Goal: Transaction & Acquisition: Purchase product/service

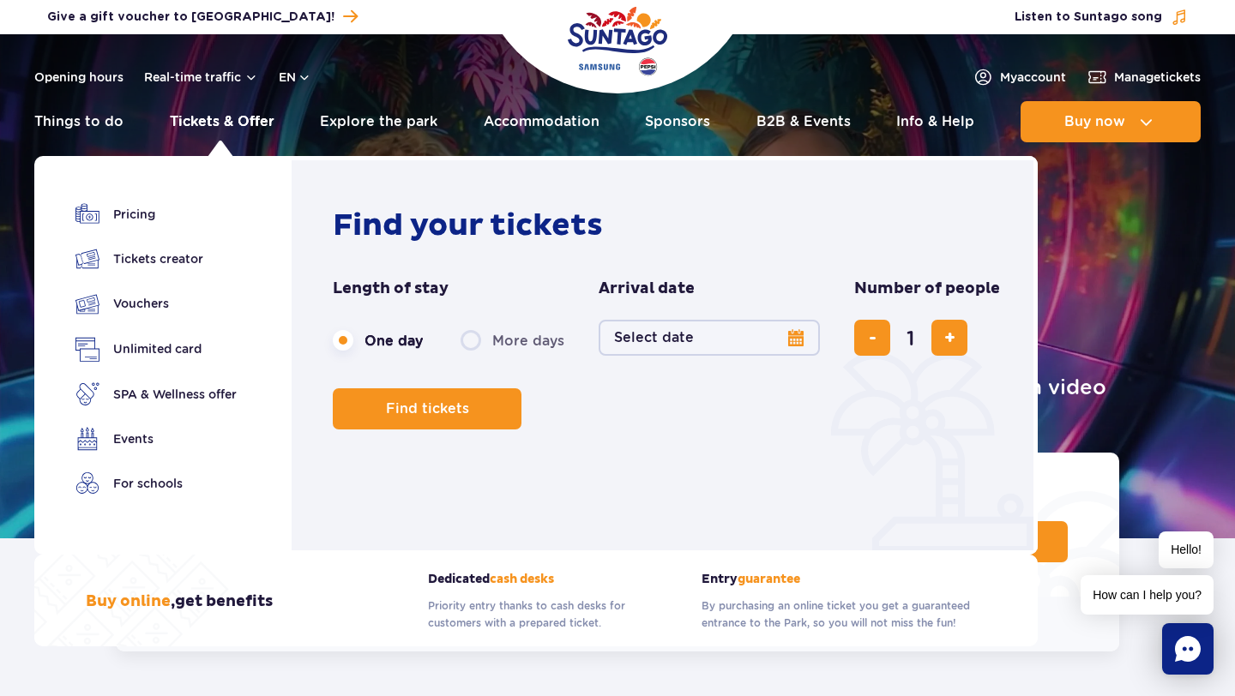
click at [233, 129] on link "Tickets & Offer" at bounding box center [222, 121] width 105 height 41
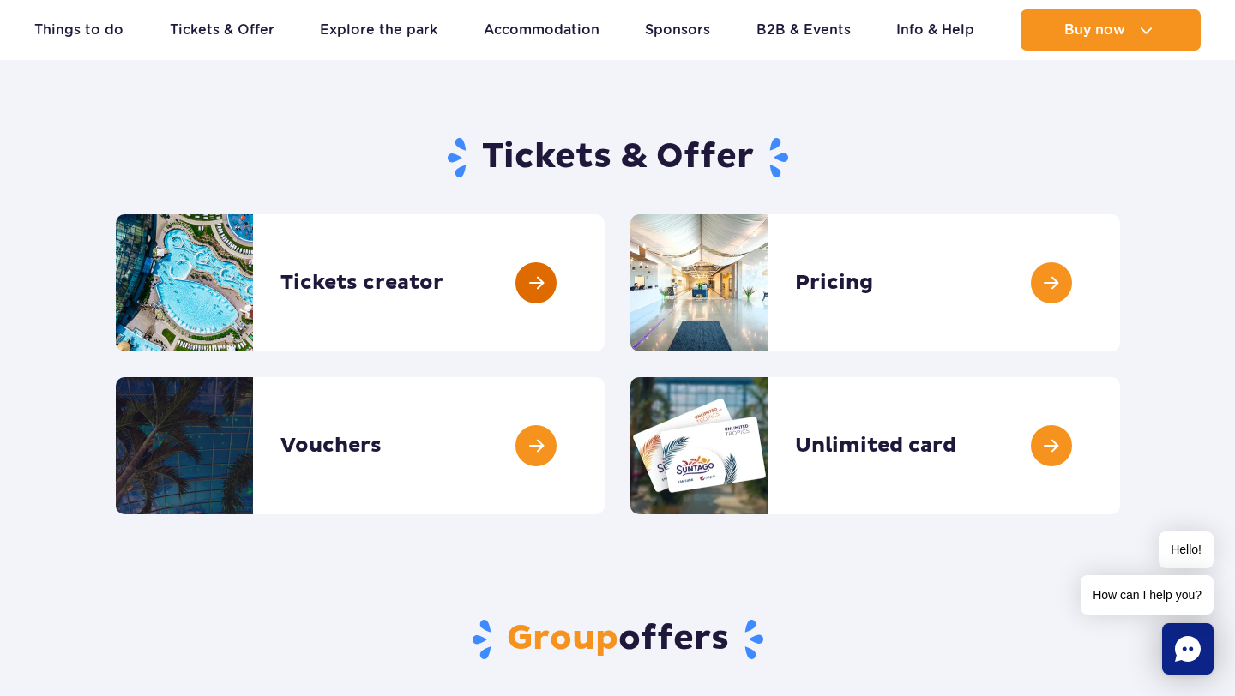
scroll to position [123, 0]
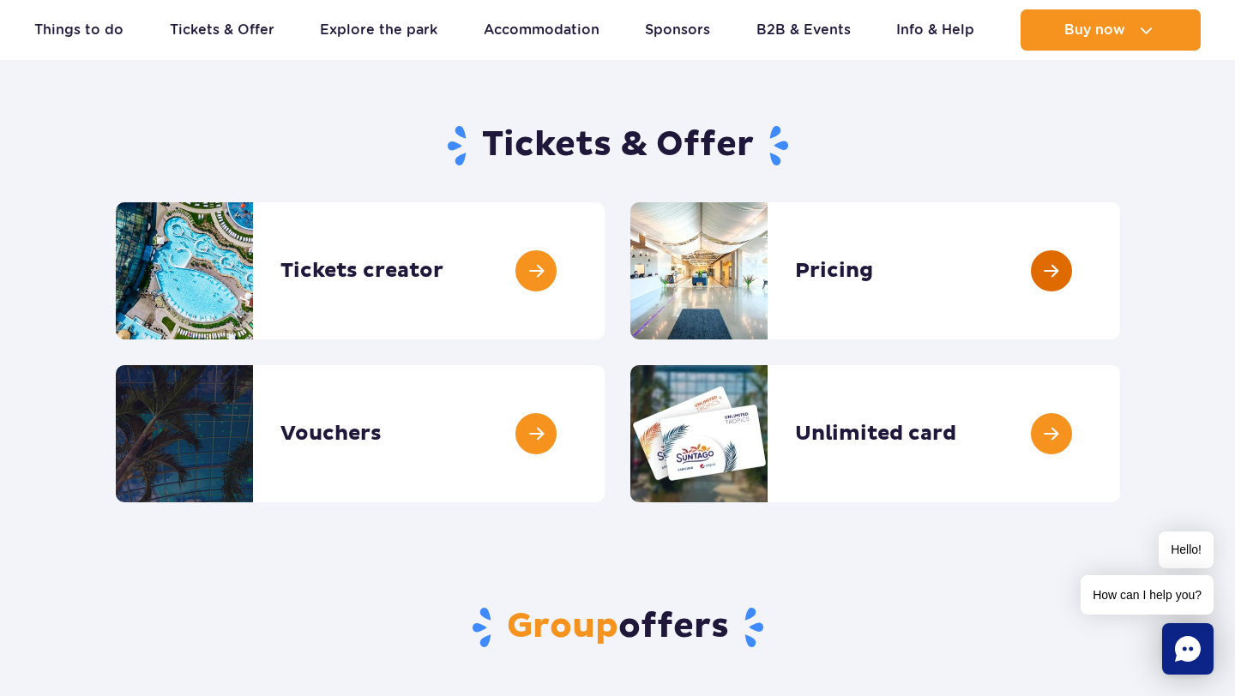
click at [1120, 289] on link at bounding box center [1120, 270] width 0 height 137
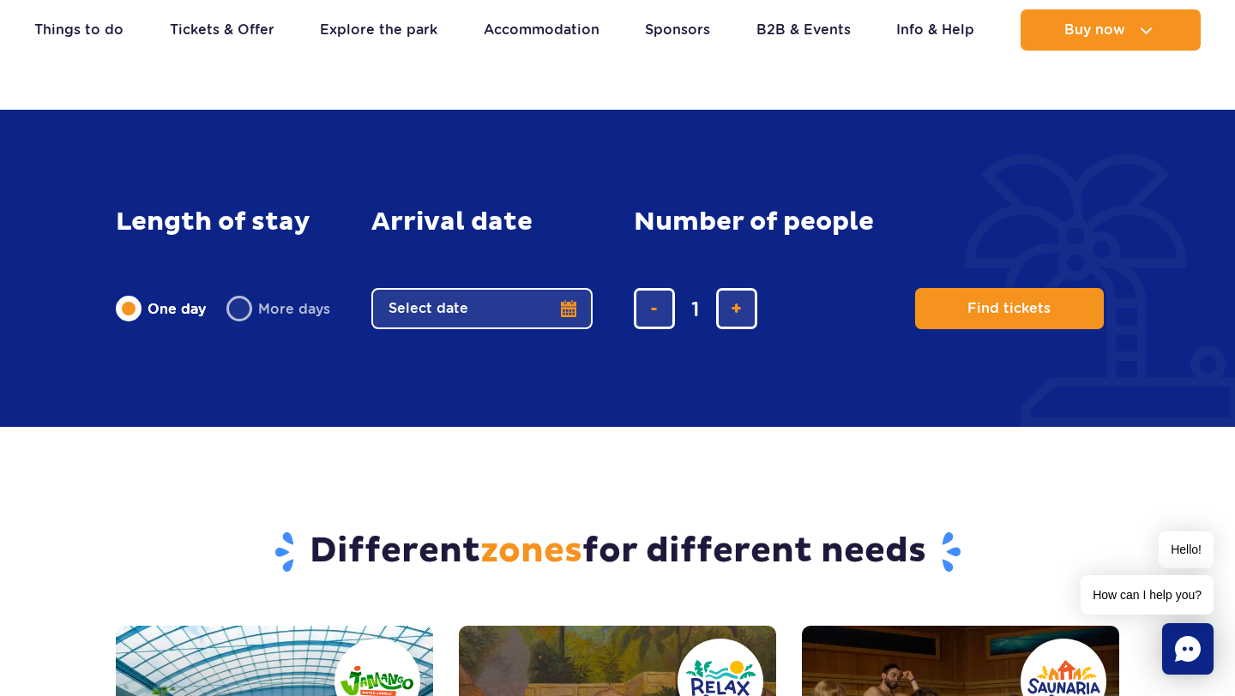
scroll to position [1445, 0]
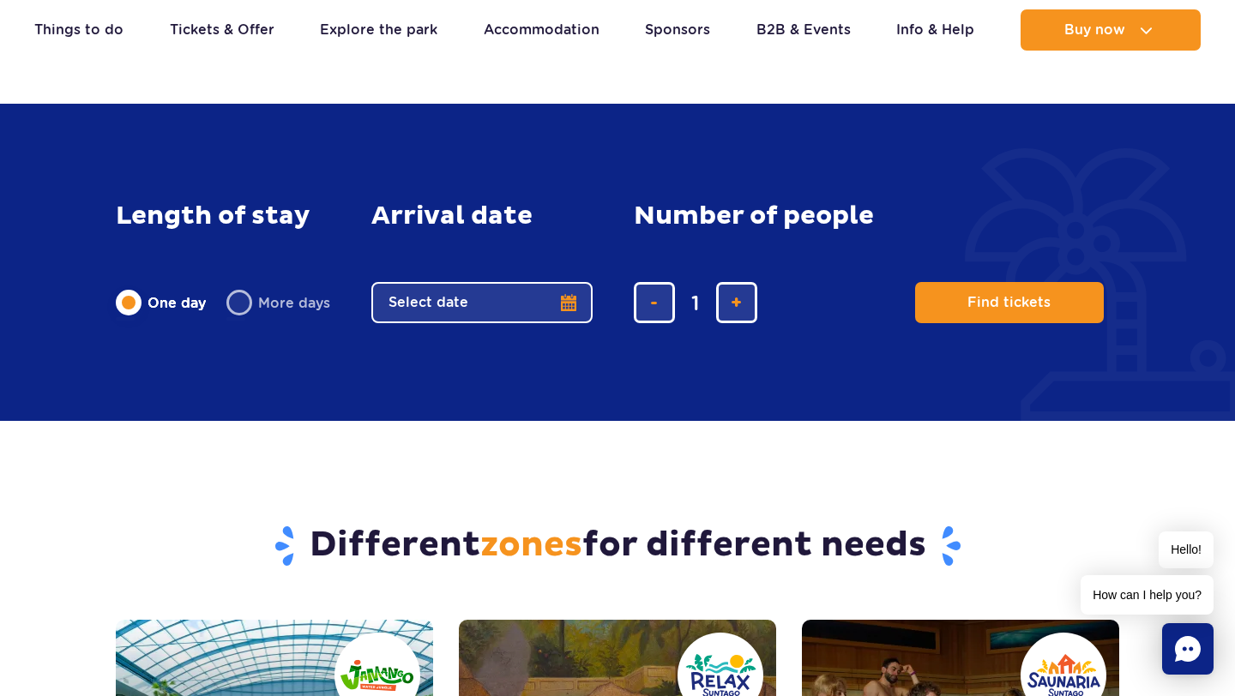
click at [243, 299] on label "More days" at bounding box center [278, 303] width 104 height 36
click at [243, 317] on input "More days" at bounding box center [235, 318] width 19 height 3
radio input "false"
radio input "true"
click at [419, 314] on button "Select date" at bounding box center [481, 302] width 221 height 41
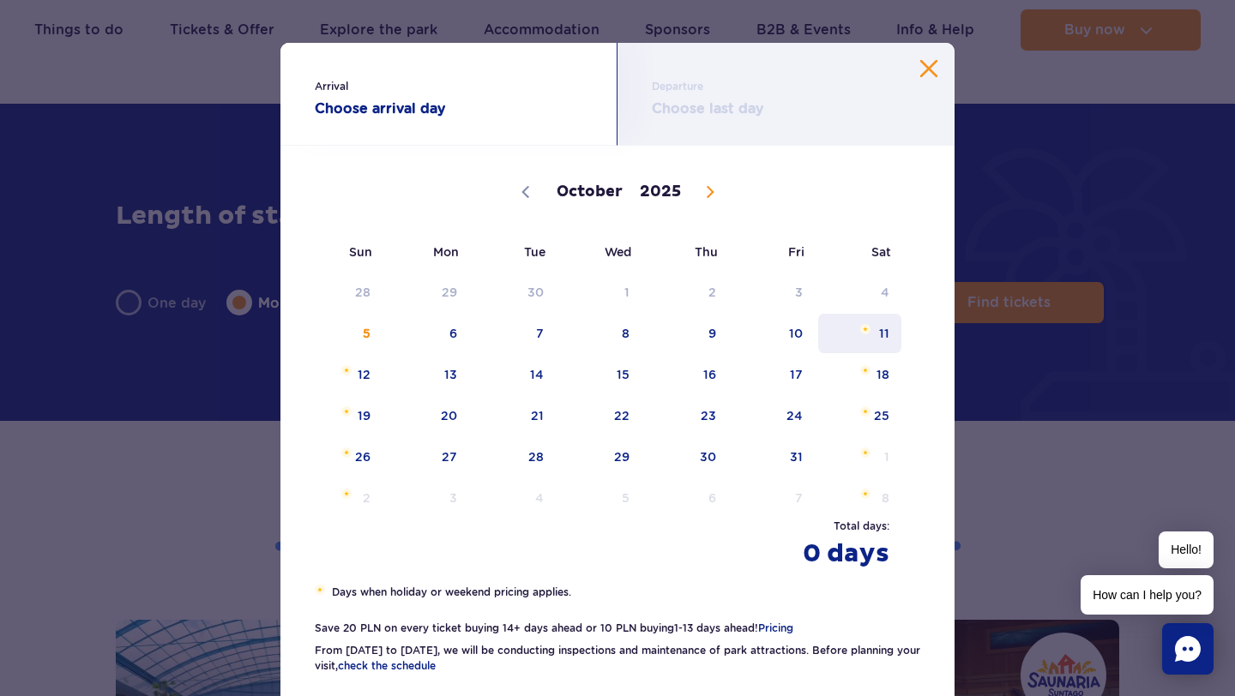
click at [843, 329] on span "11" at bounding box center [859, 333] width 87 height 39
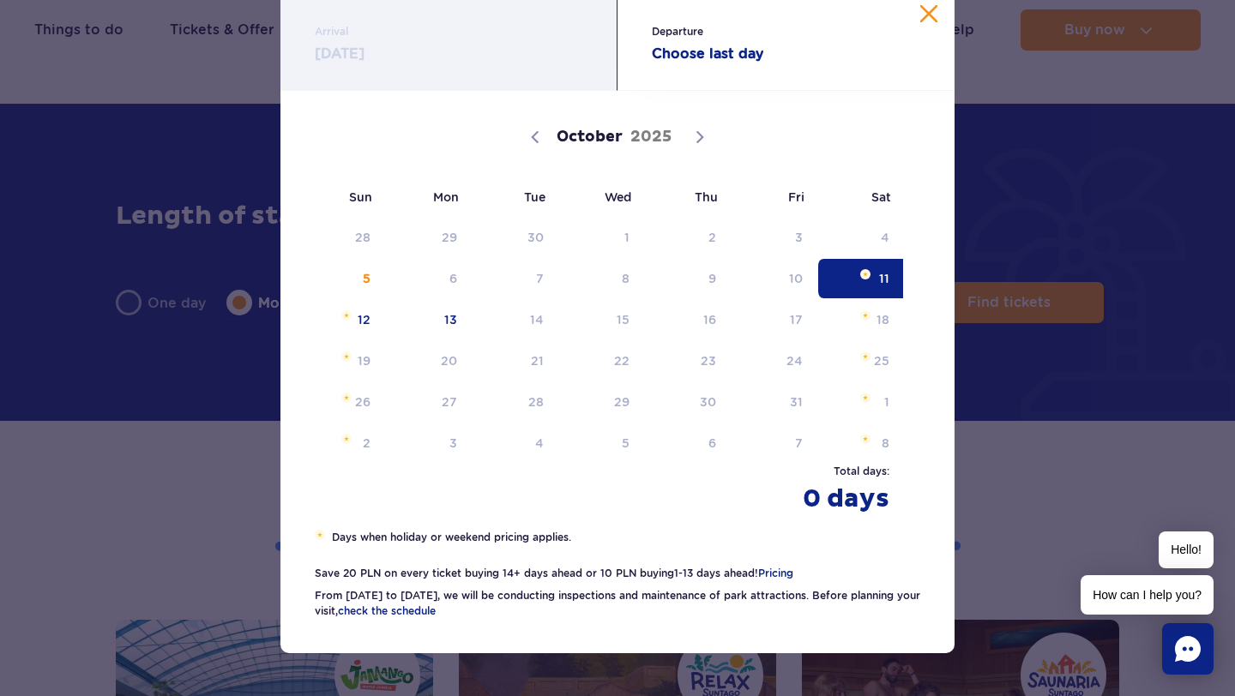
scroll to position [14, 0]
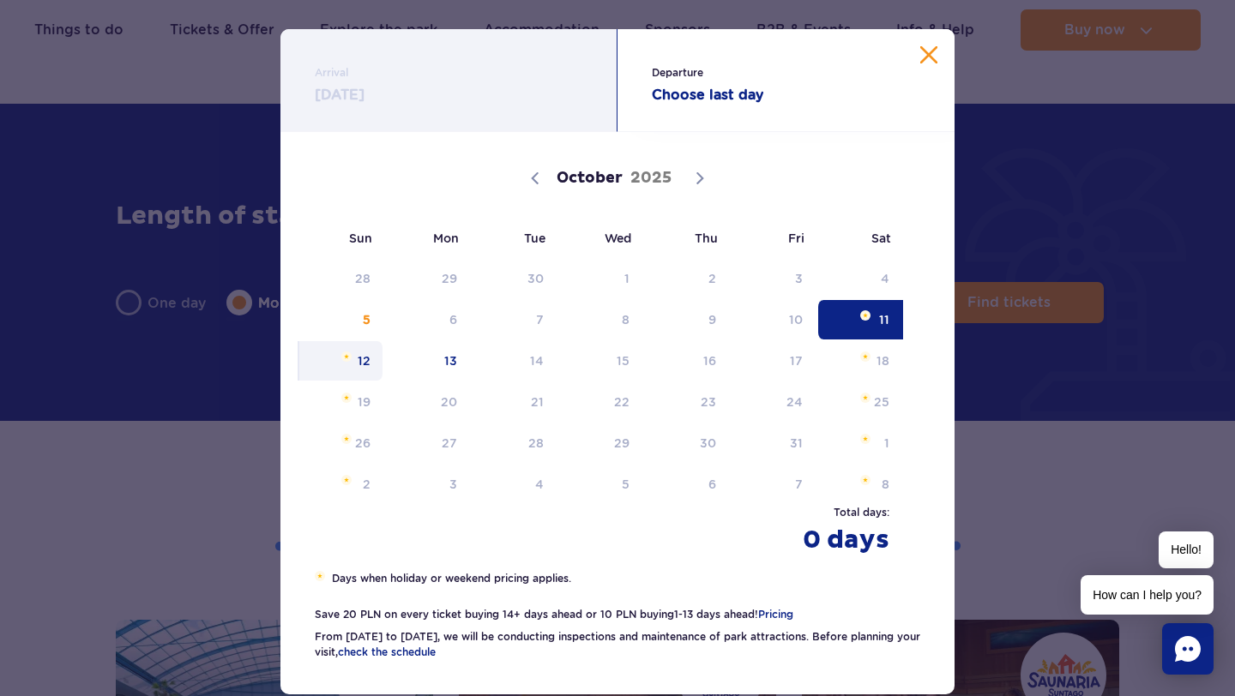
click at [375, 364] on span "12" at bounding box center [341, 360] width 87 height 39
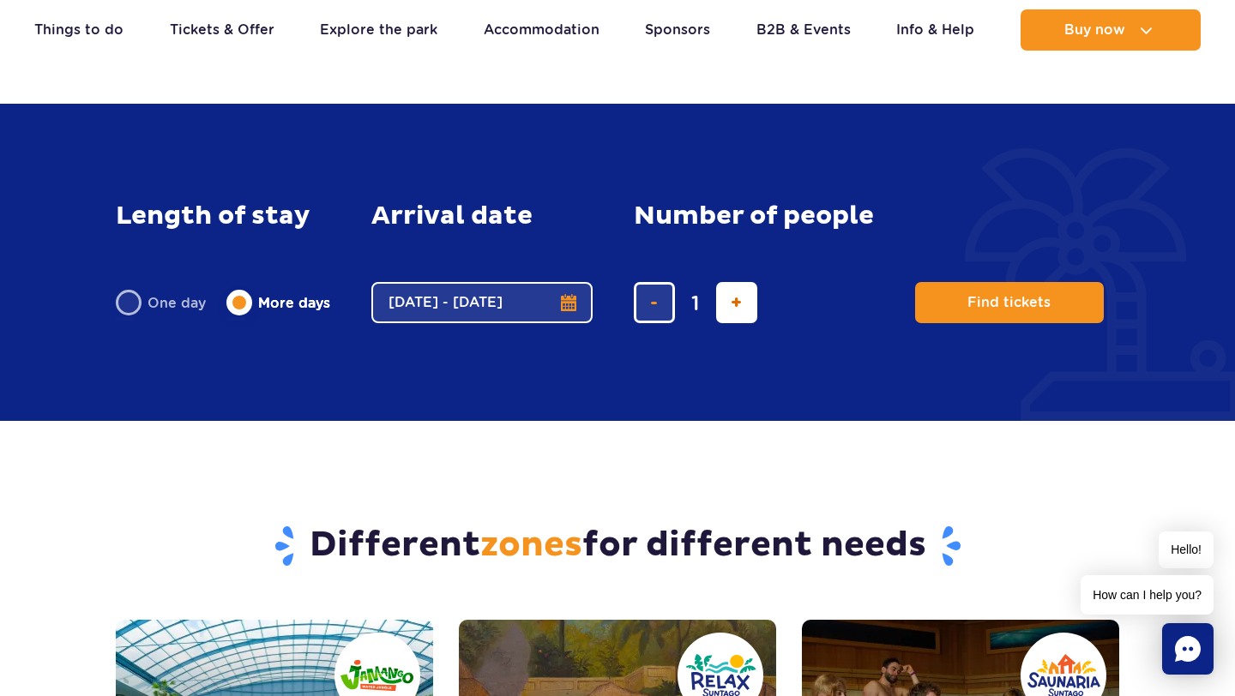
click at [725, 300] on button "add ticket" at bounding box center [736, 302] width 41 height 41
type input "2"
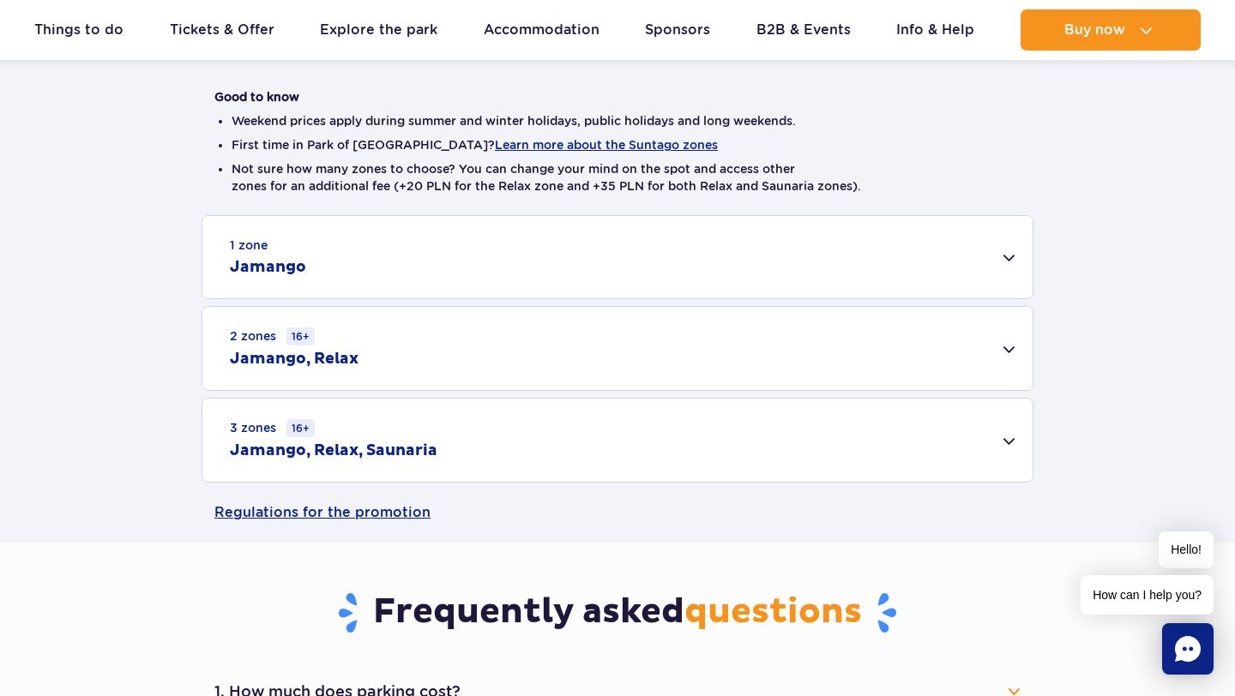
scroll to position [0, 0]
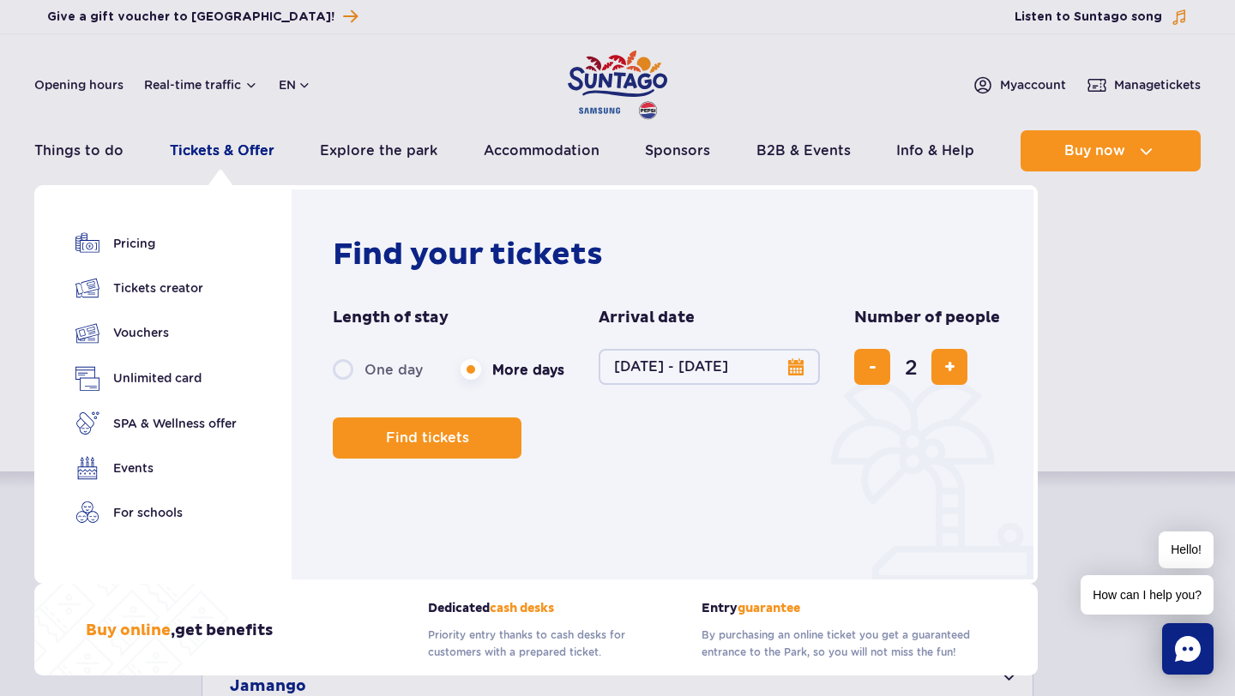
click at [220, 151] on link "Tickets & Offer" at bounding box center [222, 150] width 105 height 41
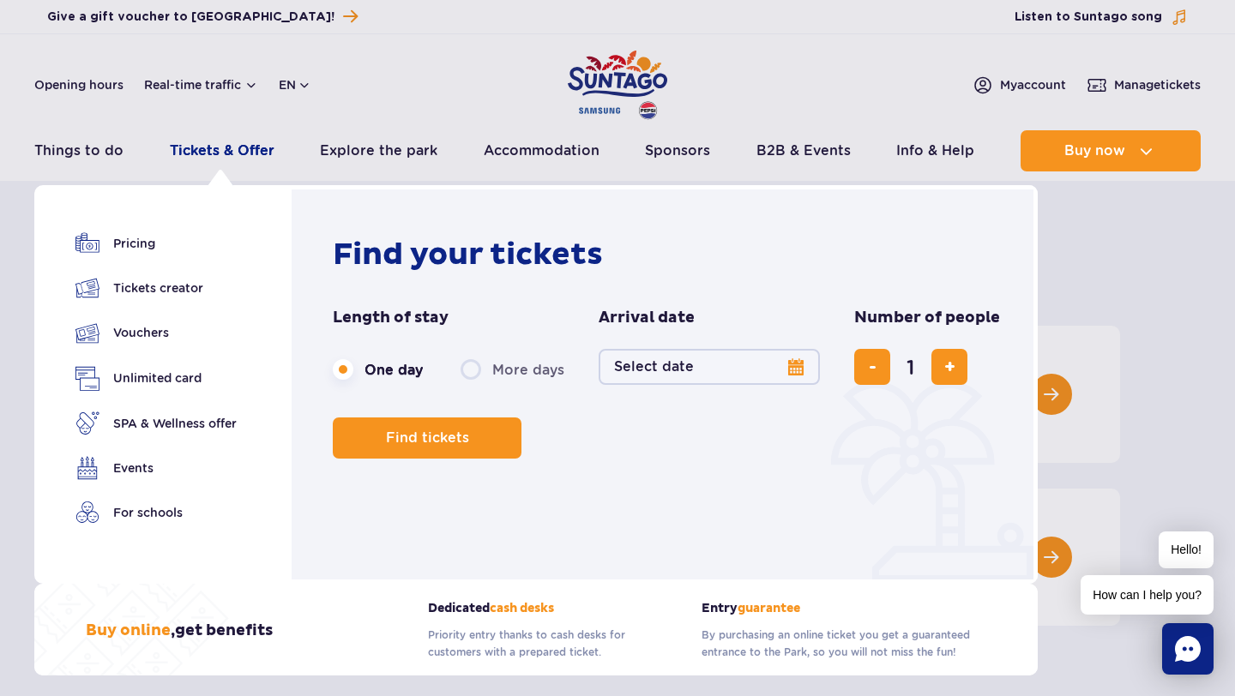
click at [207, 153] on link "Tickets & Offer" at bounding box center [222, 150] width 105 height 41
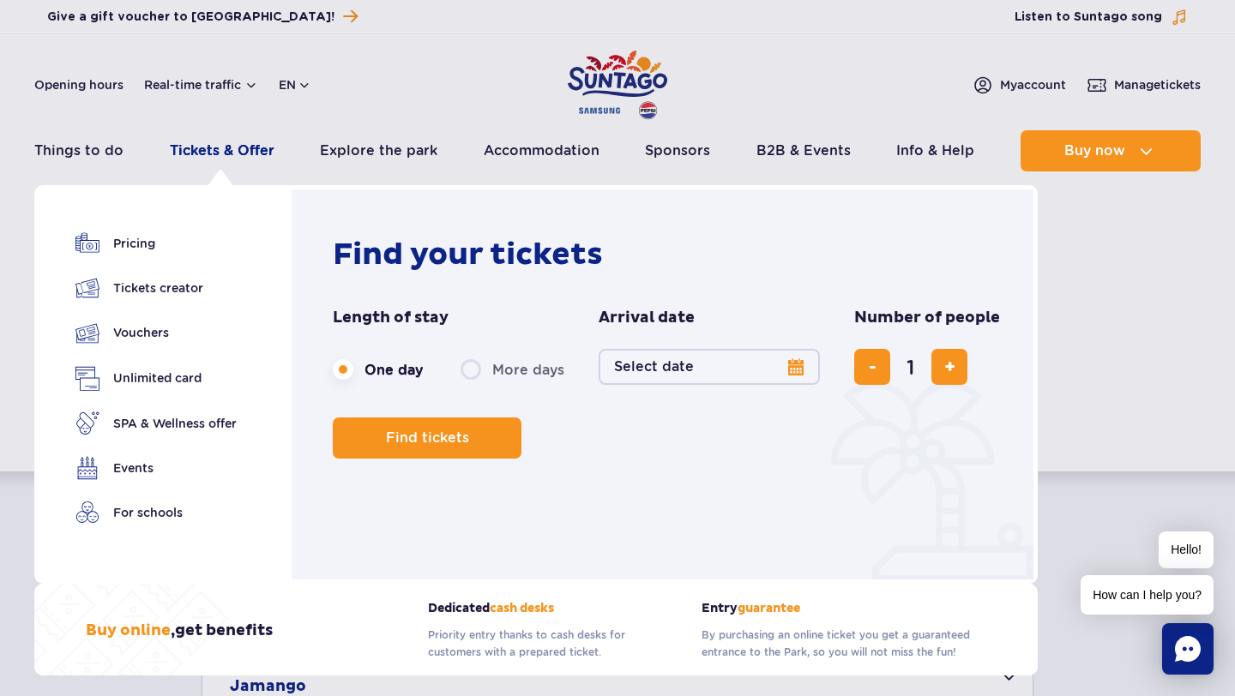
click at [230, 152] on link "Tickets & Offer" at bounding box center [222, 150] width 105 height 41
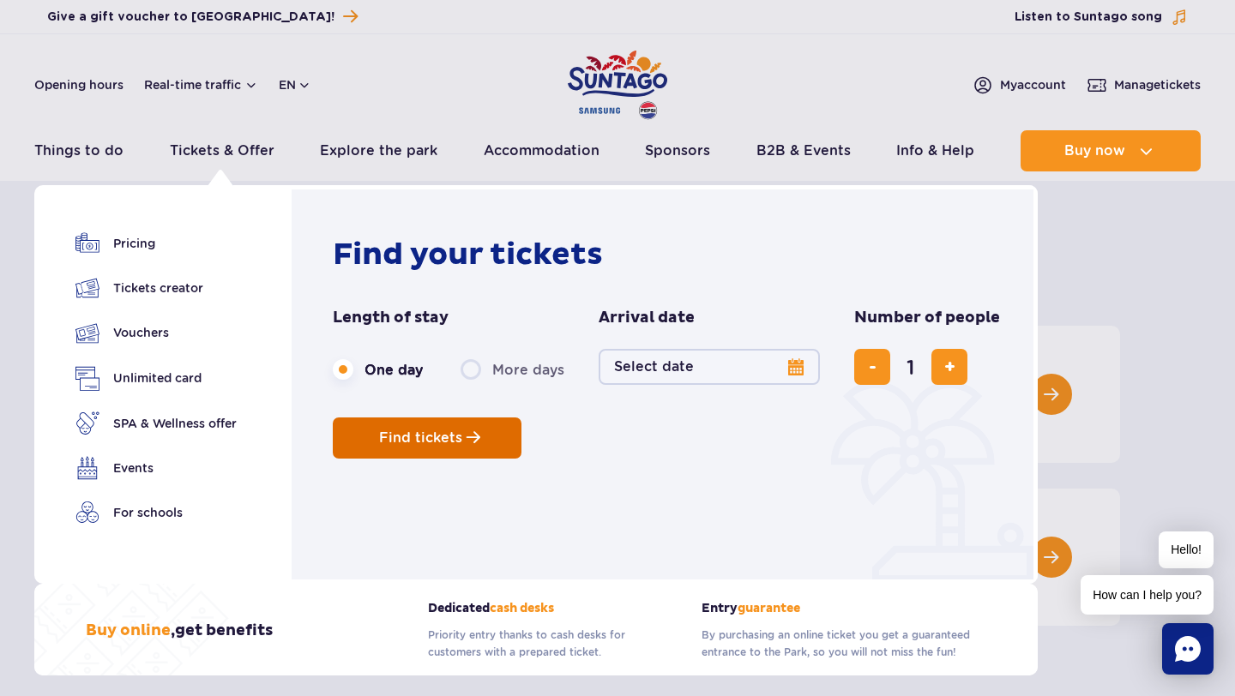
click at [391, 443] on span "Find tickets" at bounding box center [420, 437] width 83 height 15
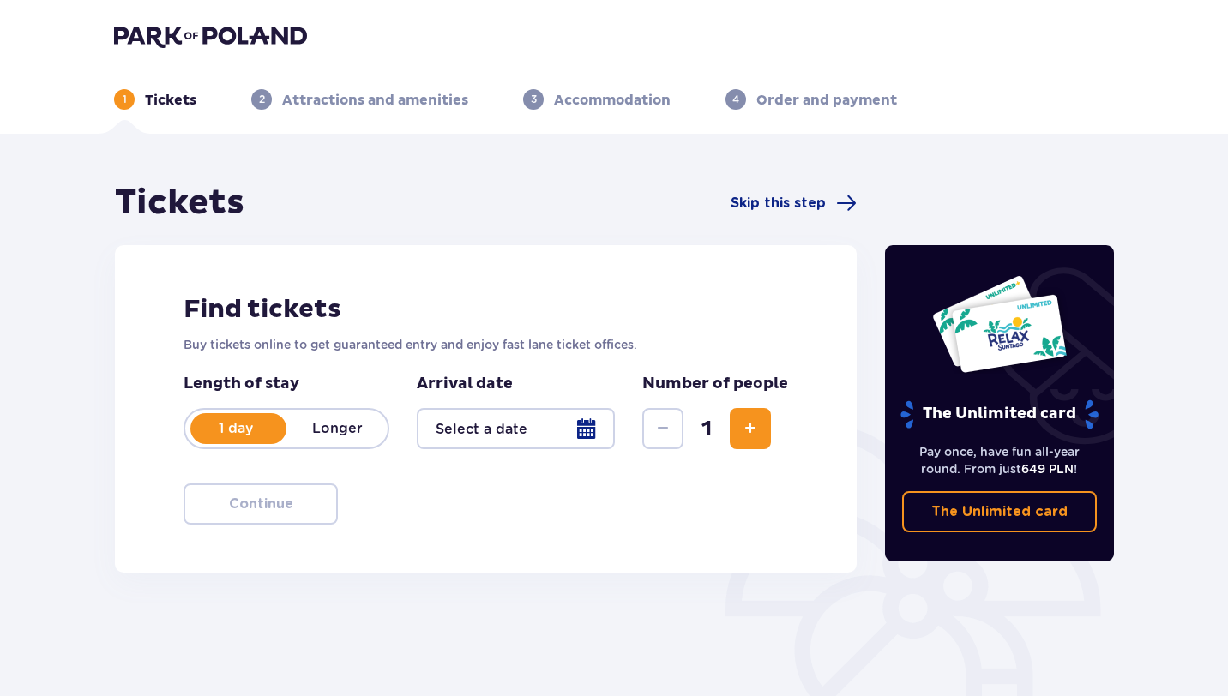
click at [593, 436] on div at bounding box center [516, 428] width 198 height 41
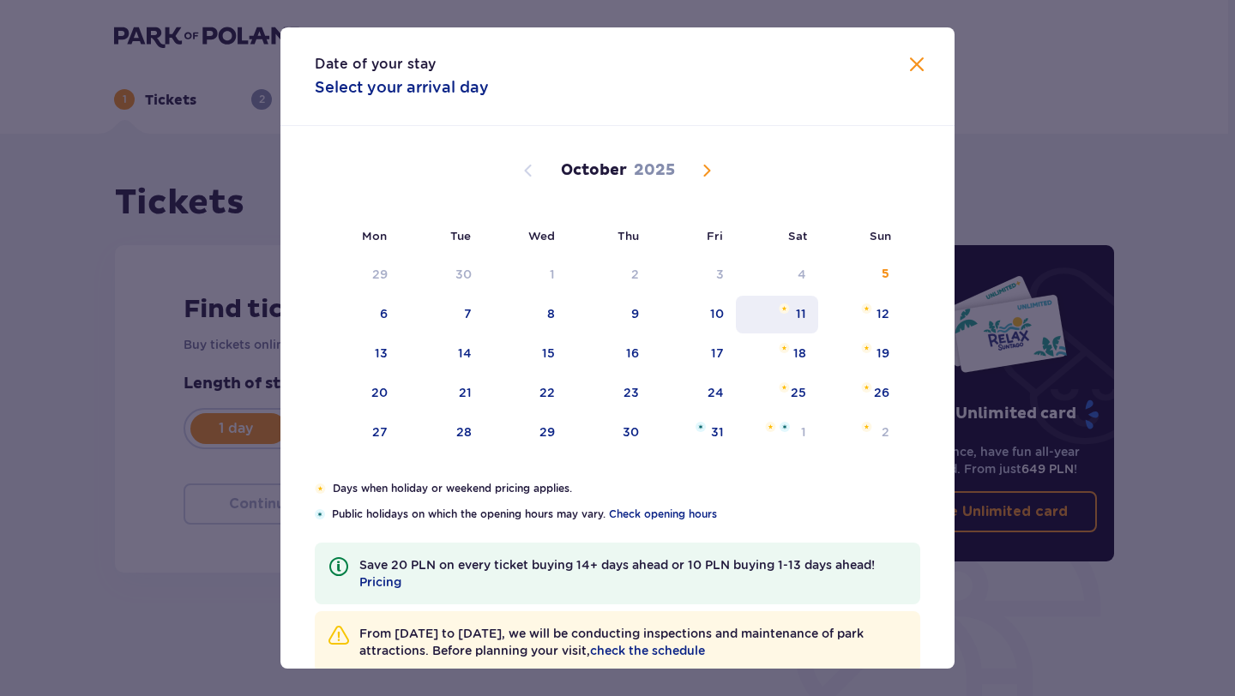
click at [792, 318] on div "11" at bounding box center [777, 315] width 83 height 38
type input "11.10.25"
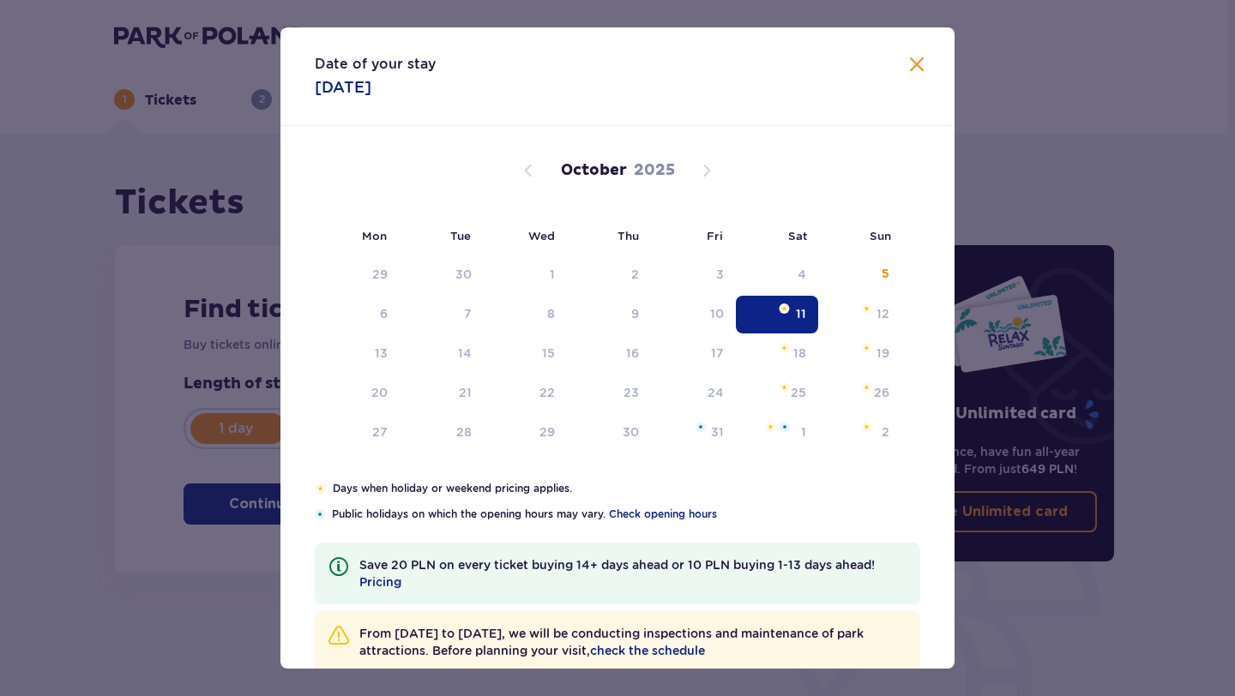
click at [792, 318] on div "11" at bounding box center [777, 315] width 83 height 38
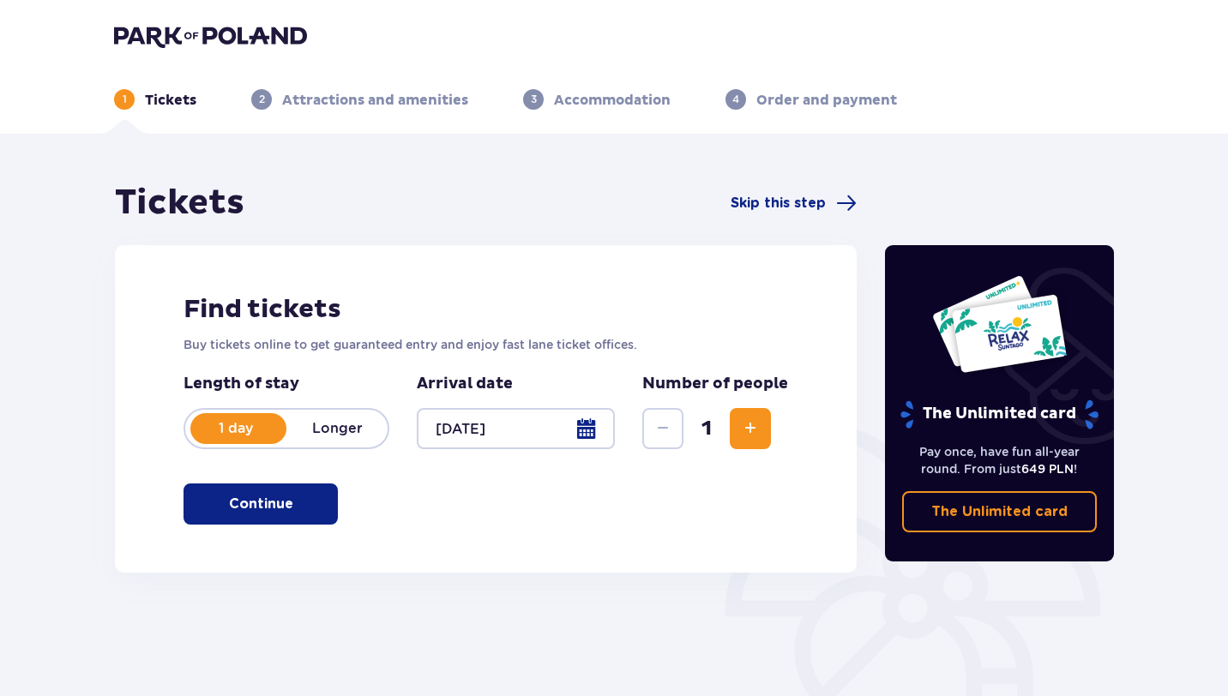
click at [587, 433] on div at bounding box center [516, 428] width 198 height 41
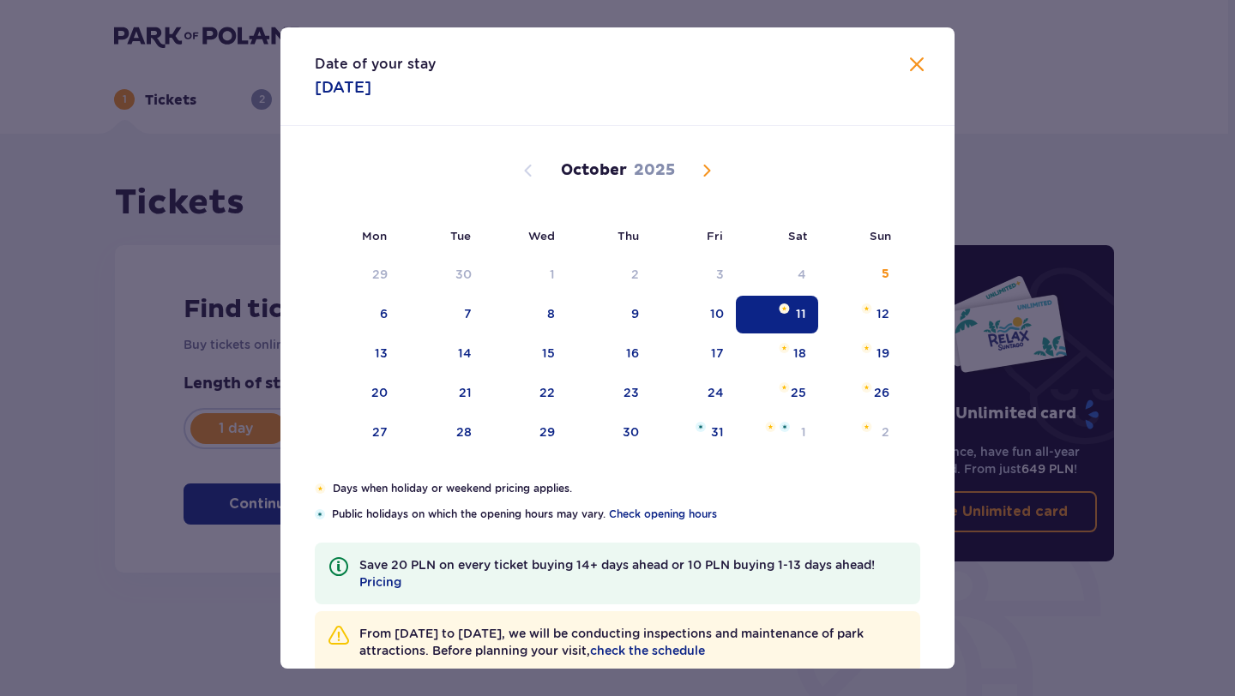
click at [769, 305] on div "11" at bounding box center [777, 315] width 83 height 38
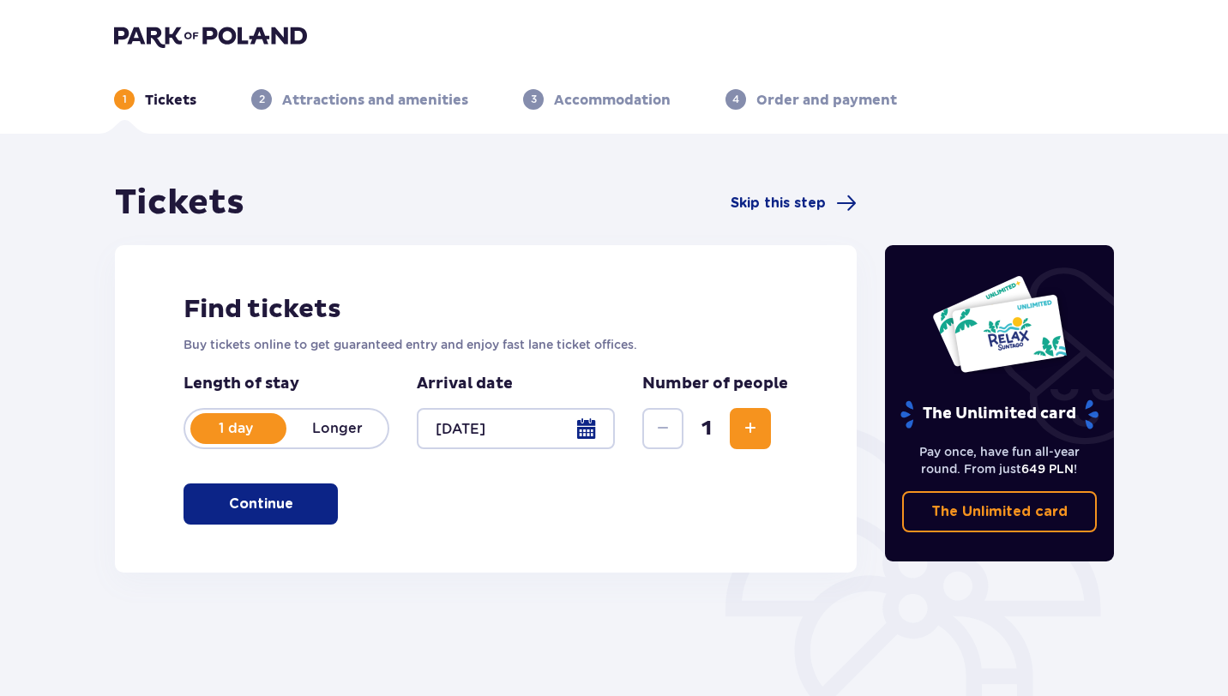
click at [762, 422] on button "Increase" at bounding box center [750, 428] width 41 height 41
click at [299, 501] on span "button" at bounding box center [296, 504] width 21 height 21
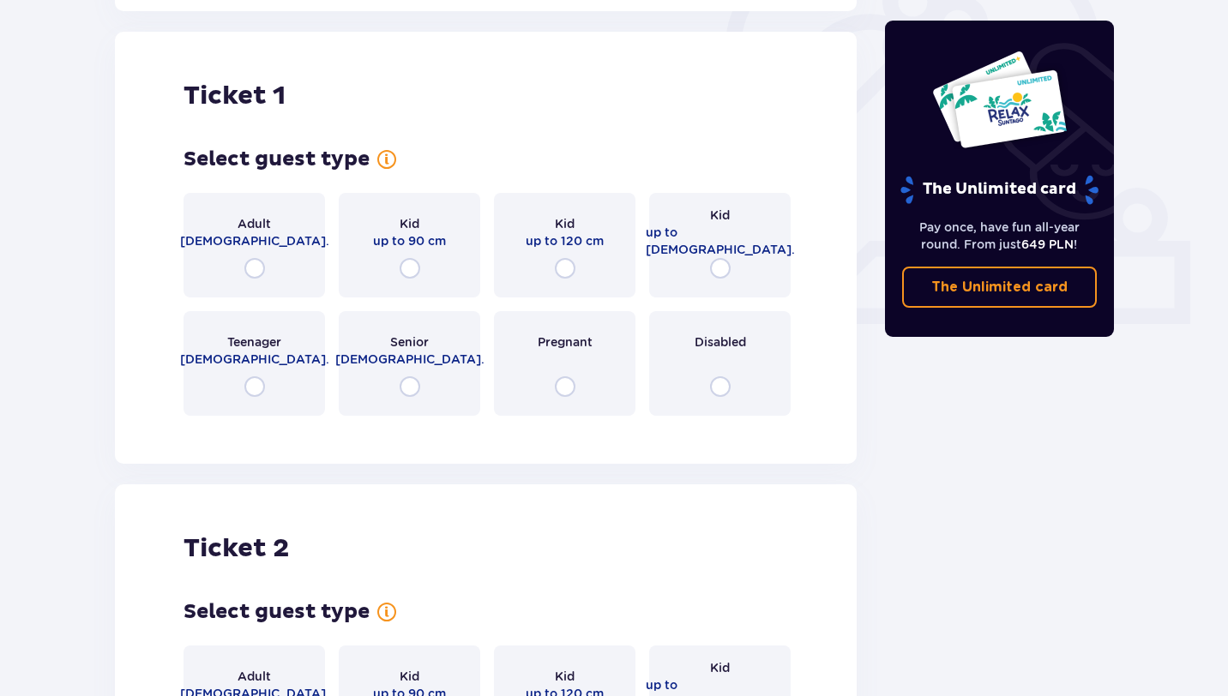
scroll to position [573, 0]
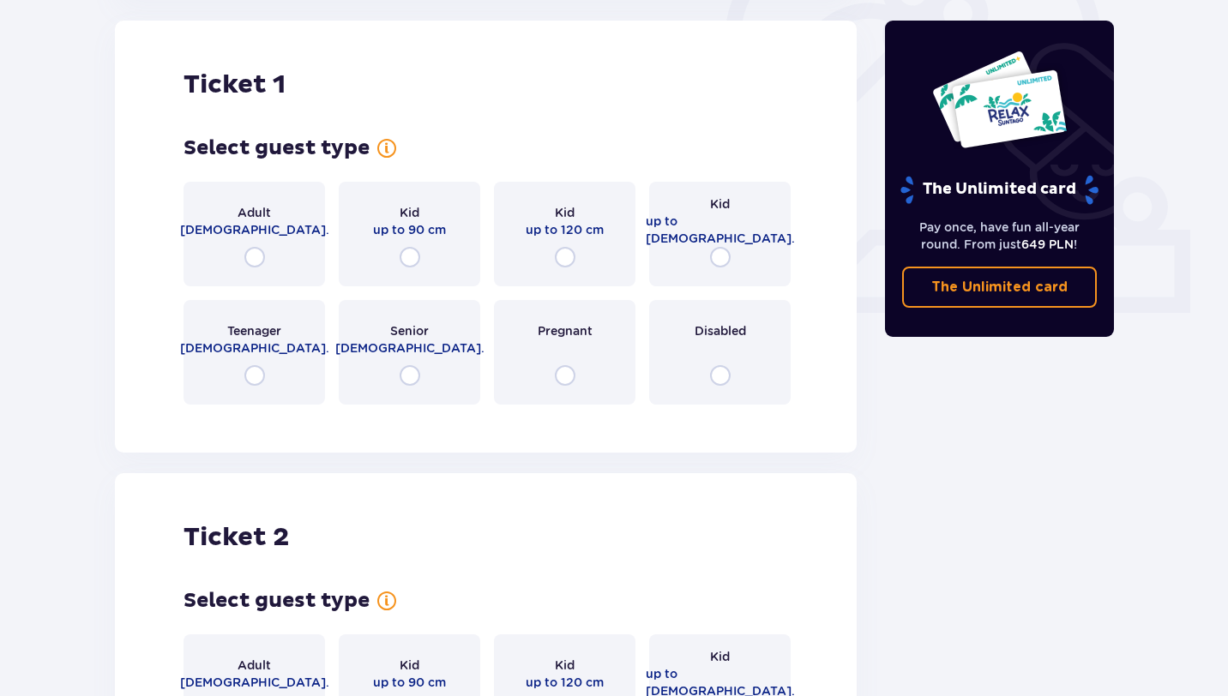
click at [258, 255] on input "radio" at bounding box center [254, 257] width 21 height 21
radio input "true"
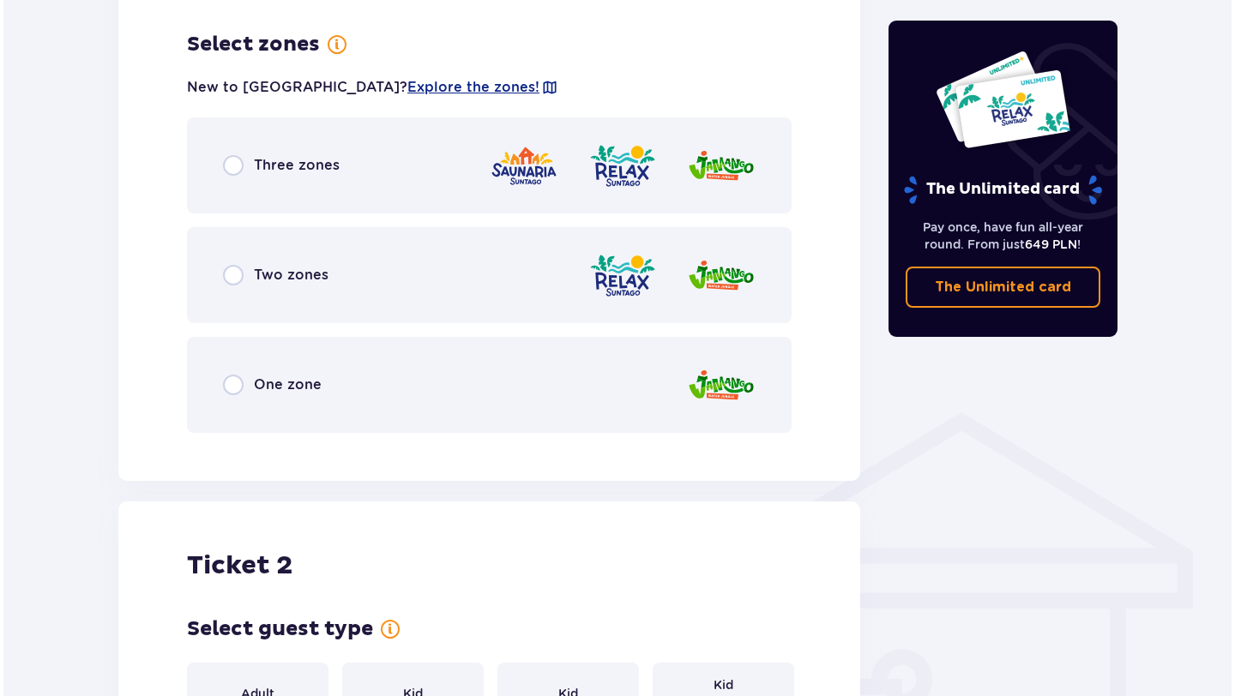
scroll to position [991, 0]
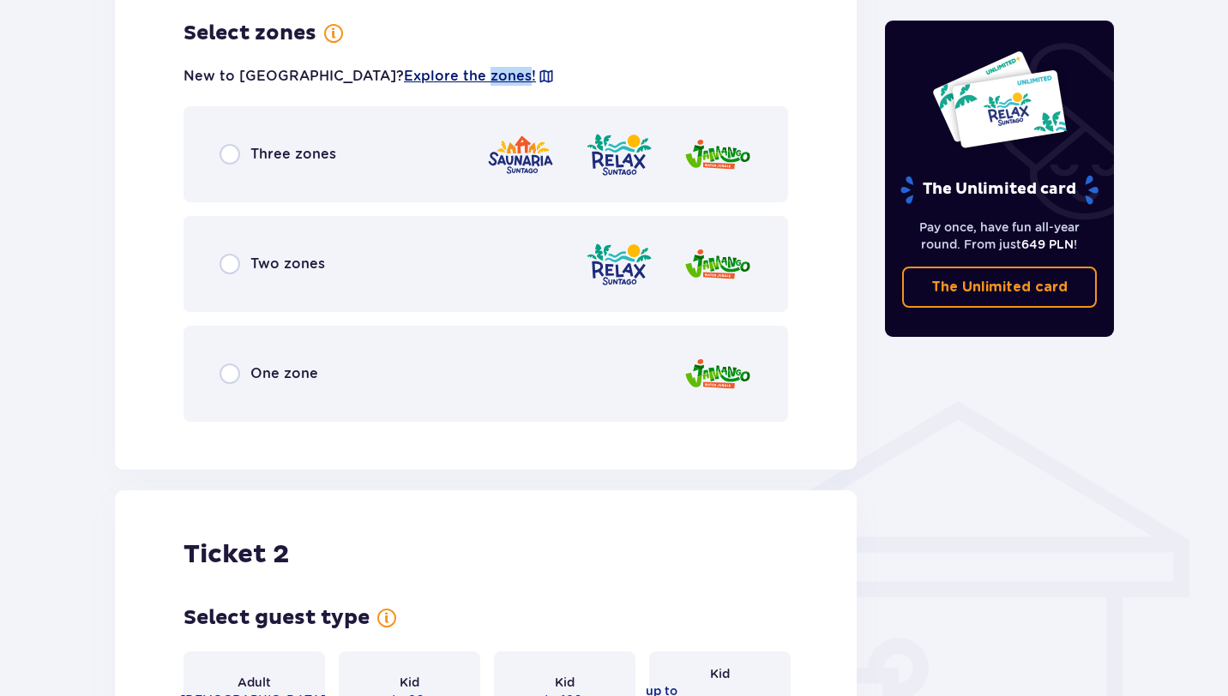
click at [404, 74] on span "Explore the zones!" at bounding box center [470, 76] width 132 height 19
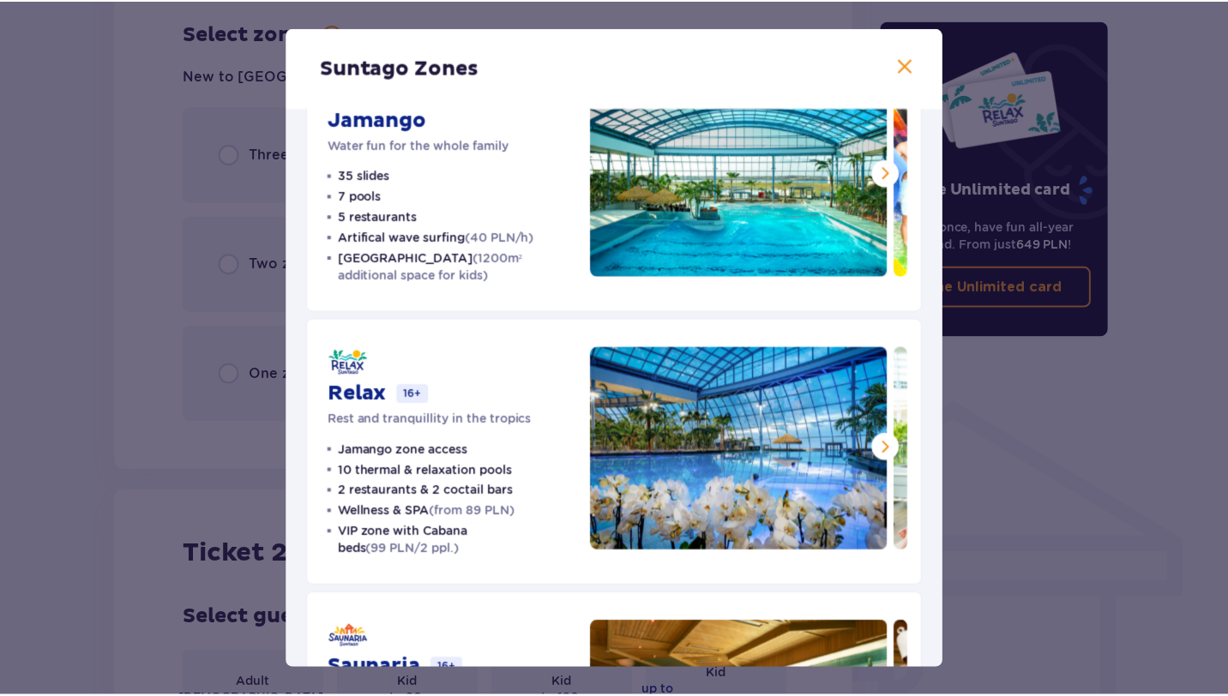
scroll to position [290, 0]
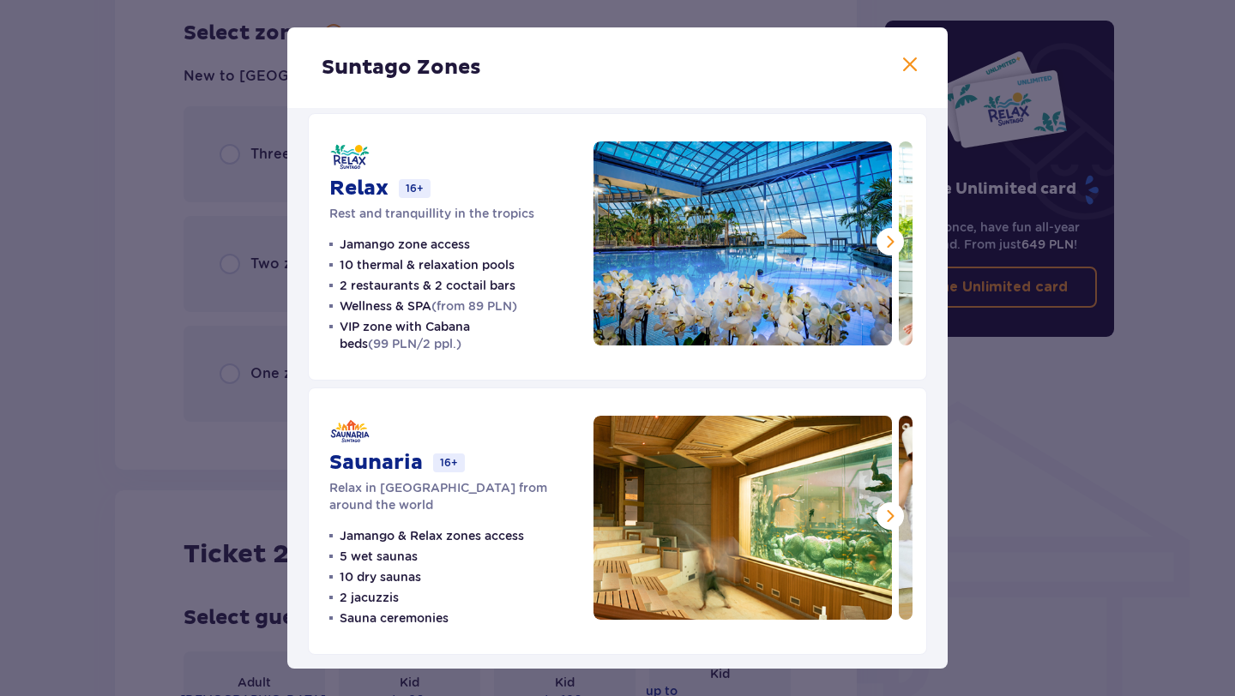
click at [1035, 230] on div "Suntago Zones Jamango Water fun for the whole family 35 slides 7 pools 5 restau…" at bounding box center [617, 348] width 1235 height 696
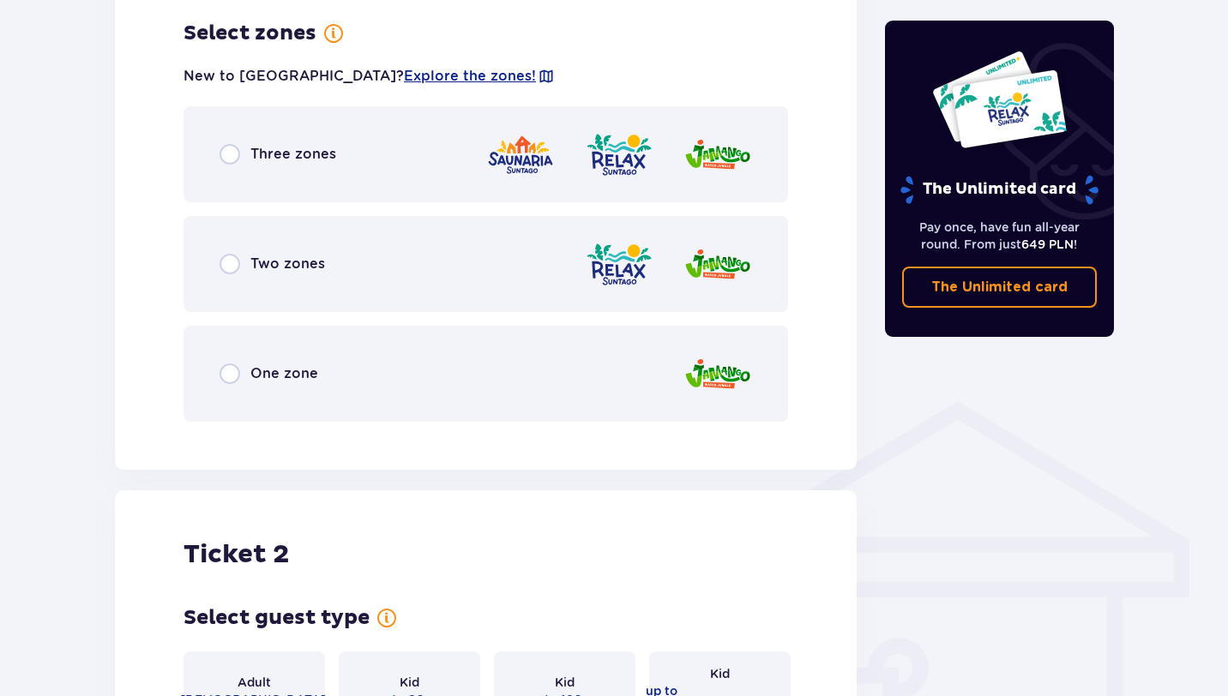
click at [222, 156] on input "radio" at bounding box center [229, 154] width 21 height 21
radio input "true"
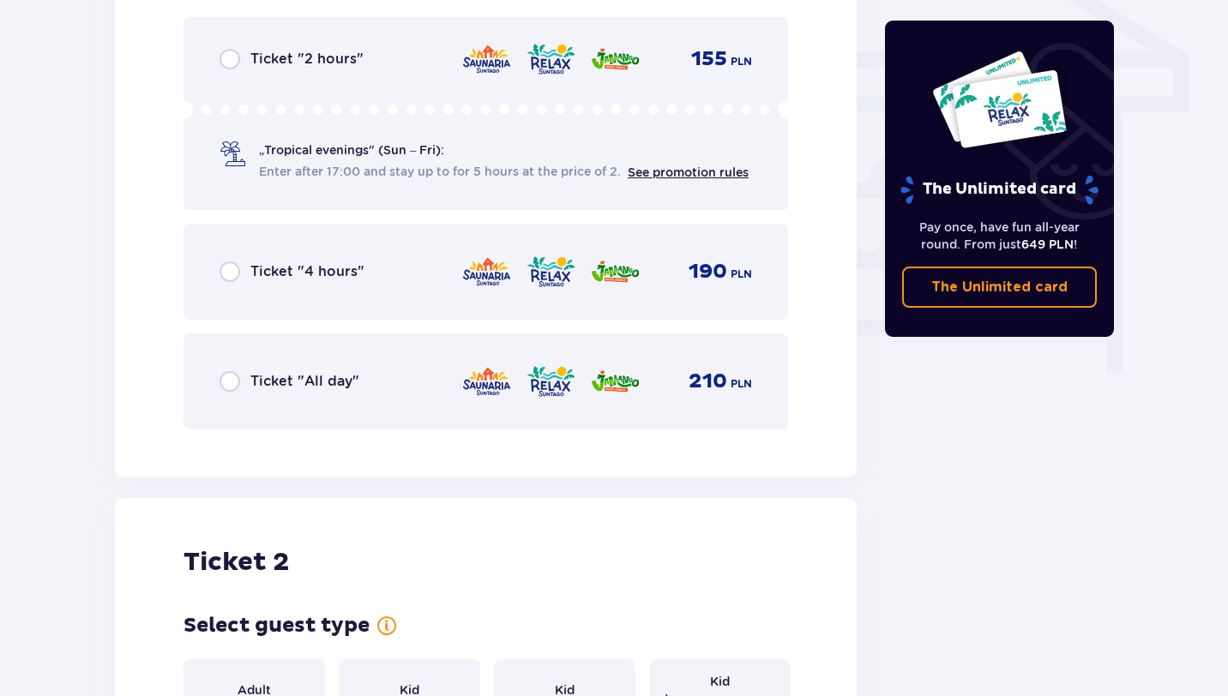
scroll to position [1512, 0]
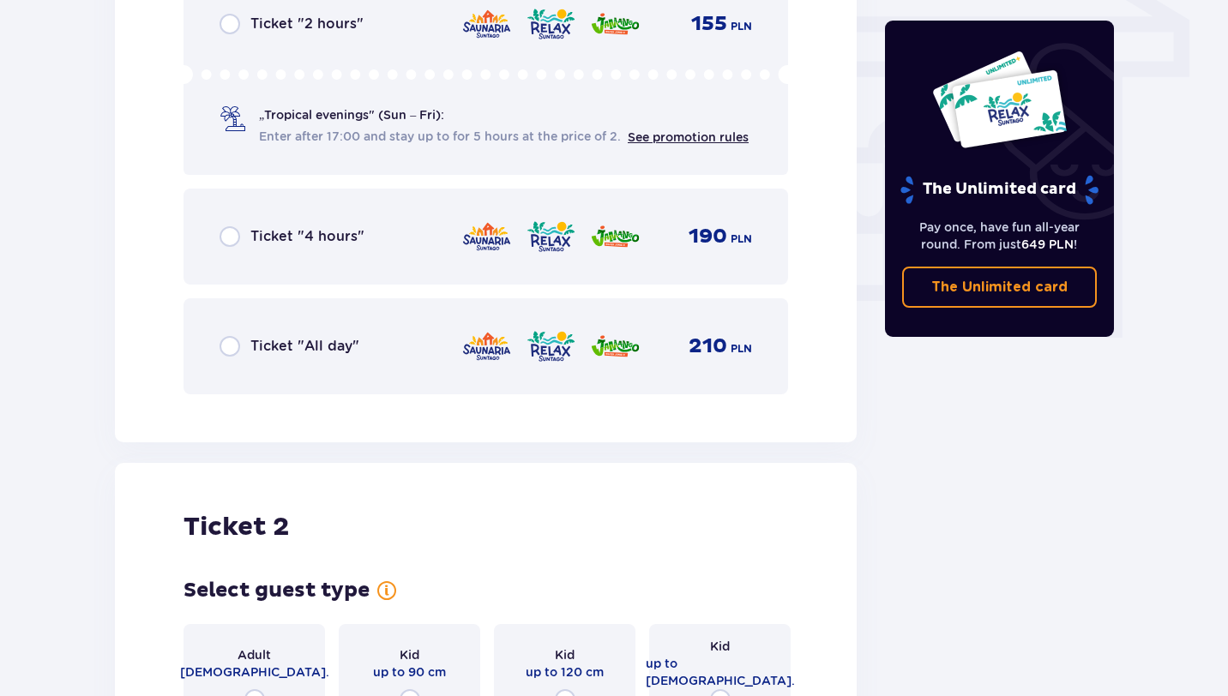
click at [334, 346] on span "Ticket "All day"" at bounding box center [304, 346] width 109 height 19
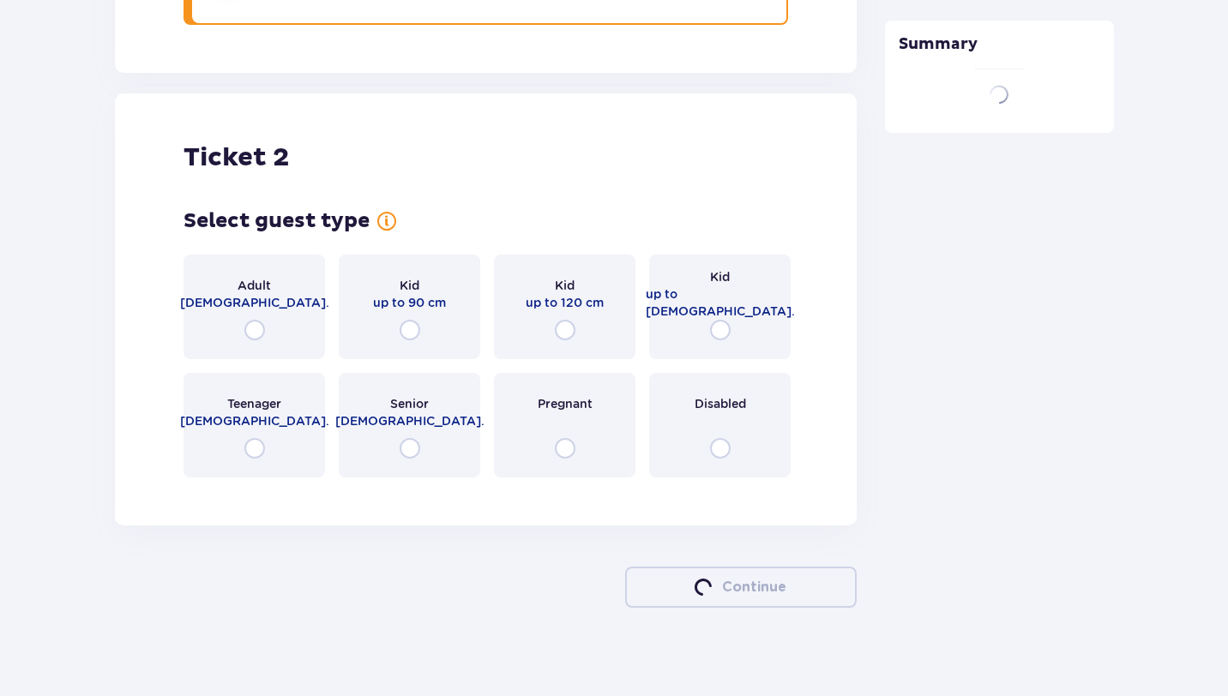
scroll to position [1896, 0]
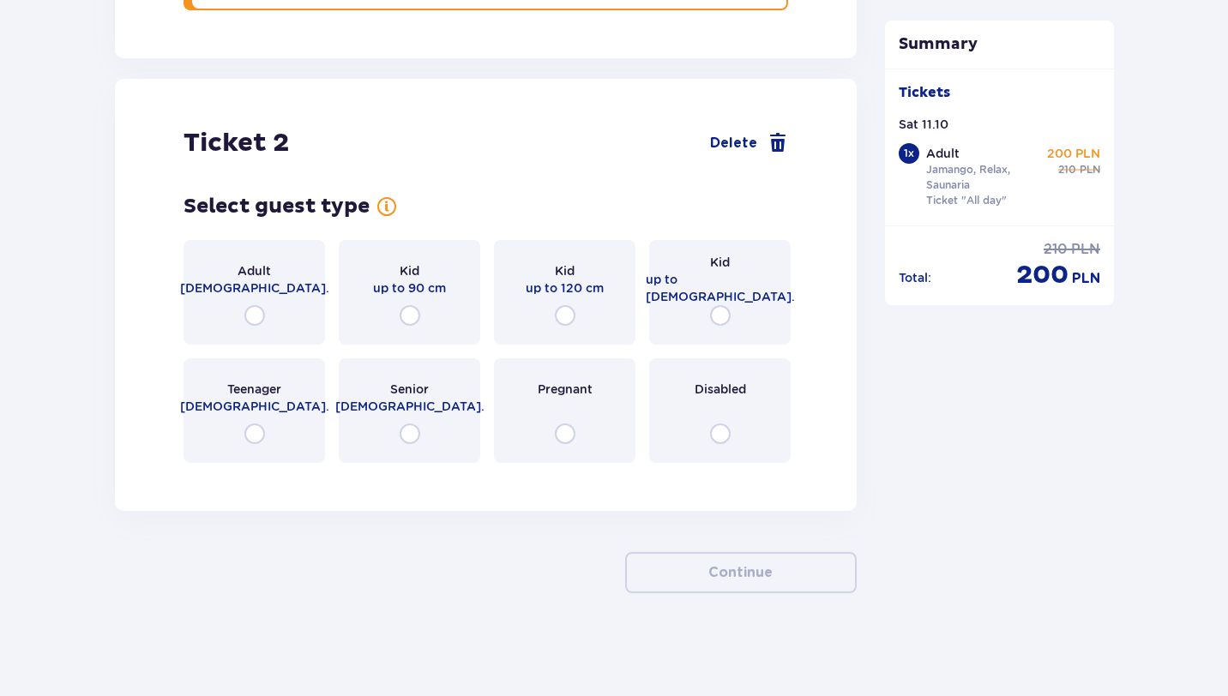
click at [264, 312] on input "radio" at bounding box center [254, 315] width 21 height 21
radio input "true"
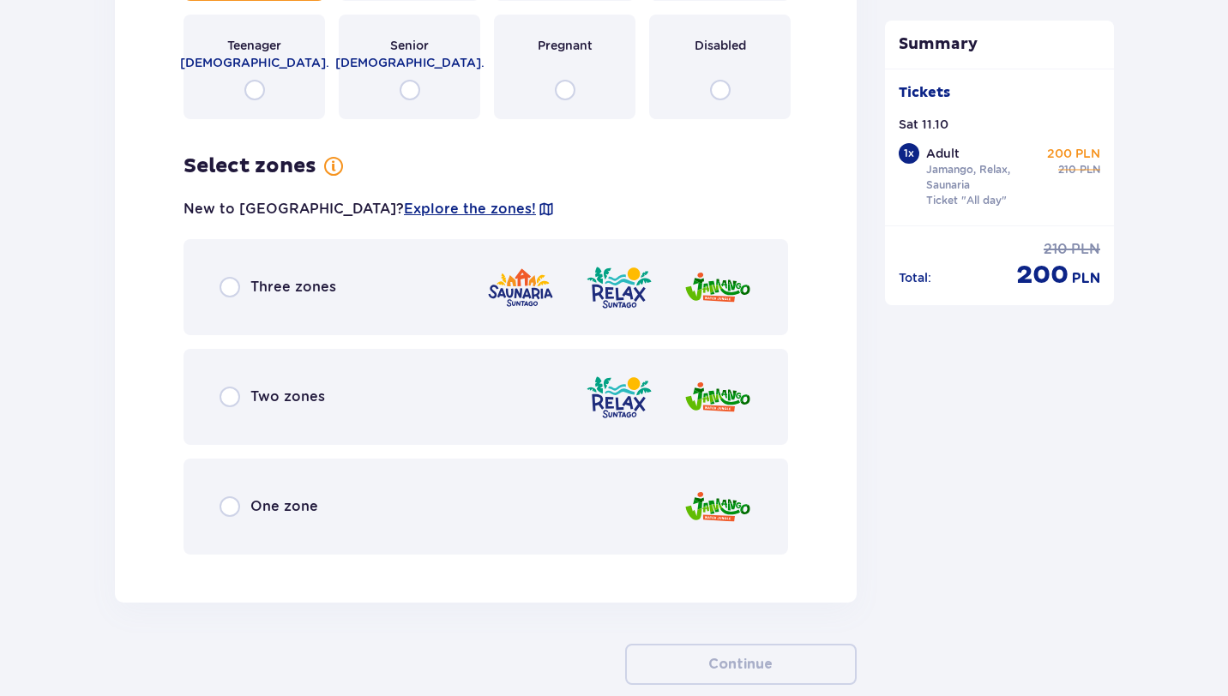
click at [218, 259] on div "Three zones" at bounding box center [485, 287] width 604 height 96
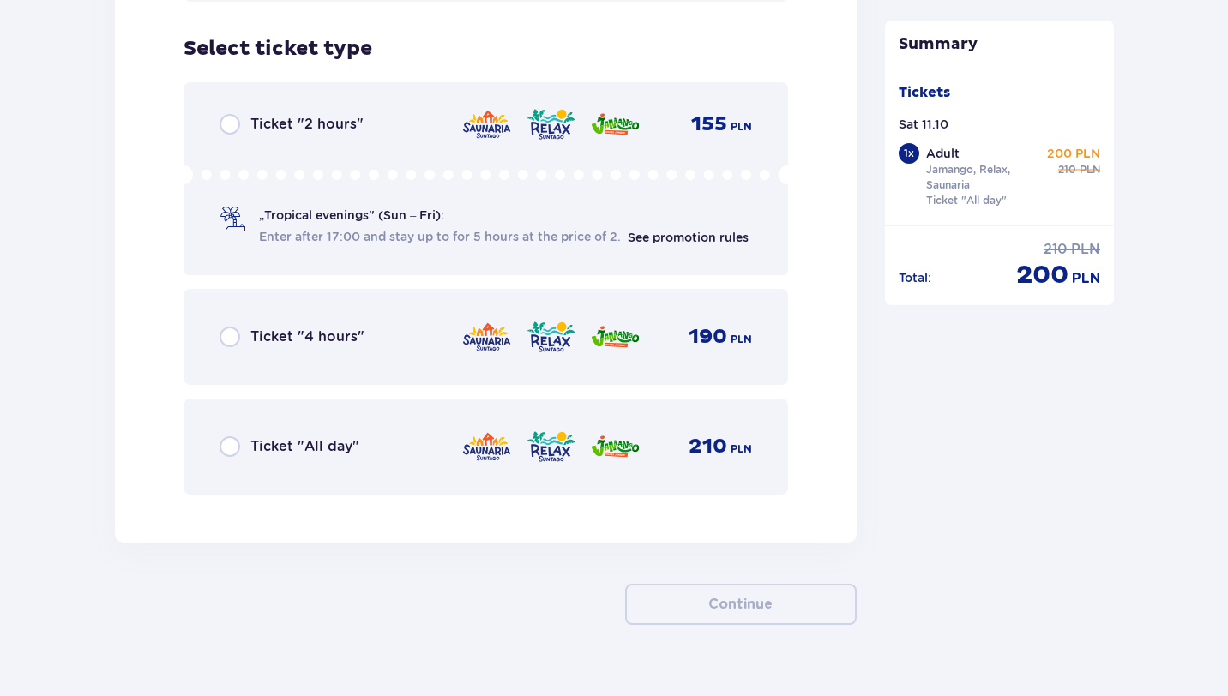
scroll to position [2808, 0]
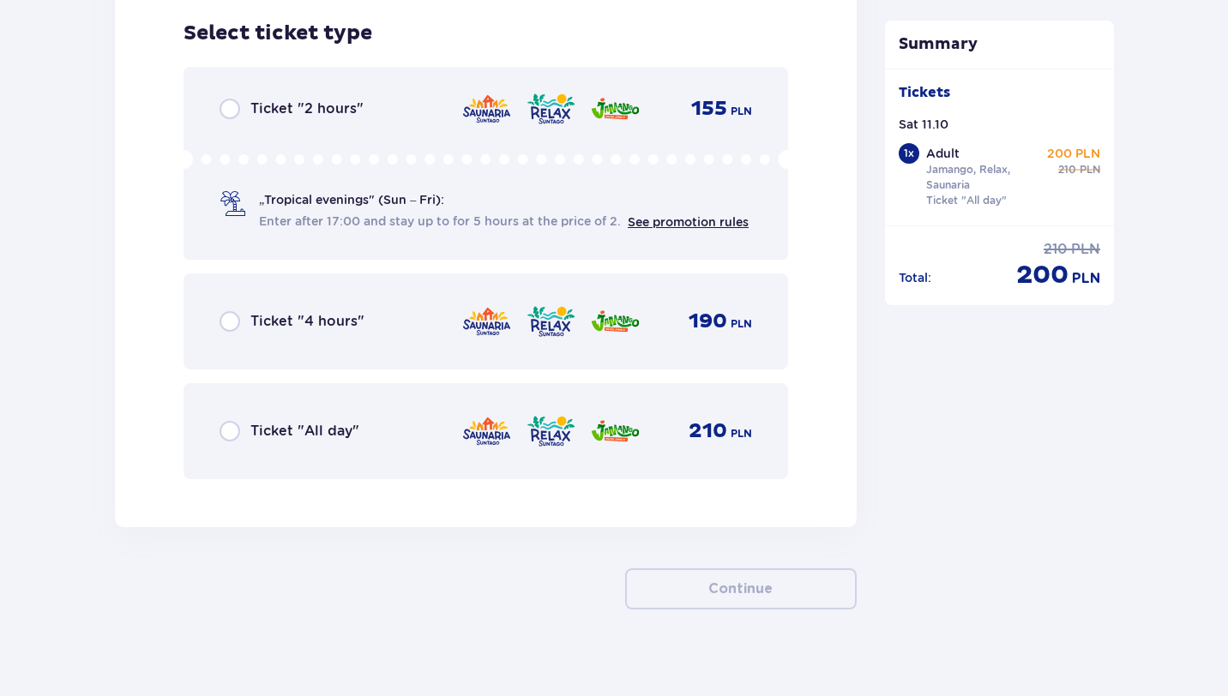
click at [238, 434] on input "radio" at bounding box center [229, 431] width 21 height 21
radio input "true"
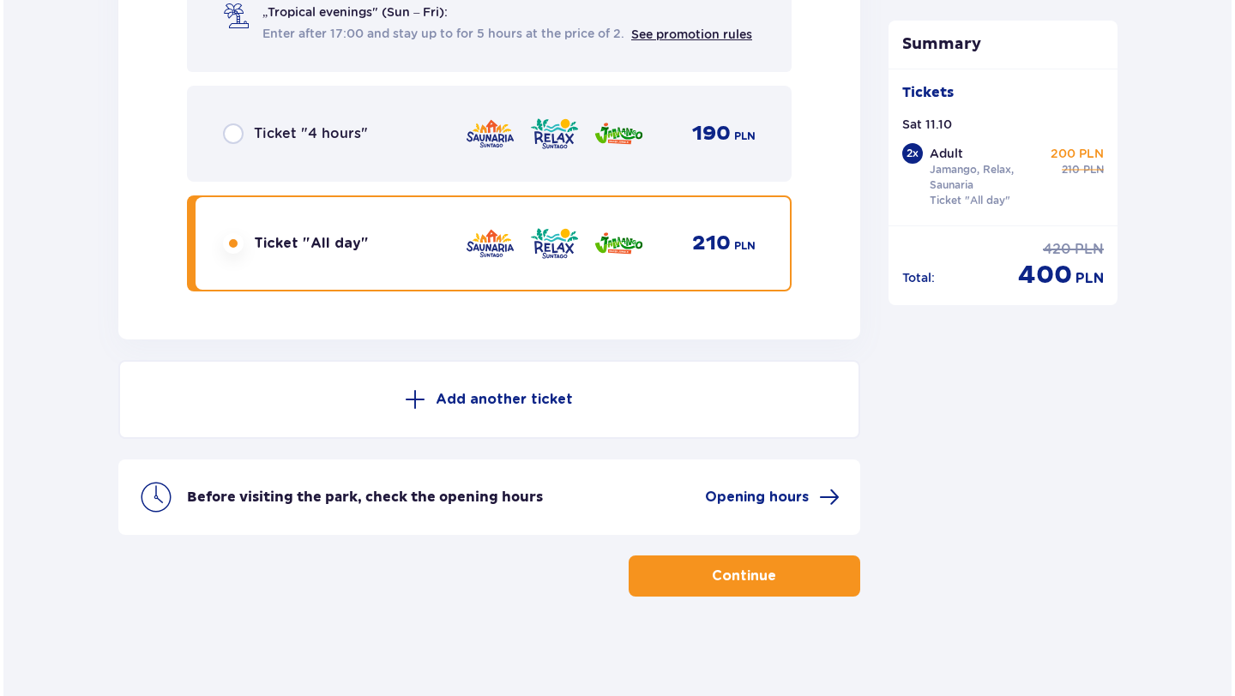
scroll to position [2999, 0]
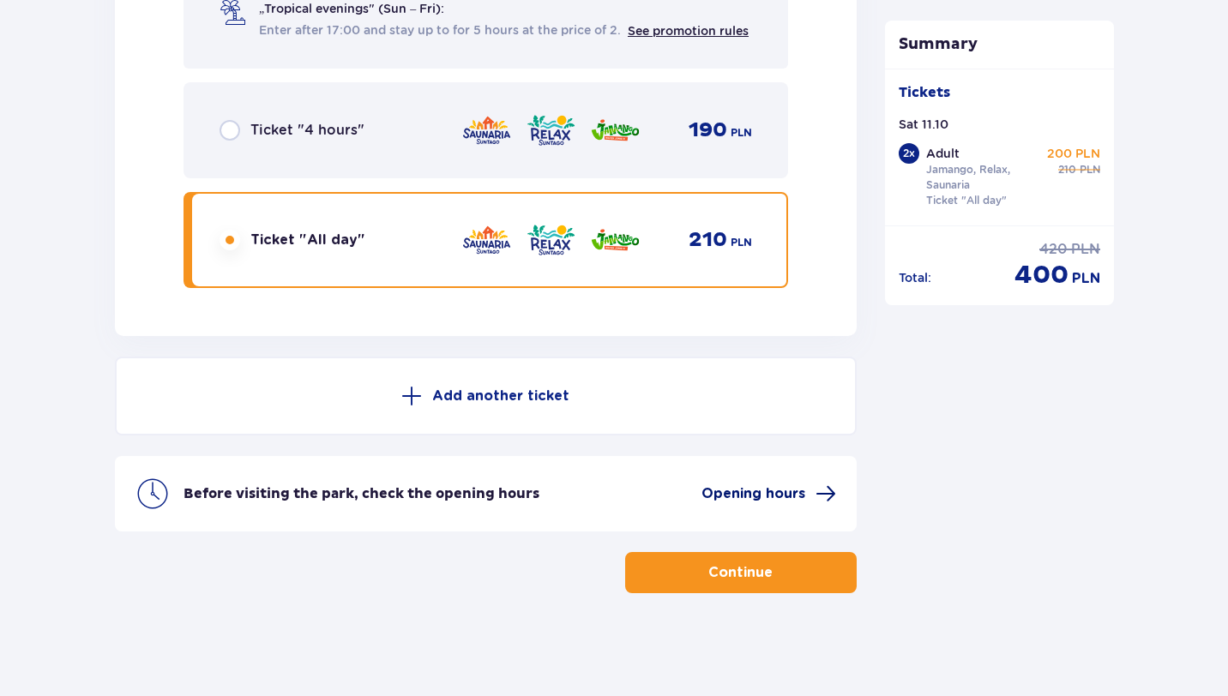
click at [726, 496] on span "Opening hours" at bounding box center [753, 493] width 104 height 19
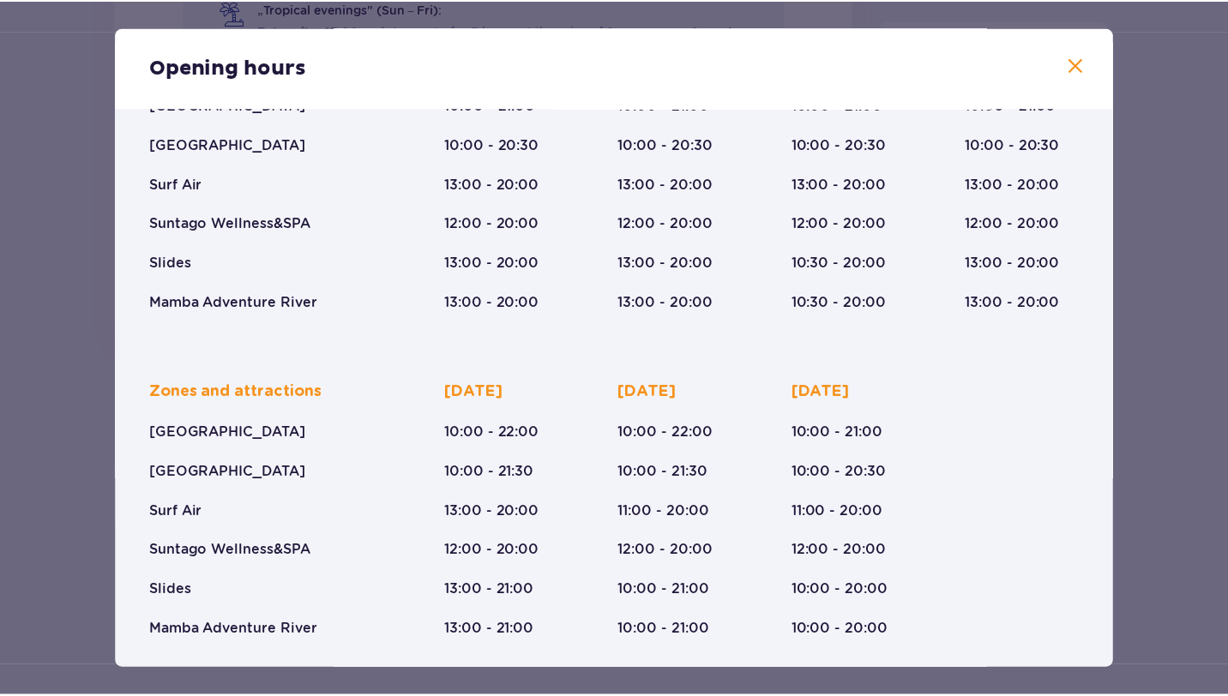
scroll to position [211, 0]
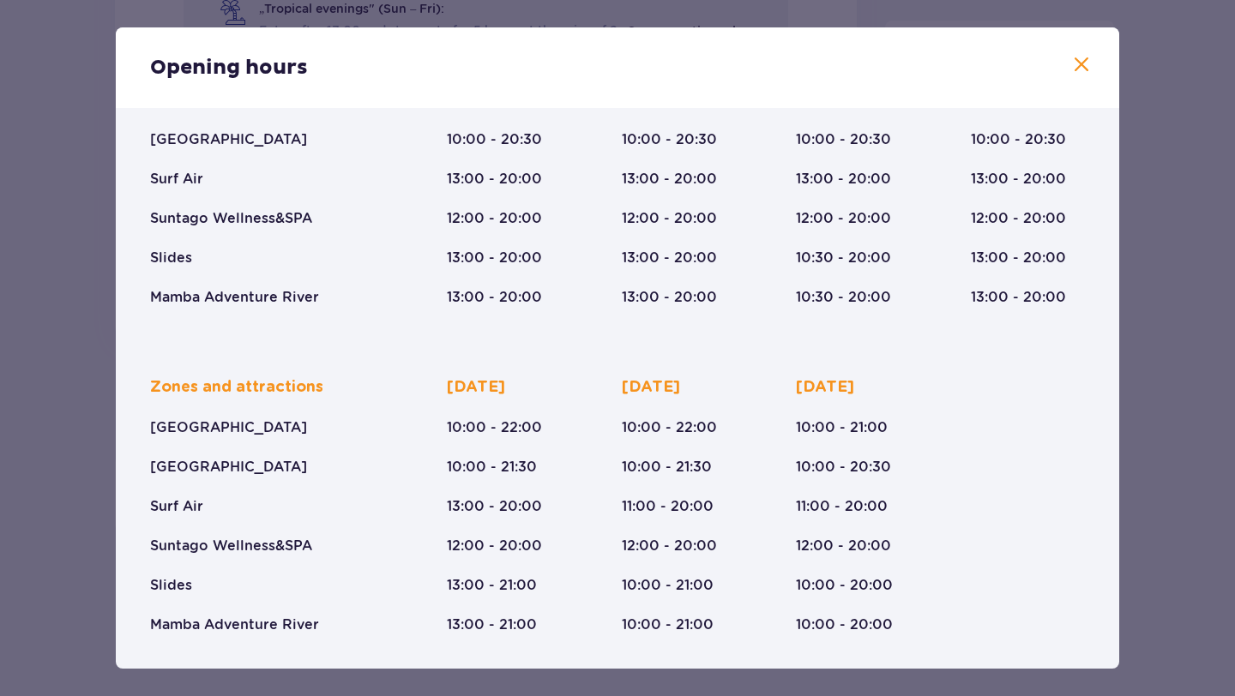
click at [1071, 75] on span at bounding box center [1081, 65] width 21 height 21
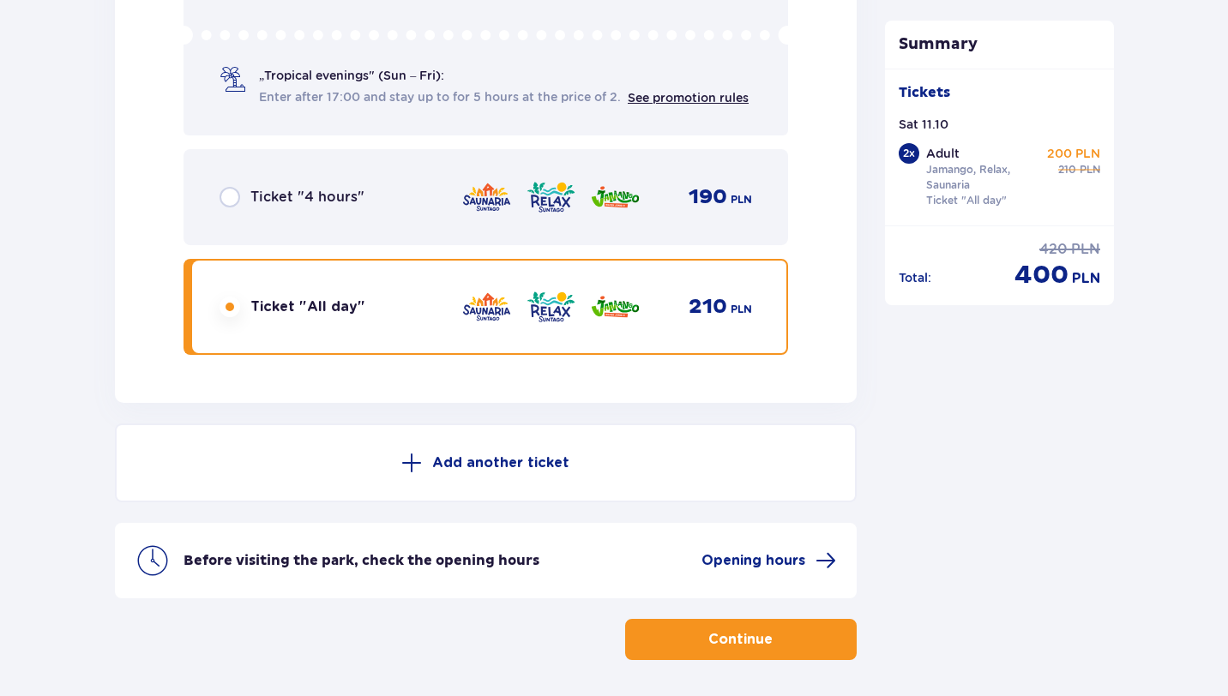
scroll to position [2999, 0]
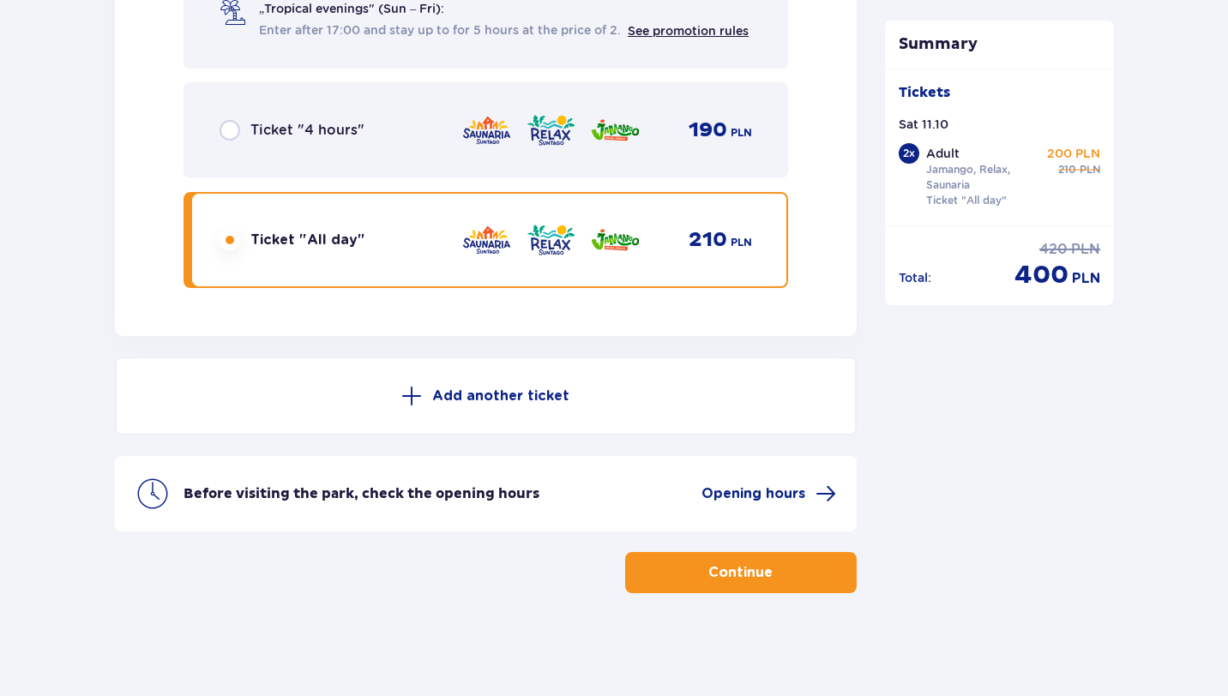
click at [724, 583] on button "Continue" at bounding box center [740, 572] width 231 height 41
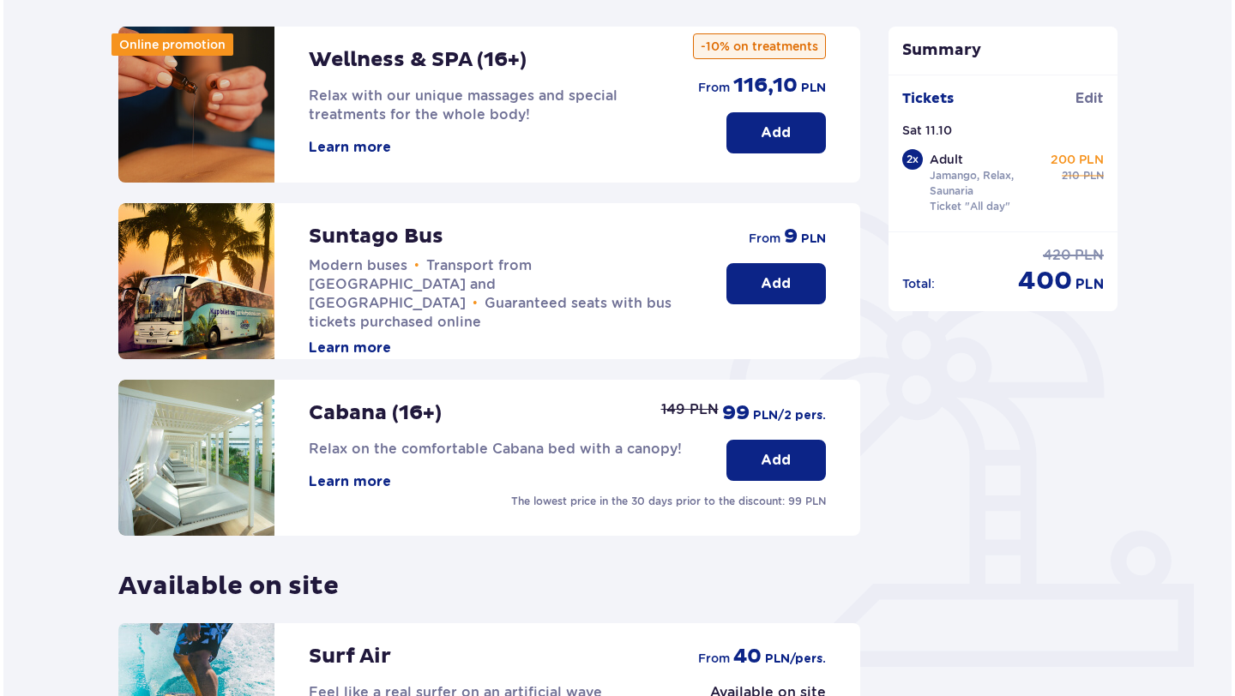
scroll to position [232, 0]
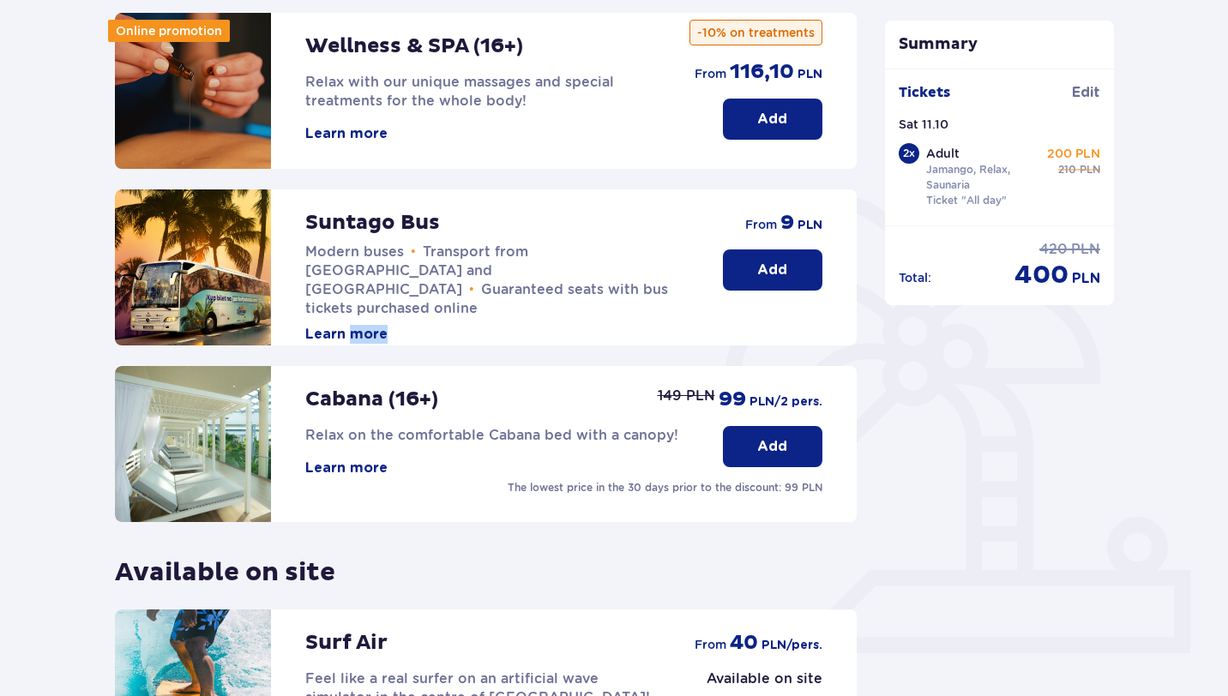
click at [370, 325] on button "Learn more" at bounding box center [346, 334] width 82 height 19
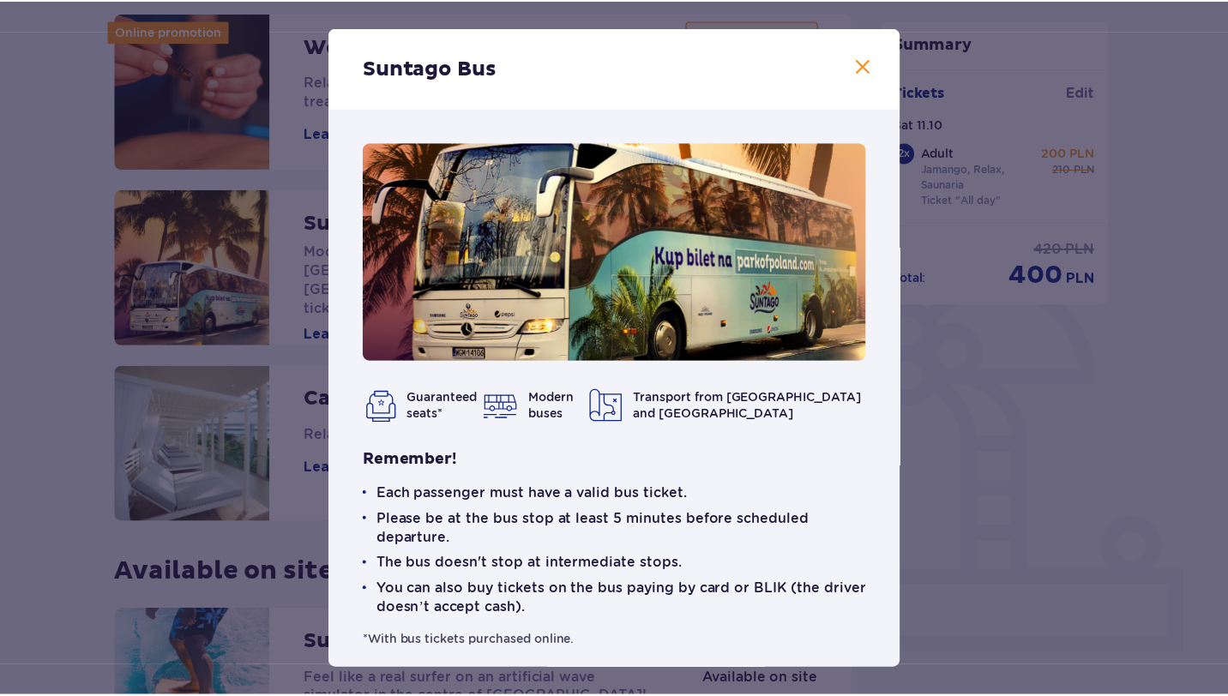
scroll to position [12, 0]
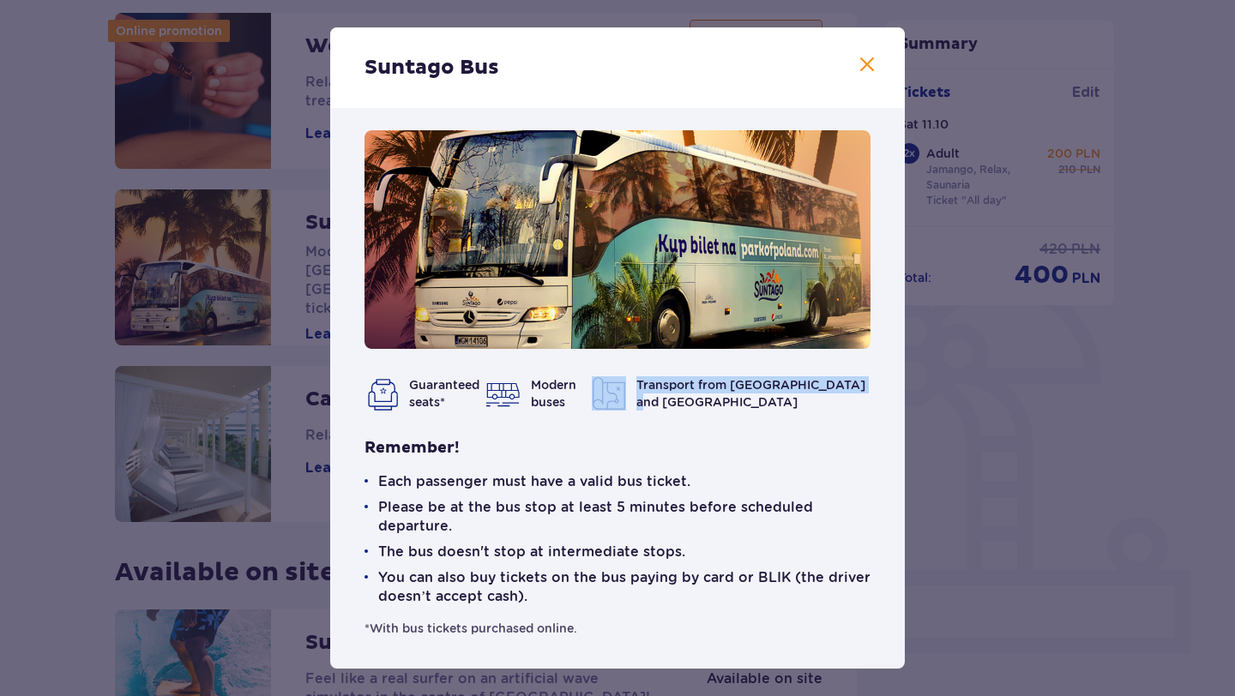
drag, startPoint x: 745, startPoint y: 400, endPoint x: 660, endPoint y: 384, distance: 86.4
click at [660, 384] on div "Transport from [GEOGRAPHIC_DATA] and [GEOGRAPHIC_DATA]" at bounding box center [731, 393] width 279 height 34
click at [626, 384] on img at bounding box center [609, 393] width 34 height 34
click at [861, 74] on span at bounding box center [866, 65] width 21 height 21
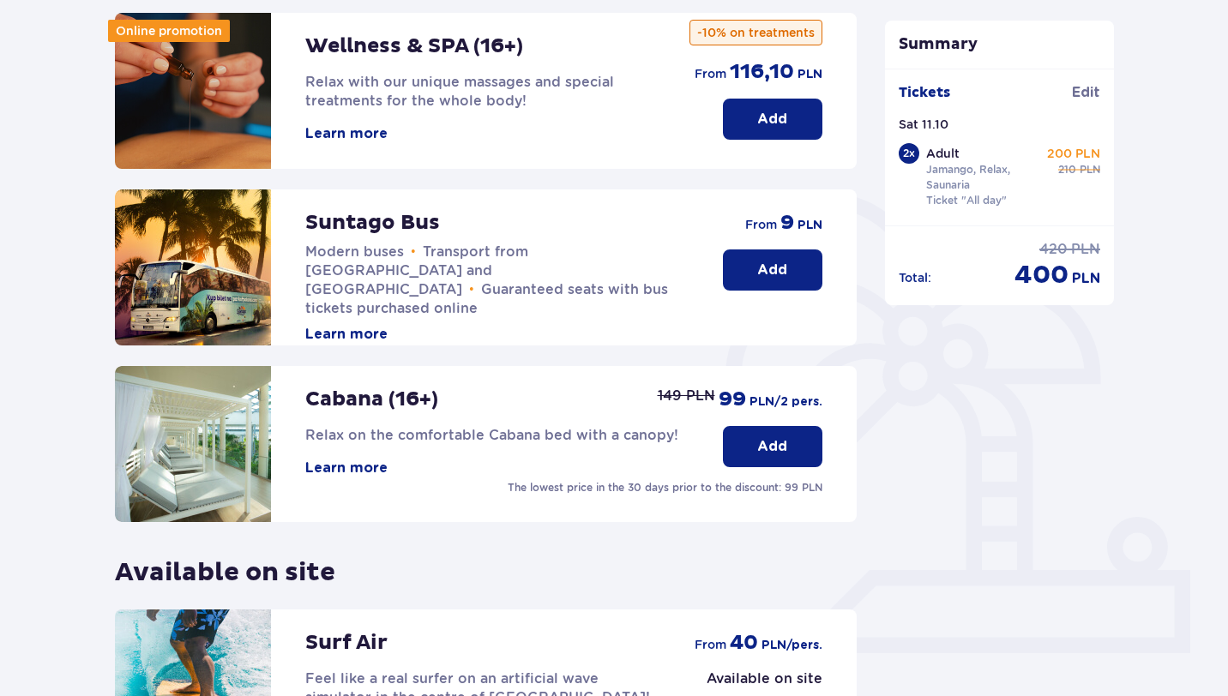
click at [787, 285] on button "Add" at bounding box center [772, 269] width 99 height 41
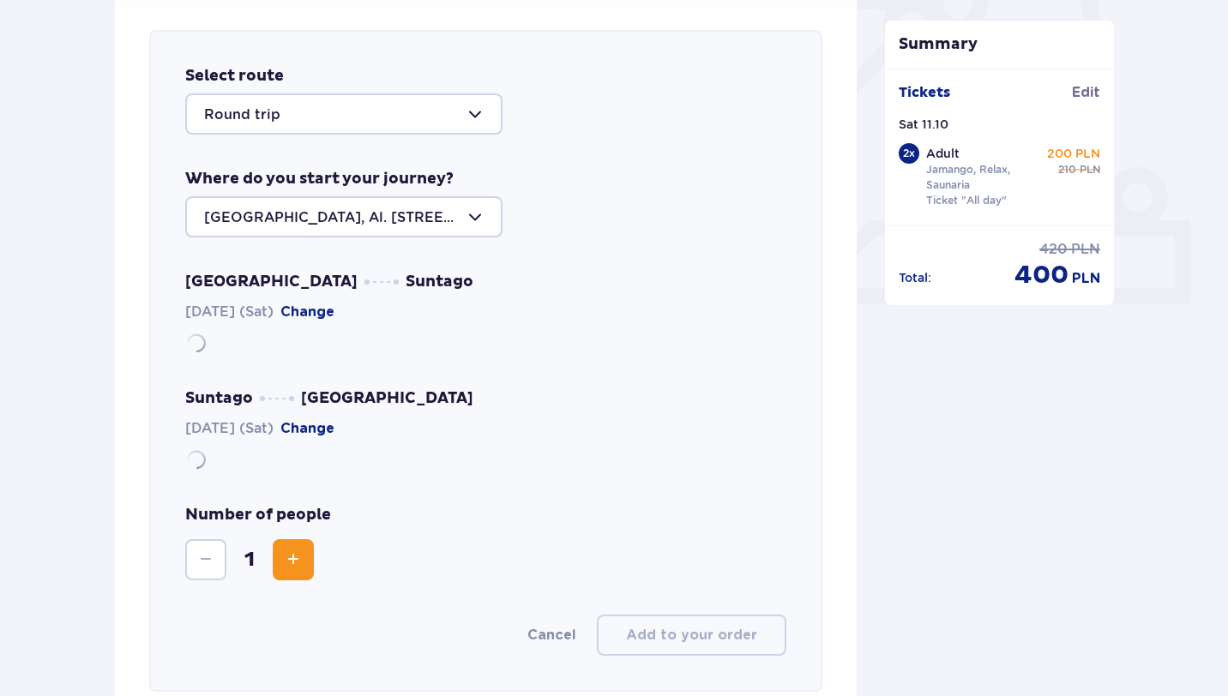
scroll to position [592, 0]
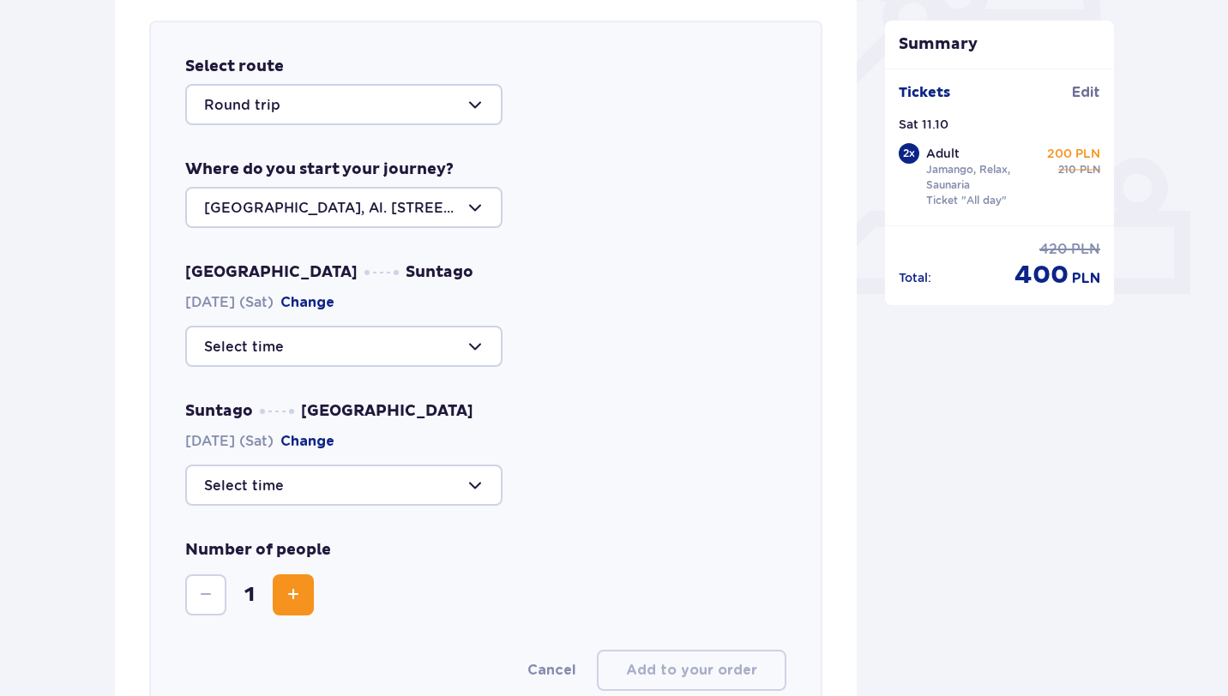
click at [328, 107] on div at bounding box center [343, 104] width 317 height 41
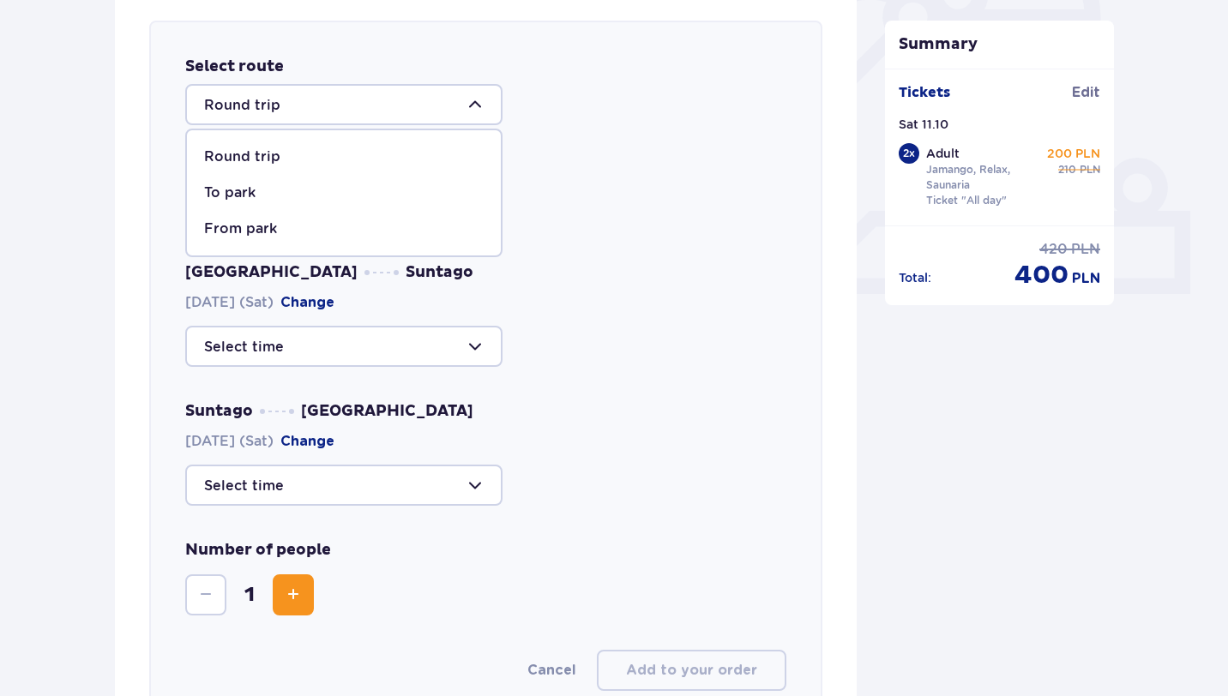
click at [278, 155] on div "Round trip" at bounding box center [343, 156] width 279 height 19
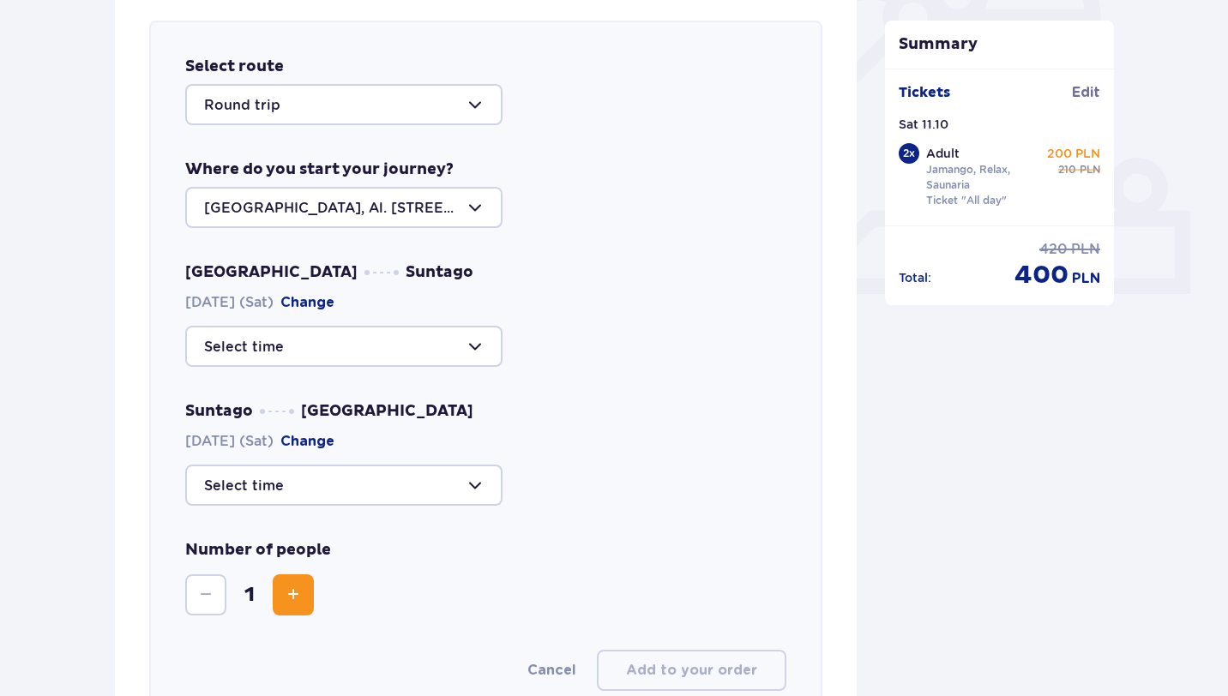
click at [329, 204] on div at bounding box center [343, 207] width 317 height 41
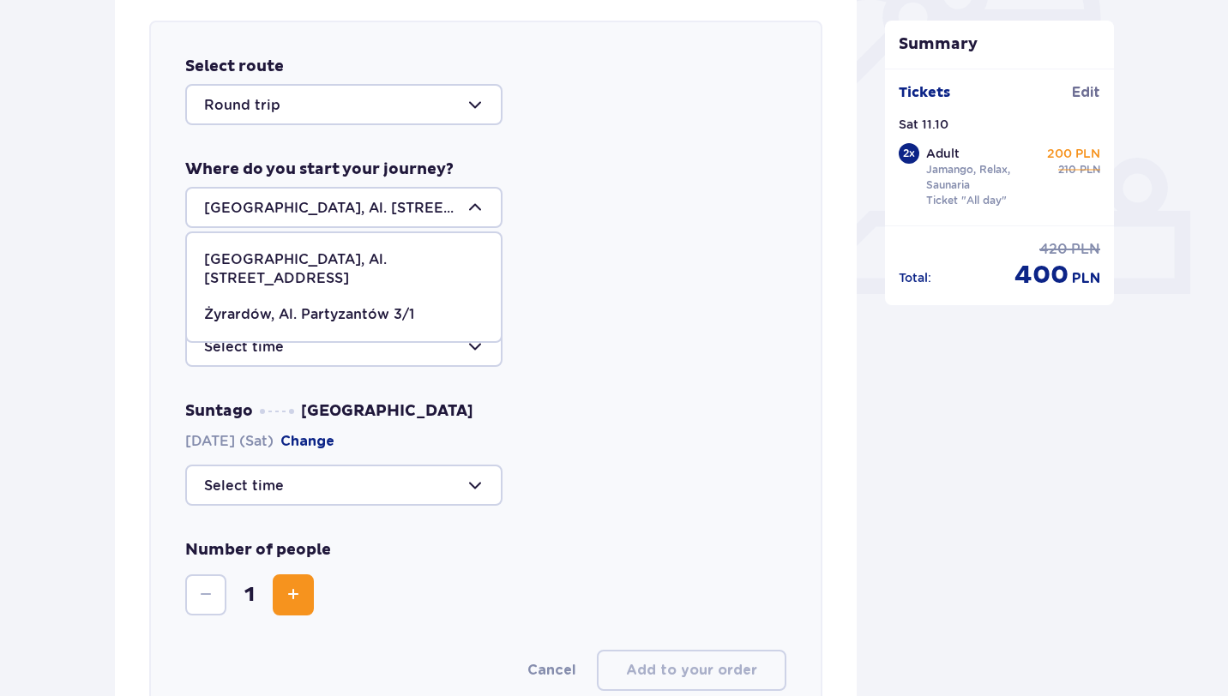
click at [343, 259] on p "[GEOGRAPHIC_DATA], Al. [STREET_ADDRESS]" at bounding box center [343, 269] width 279 height 38
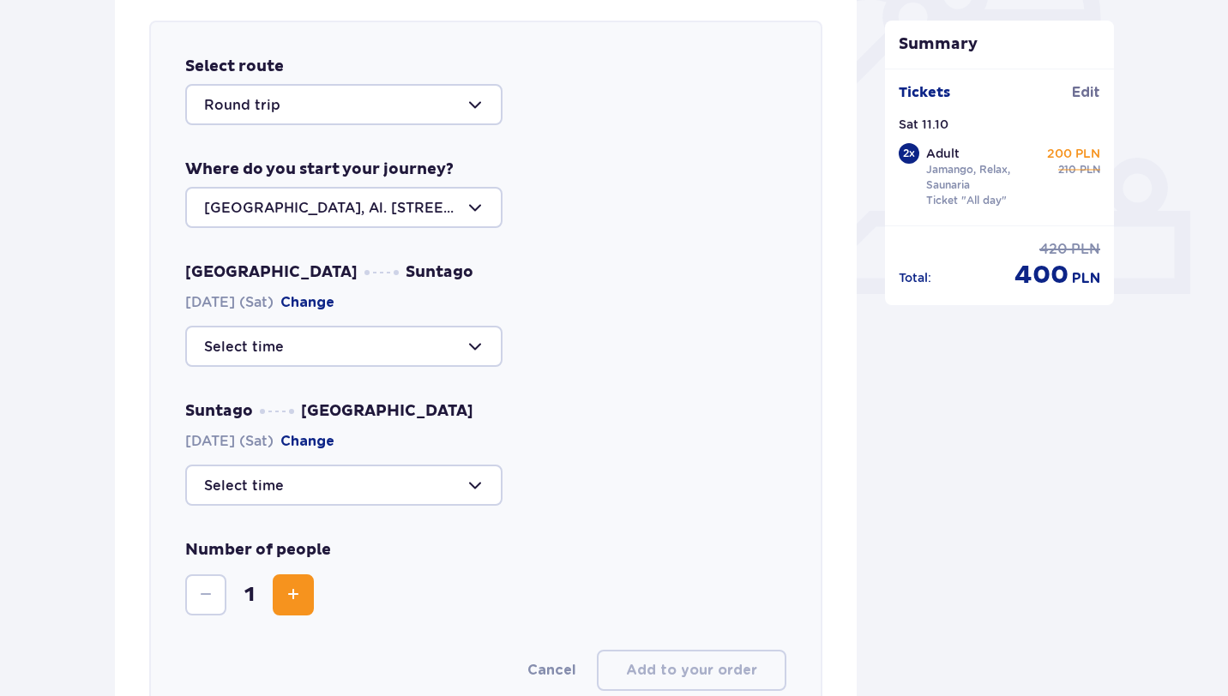
click at [288, 347] on div at bounding box center [343, 346] width 317 height 41
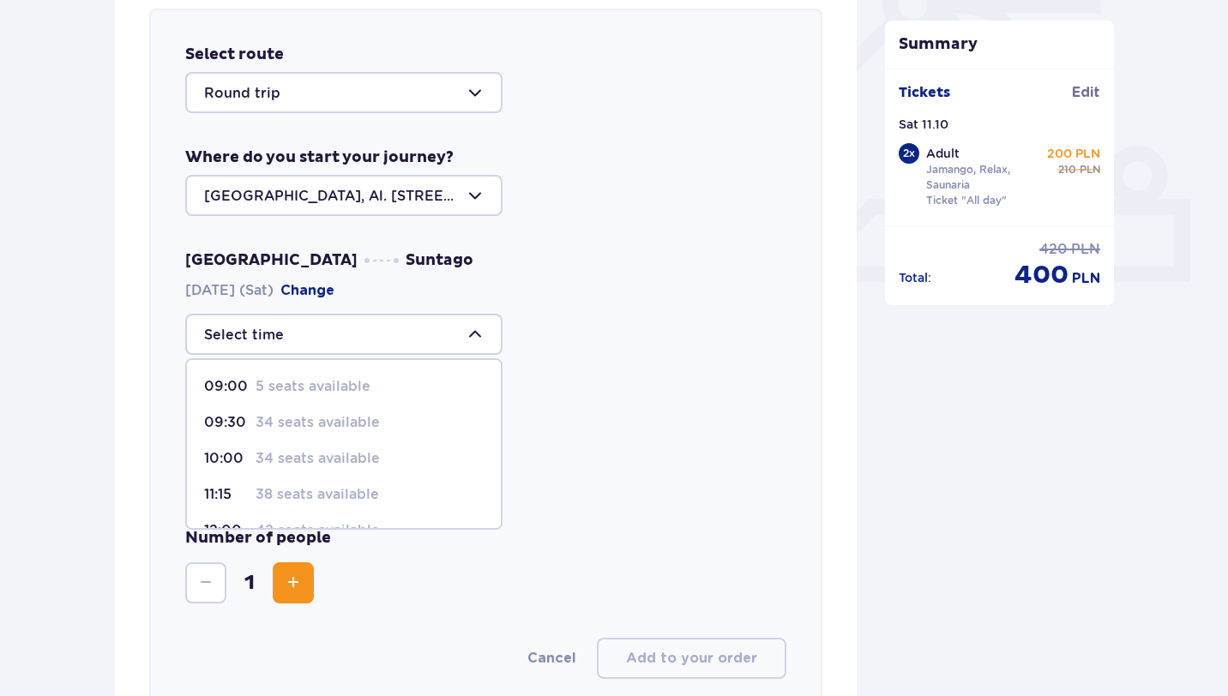
scroll to position [605, 0]
click at [316, 460] on p "34 seats available" at bounding box center [317, 457] width 124 height 19
type input "10:00"
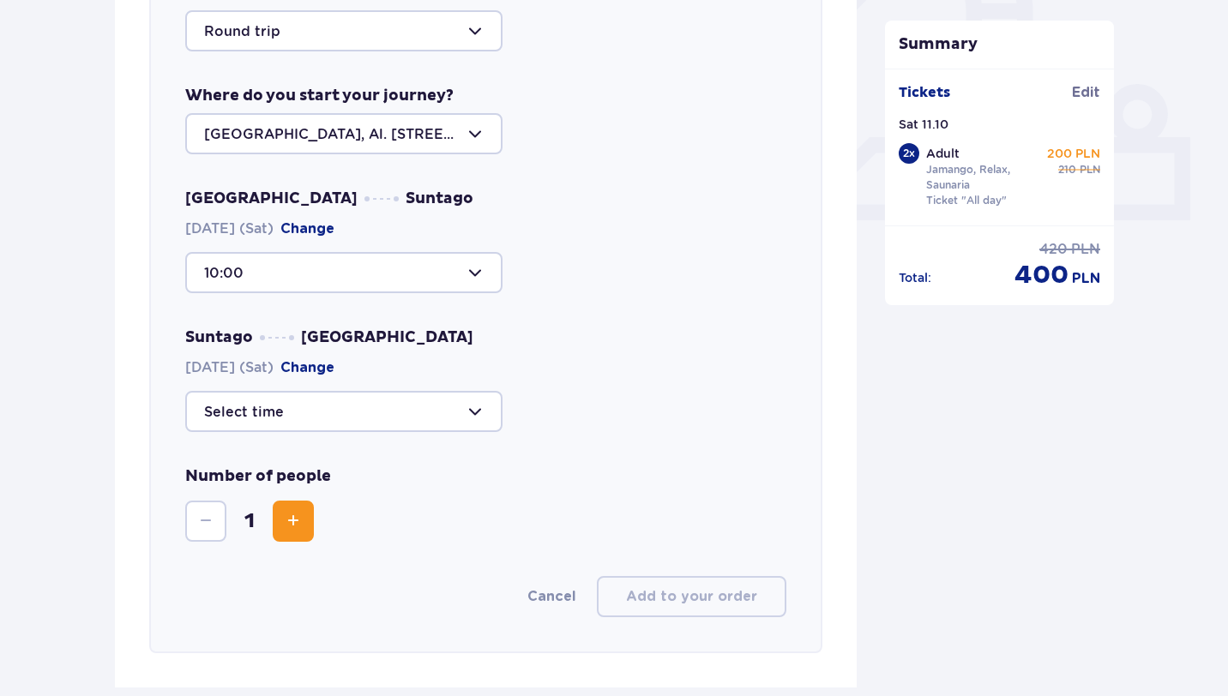
scroll to position [678, 0]
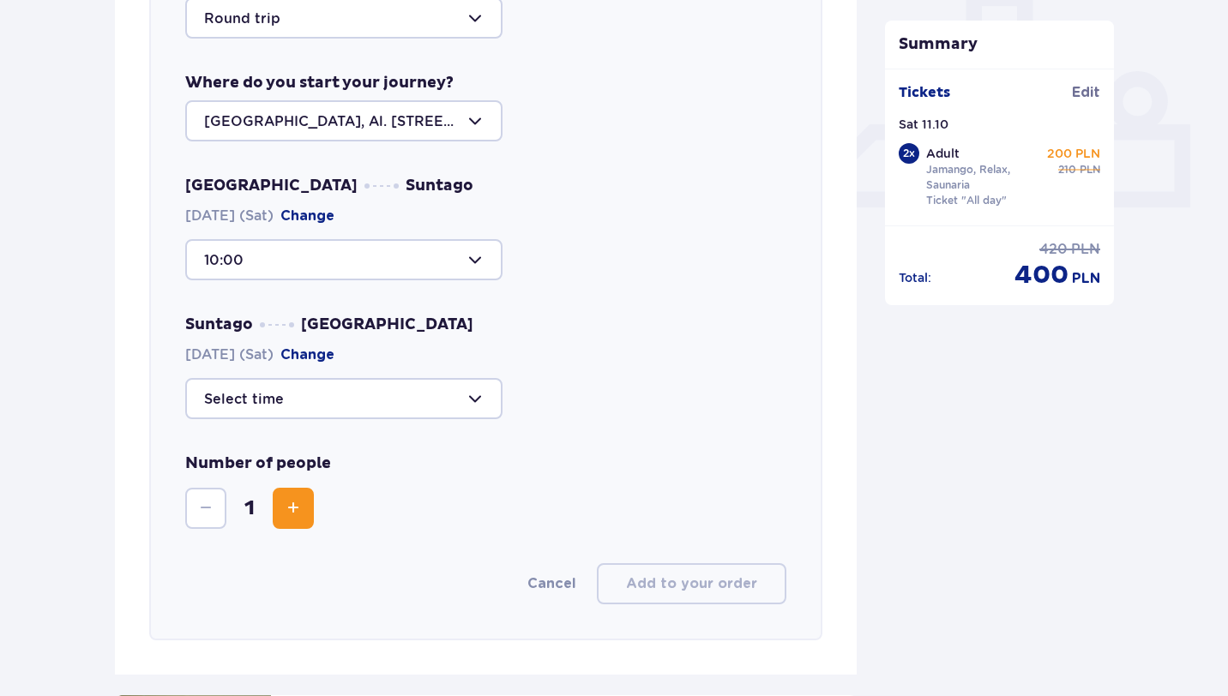
click at [277, 404] on div at bounding box center [343, 398] width 317 height 41
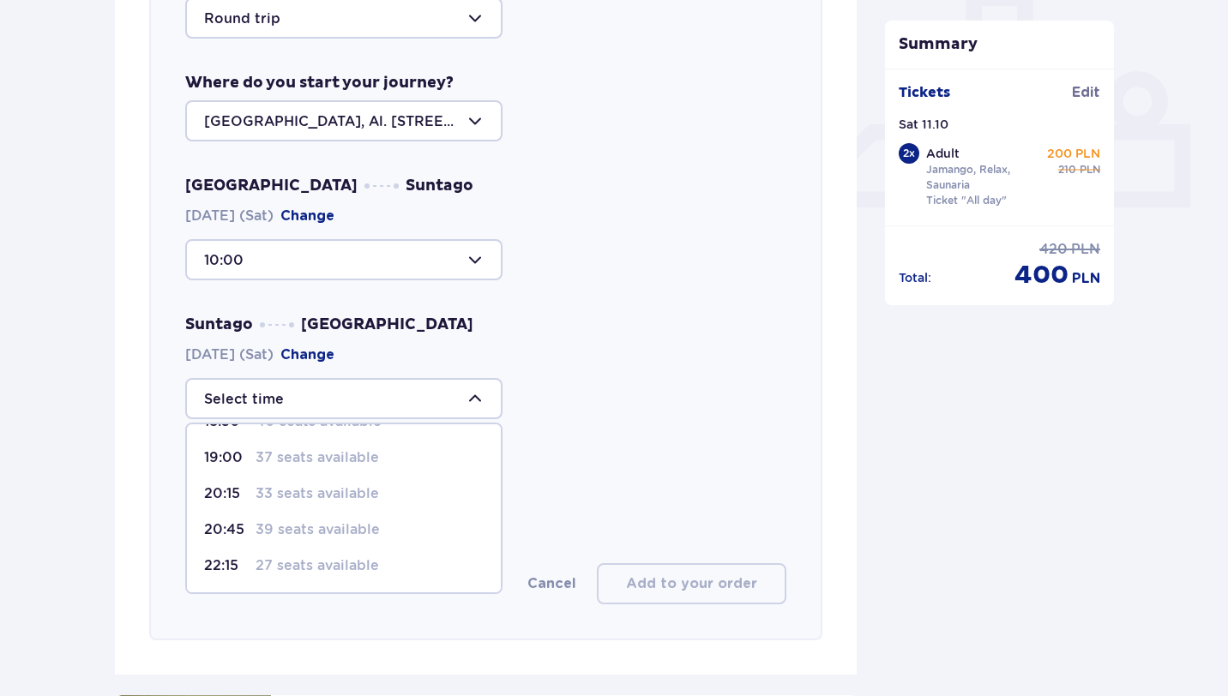
scroll to position [136, 0]
click at [610, 455] on div "Number of people 1" at bounding box center [485, 491] width 601 height 75
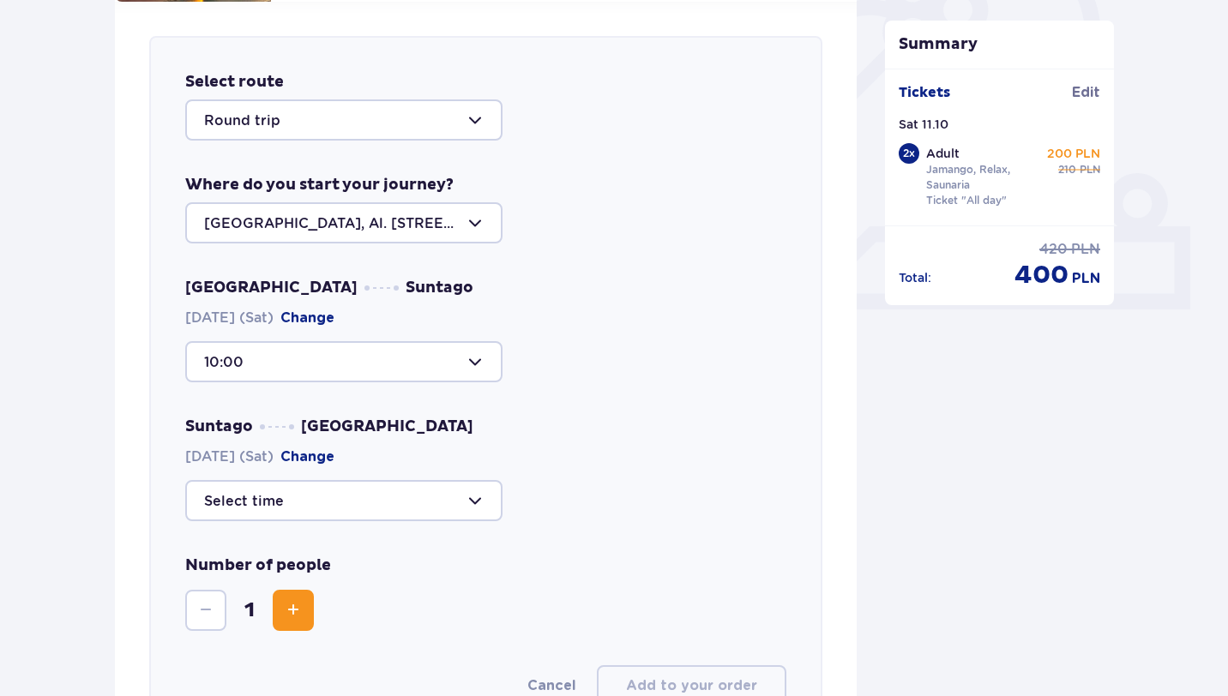
scroll to position [486, 0]
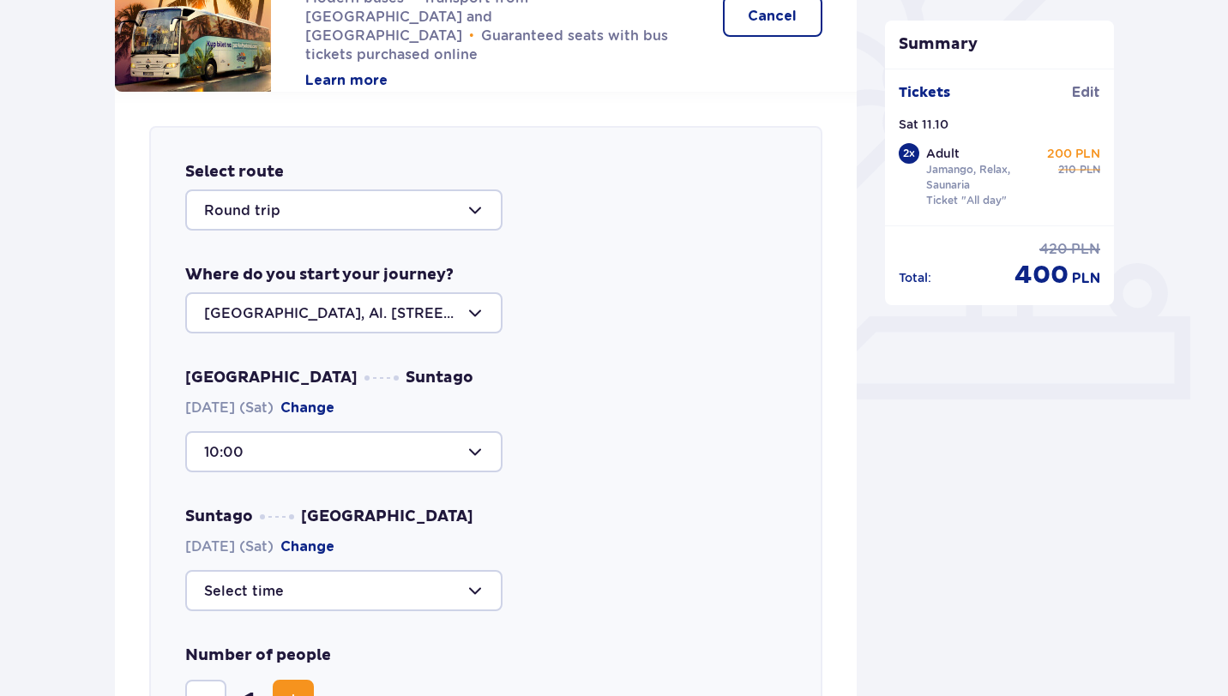
click at [228, 205] on div at bounding box center [343, 209] width 317 height 41
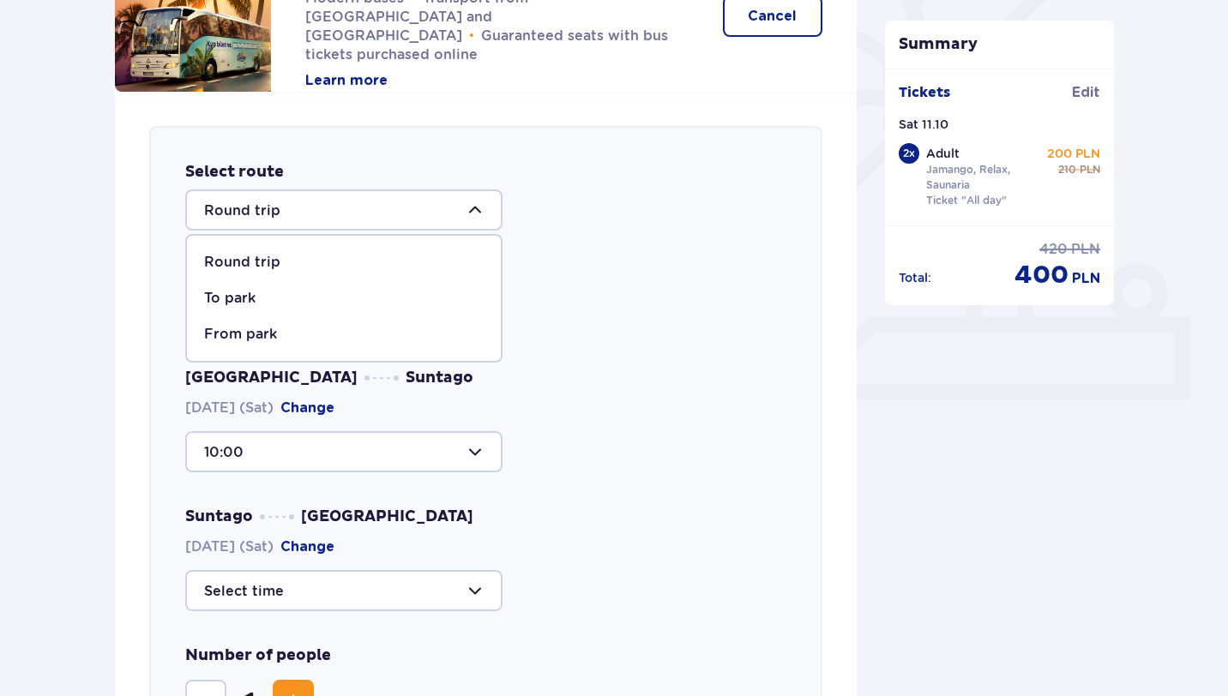
click at [261, 293] on div "To park" at bounding box center [343, 298] width 279 height 19
type input "To Suntago"
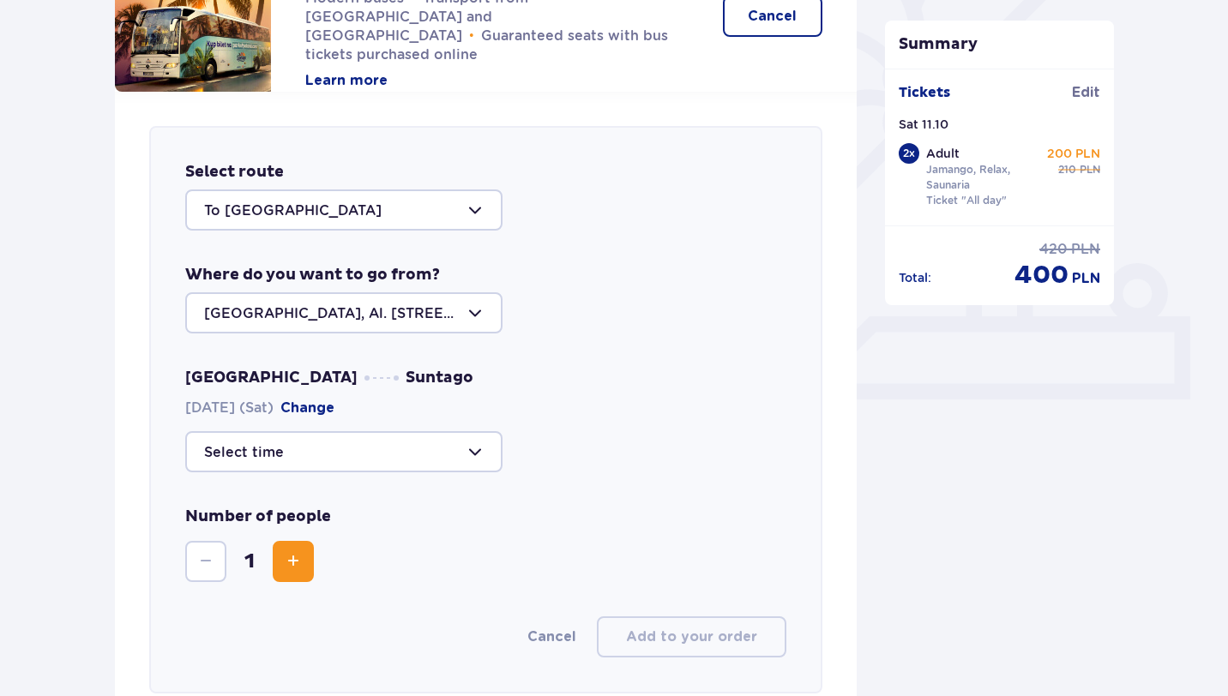
click at [352, 449] on div at bounding box center [343, 451] width 317 height 41
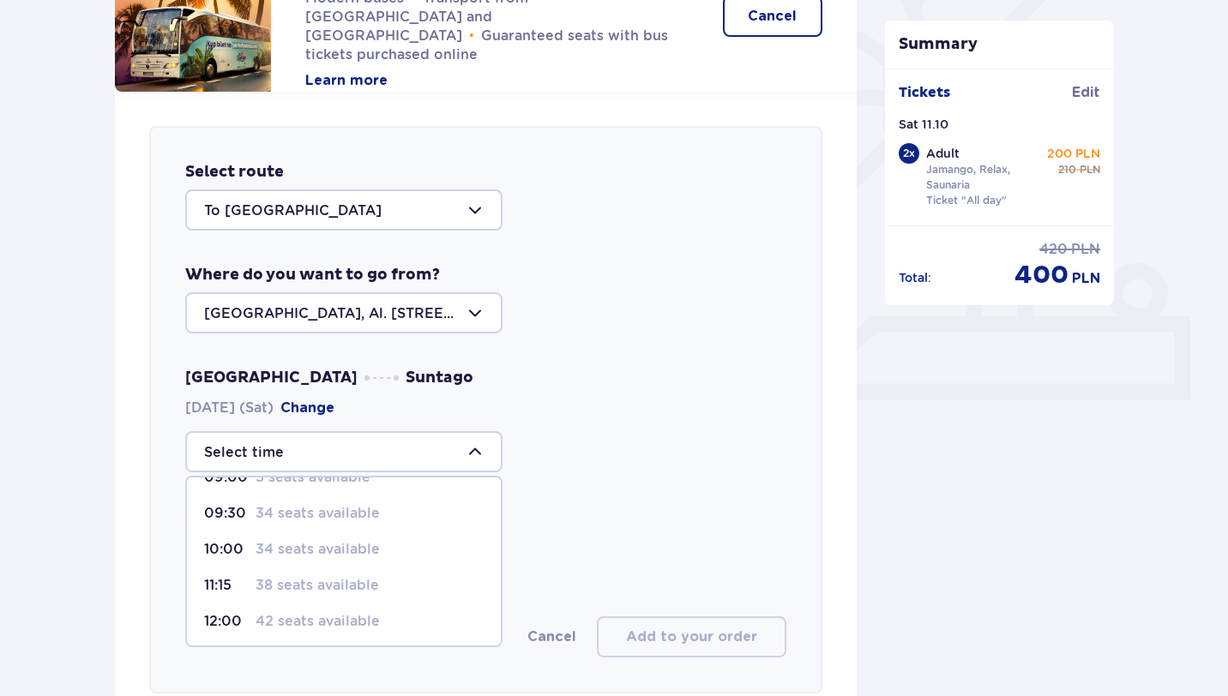
scroll to position [39, 0]
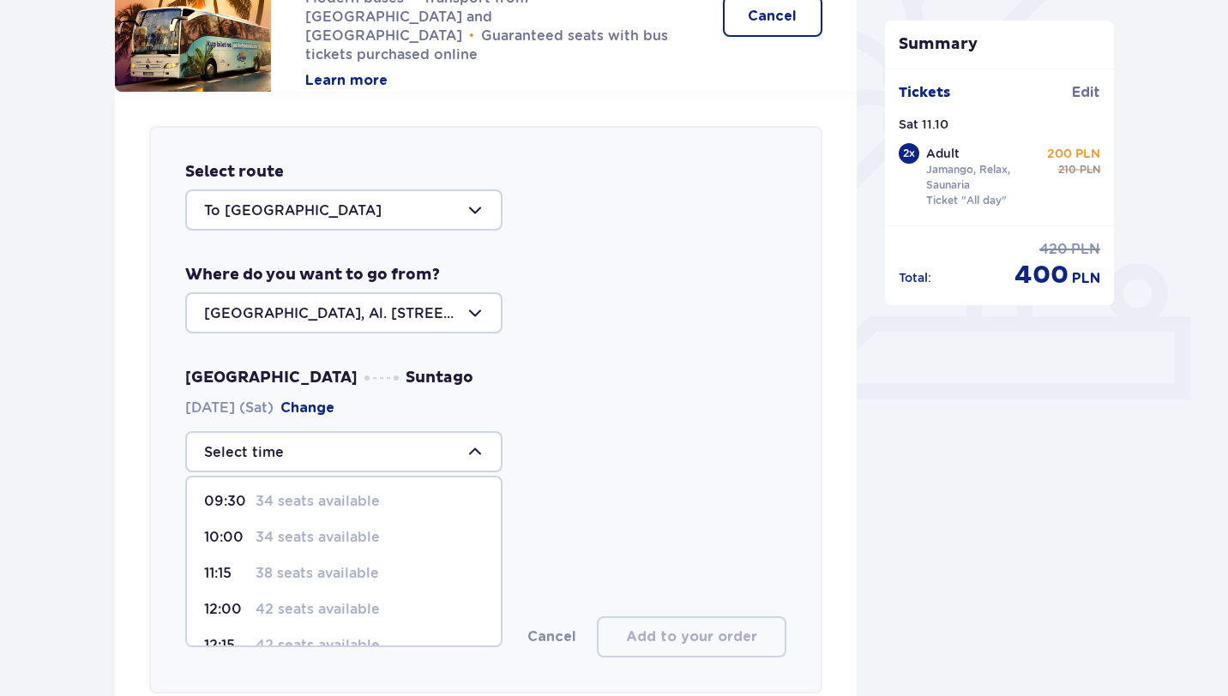
click at [304, 538] on p "34 seats available" at bounding box center [317, 537] width 124 height 19
type input "10:00"
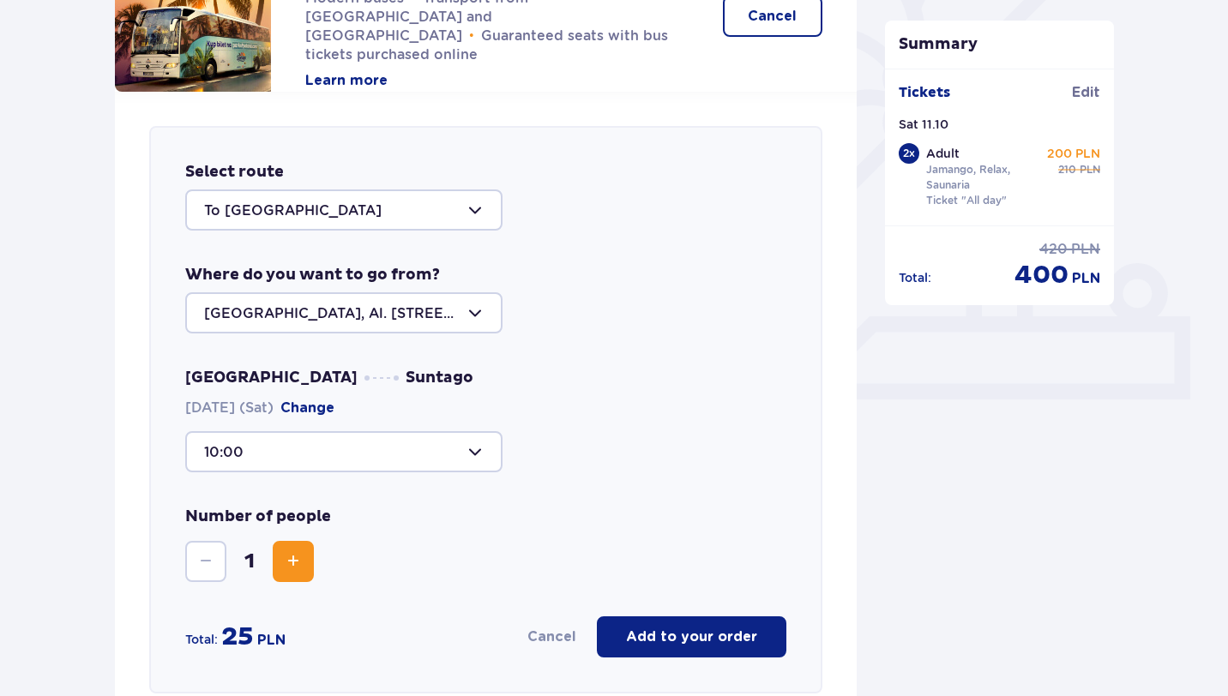
click at [323, 481] on div "Select route To Suntago Where do you want to go from? Warsaw, Al. Jerozolimskie…" at bounding box center [485, 410] width 673 height 568
click at [346, 463] on div at bounding box center [343, 451] width 317 height 41
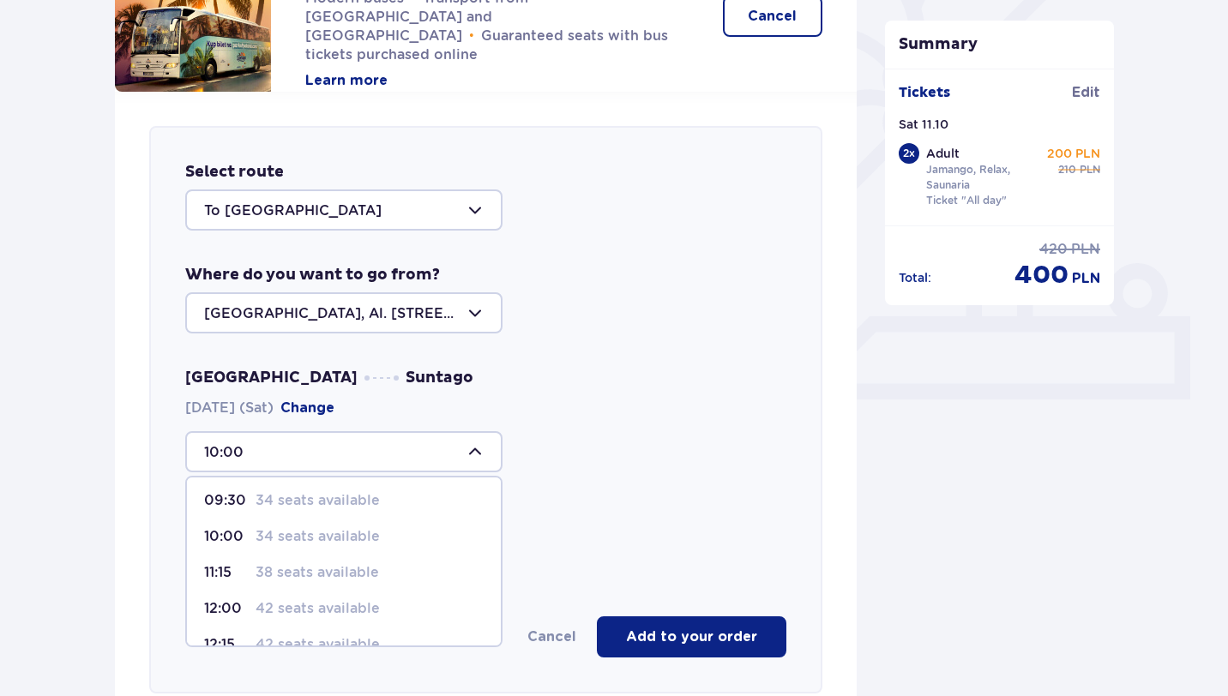
scroll to position [49, 0]
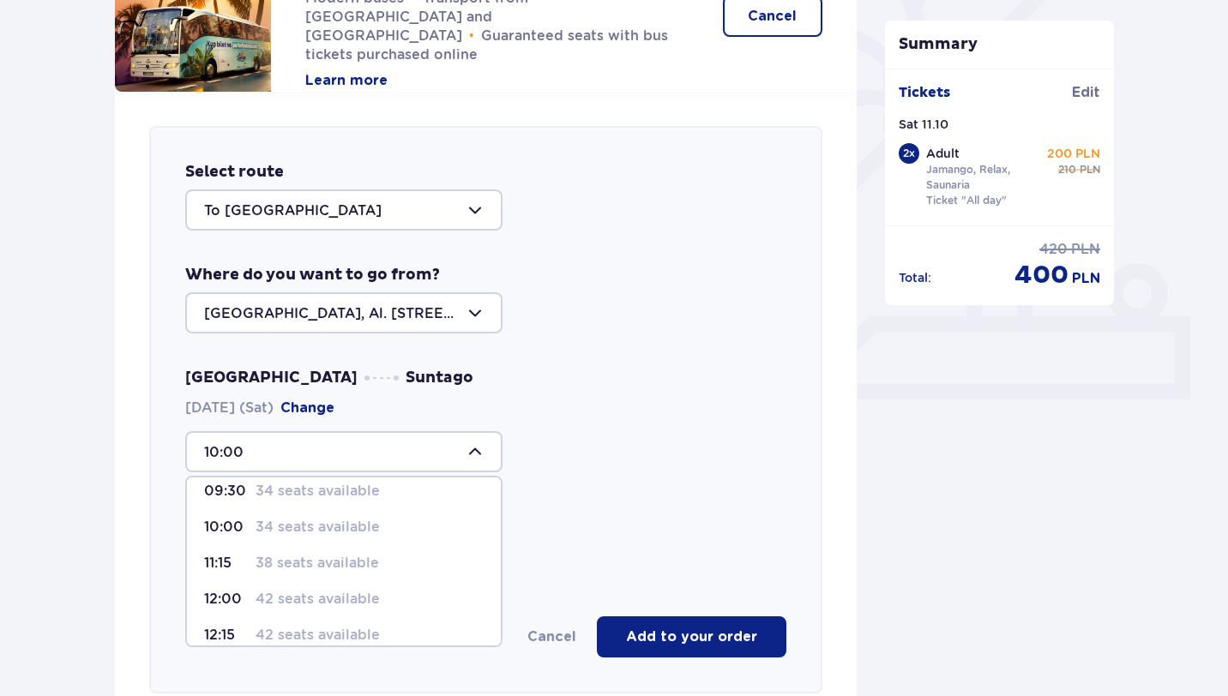
click at [591, 431] on div "10:00 09:00 5 seats available 09:30 34 seats available 10:00 34 seats available…" at bounding box center [485, 451] width 601 height 41
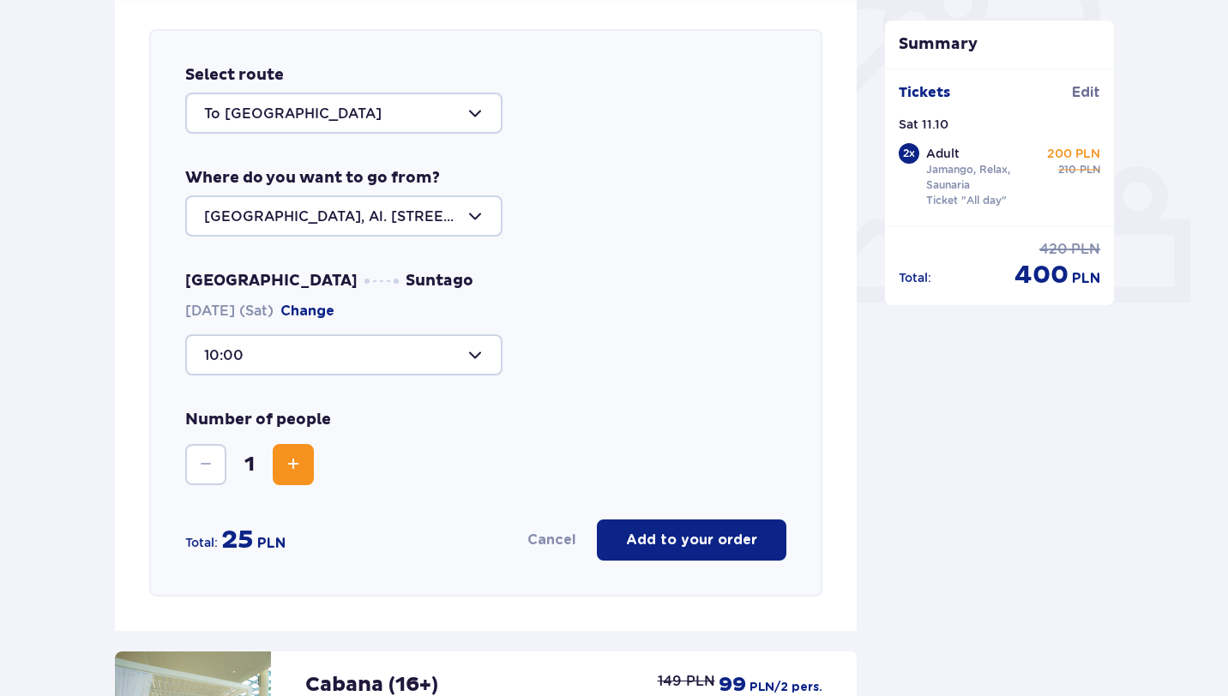
scroll to position [587, 0]
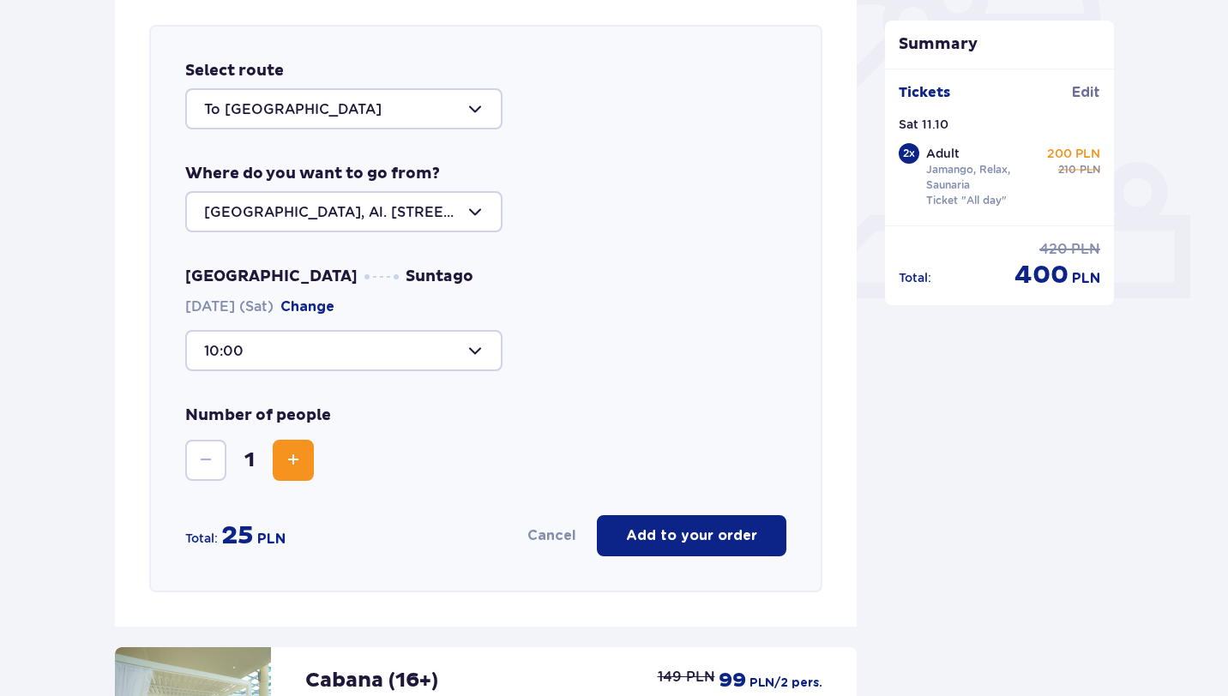
click at [297, 470] on span "Increase" at bounding box center [293, 460] width 21 height 21
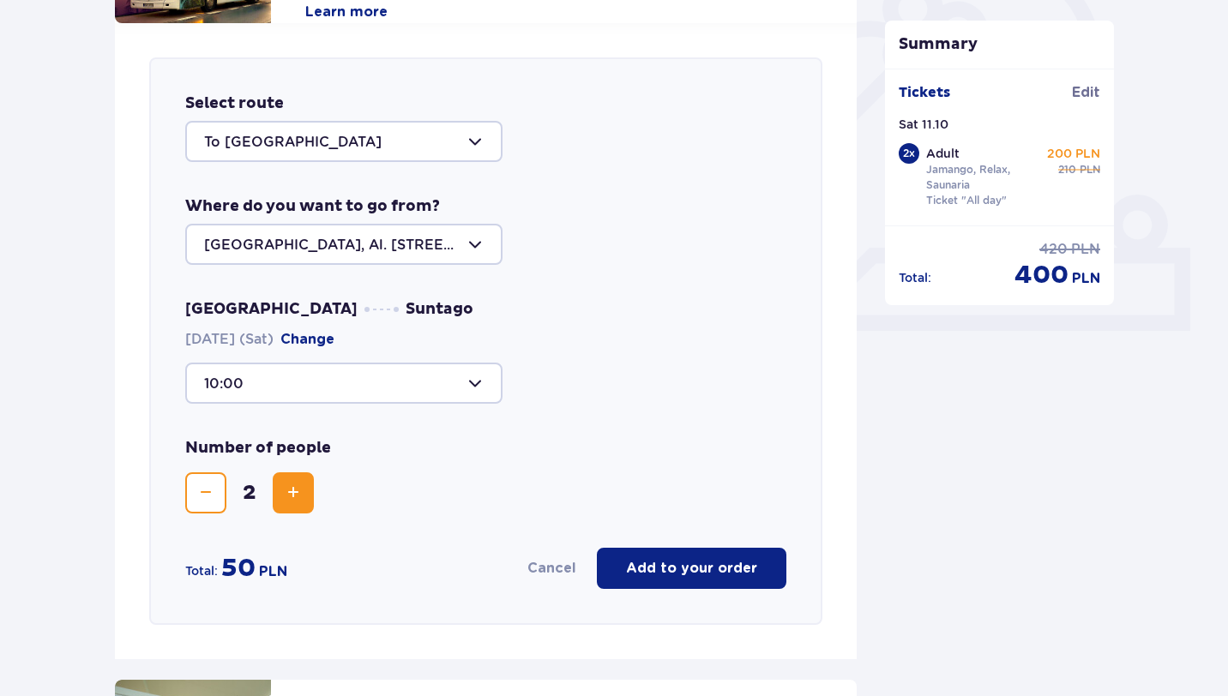
scroll to position [525, 0]
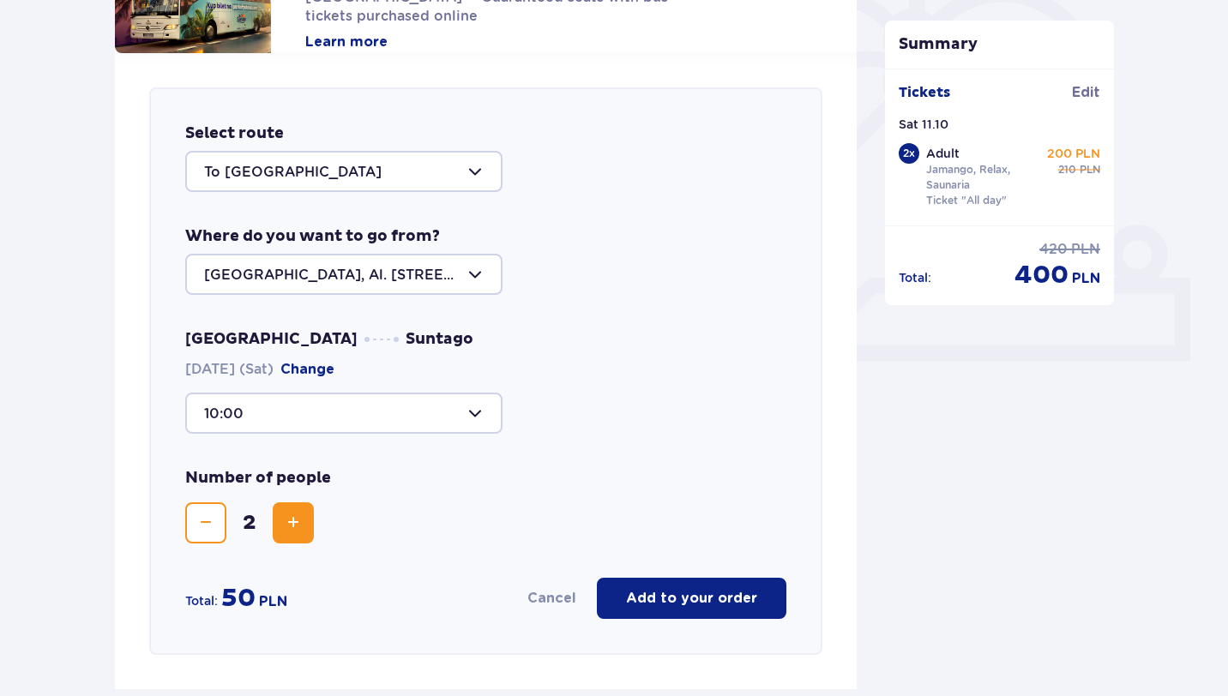
click at [341, 182] on div at bounding box center [343, 171] width 317 height 41
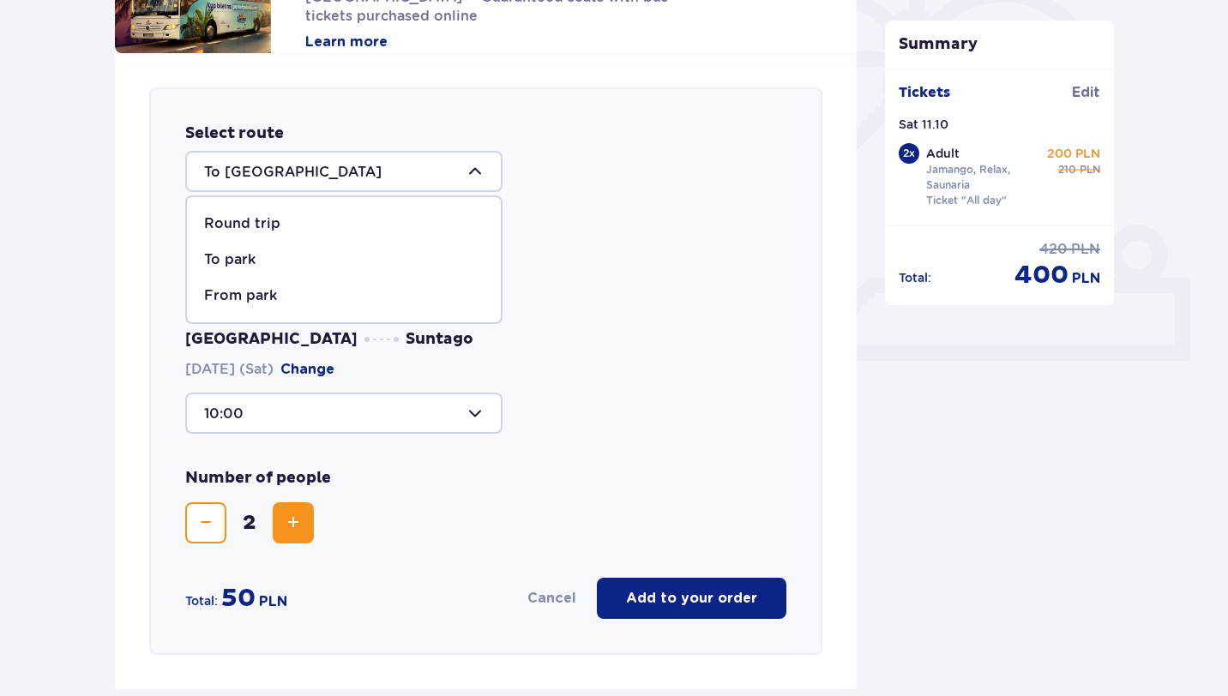
click at [308, 222] on div "Round trip" at bounding box center [343, 223] width 279 height 19
type input "Round trip"
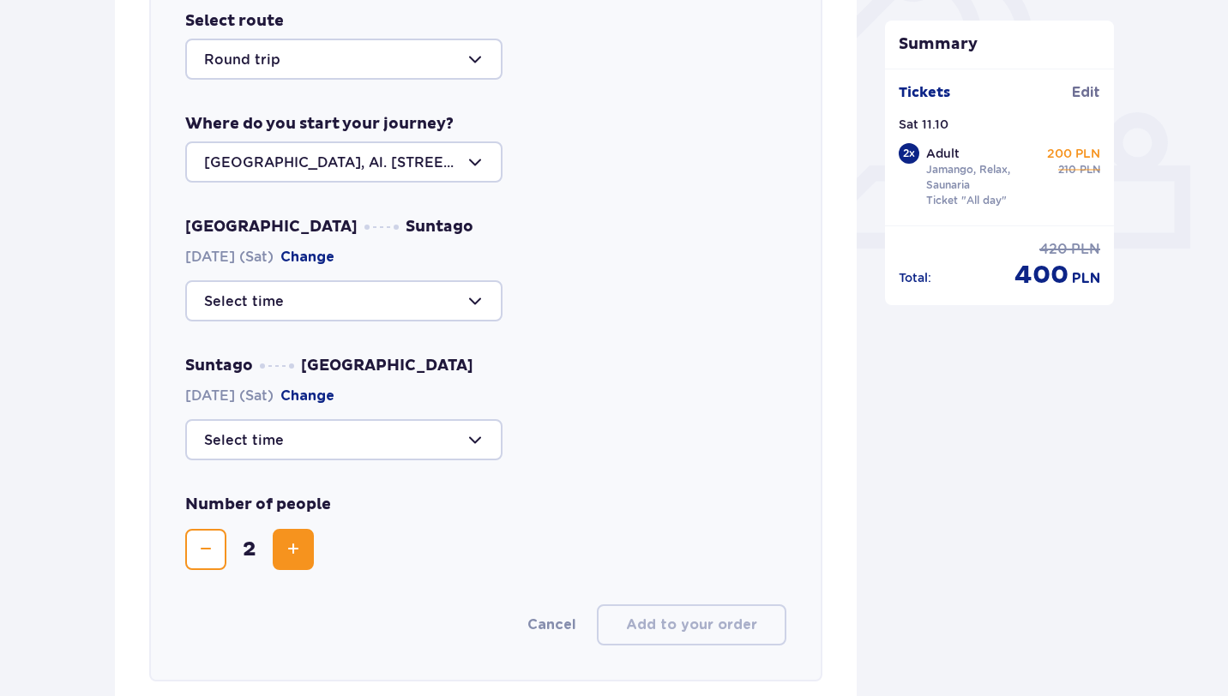
scroll to position [720, 0]
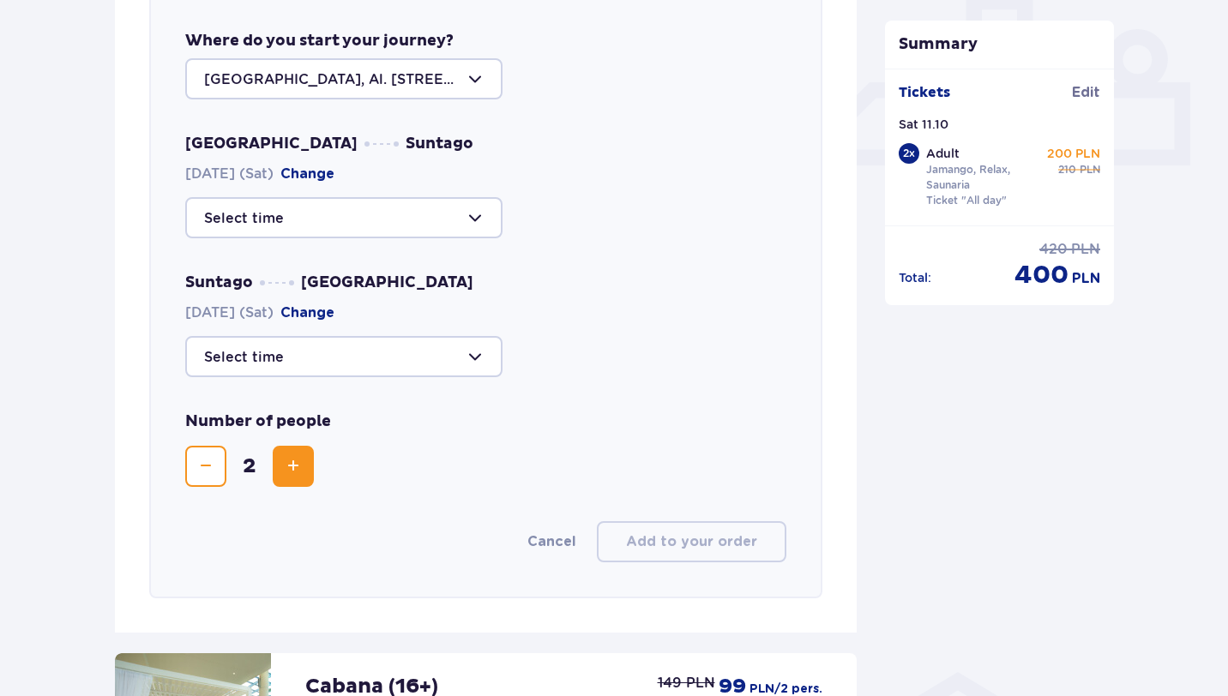
click at [376, 235] on div at bounding box center [343, 217] width 317 height 41
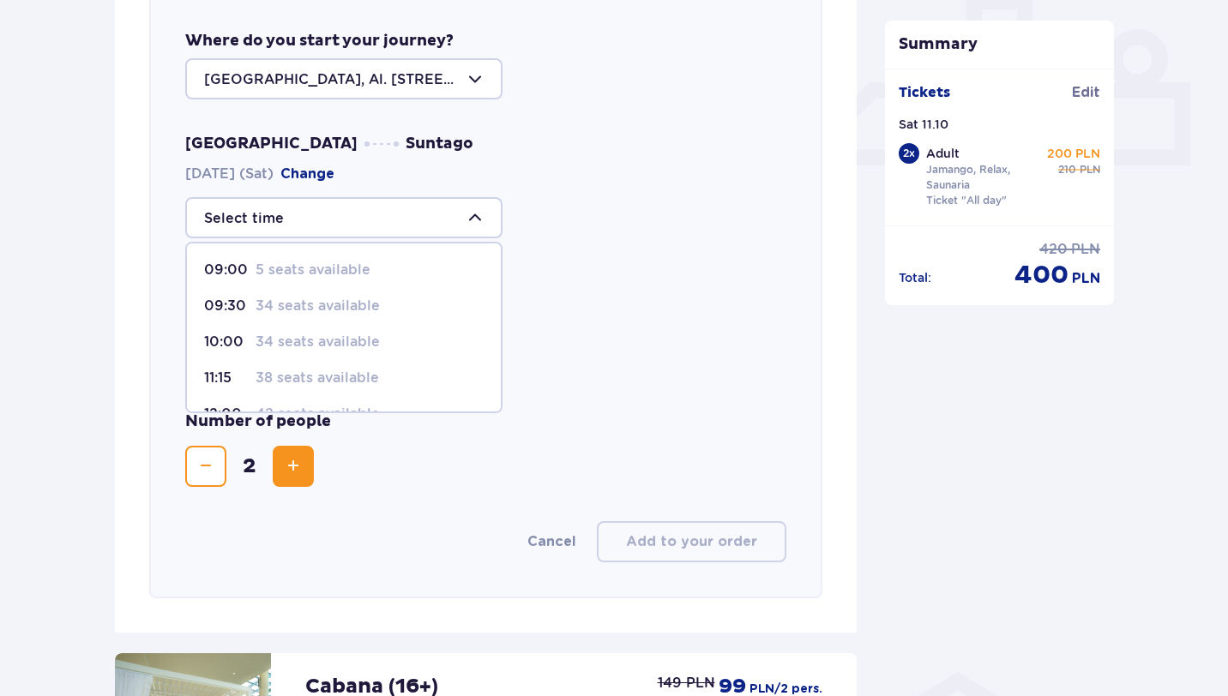
click at [299, 349] on p "34 seats available" at bounding box center [317, 342] width 124 height 19
type input "10:00"
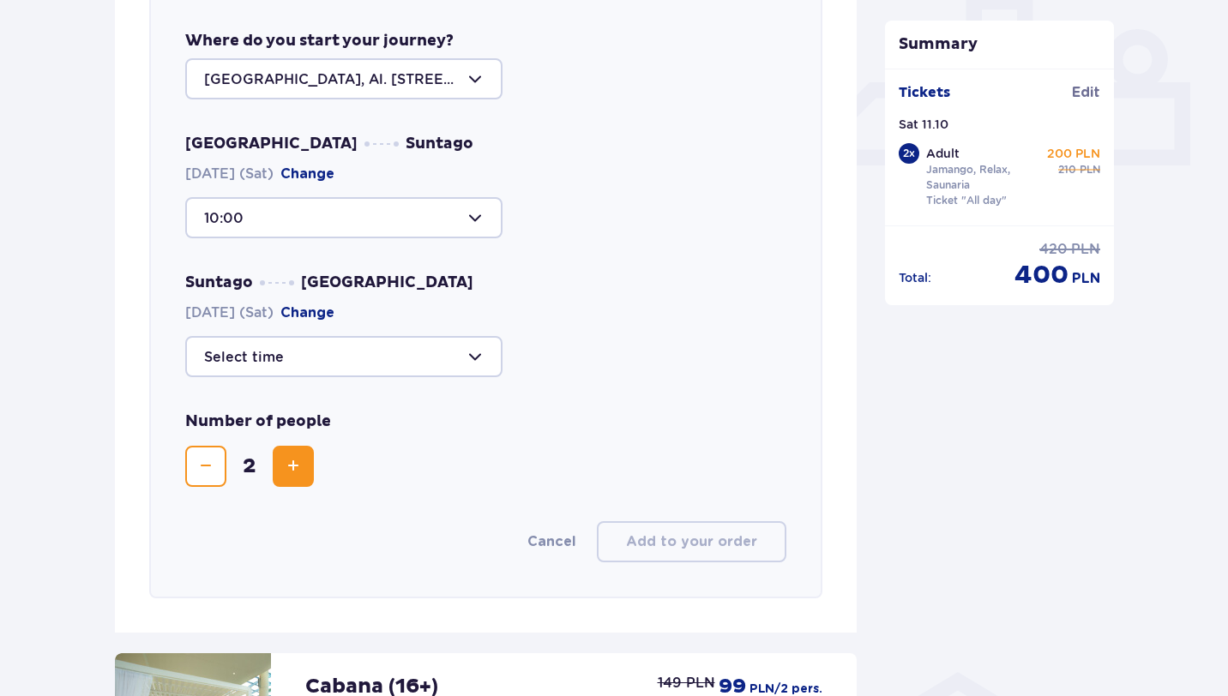
click at [326, 365] on div at bounding box center [343, 356] width 317 height 41
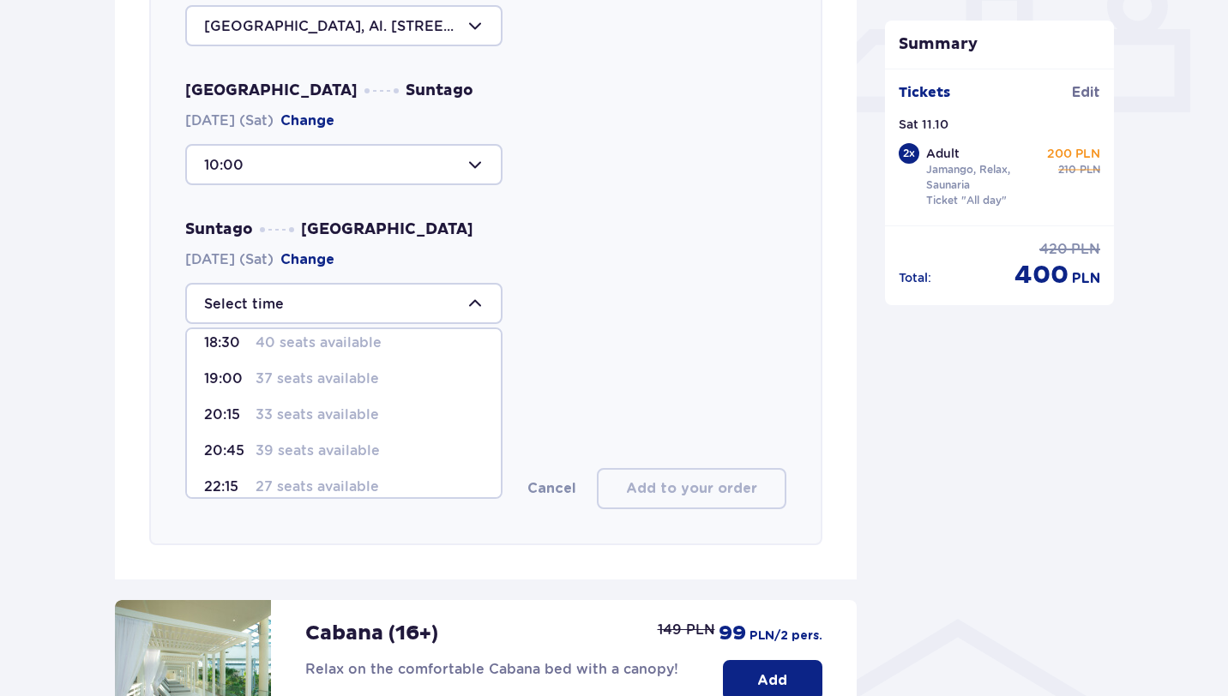
scroll to position [137, 0]
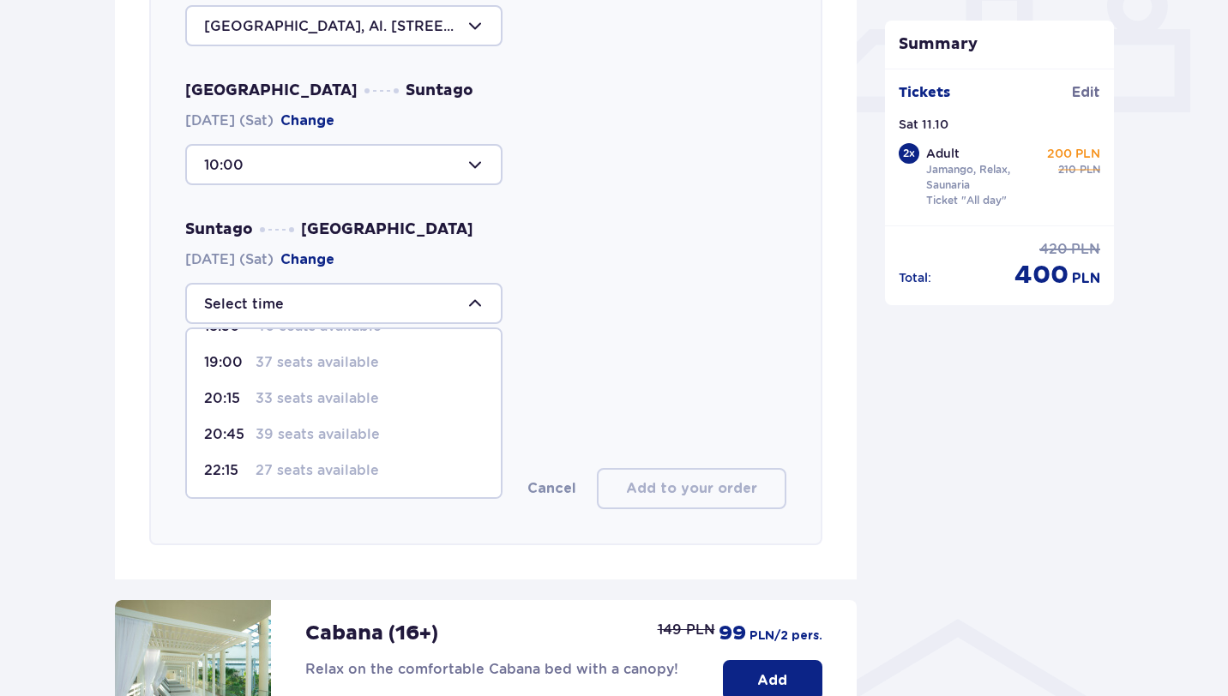
click at [328, 375] on span "19:00 37 seats available" at bounding box center [344, 363] width 314 height 36
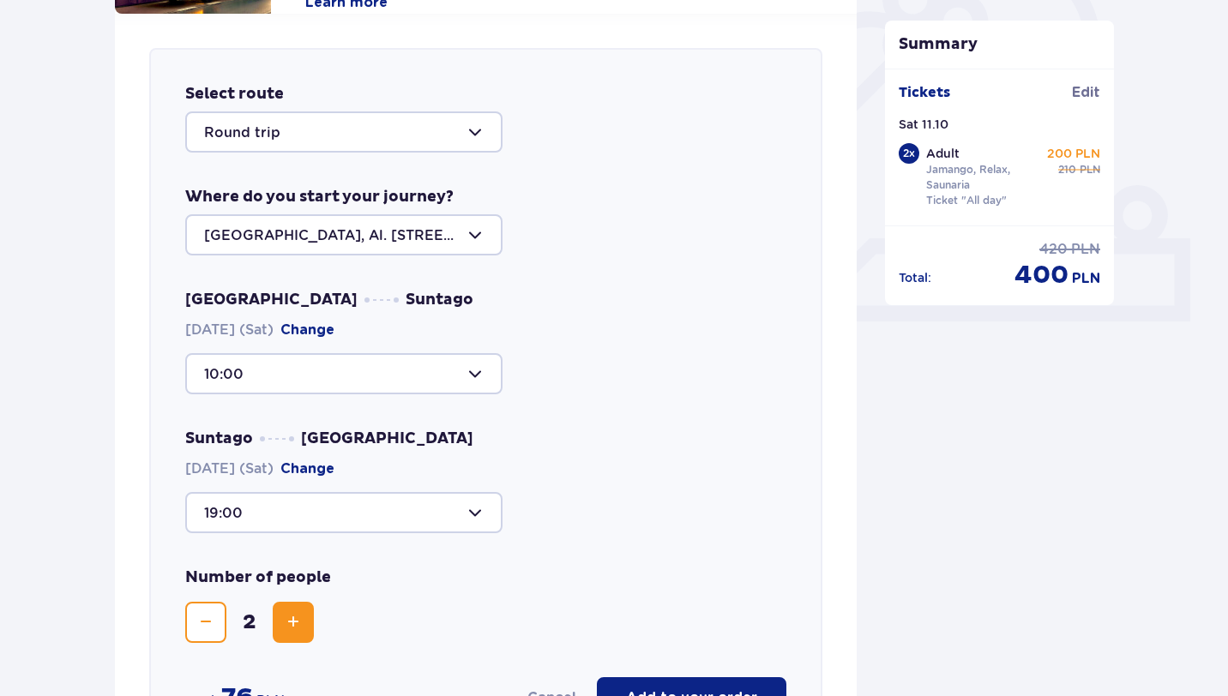
scroll to position [562, 0]
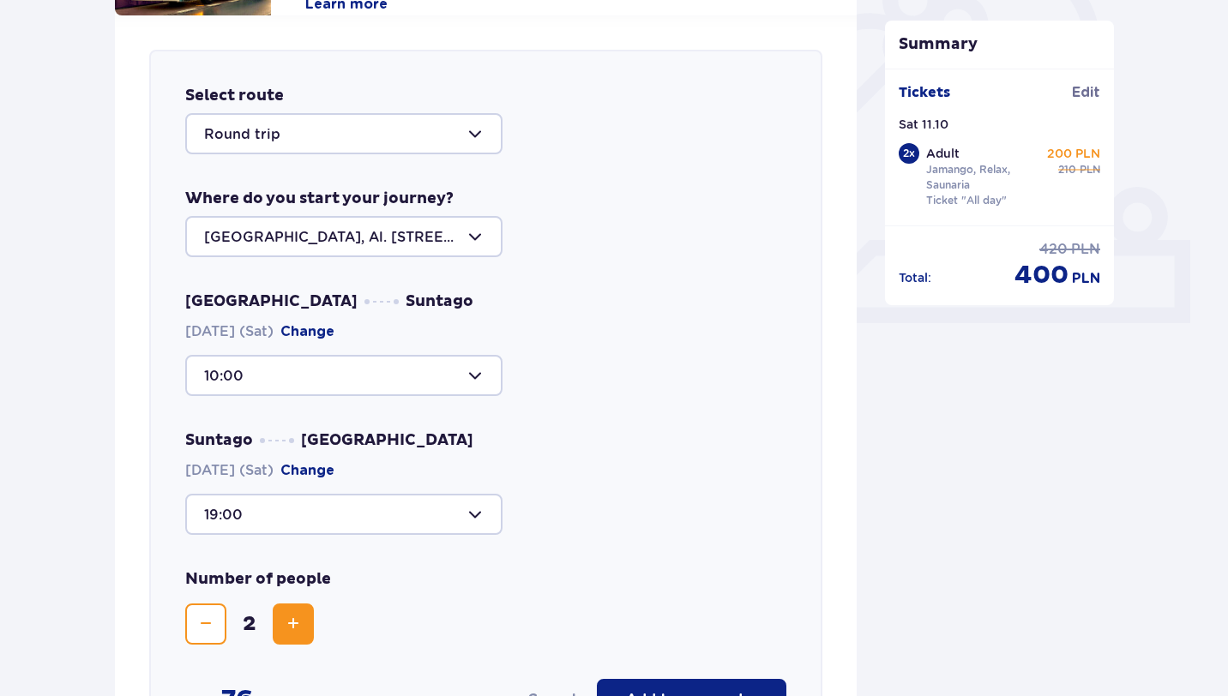
click at [315, 144] on div at bounding box center [343, 133] width 317 height 41
click at [544, 228] on div "[GEOGRAPHIC_DATA], Al. [STREET_ADDRESS]" at bounding box center [485, 236] width 601 height 41
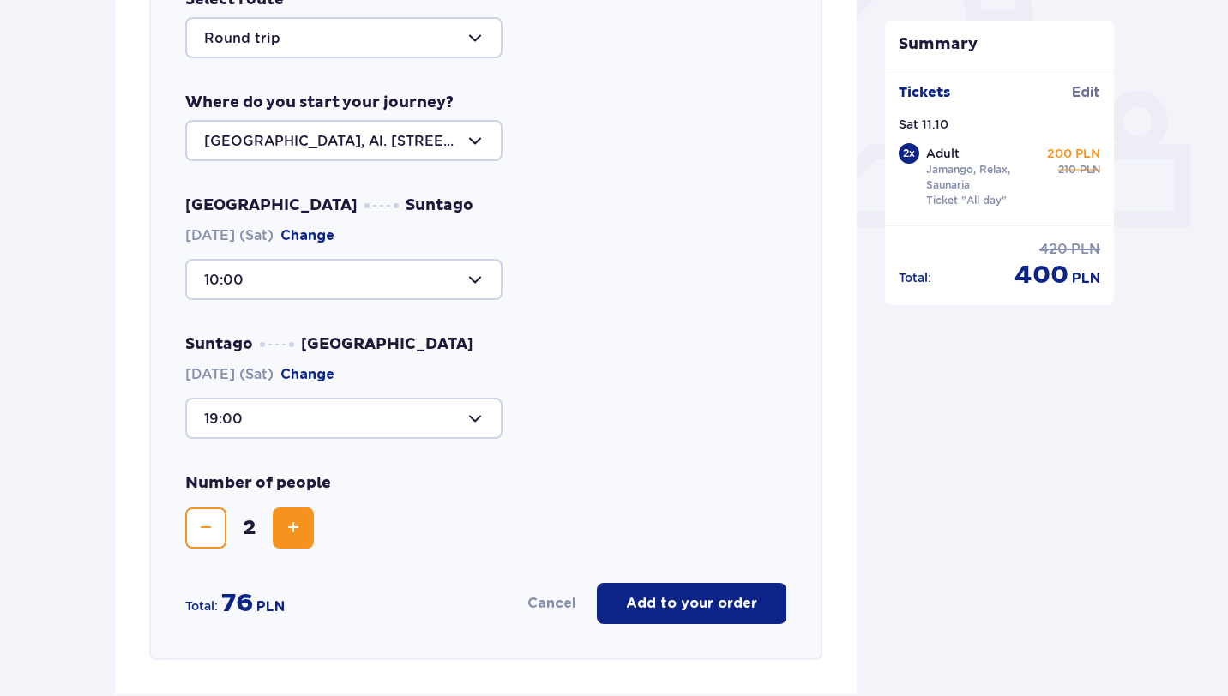
scroll to position [664, 0]
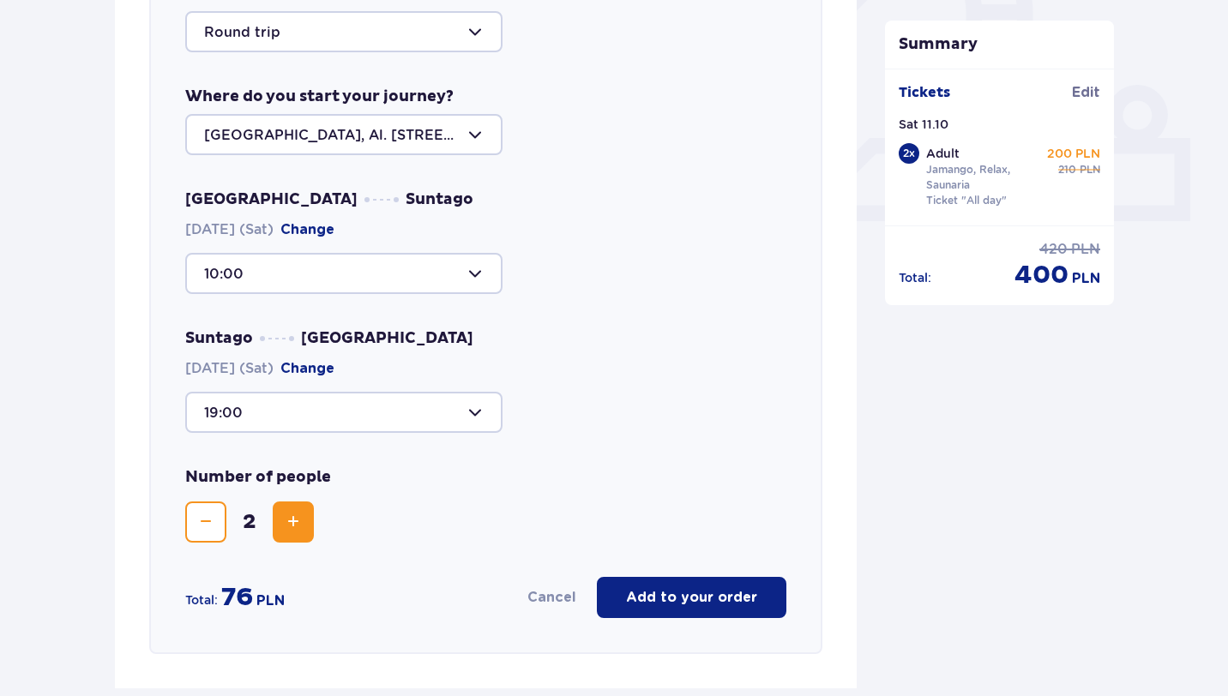
click at [377, 405] on div at bounding box center [343, 412] width 317 height 41
click at [533, 450] on div "Select route Round trip Where do you start your journey? Warsaw, Al. Jerozolims…" at bounding box center [485, 301] width 673 height 706
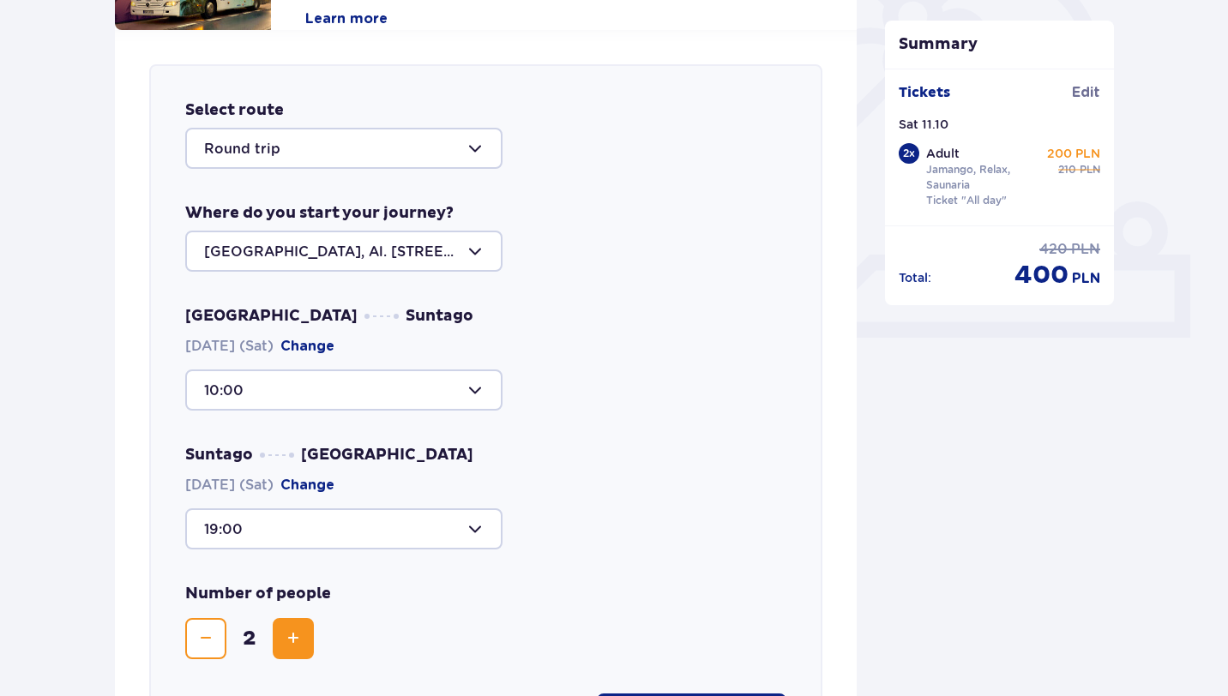
scroll to position [546, 0]
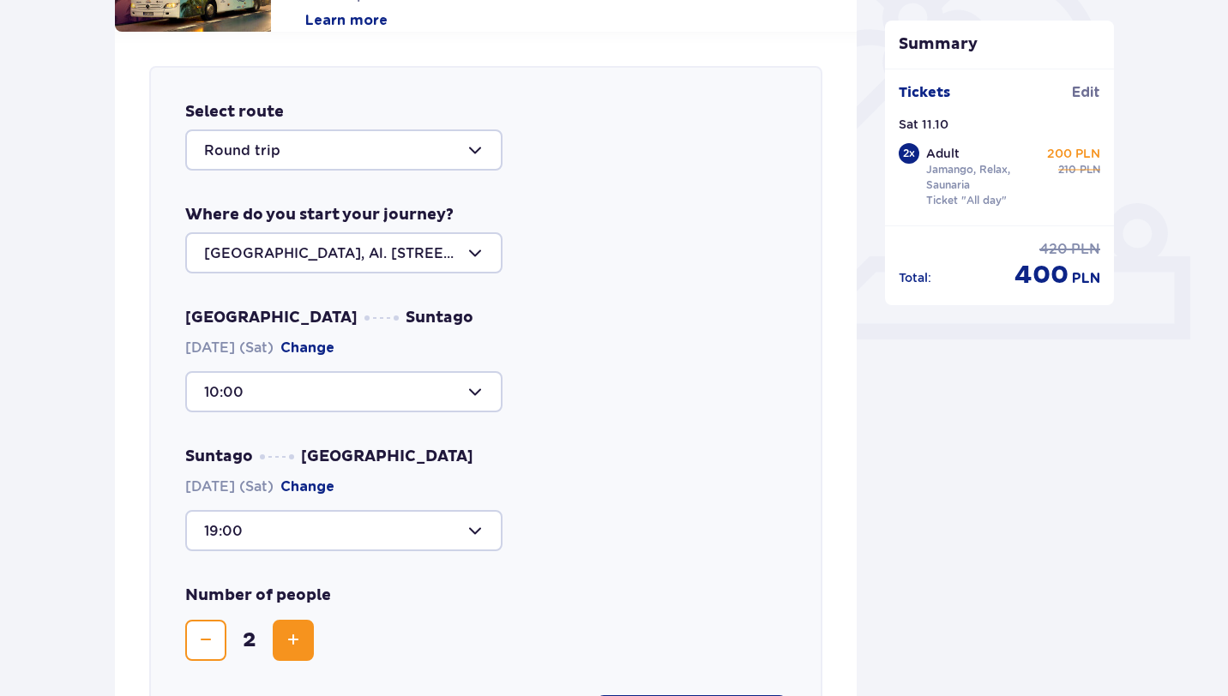
click at [383, 538] on div at bounding box center [343, 530] width 317 height 41
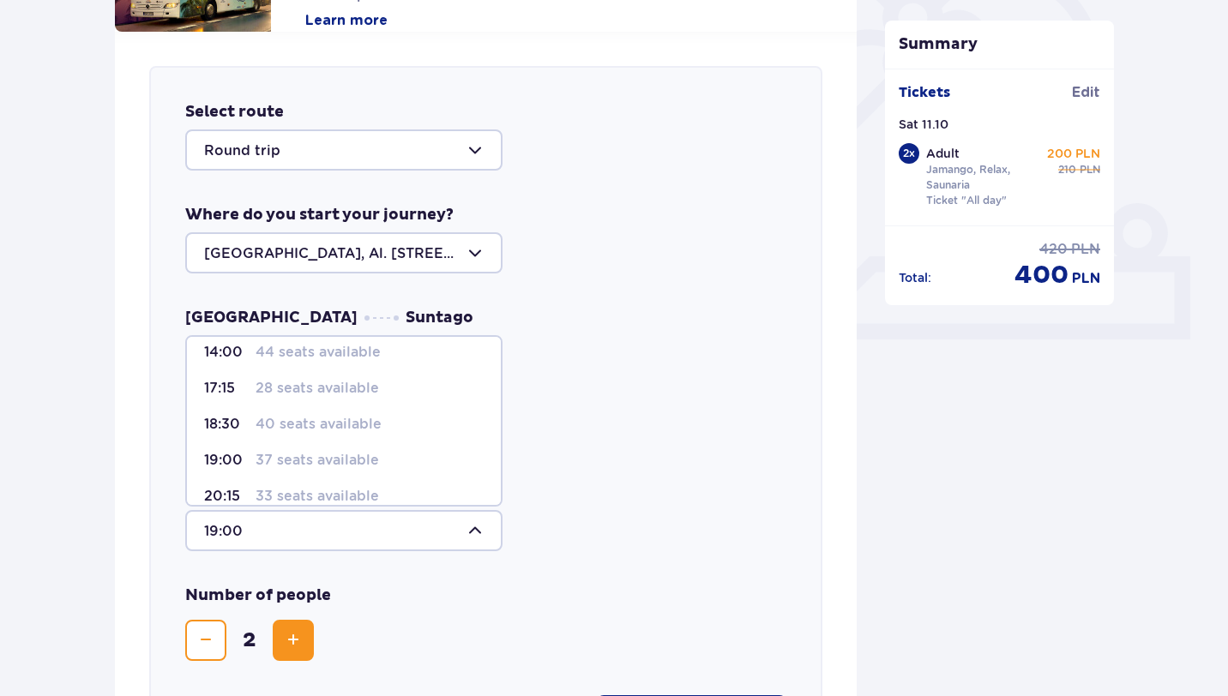
scroll to position [51, 0]
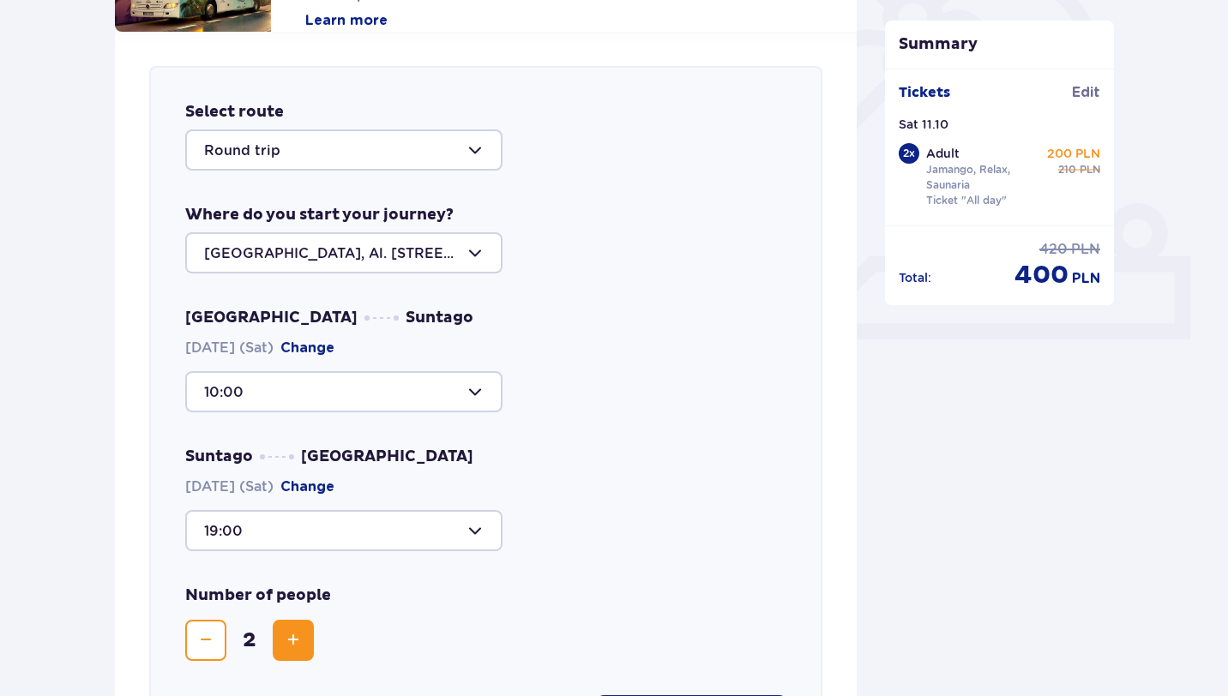
click at [622, 429] on div "Warsaw Suntago 11.10.2025 (Sat) Change 10:00 Suntago Warsaw 11.10.2025 (Sat) Ch…" at bounding box center [485, 429] width 601 height 243
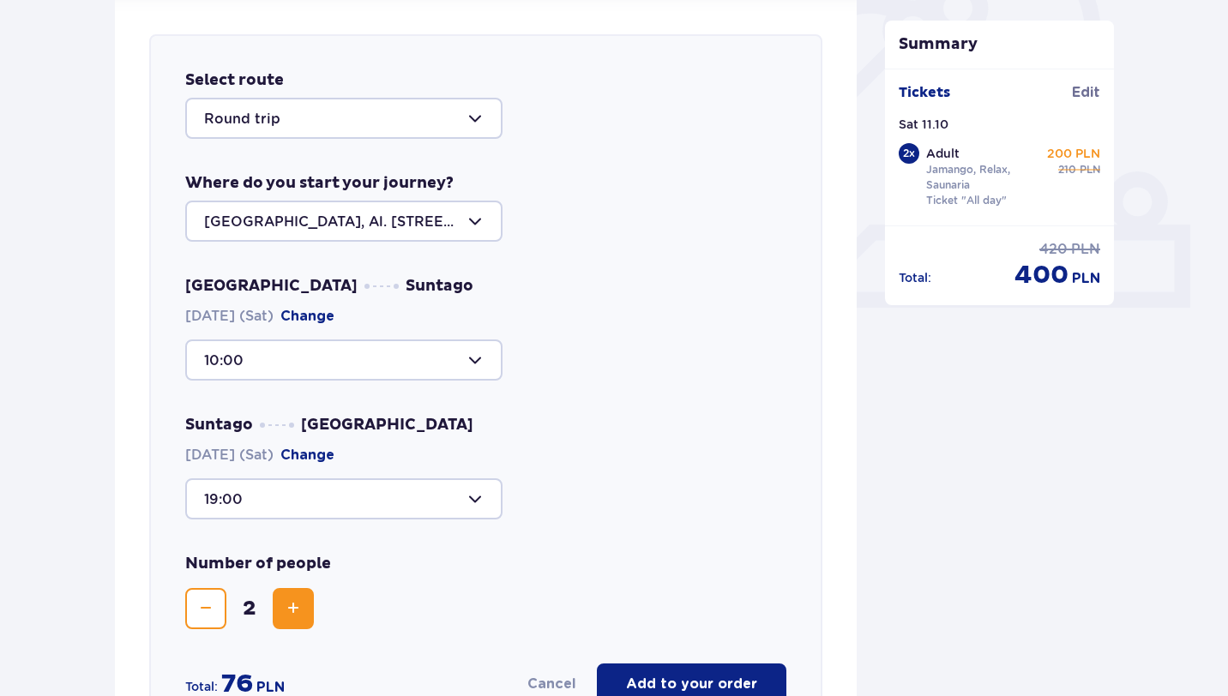
scroll to position [579, 0]
click at [285, 496] on div at bounding box center [343, 498] width 317 height 41
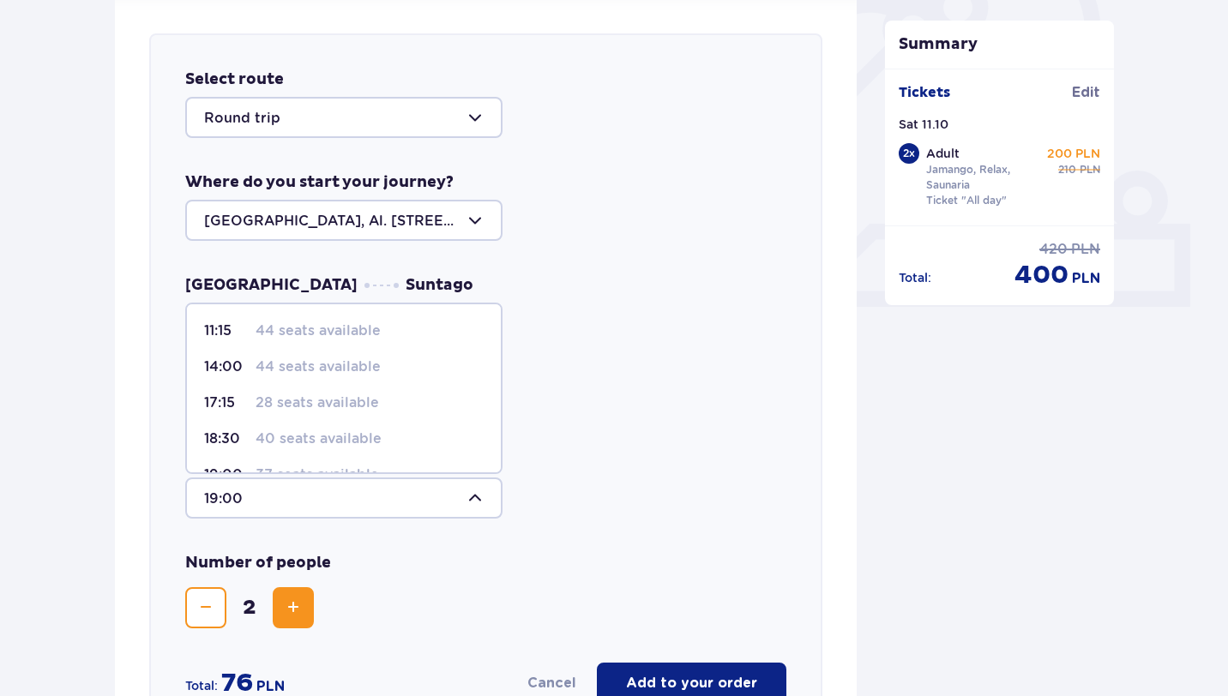
click at [300, 405] on p "28 seats available" at bounding box center [316, 403] width 123 height 19
type input "17:15"
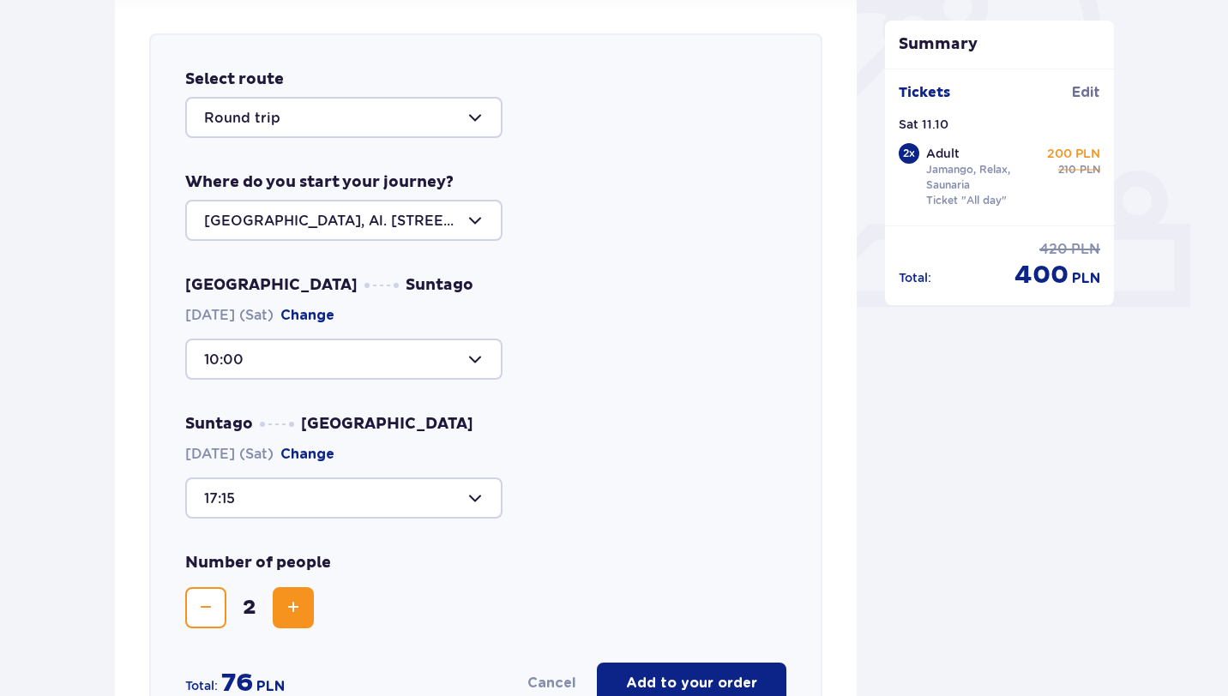
click at [316, 499] on div at bounding box center [343, 498] width 317 height 41
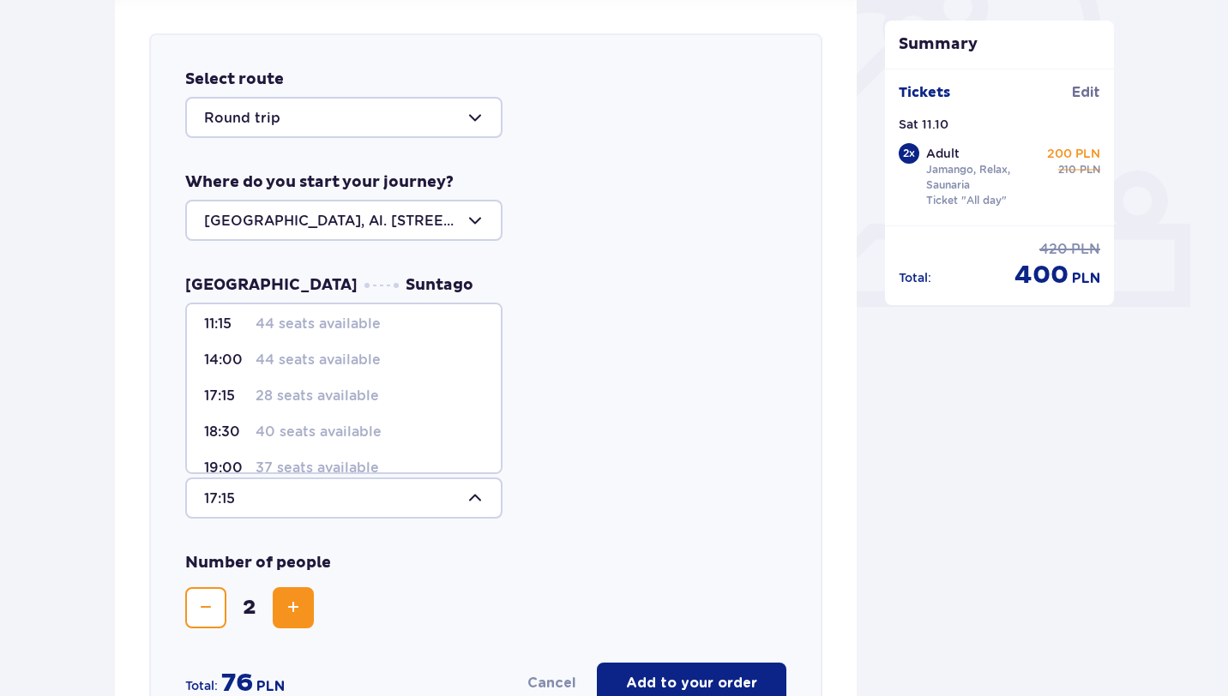
scroll to position [0, 0]
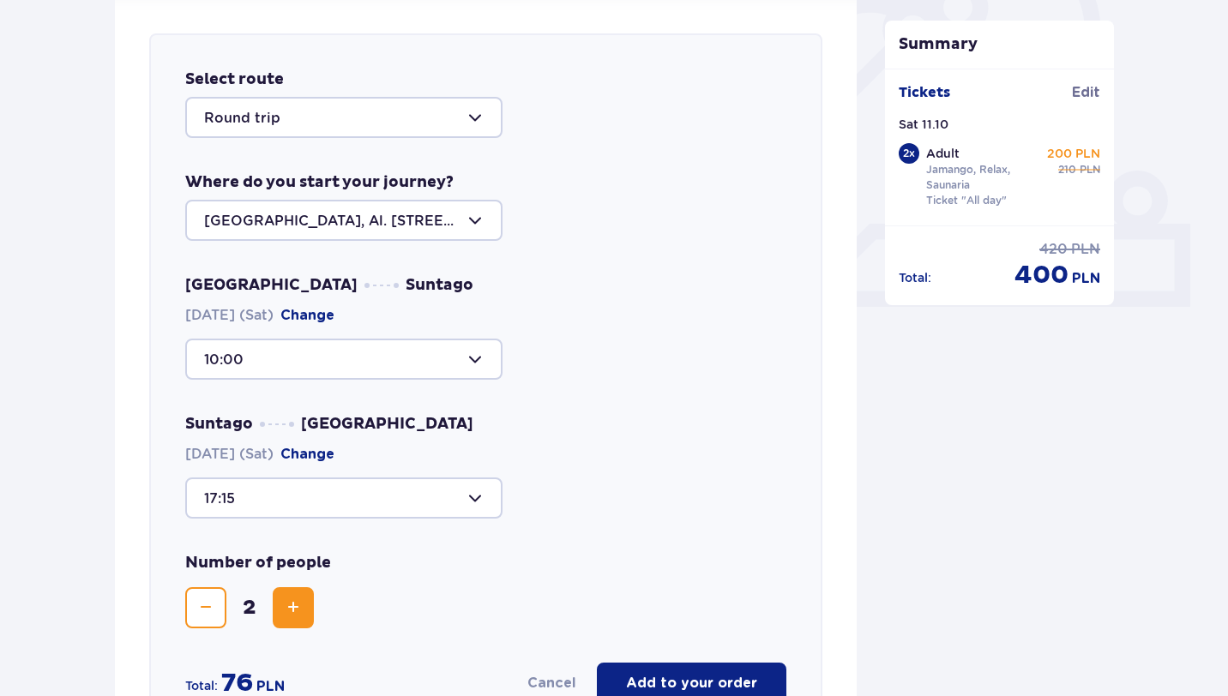
click at [652, 358] on div "10:00" at bounding box center [485, 359] width 601 height 41
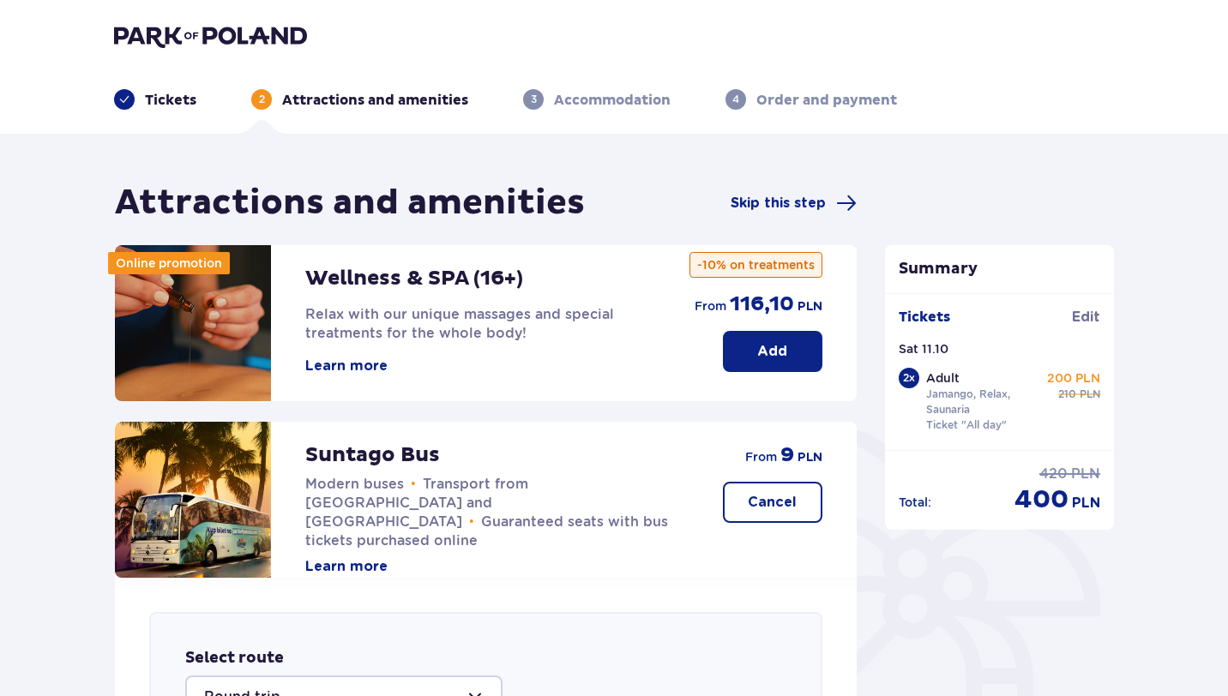
click at [181, 103] on p "Tickets" at bounding box center [170, 100] width 51 height 19
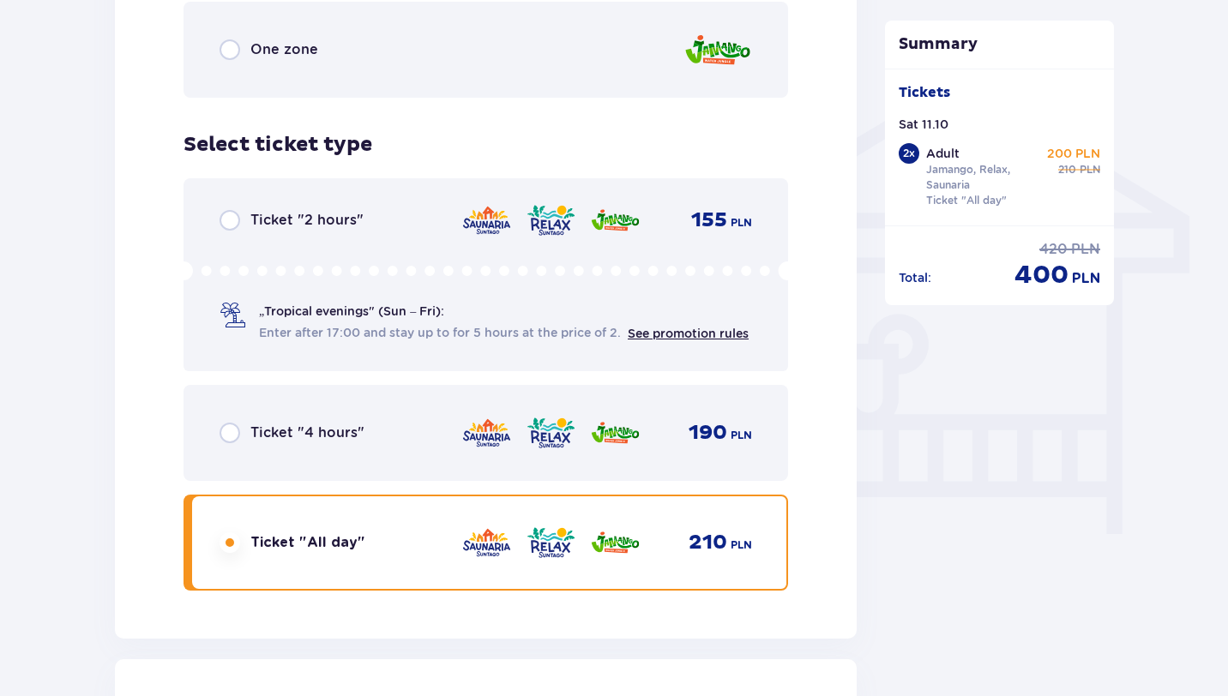
scroll to position [1326, 0]
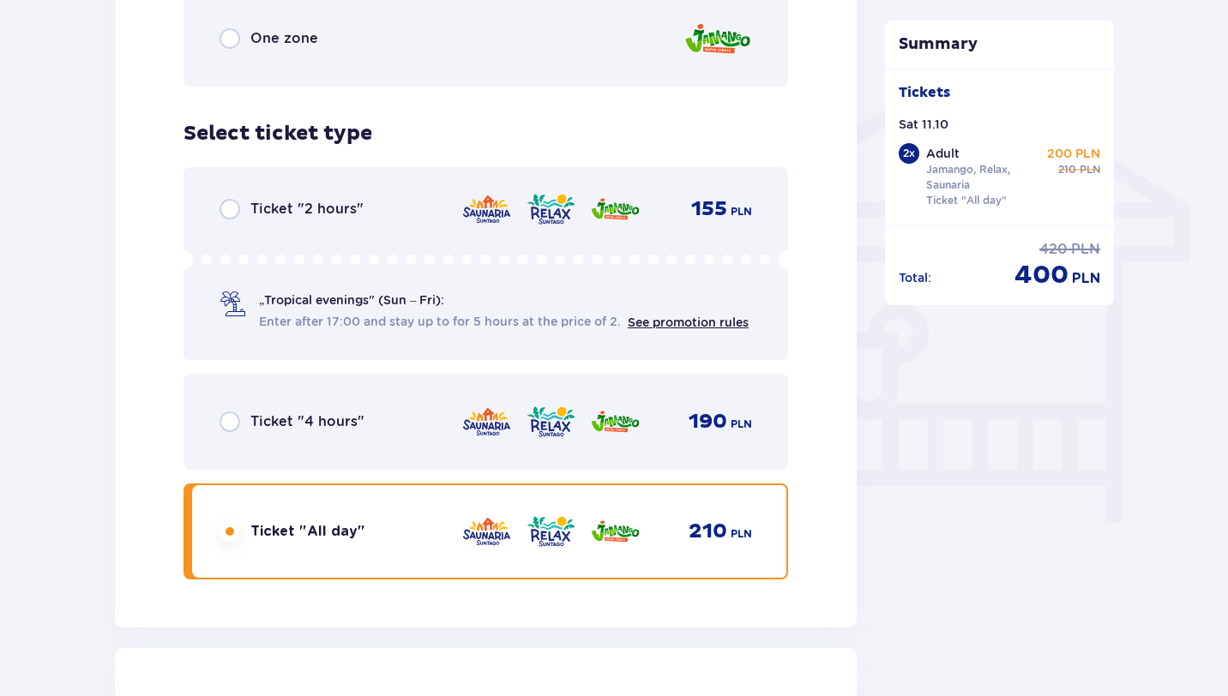
click at [231, 414] on input "radio" at bounding box center [229, 422] width 21 height 21
radio input "true"
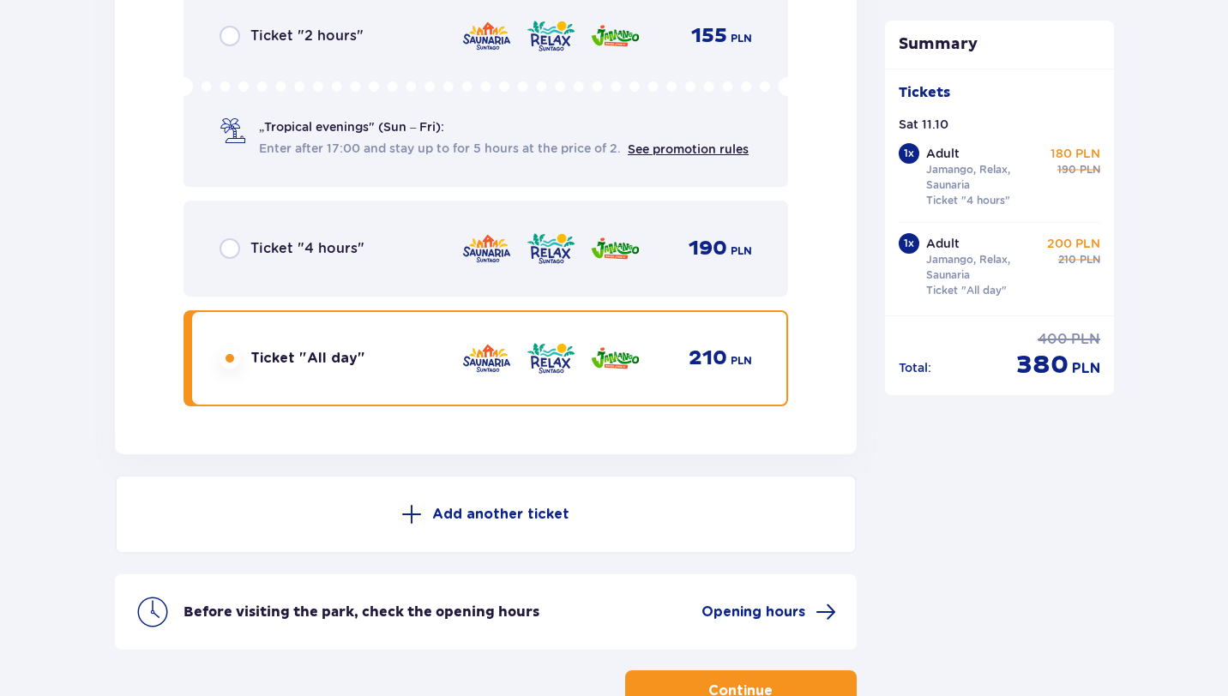
scroll to position [2880, 0]
click at [232, 256] on input "radio" at bounding box center [229, 249] width 21 height 21
radio input "true"
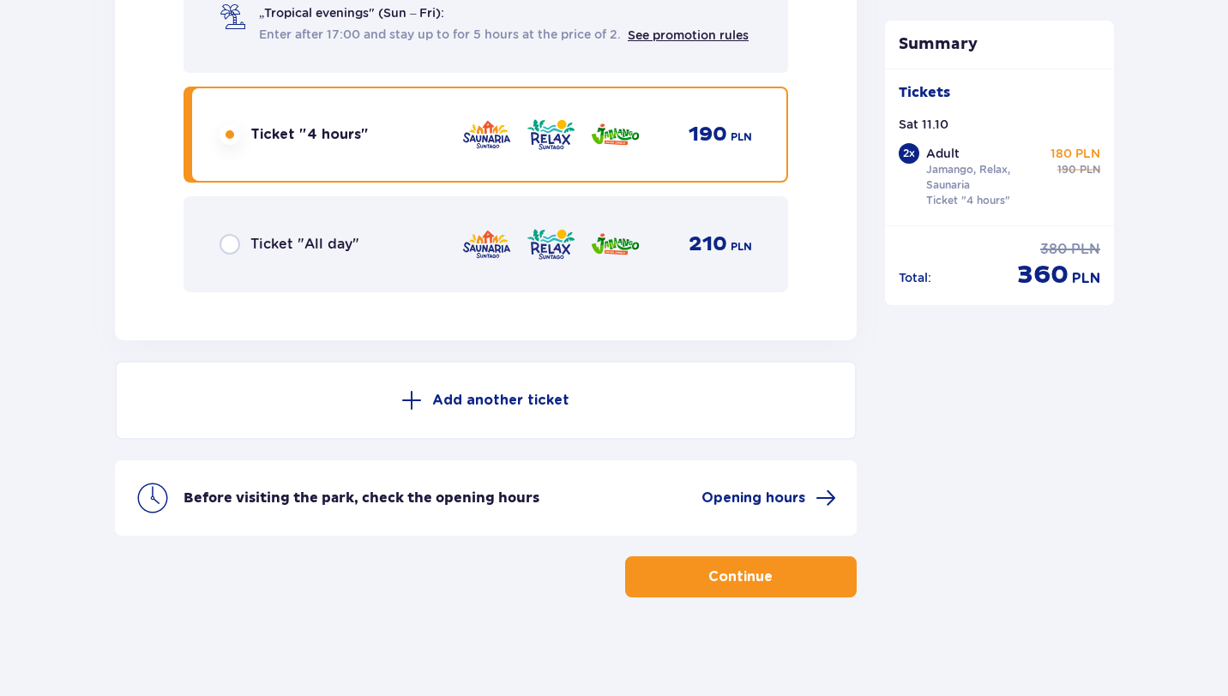
scroll to position [2999, 0]
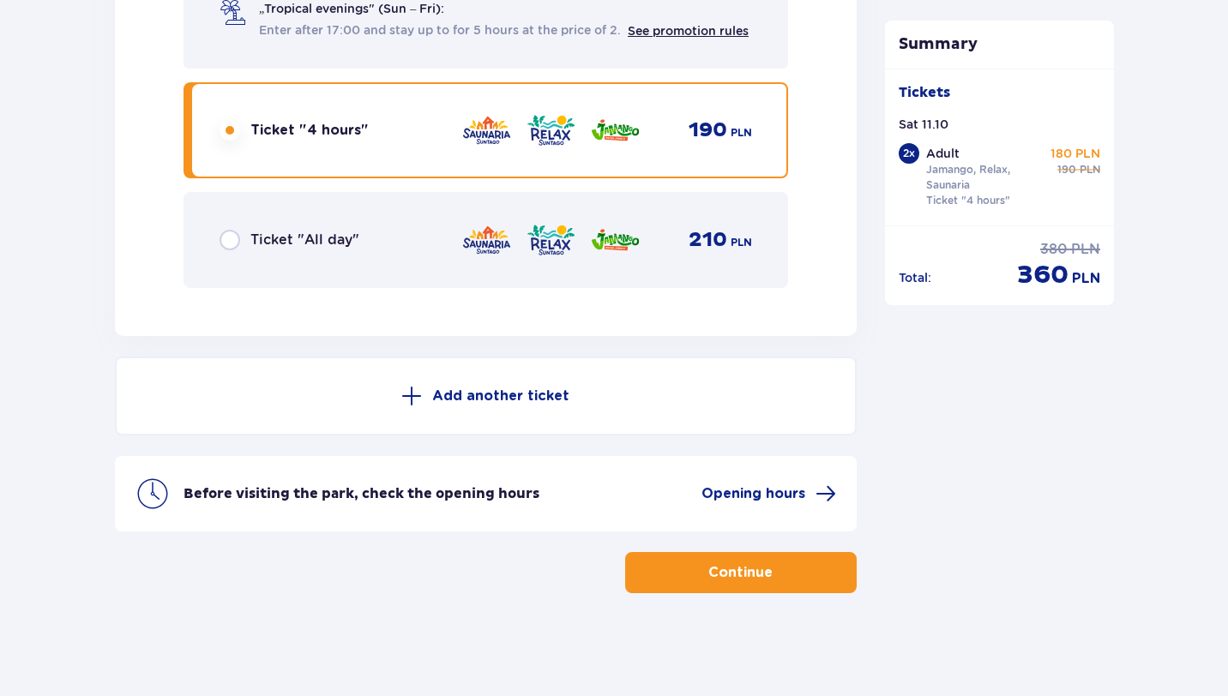
click at [726, 586] on button "Continue" at bounding box center [740, 572] width 231 height 41
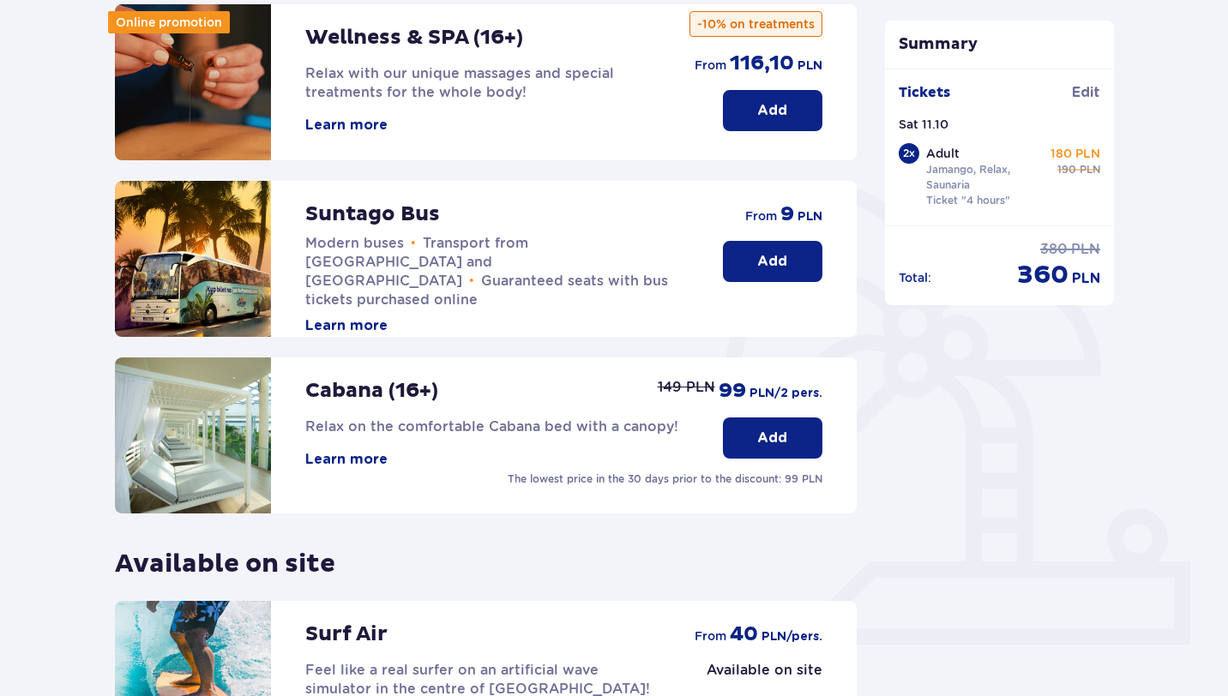
scroll to position [466, 0]
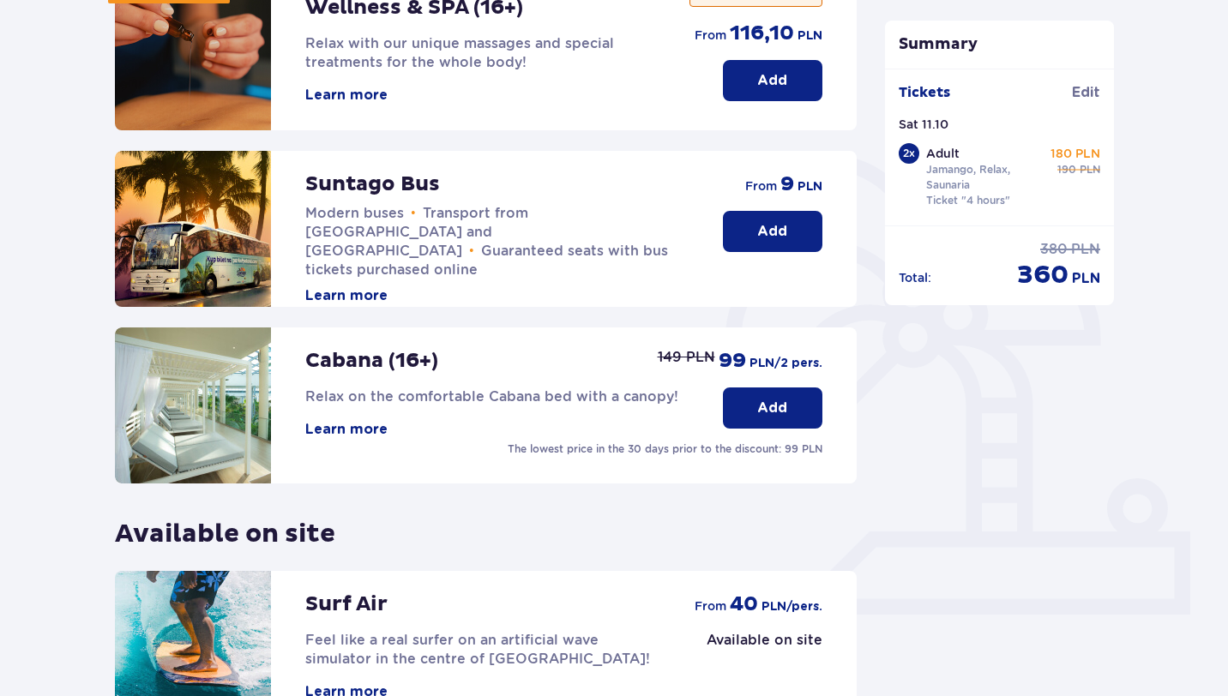
click at [787, 236] on button "Add" at bounding box center [772, 231] width 99 height 41
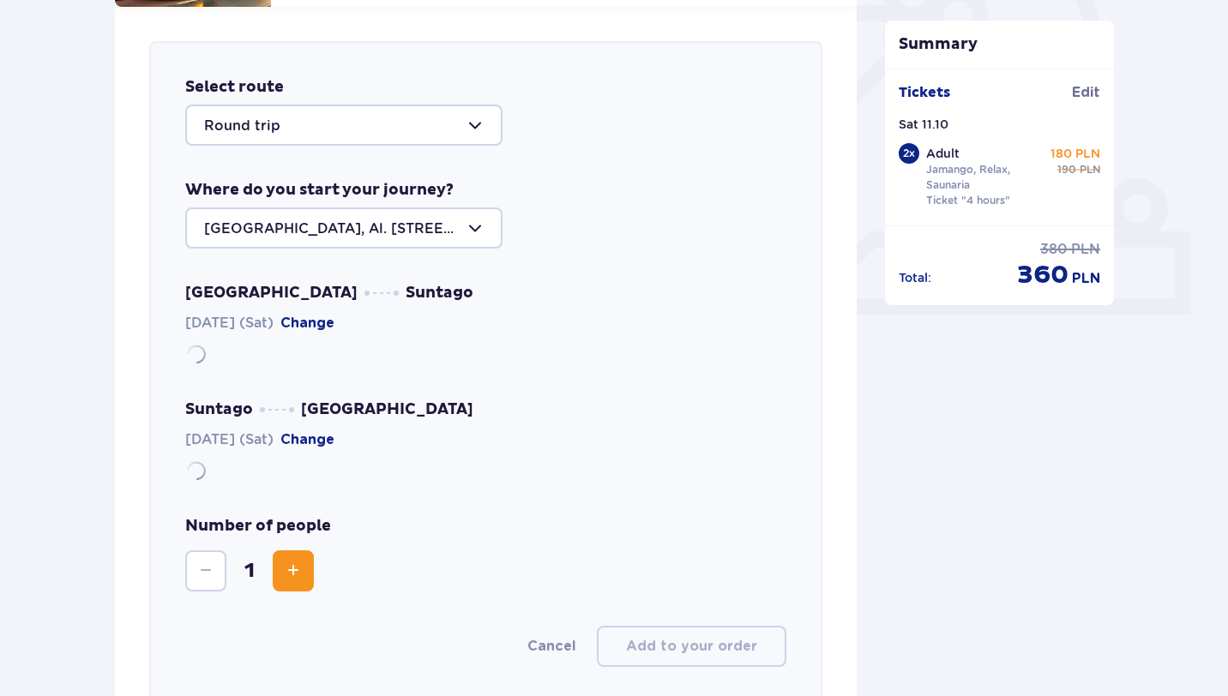
scroll to position [592, 0]
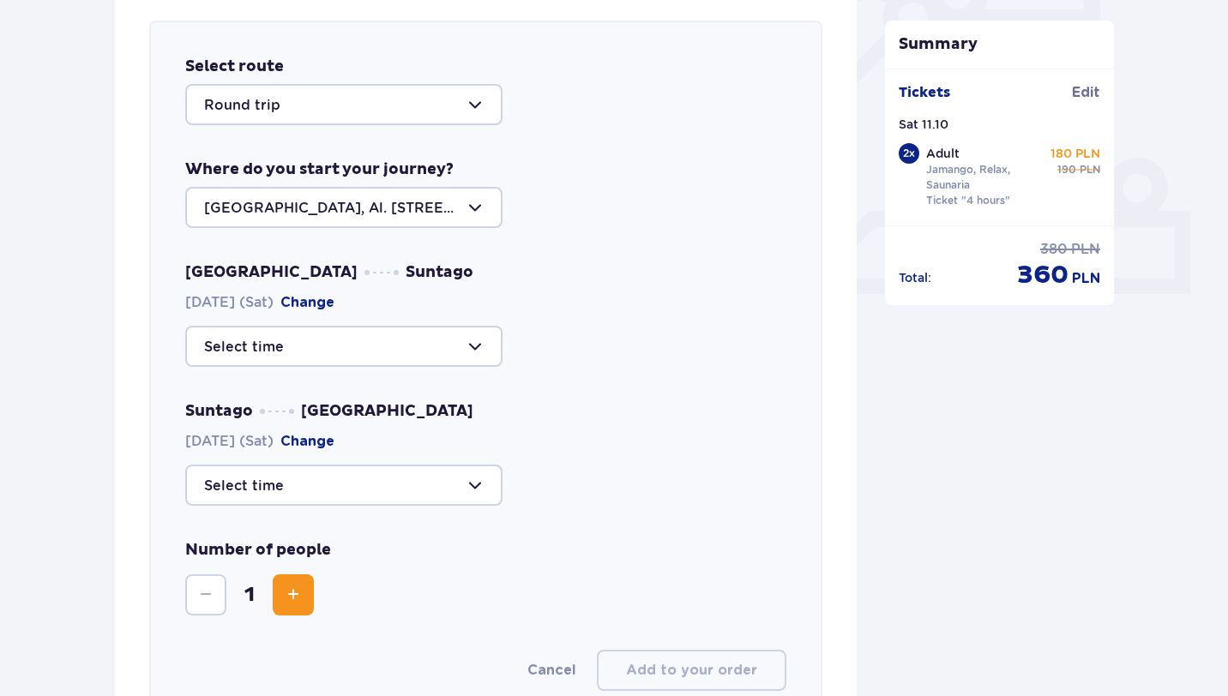
click at [295, 352] on div at bounding box center [343, 346] width 317 height 41
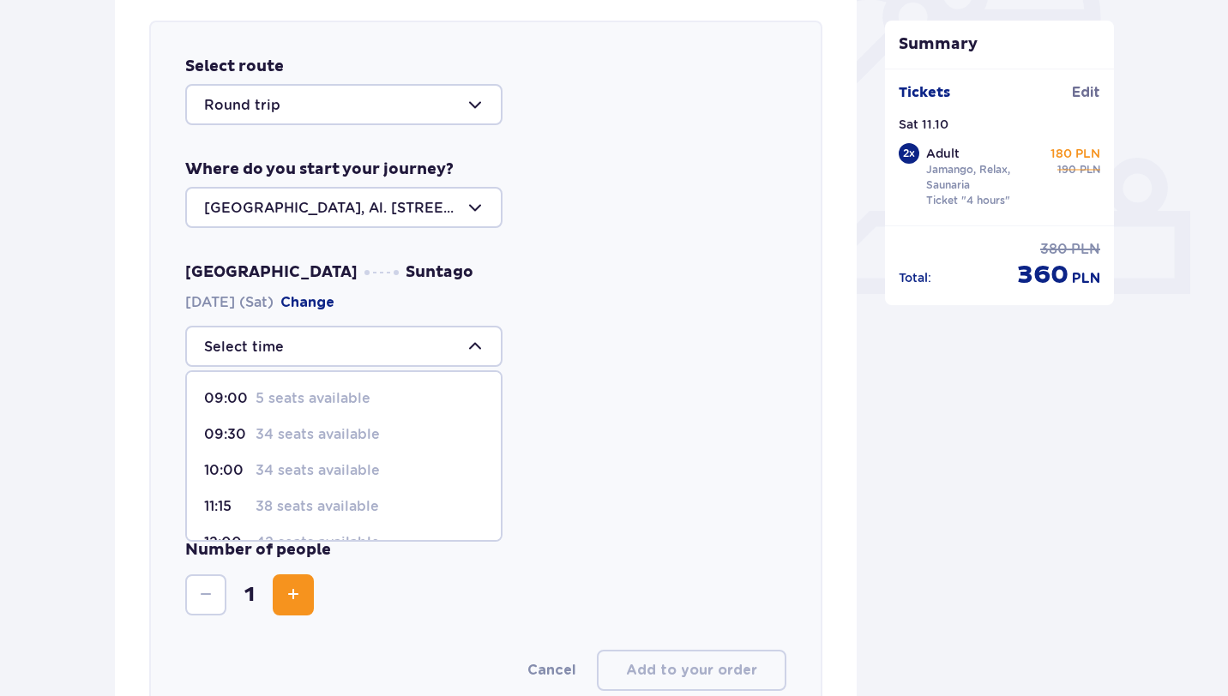
click at [304, 466] on p "34 seats available" at bounding box center [317, 470] width 124 height 19
type input "10:00"
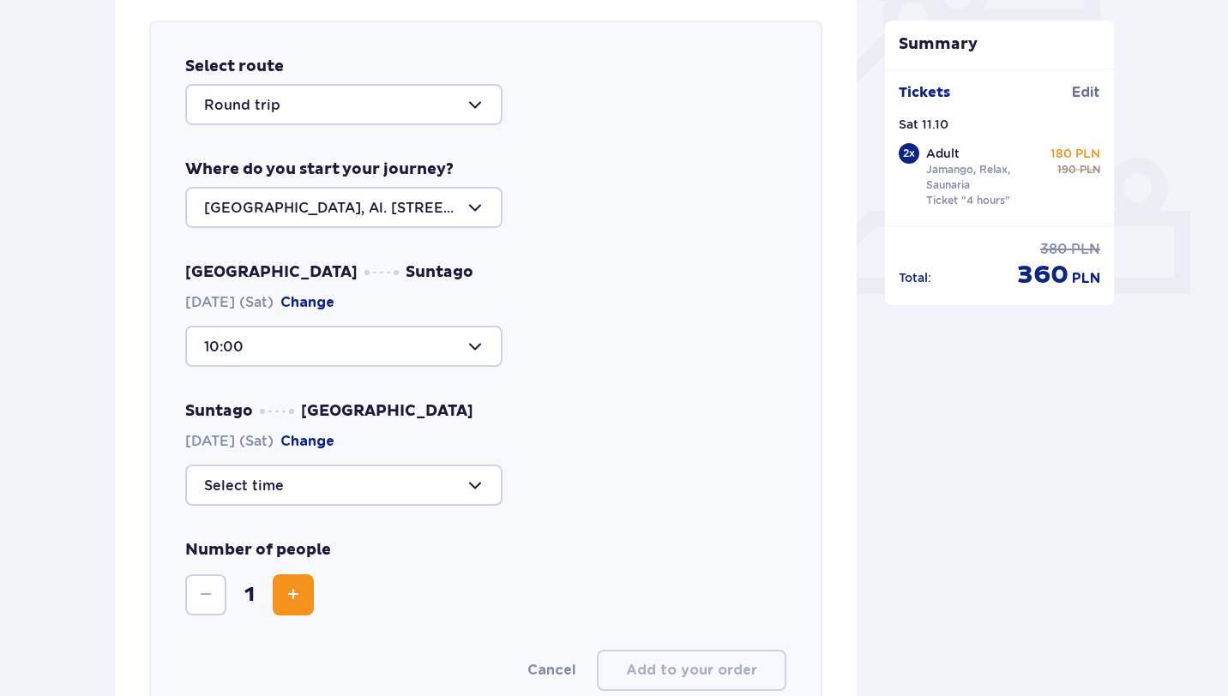
click at [285, 605] on span "Increase" at bounding box center [293, 595] width 21 height 21
click at [290, 493] on div at bounding box center [343, 485] width 317 height 41
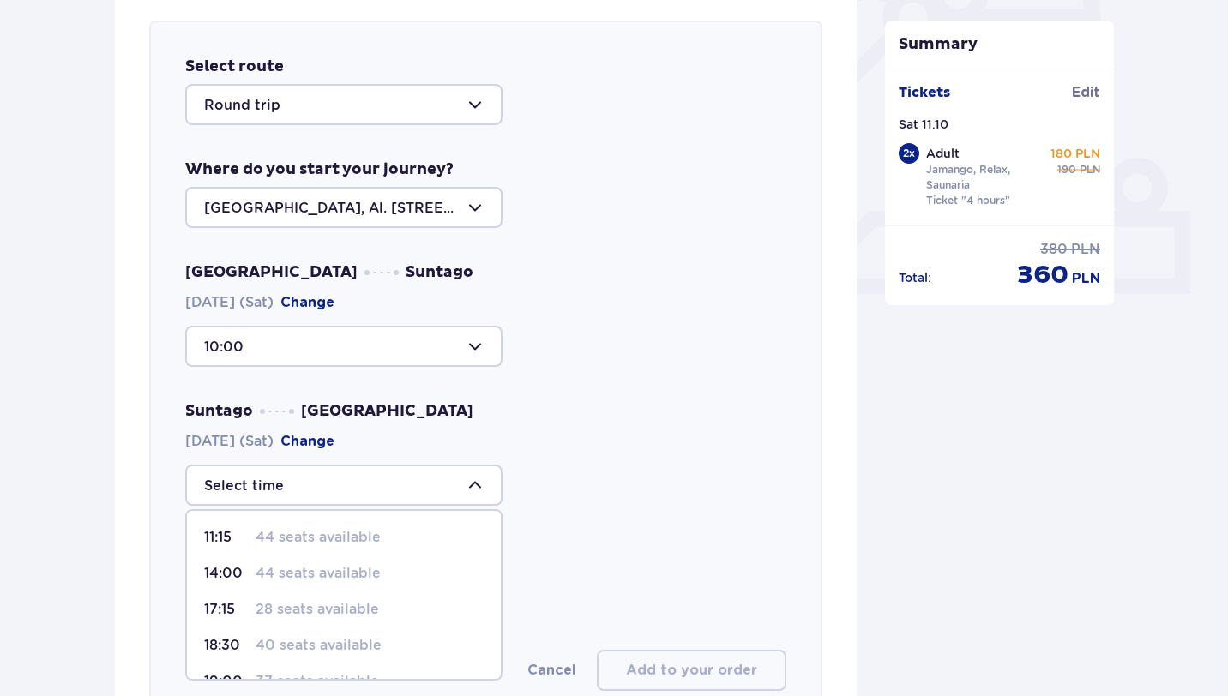
click at [290, 611] on p "28 seats available" at bounding box center [316, 609] width 123 height 19
type input "17:15"
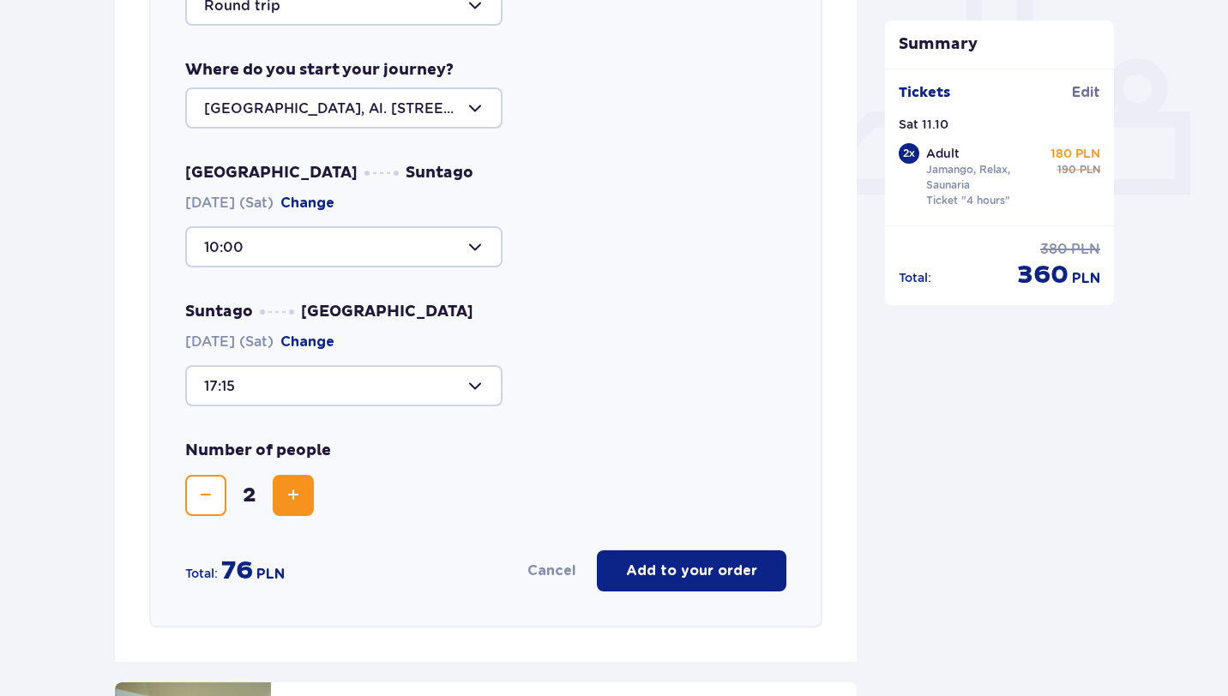
scroll to position [696, 0]
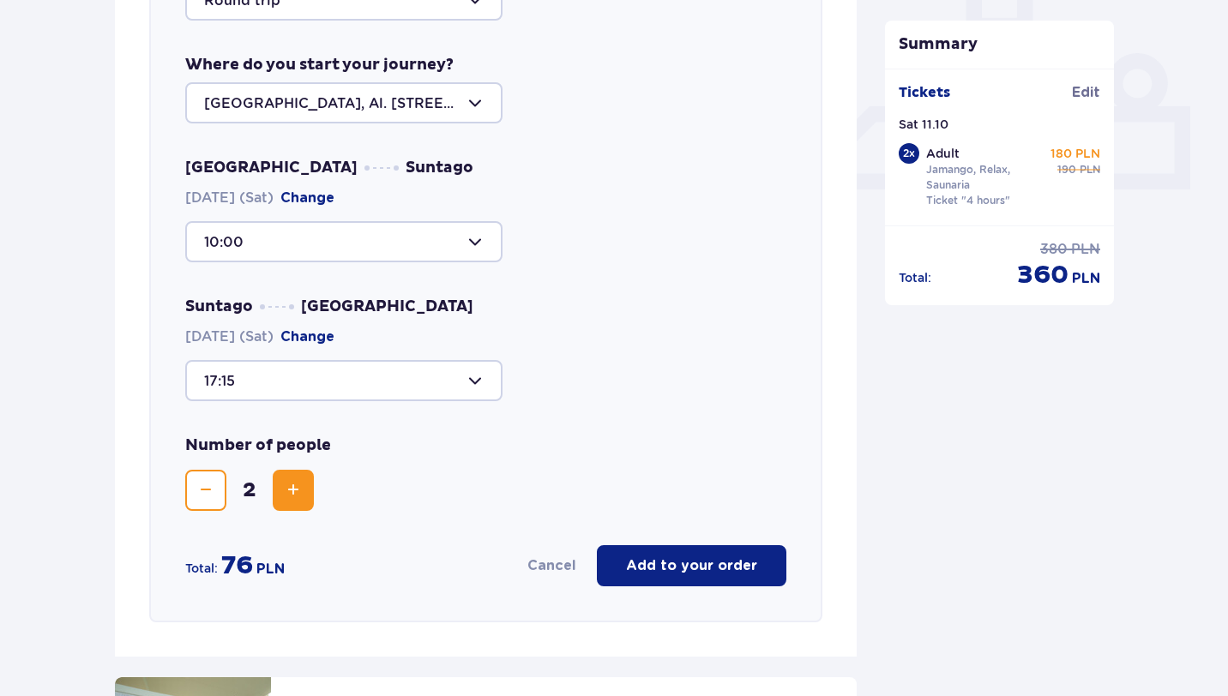
click at [669, 566] on p "Add to your order" at bounding box center [691, 565] width 131 height 19
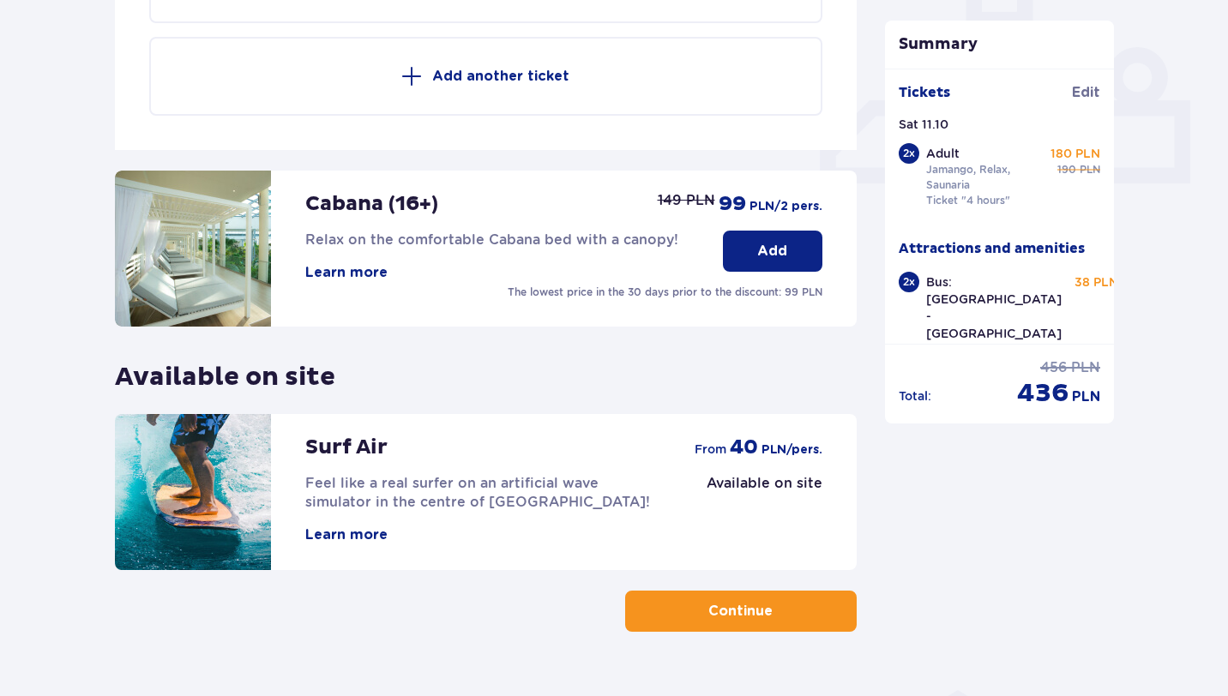
scroll to position [741, 0]
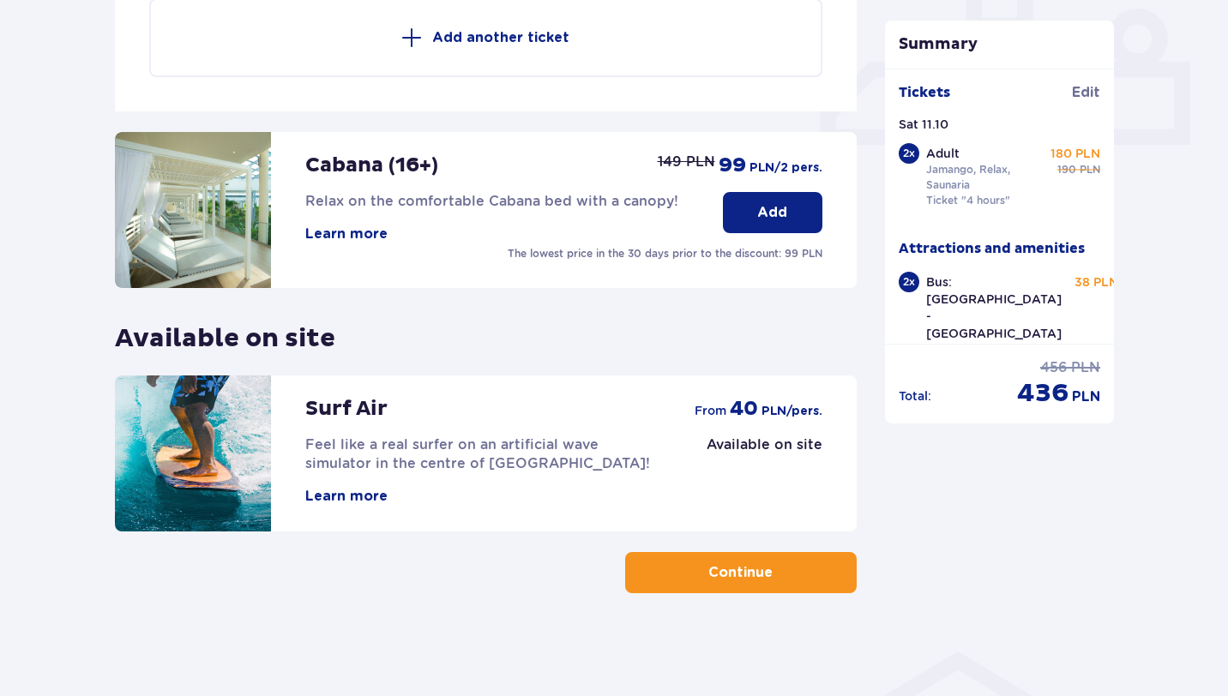
click at [722, 571] on p "Continue" at bounding box center [740, 572] width 64 height 19
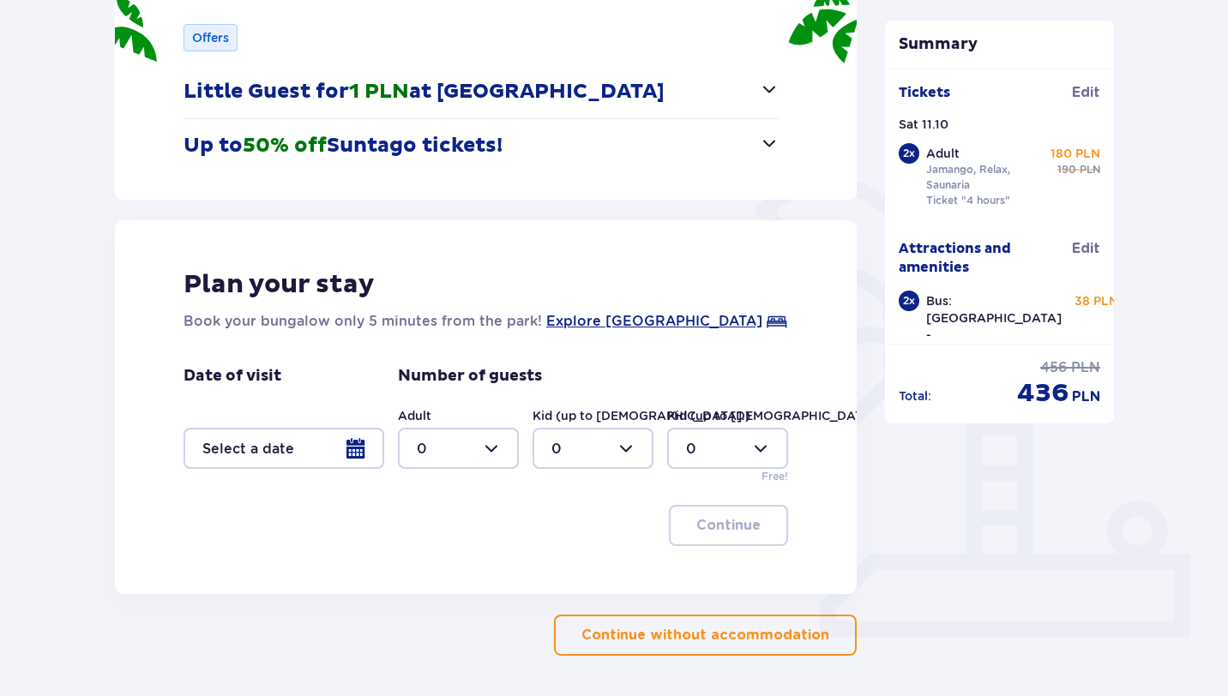
scroll to position [265, 0]
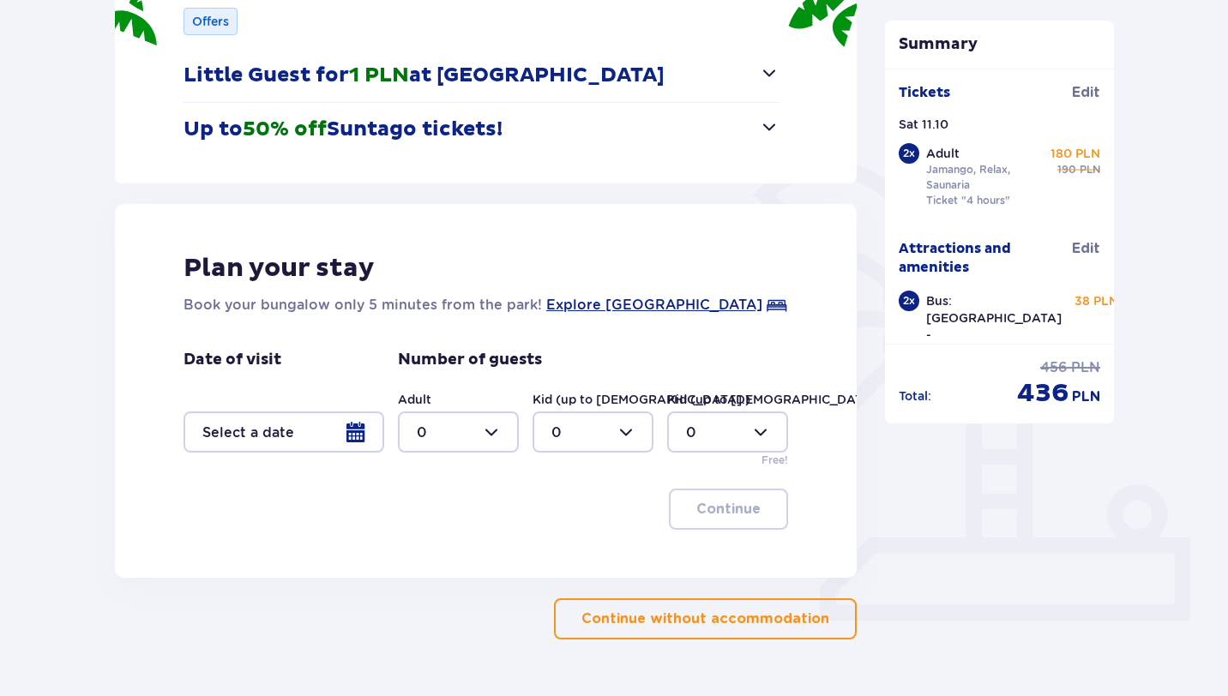
click at [755, 620] on p "Continue without accommodation" at bounding box center [705, 619] width 248 height 19
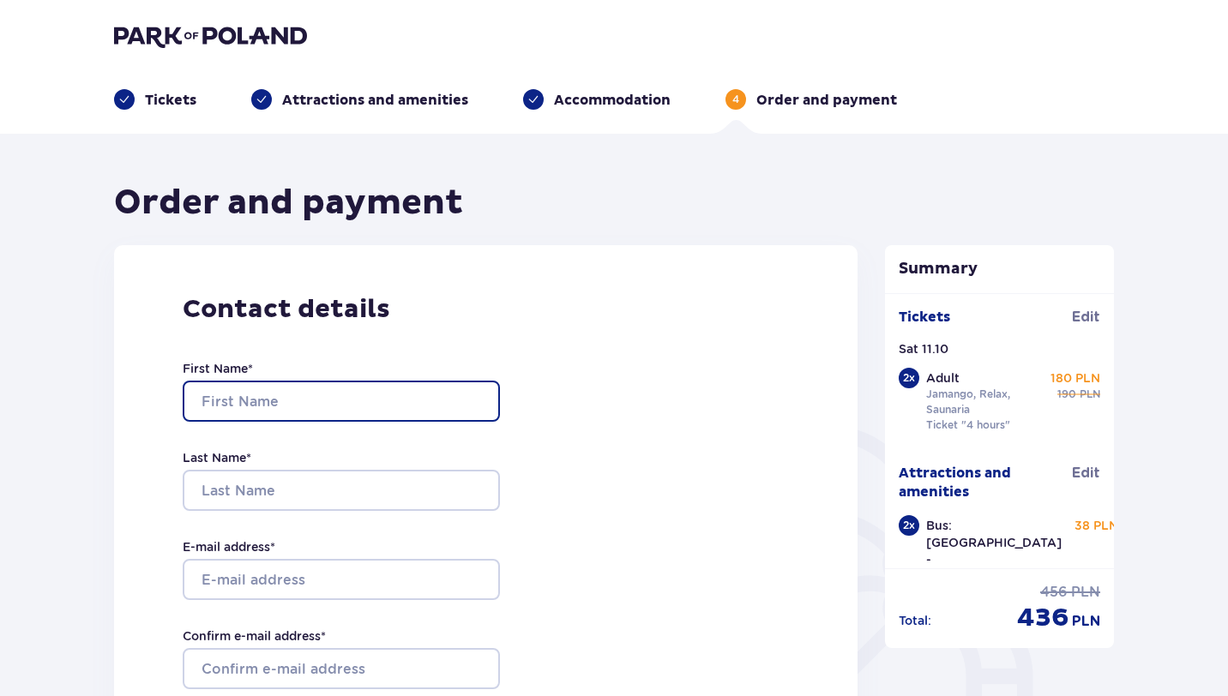
click at [267, 396] on input "First Name *" at bounding box center [341, 401] width 317 height 41
type input "Danyil"
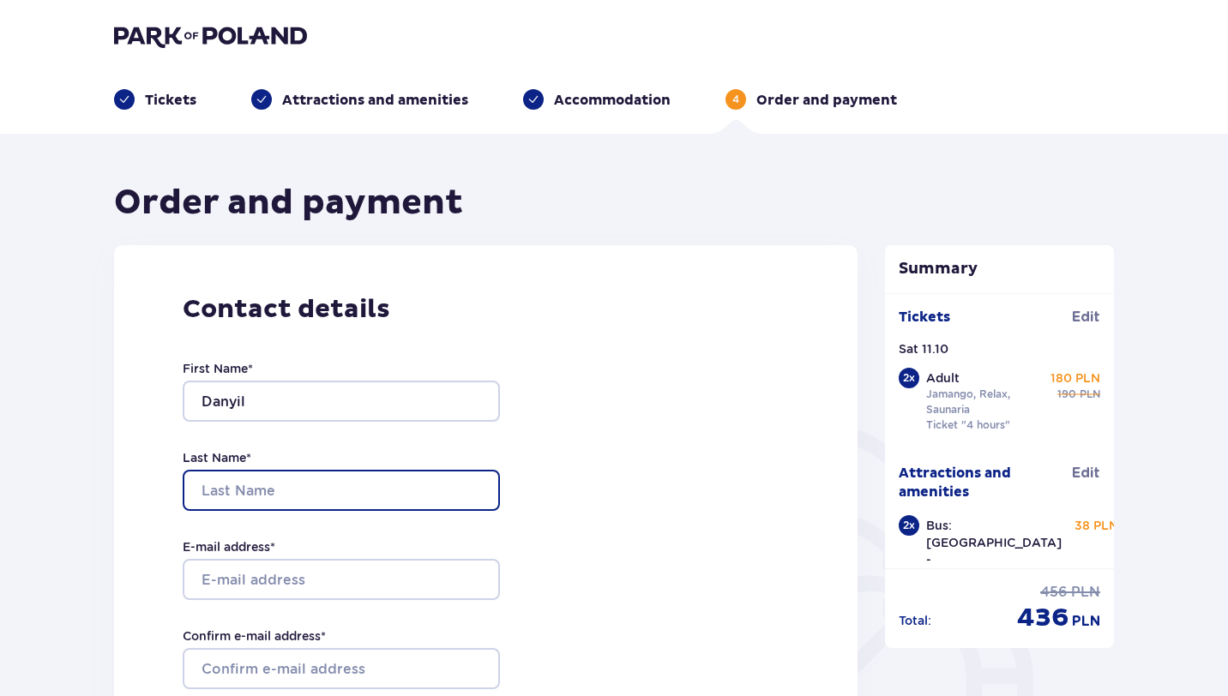
click at [249, 480] on input "Last Name *" at bounding box center [341, 490] width 317 height 41
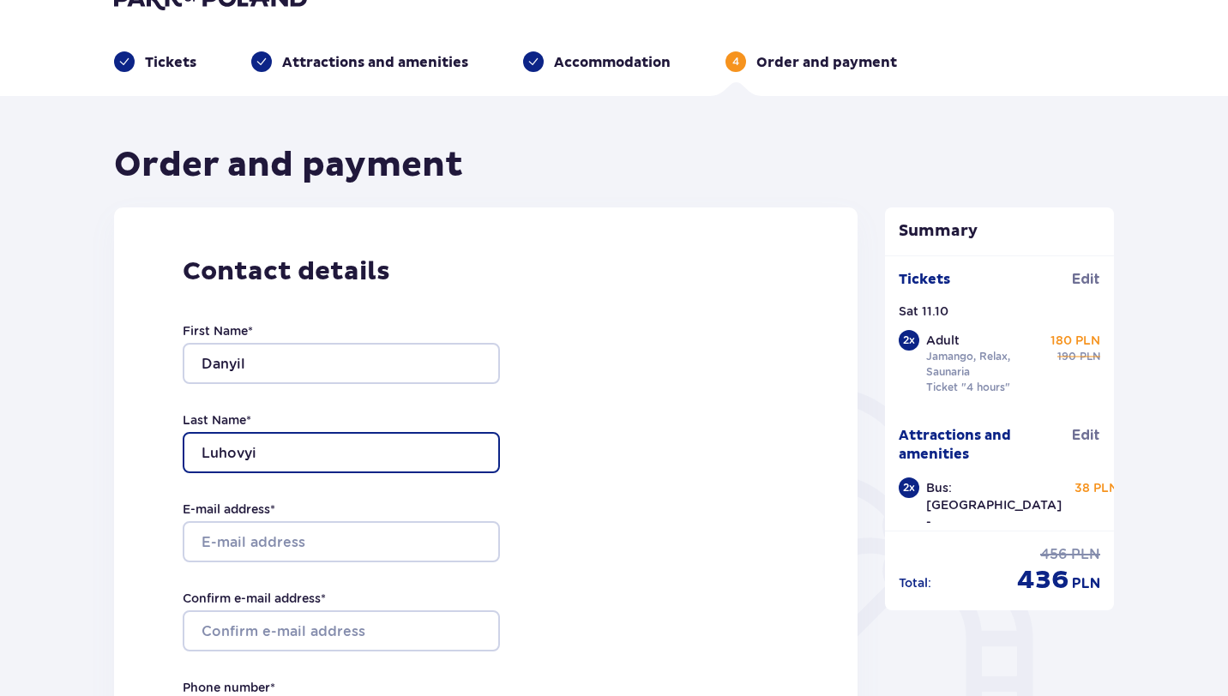
scroll to position [45, 0]
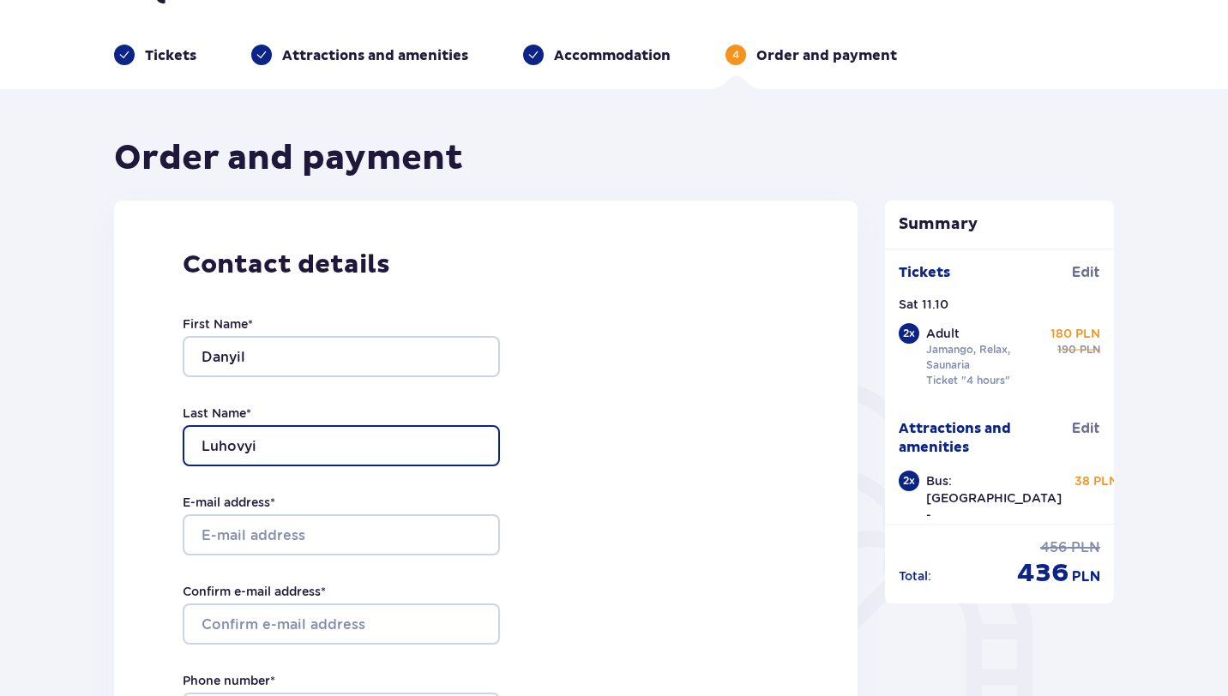
type input "Luhovyi"
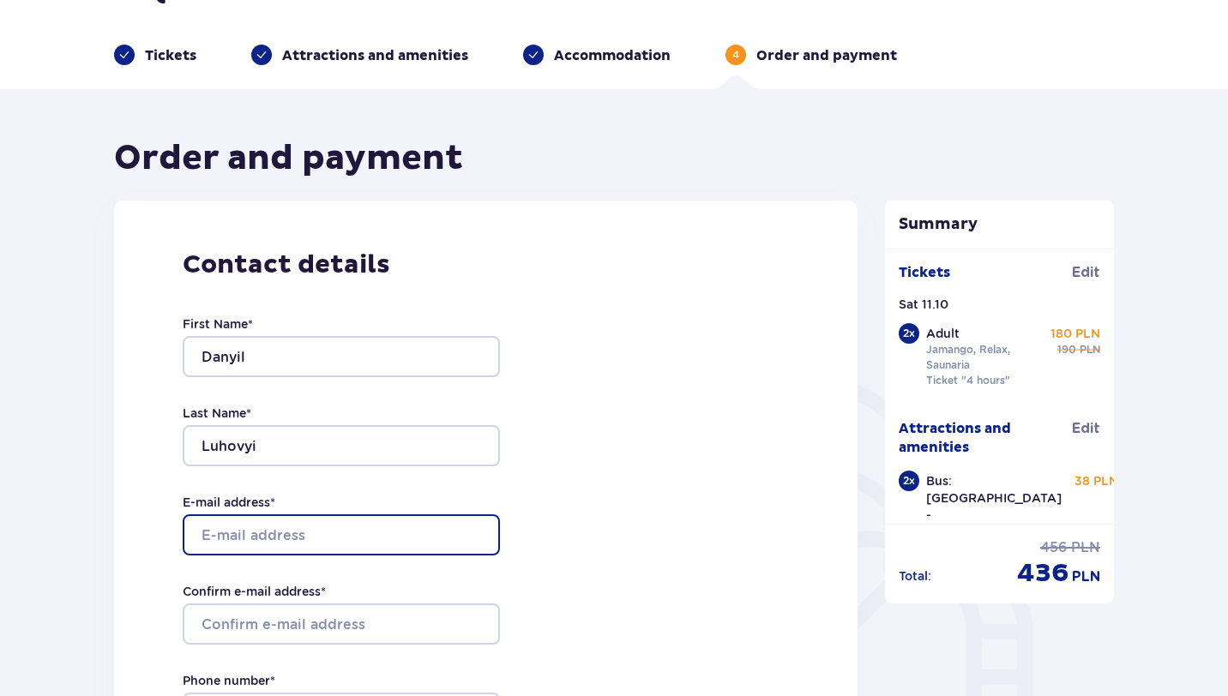
click at [275, 538] on input "E-mail address *" at bounding box center [341, 534] width 317 height 41
type input "[EMAIL_ADDRESS][DOMAIN_NAME]"
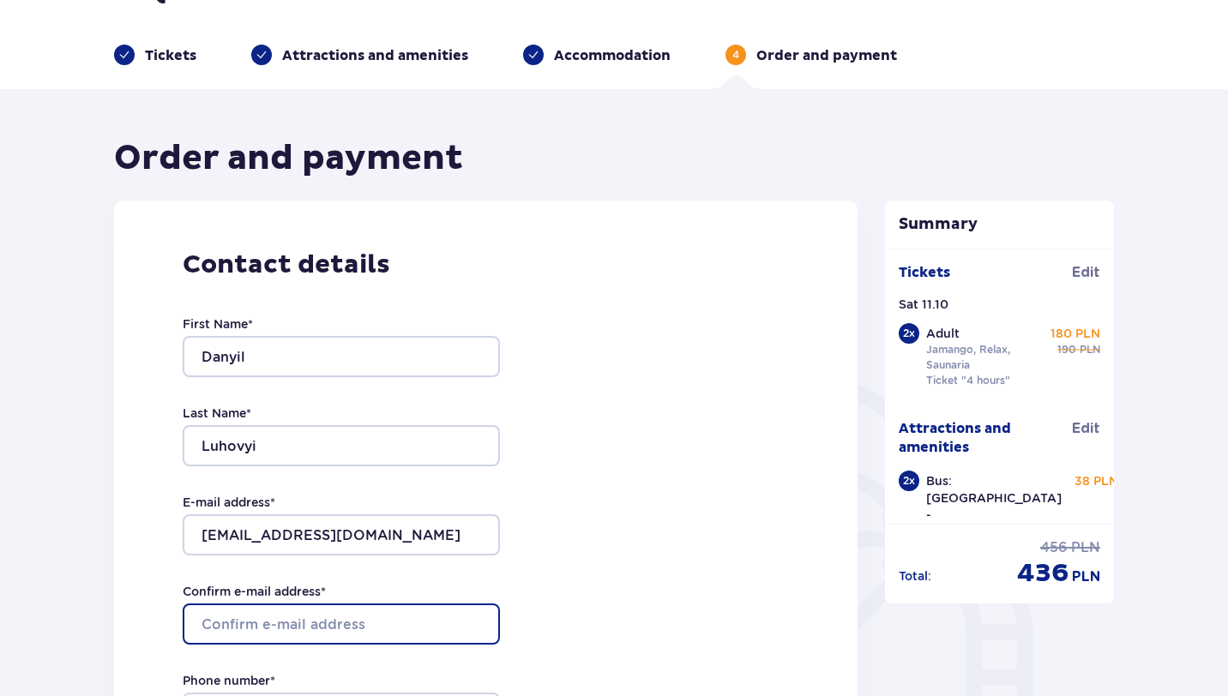
click at [301, 615] on input "Confirm e-mail address *" at bounding box center [341, 624] width 317 height 41
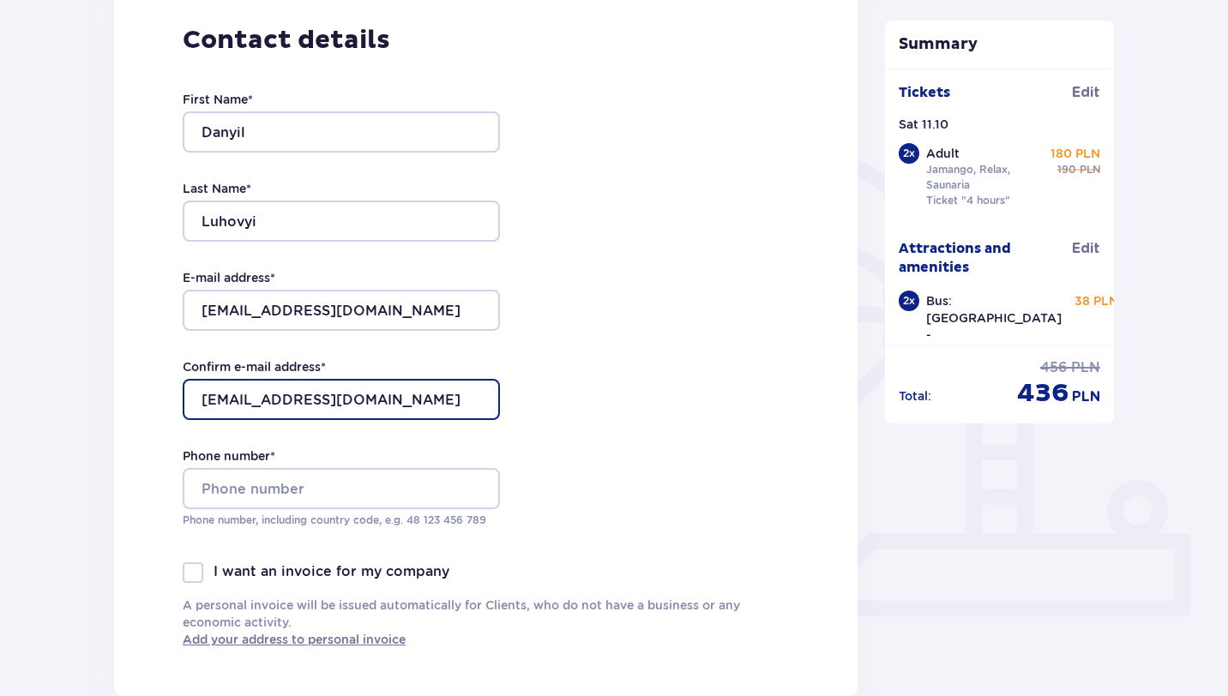
scroll to position [270, 0]
type input "[EMAIL_ADDRESS][DOMAIN_NAME]"
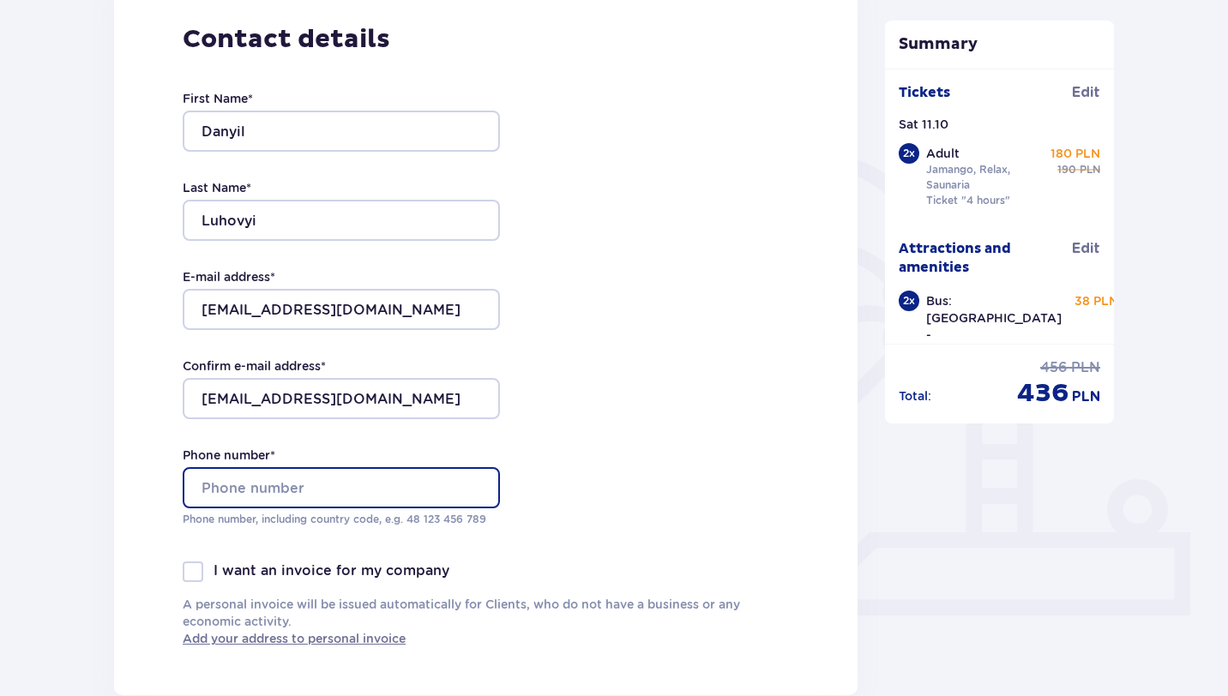
click at [292, 490] on input "Phone number *" at bounding box center [341, 487] width 317 height 41
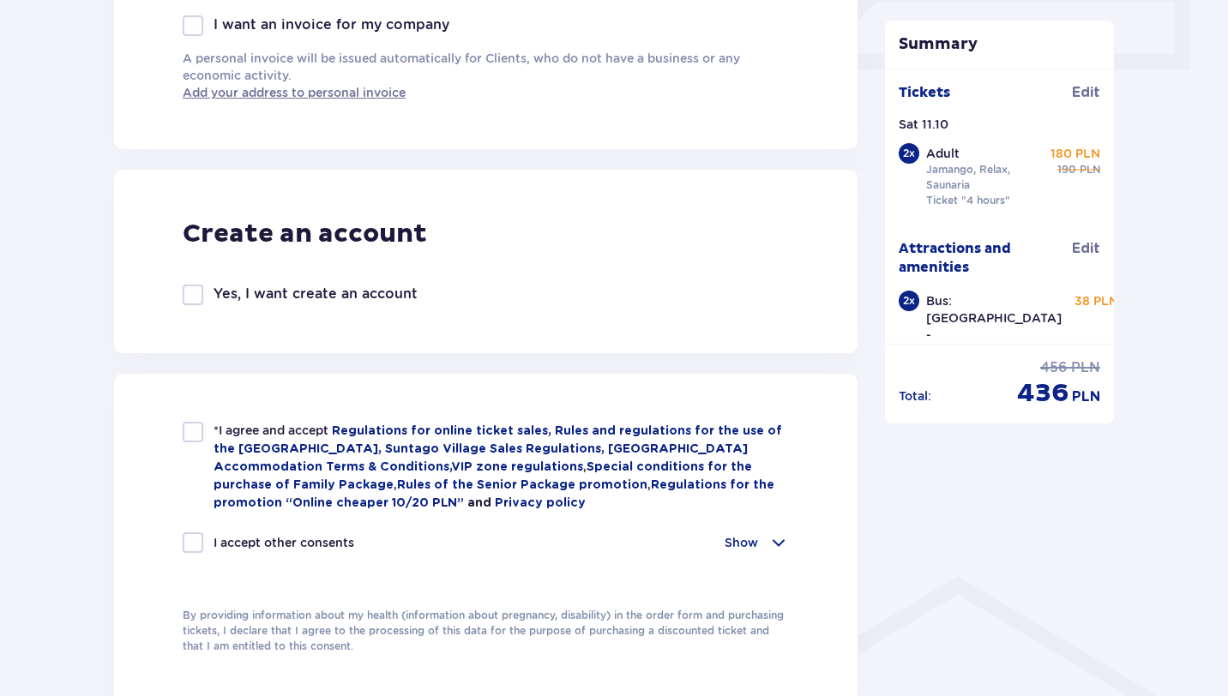
scroll to position [818, 0]
type input "48575250731"
click at [203, 428] on div "*I agree and accept Regulations for online ticket sales, Rules and regulations …" at bounding box center [486, 465] width 606 height 90
checkbox input "true"
click at [192, 539] on div at bounding box center [193, 541] width 21 height 21
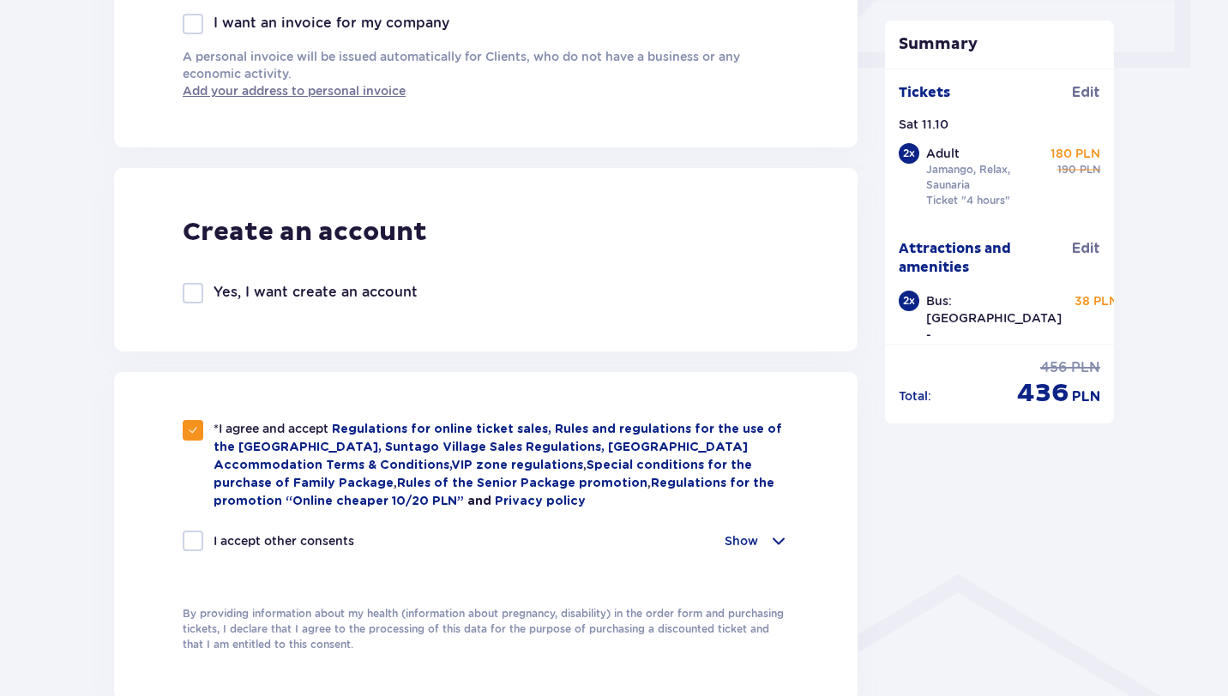
checkbox input "true"
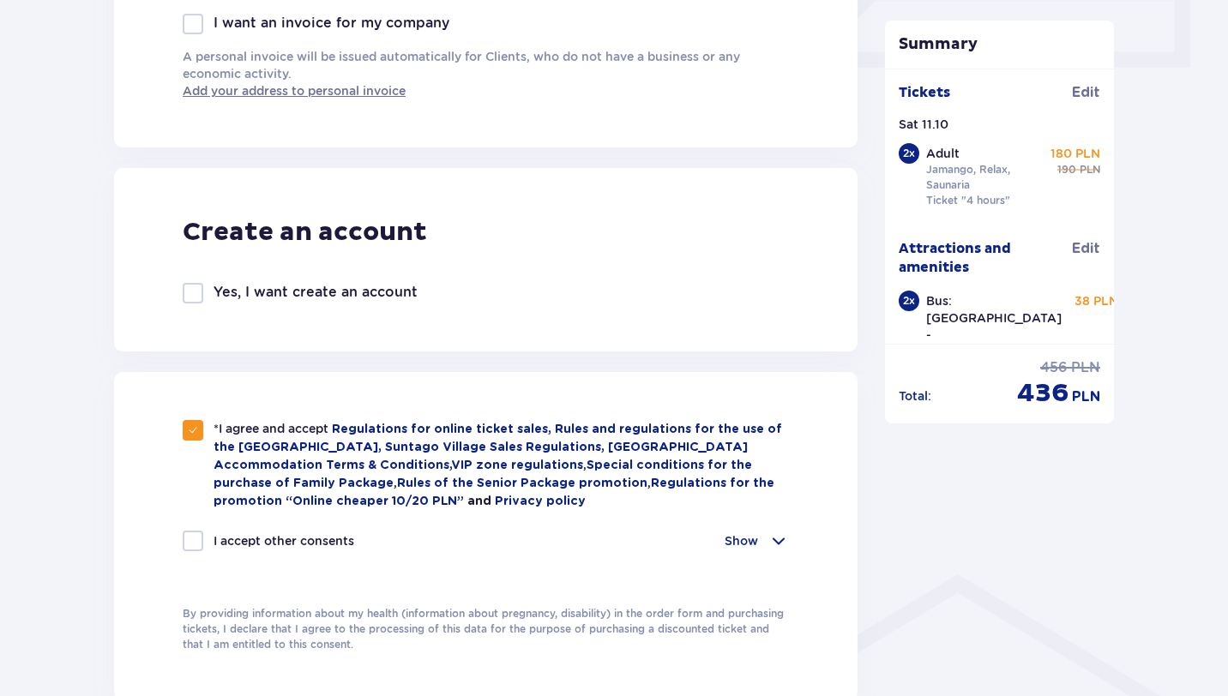
checkbox input "true"
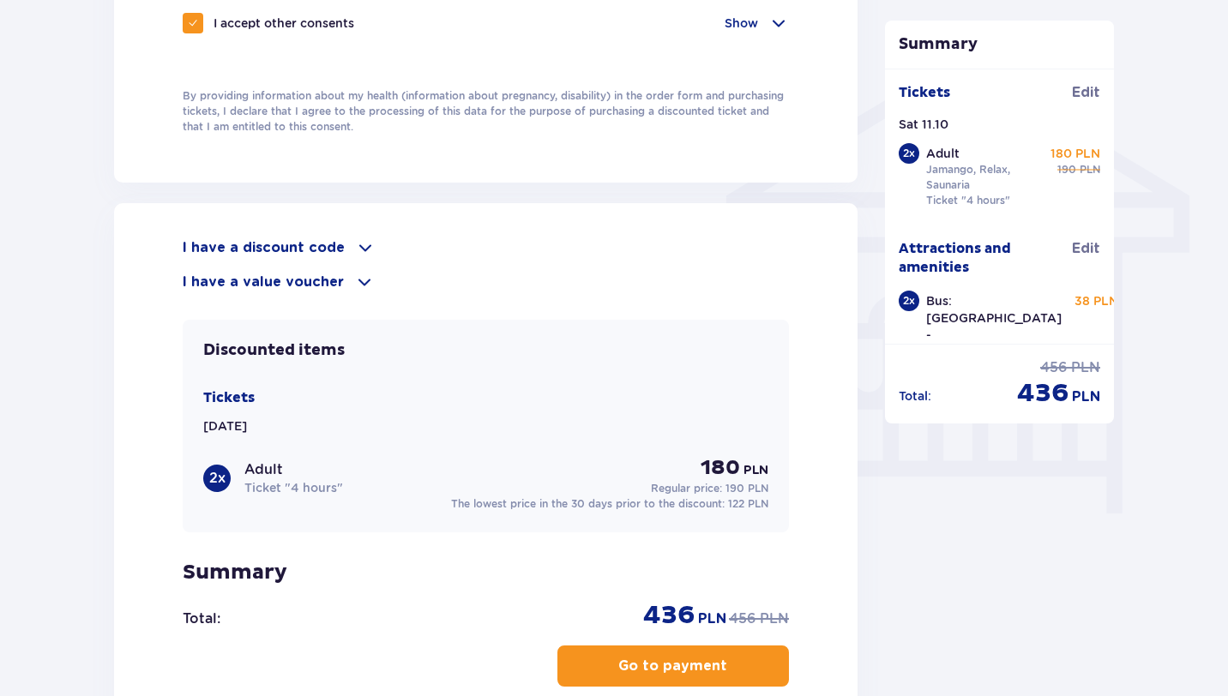
scroll to position [1462, 0]
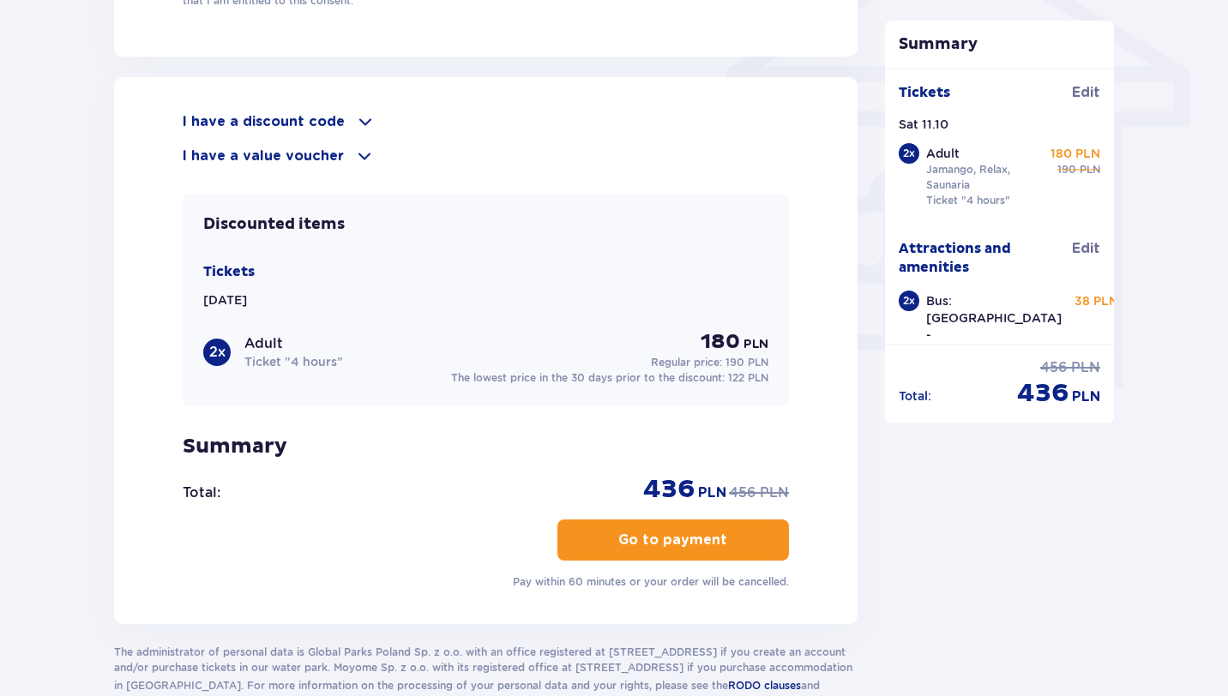
click at [654, 545] on p "Go to payment" at bounding box center [672, 540] width 109 height 19
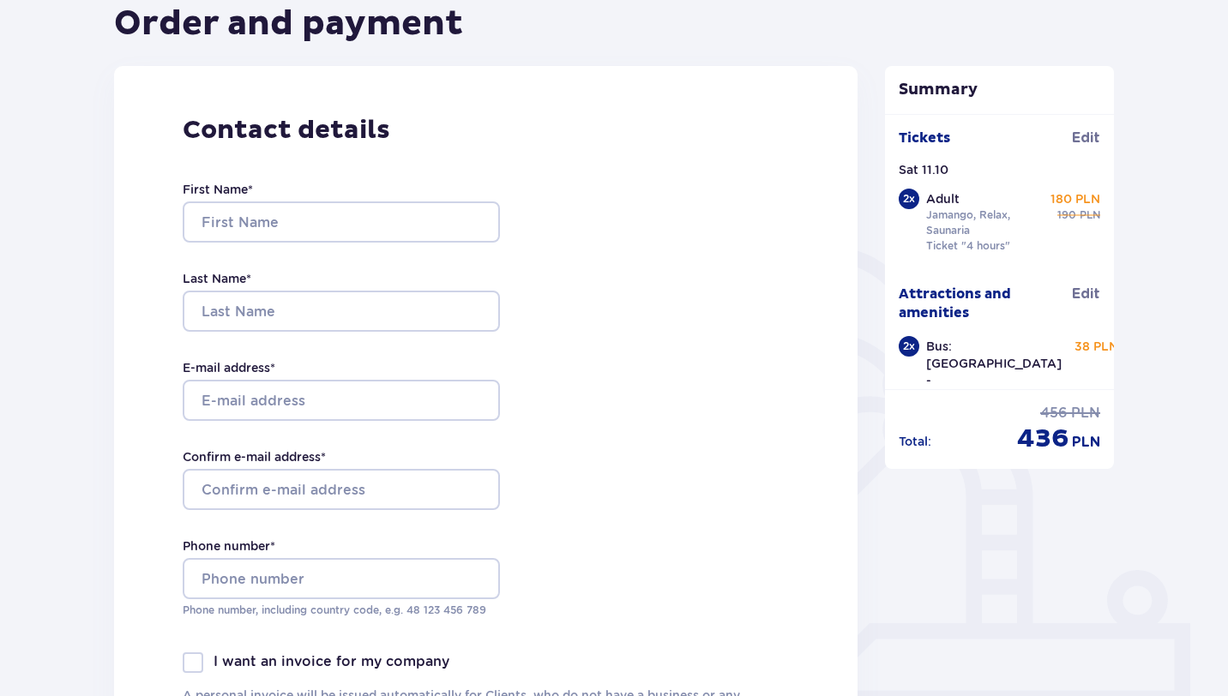
scroll to position [184, 0]
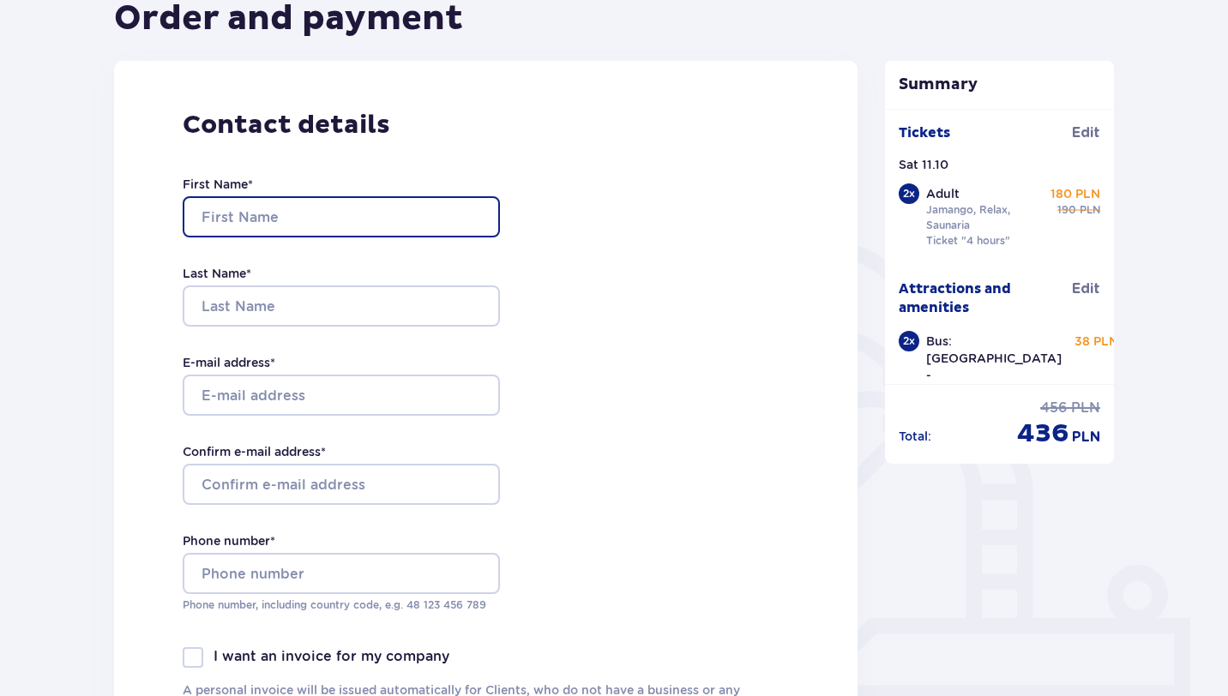
click at [279, 227] on input "First Name *" at bounding box center [341, 216] width 317 height 41
click at [273, 226] on input "[PERSON_NAME]" at bounding box center [341, 216] width 317 height 41
type input "Danyil"
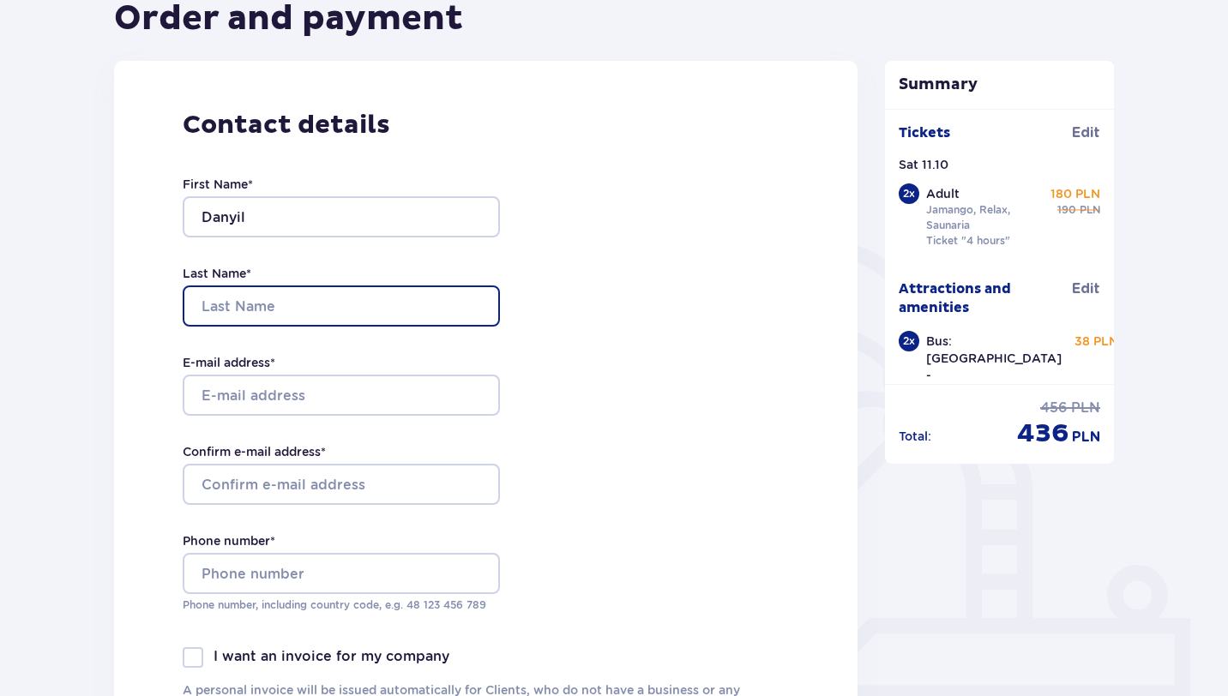
click at [259, 301] on input "Last Name *" at bounding box center [341, 305] width 317 height 41
paste input "Luhovyi"
type input "Luhovyi"
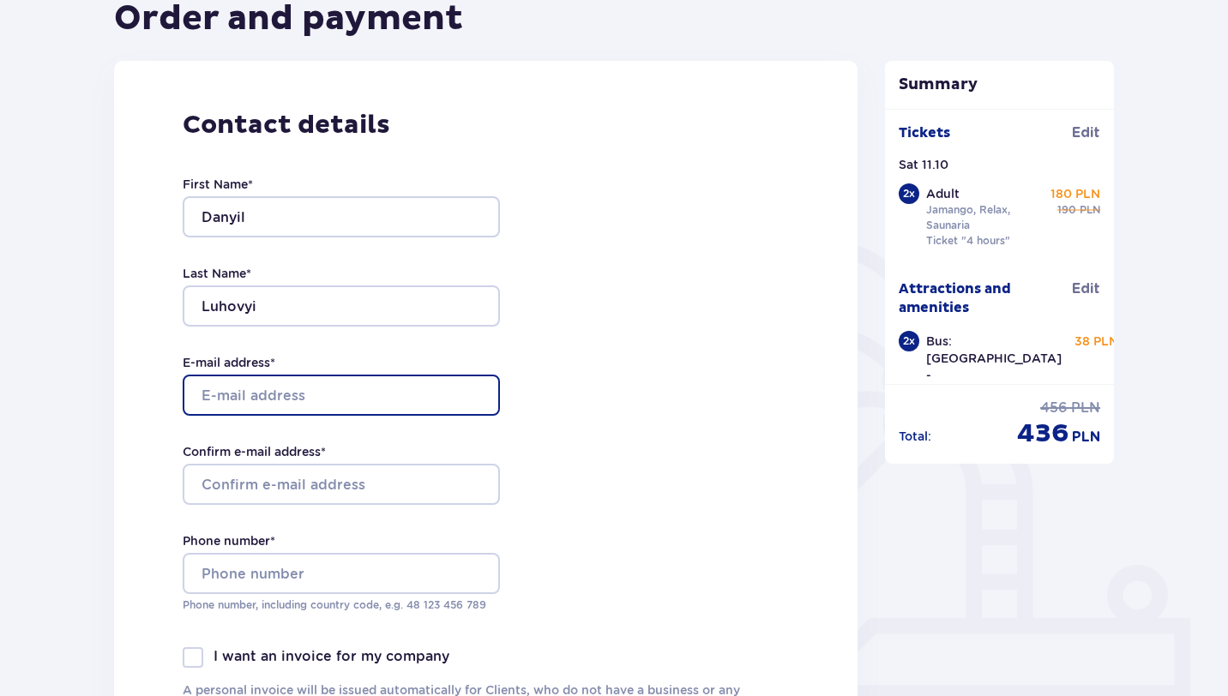
click at [259, 394] on input "E-mail address *" at bounding box center [341, 395] width 317 height 41
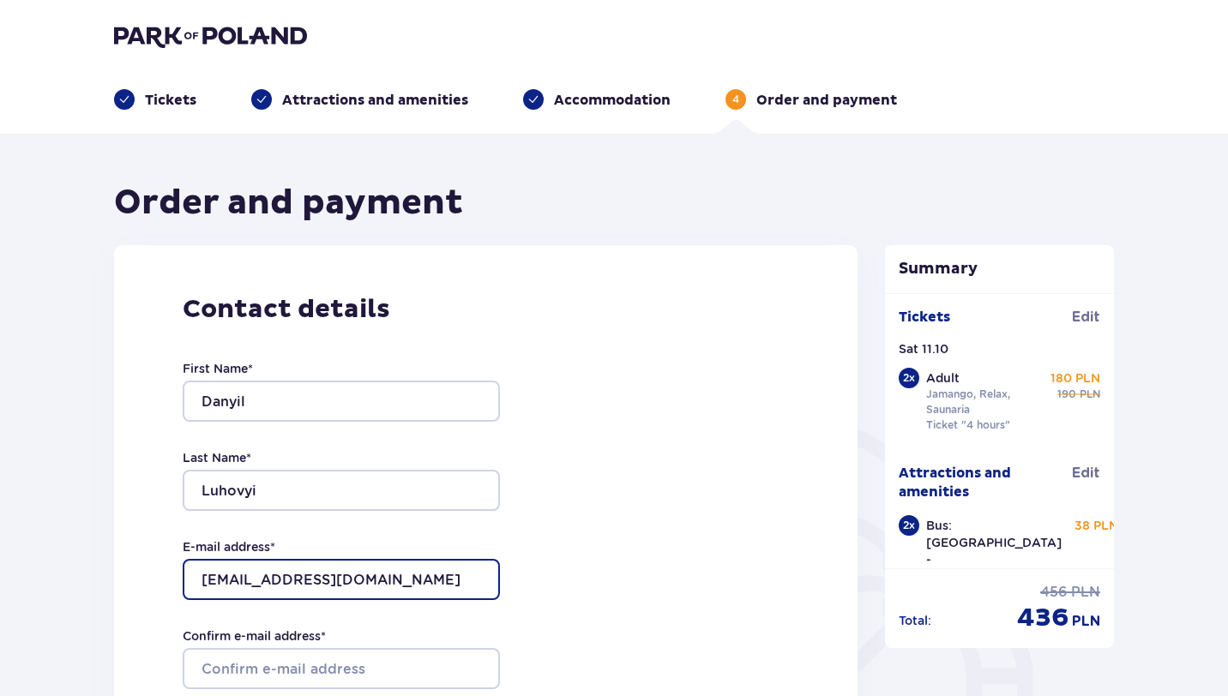
scroll to position [157, 0]
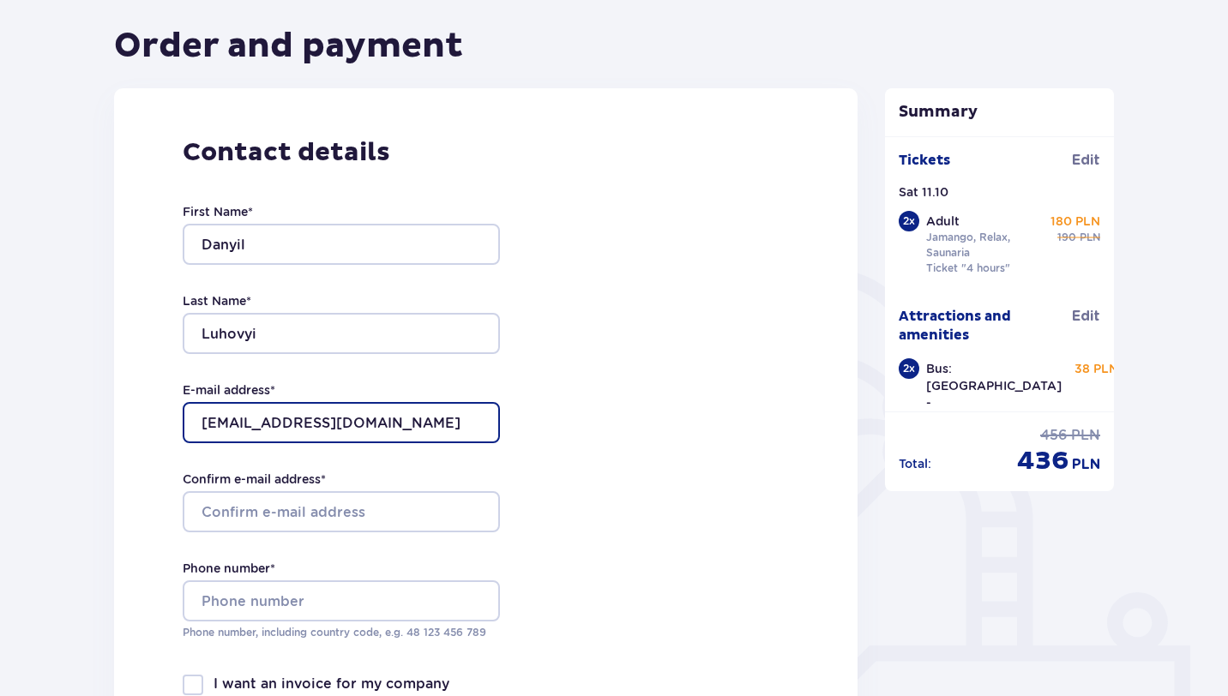
type input "[EMAIL_ADDRESS][DOMAIN_NAME]"
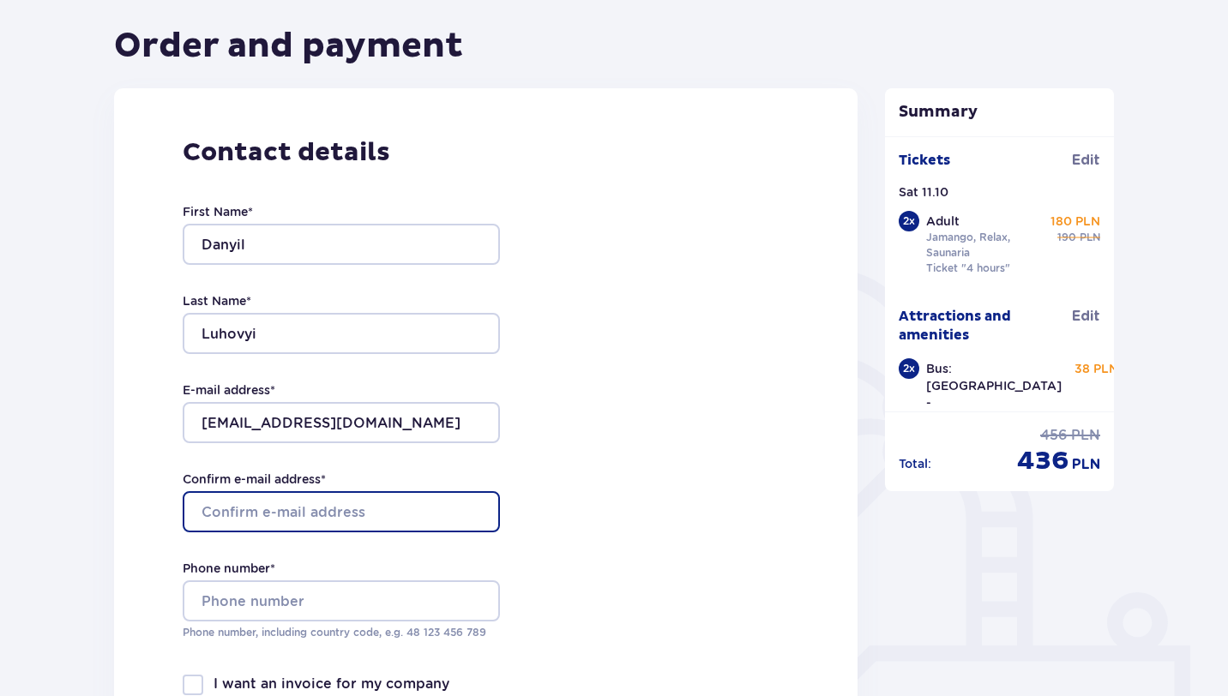
click at [317, 516] on input "Confirm e-mail address *" at bounding box center [341, 511] width 317 height 41
paste input "[EMAIL_ADDRESS][DOMAIN_NAME]"
type input "[EMAIL_ADDRESS][DOMAIN_NAME]"
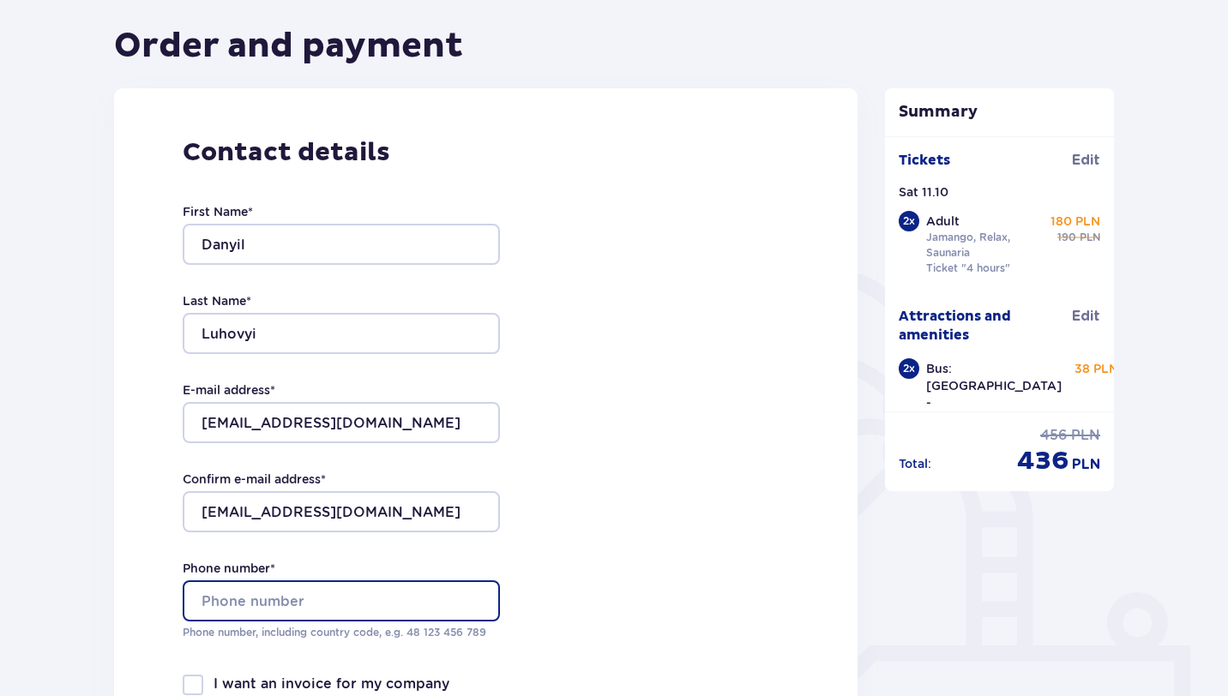
click at [312, 605] on input "Phone number *" at bounding box center [341, 600] width 317 height 41
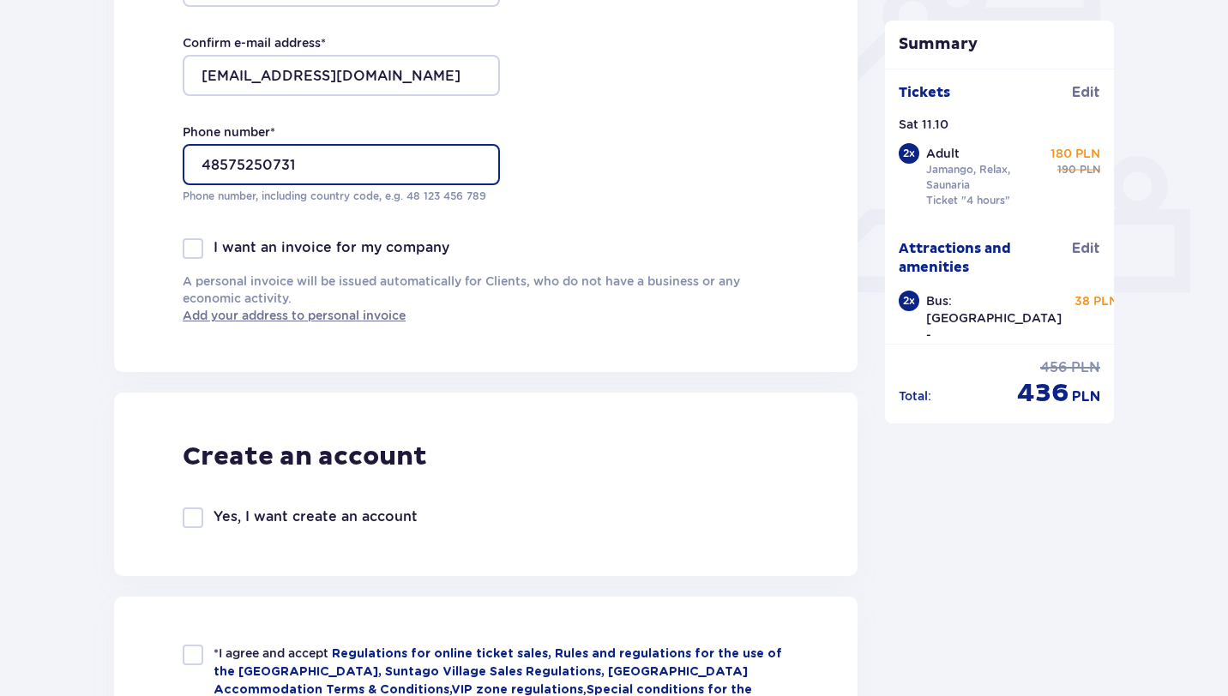
scroll to position [908, 0]
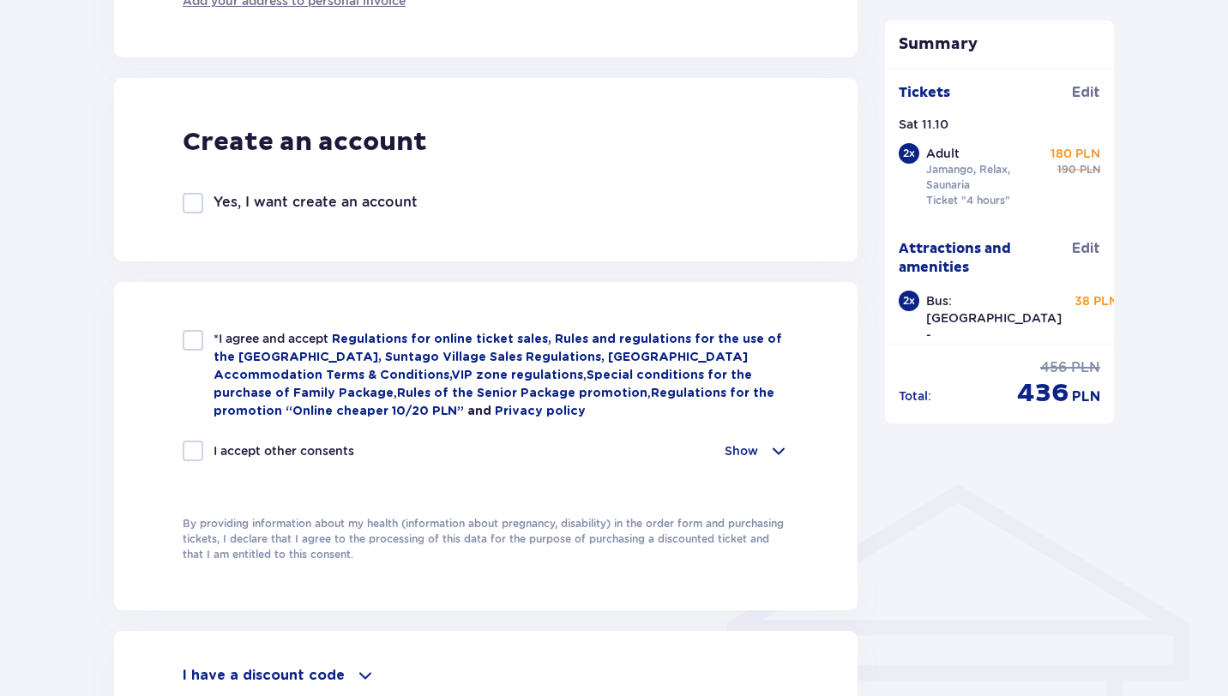
type input "48575250731"
click at [197, 338] on div at bounding box center [193, 340] width 21 height 21
checkbox input "true"
click at [198, 458] on div at bounding box center [193, 451] width 21 height 21
checkbox input "true"
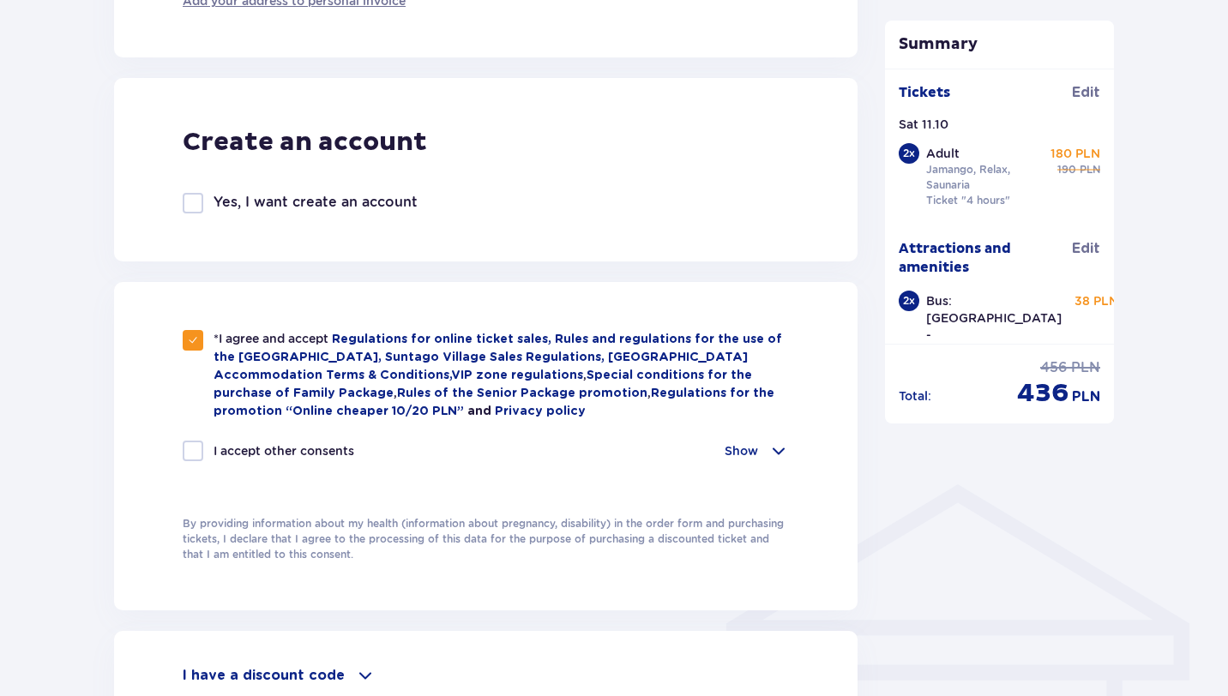
checkbox input "true"
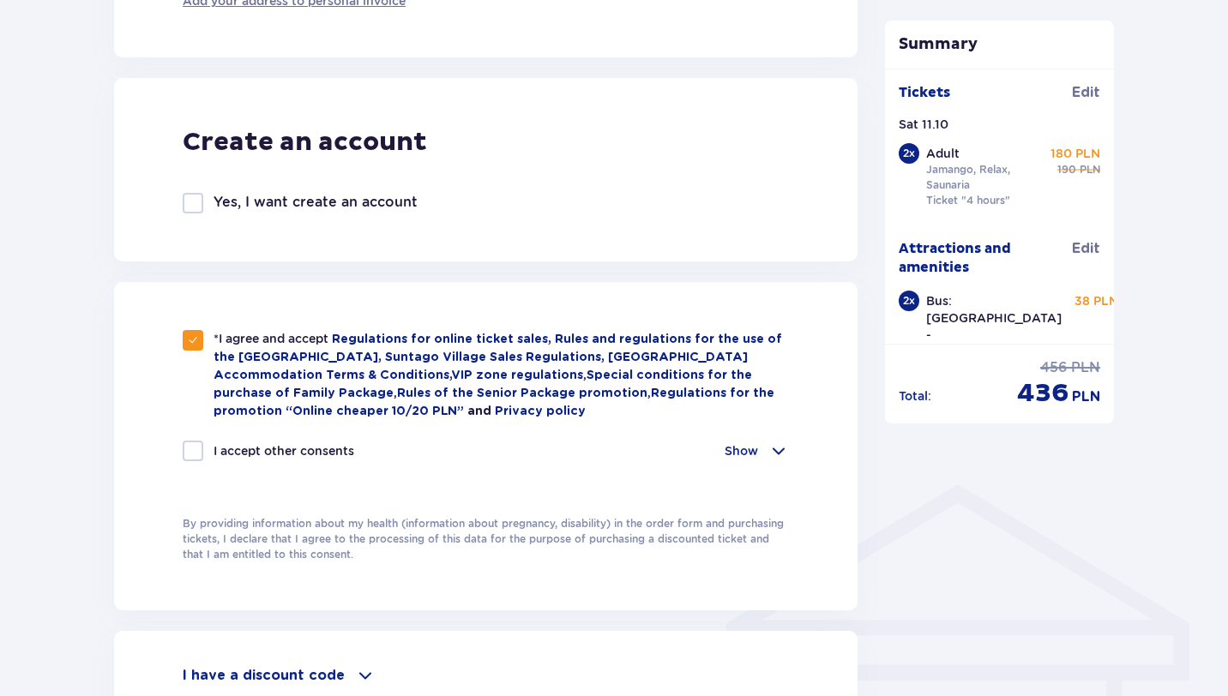
checkbox input "true"
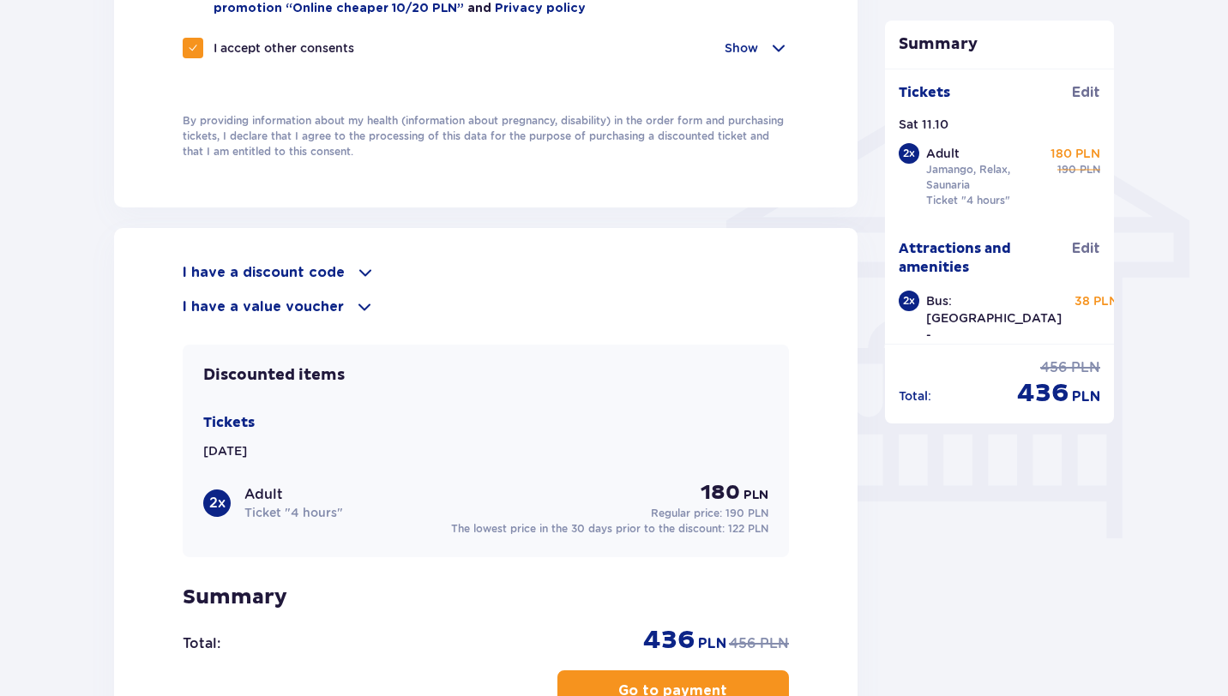
scroll to position [1328, 0]
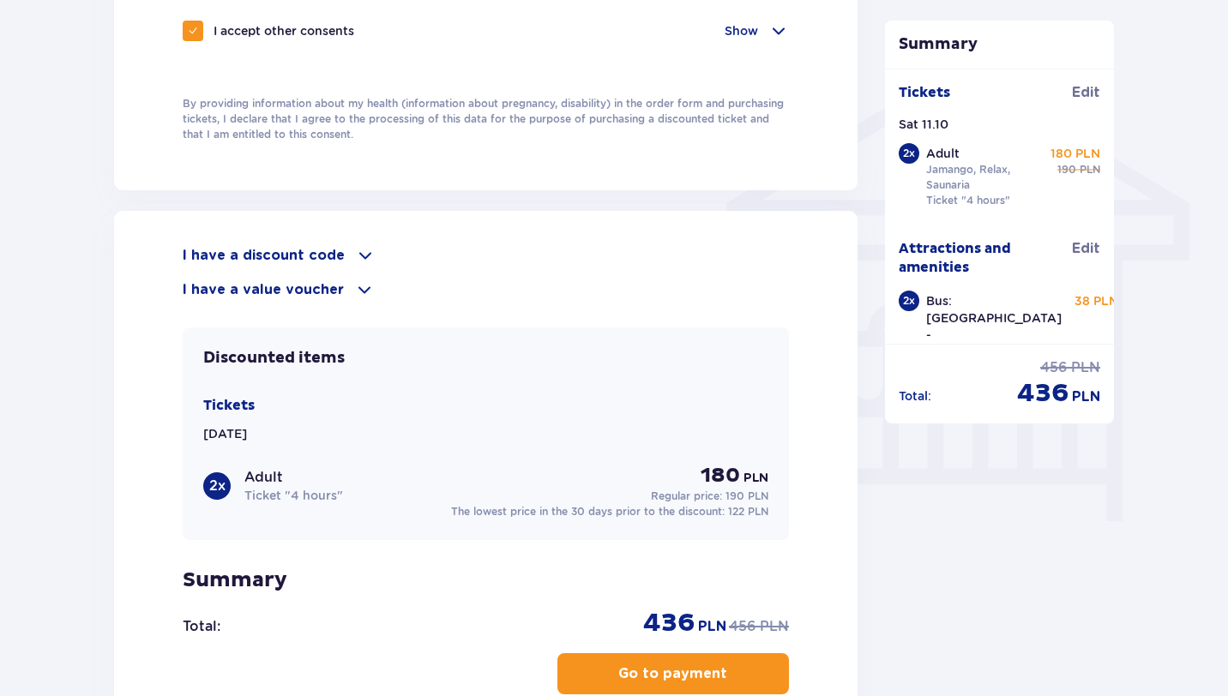
click at [646, 670] on p "Go to payment" at bounding box center [672, 673] width 109 height 19
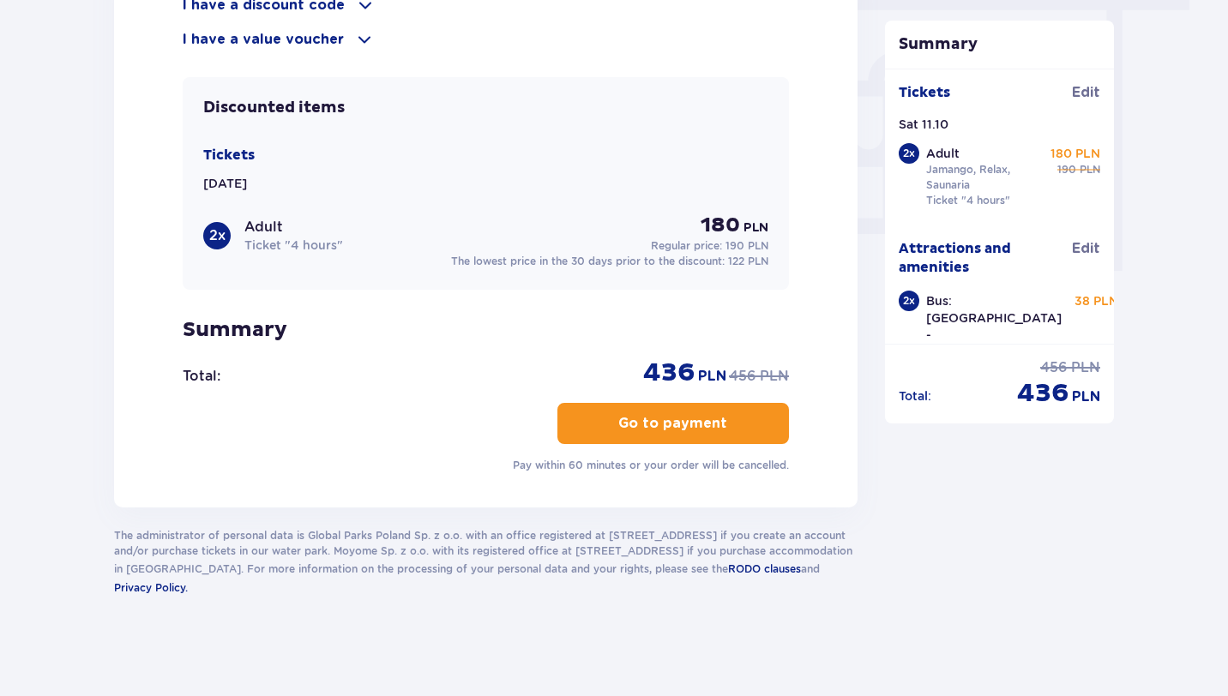
click at [648, 430] on p "Go to payment" at bounding box center [672, 423] width 109 height 19
click at [637, 421] on p "Go to payment" at bounding box center [672, 423] width 109 height 19
click at [688, 420] on p "Go to payment" at bounding box center [672, 423] width 109 height 19
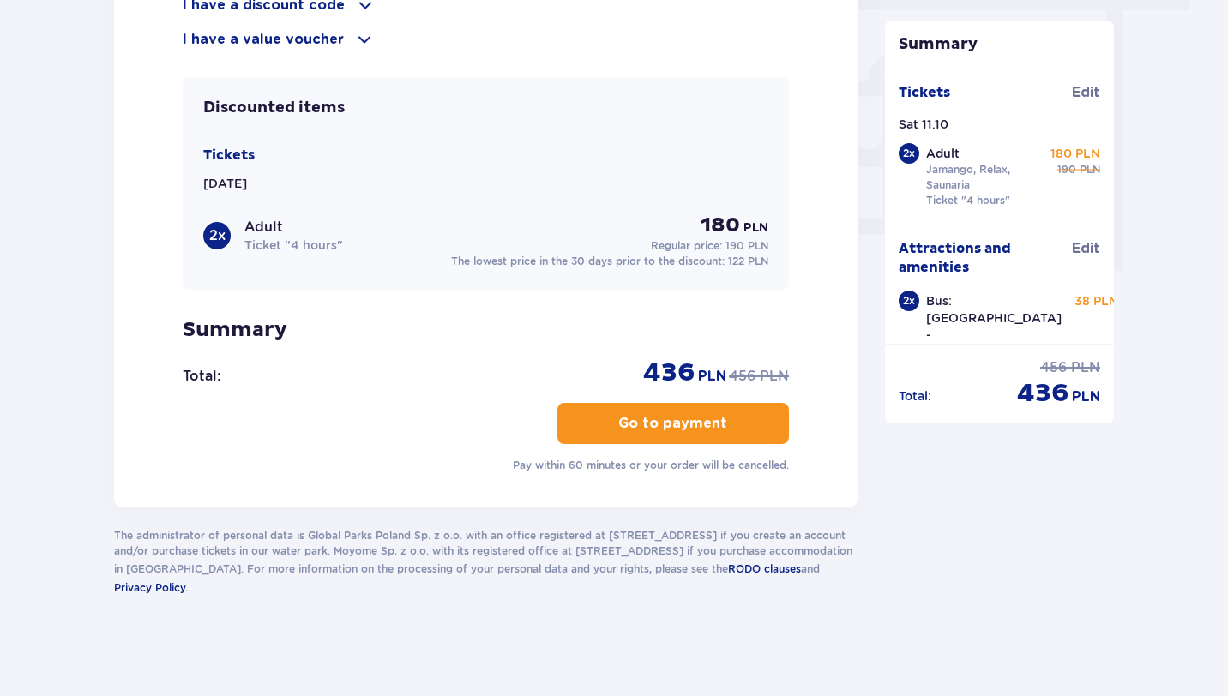
click at [711, 418] on button "Go to payment" at bounding box center [672, 423] width 231 height 41
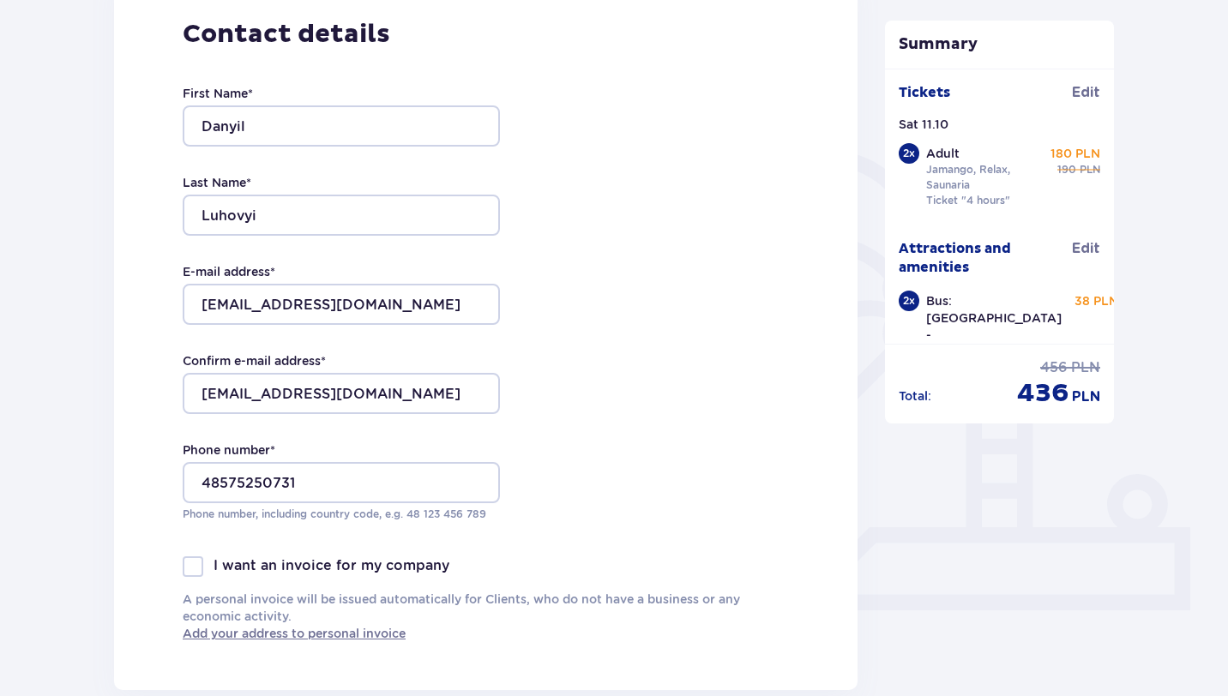
scroll to position [0, 0]
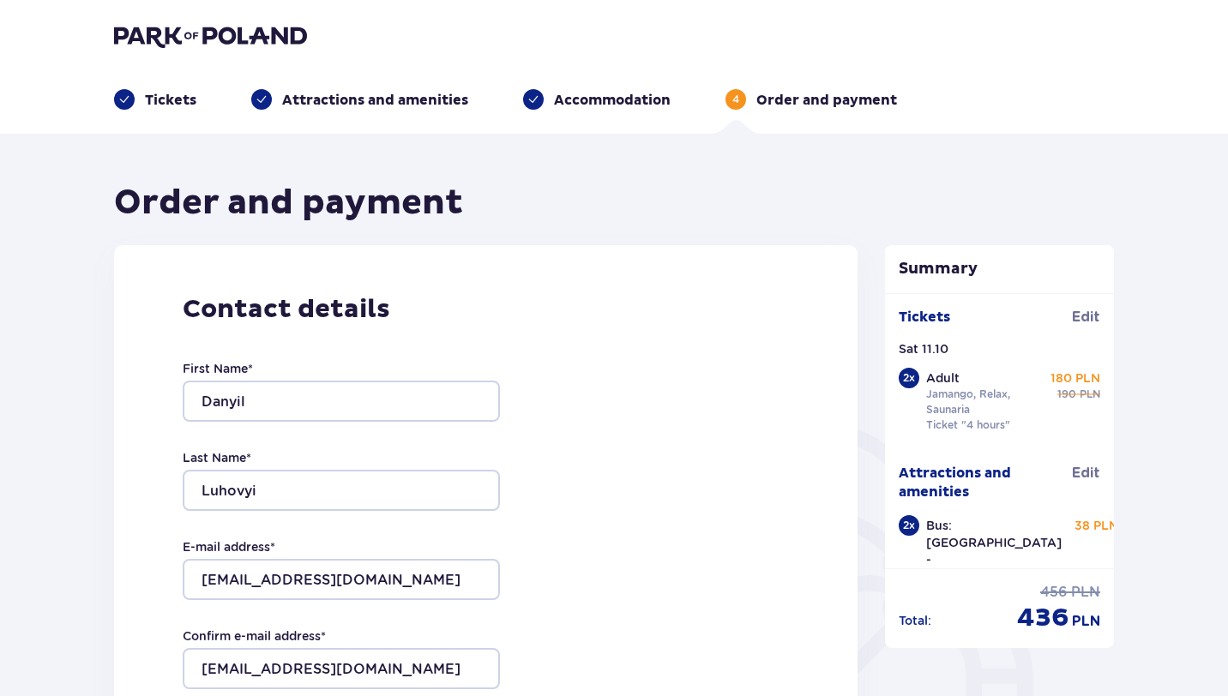
click at [576, 101] on p "Accommodation" at bounding box center [612, 100] width 117 height 19
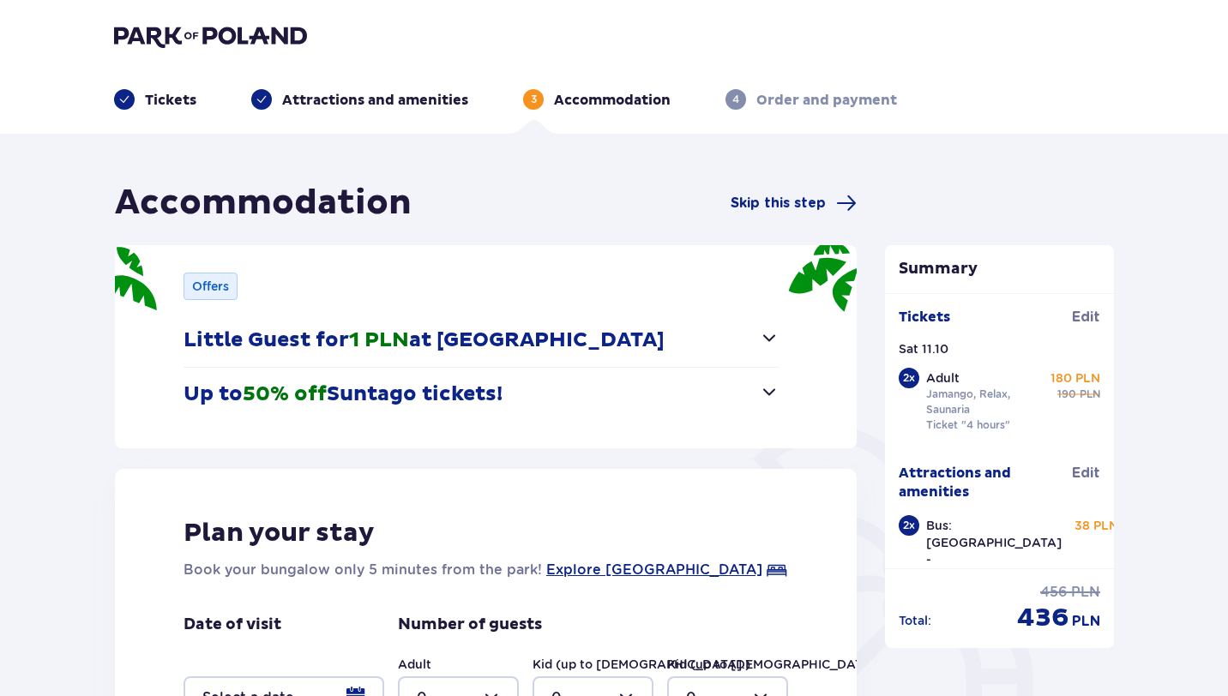
scroll to position [311, 0]
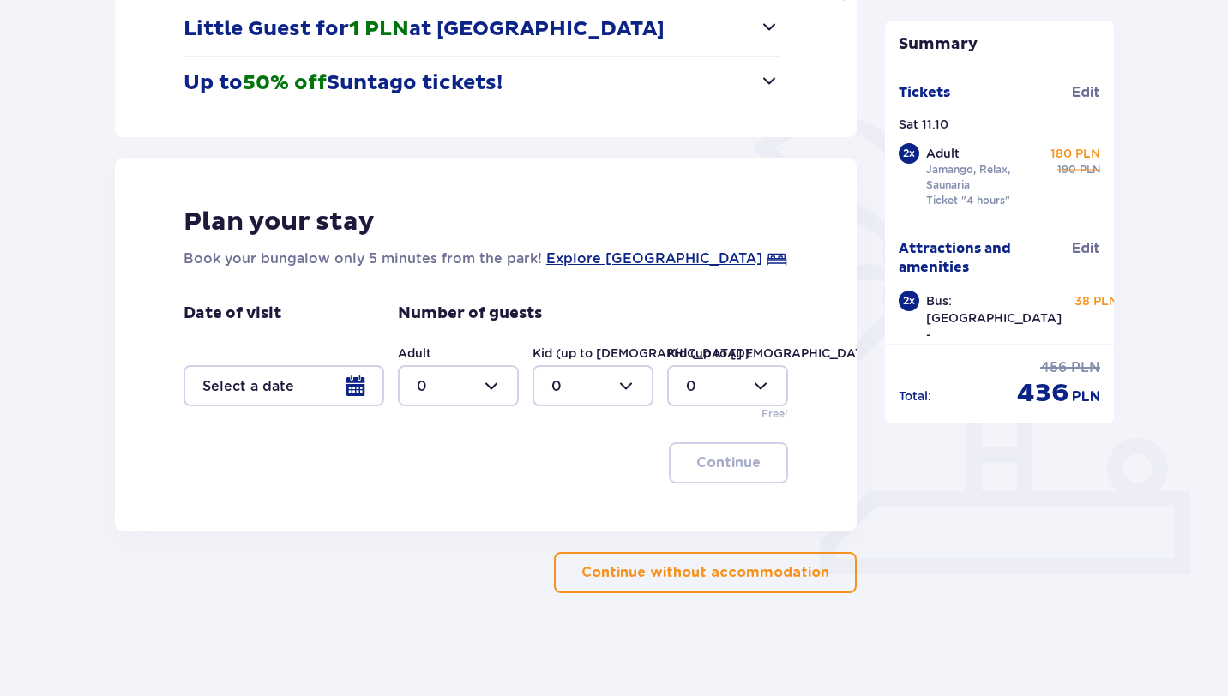
click at [714, 575] on p "Continue without accommodation" at bounding box center [705, 572] width 248 height 19
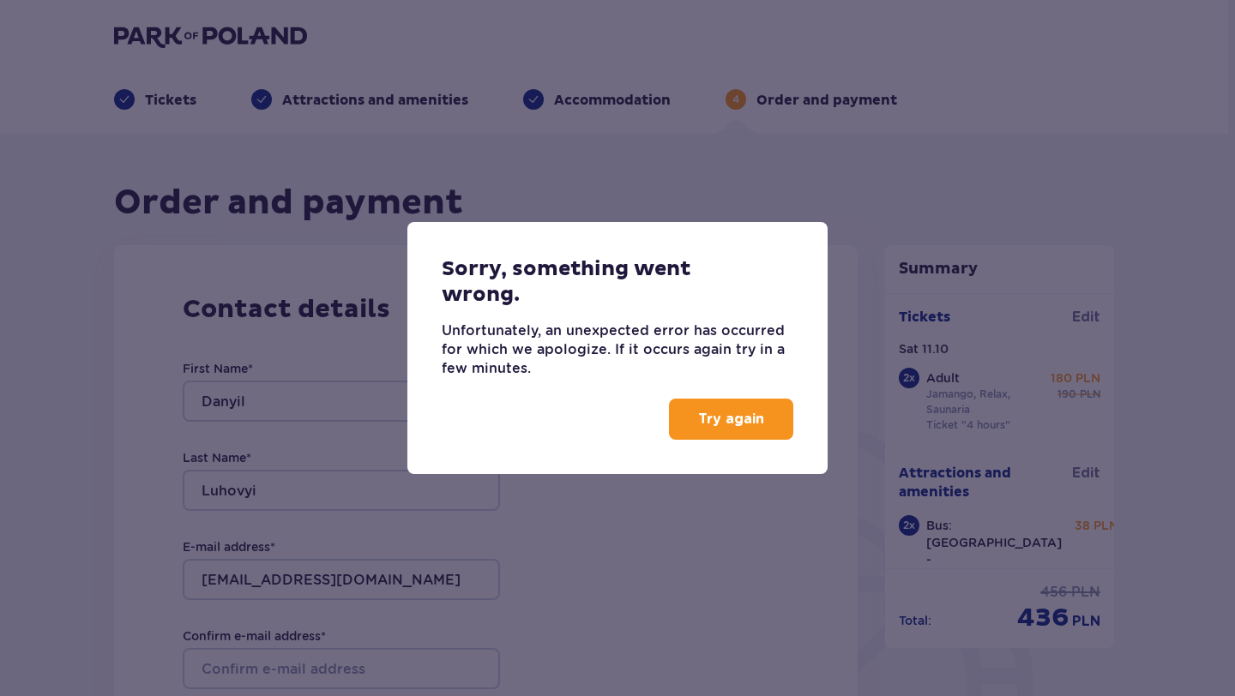
click at [692, 430] on button "Try again" at bounding box center [731, 419] width 124 height 41
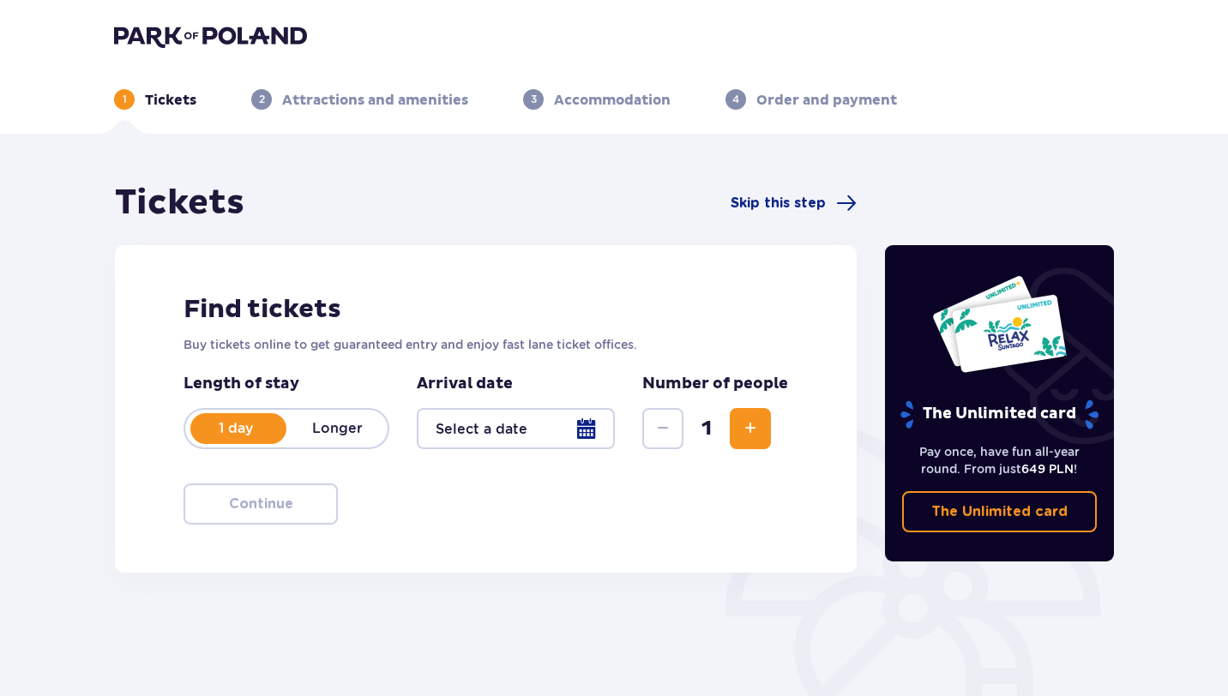
click at [500, 432] on div at bounding box center [516, 428] width 198 height 41
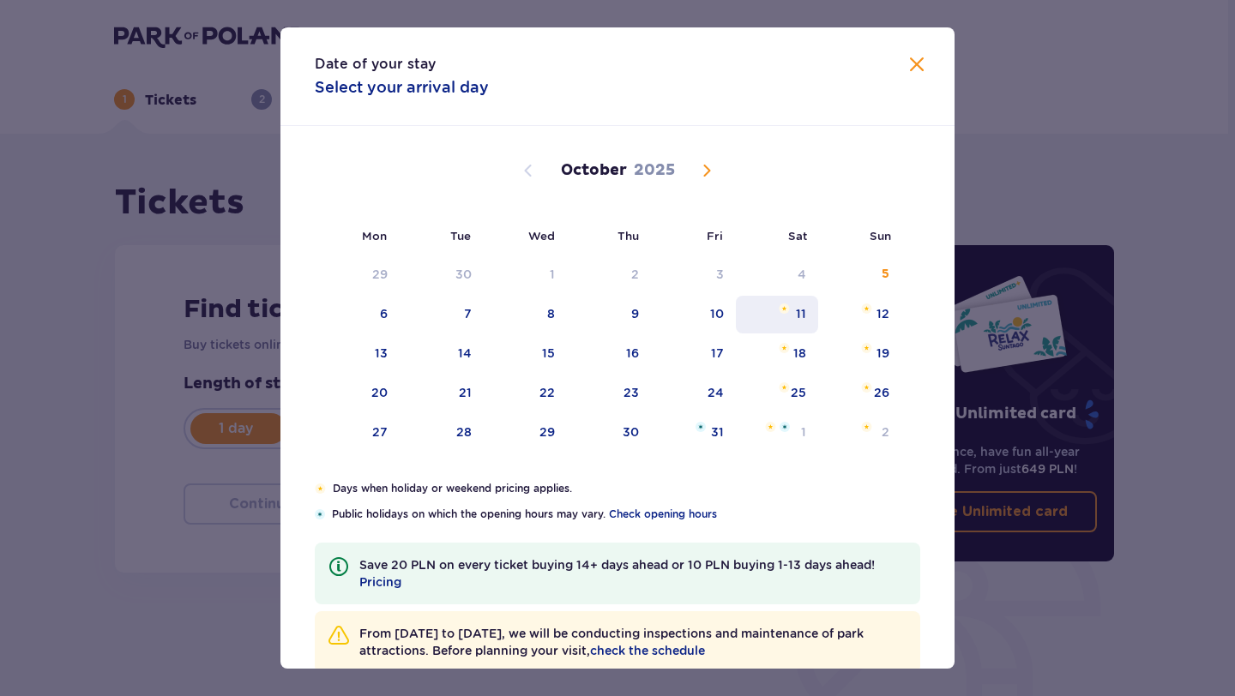
click at [796, 312] on div "11" at bounding box center [801, 313] width 10 height 17
type input "[DATE]"
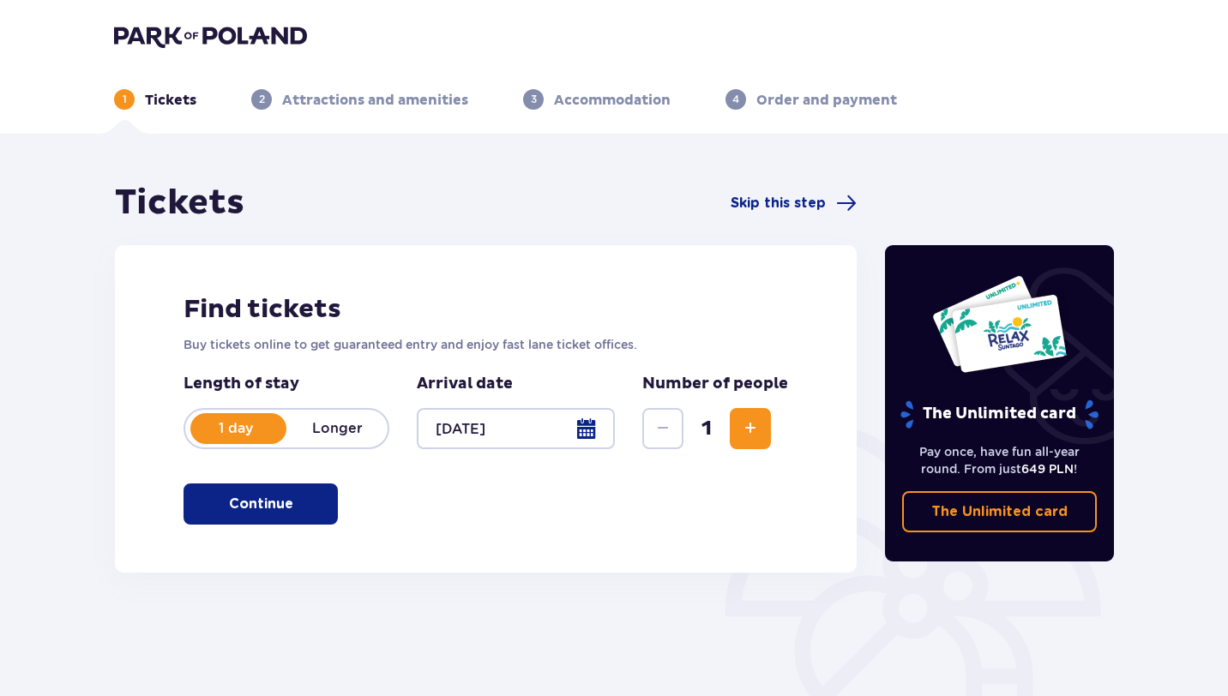
click at [332, 508] on button "Continue" at bounding box center [260, 504] width 154 height 41
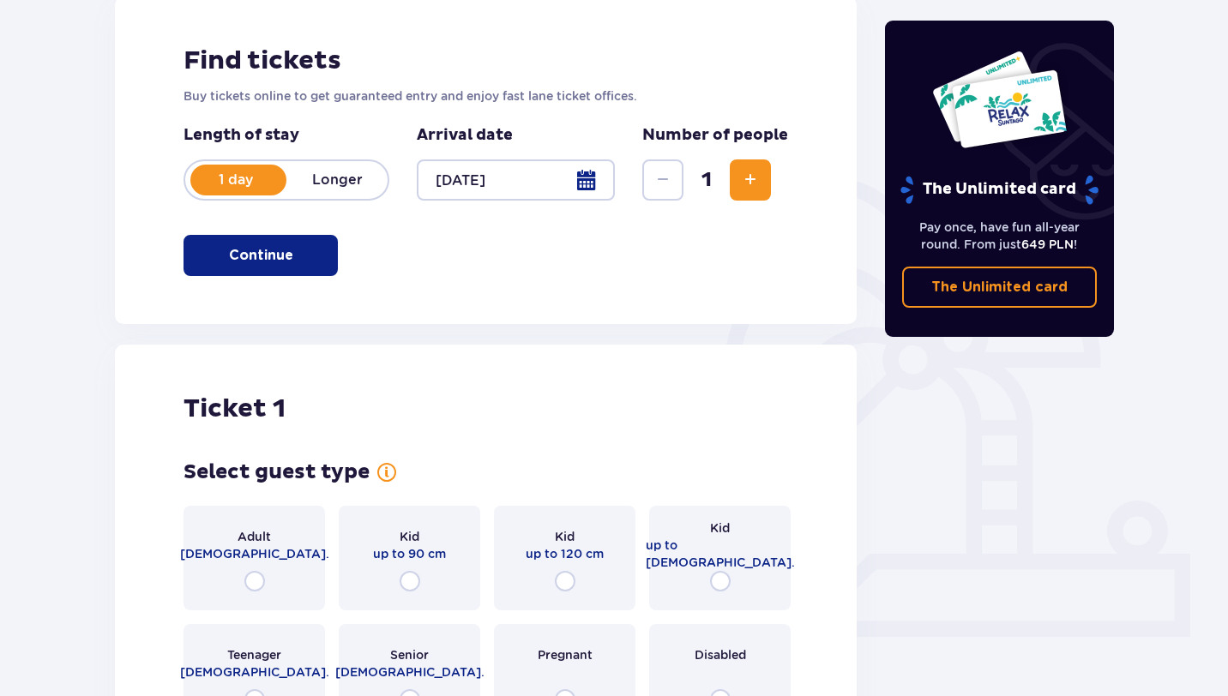
click at [760, 175] on span "Increase" at bounding box center [750, 180] width 21 height 21
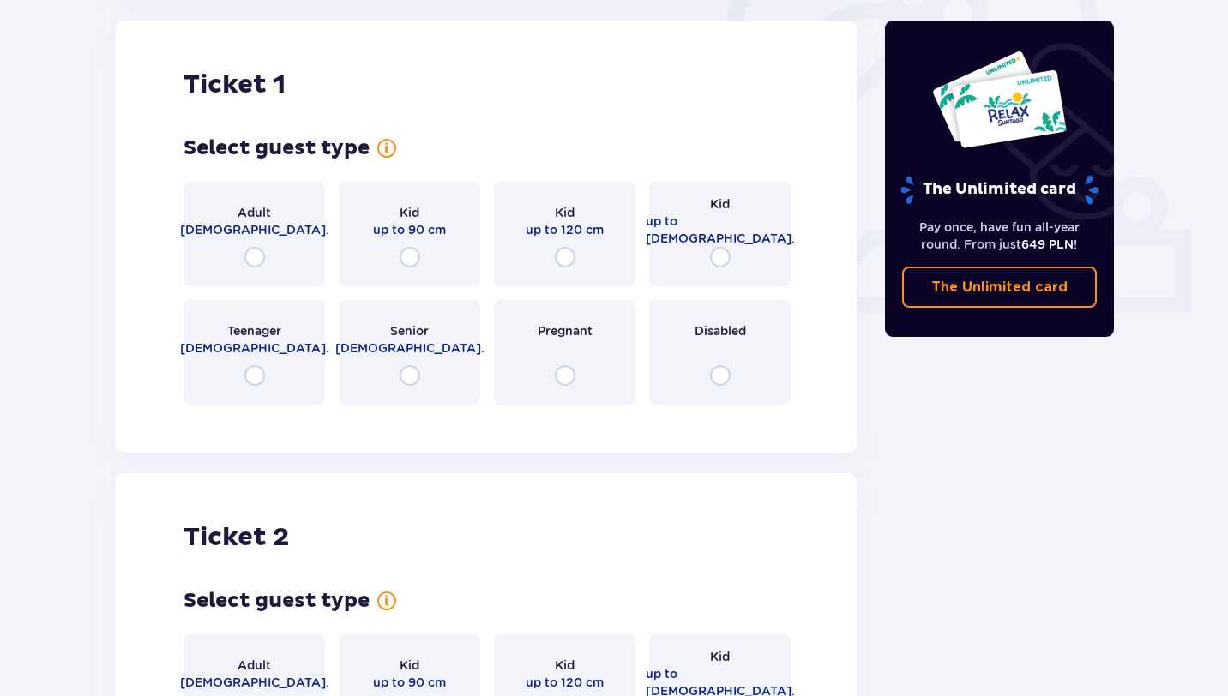
click at [261, 253] on input "radio" at bounding box center [254, 257] width 21 height 21
radio input "true"
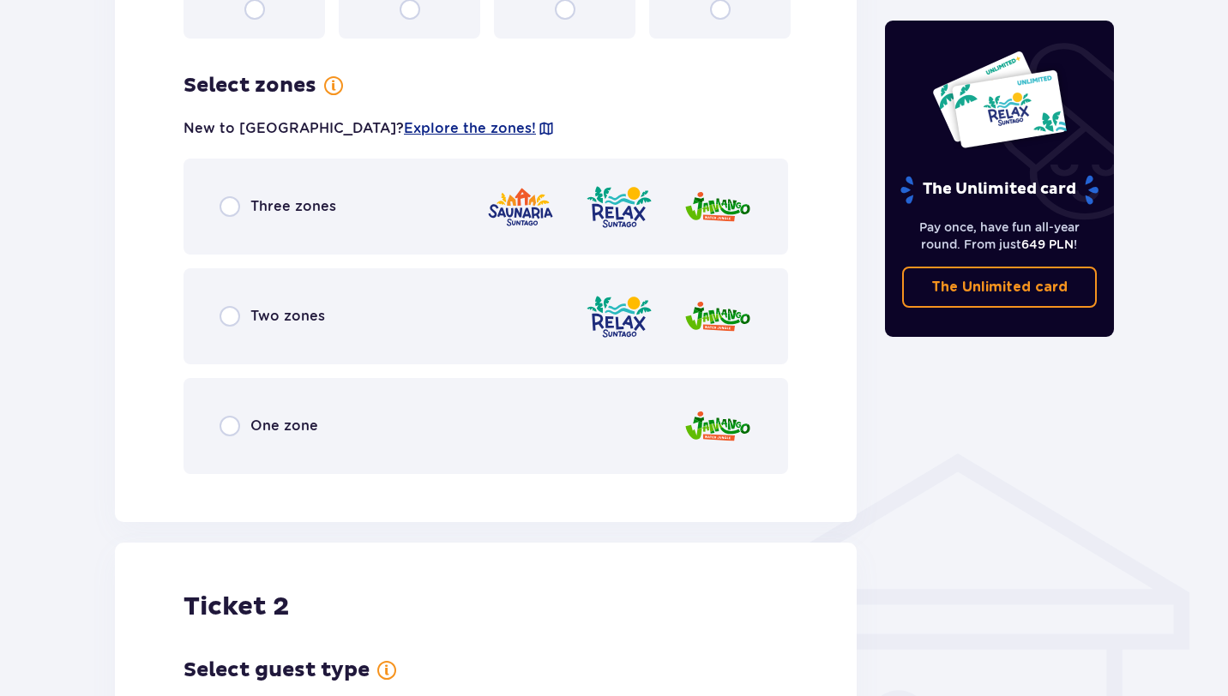
scroll to position [991, 0]
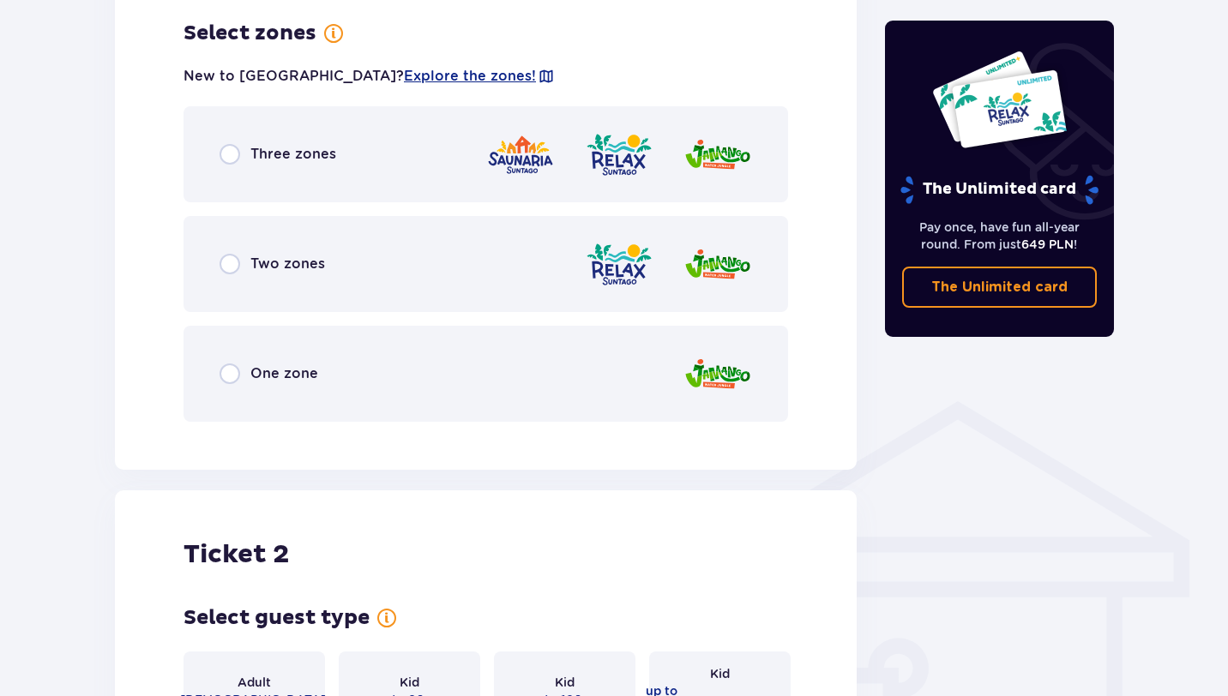
click at [240, 117] on div "Three zones" at bounding box center [485, 154] width 604 height 96
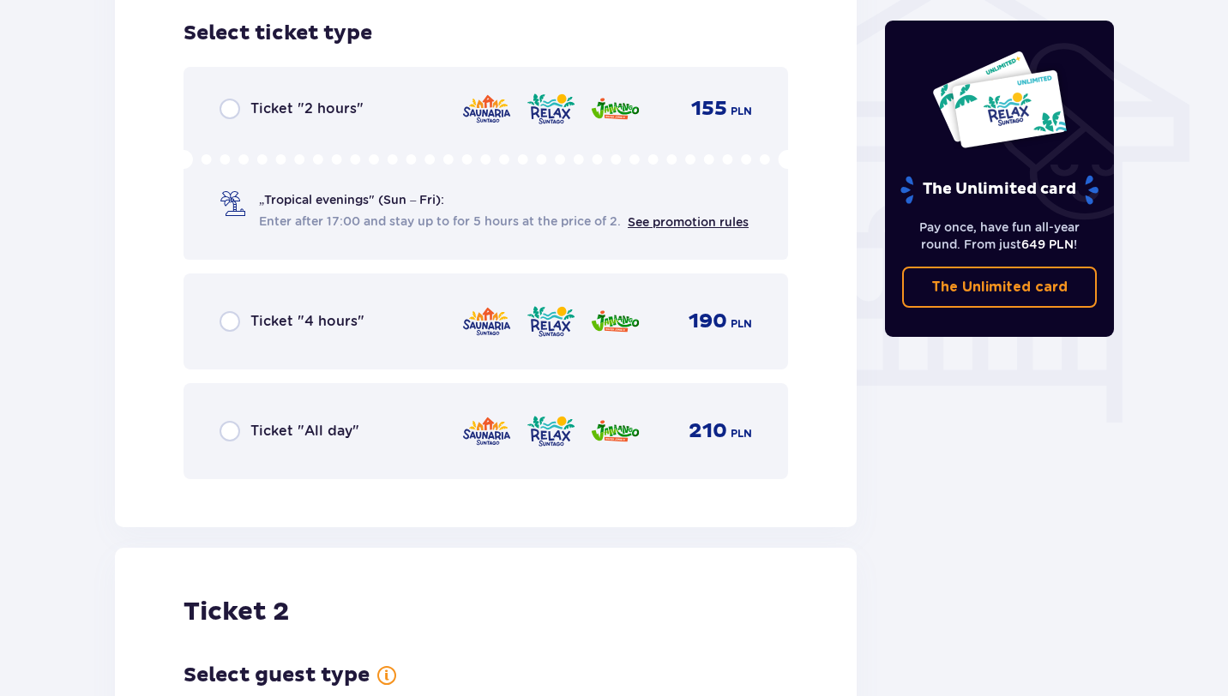
click at [299, 320] on span "Ticket "4 hours"" at bounding box center [307, 321] width 114 height 19
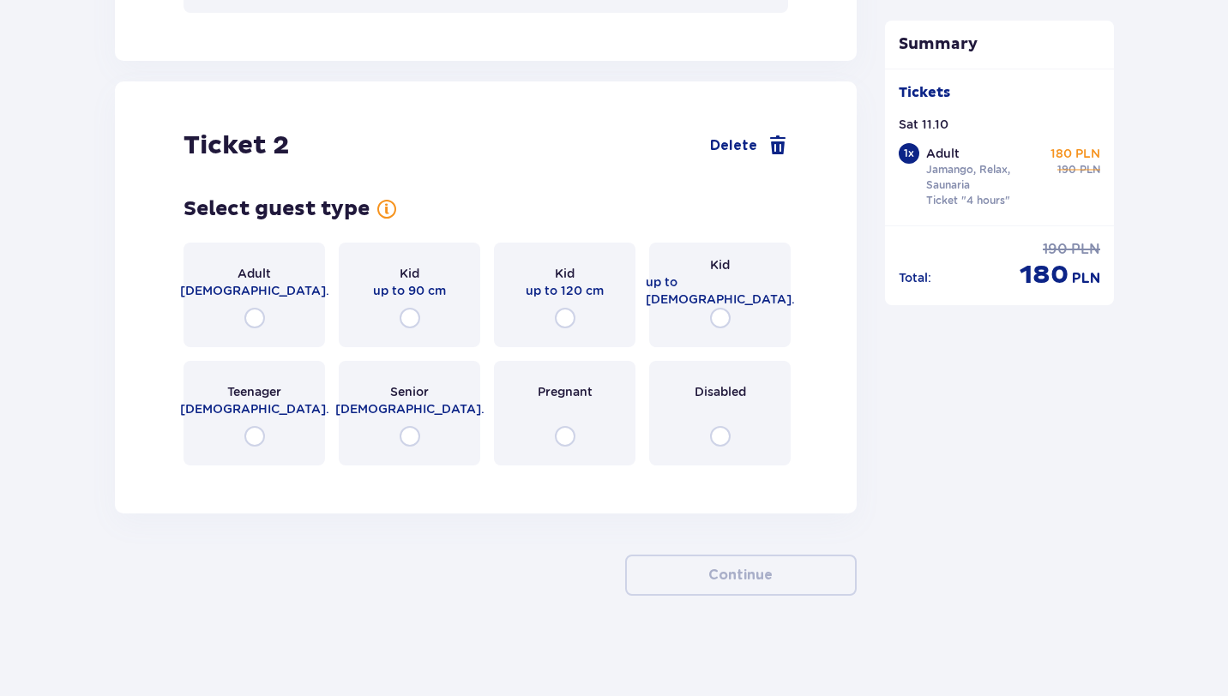
scroll to position [1896, 0]
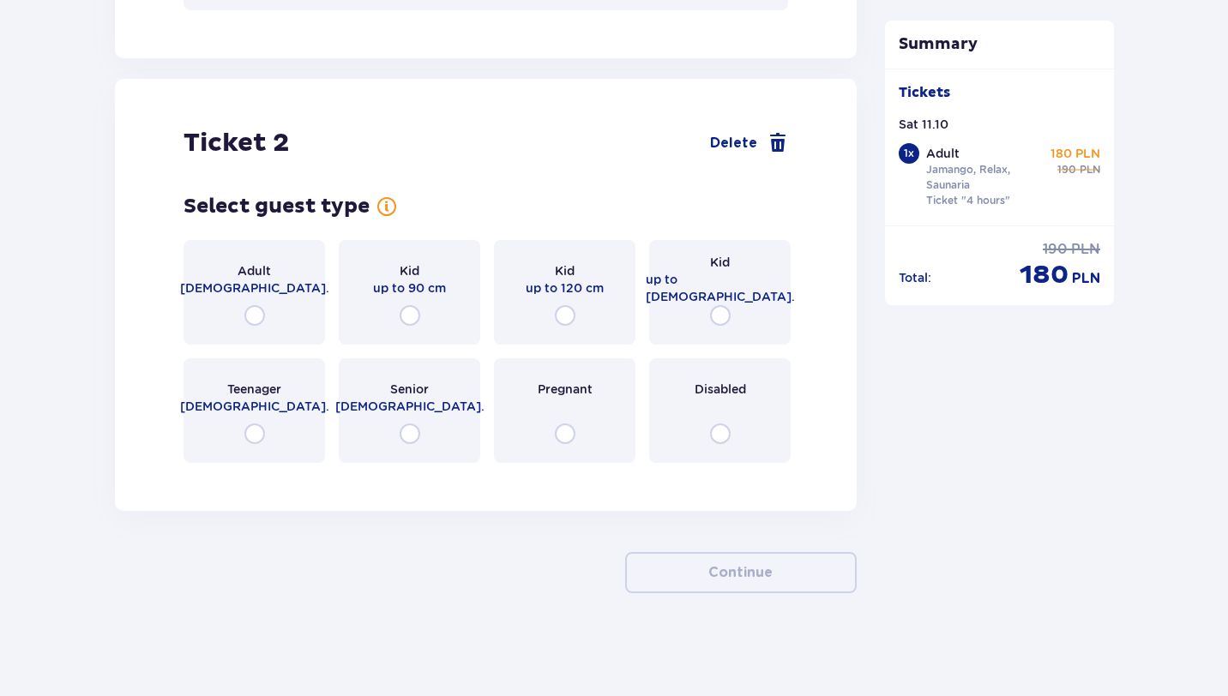
click at [266, 310] on div "Adult [DEMOGRAPHIC_DATA]." at bounding box center [253, 292] width 141 height 105
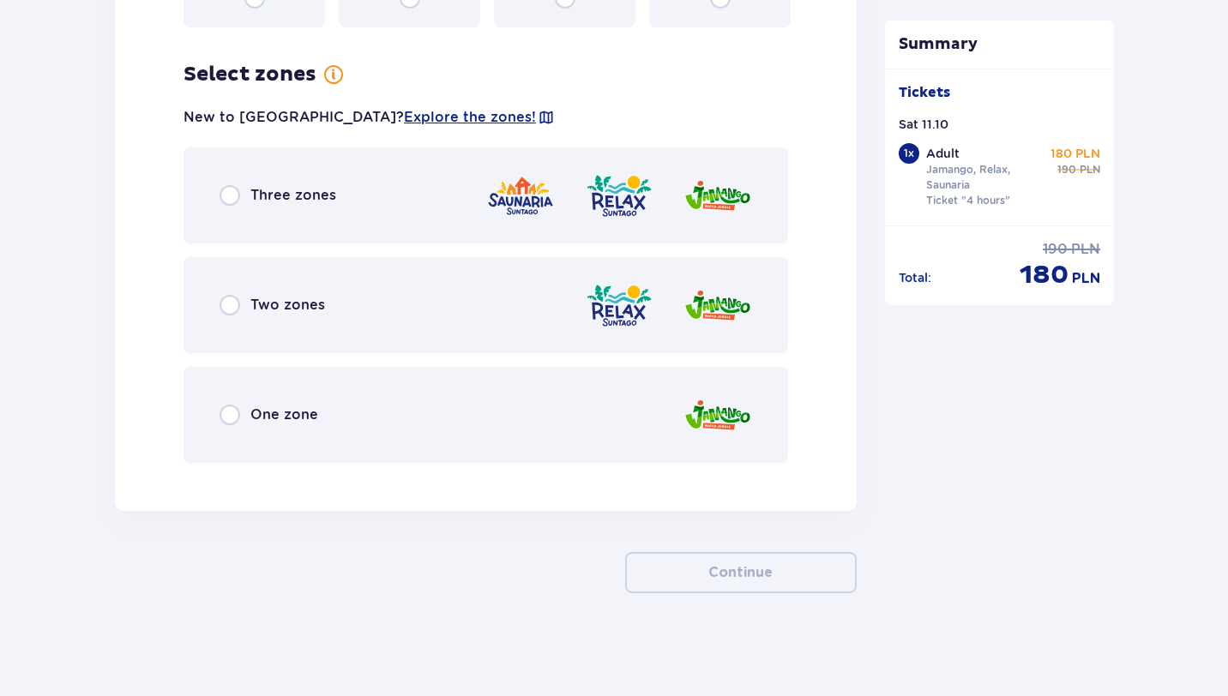
click at [336, 207] on div "Three zones" at bounding box center [485, 195] width 604 height 96
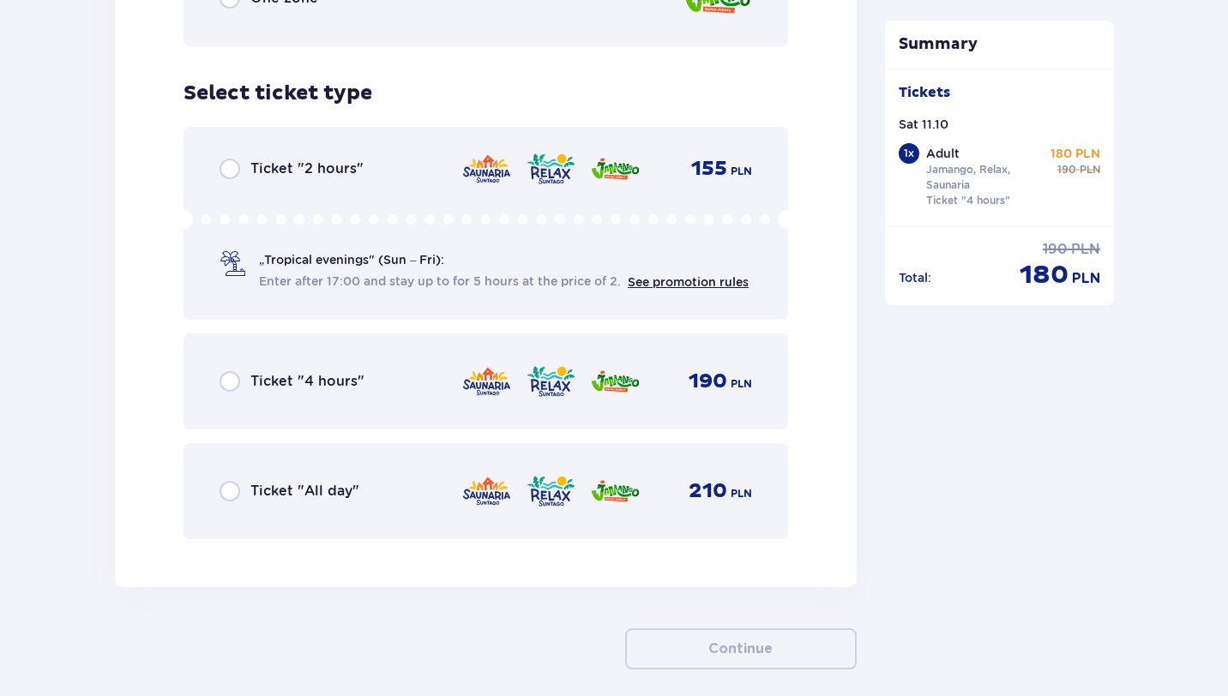
scroll to position [2808, 0]
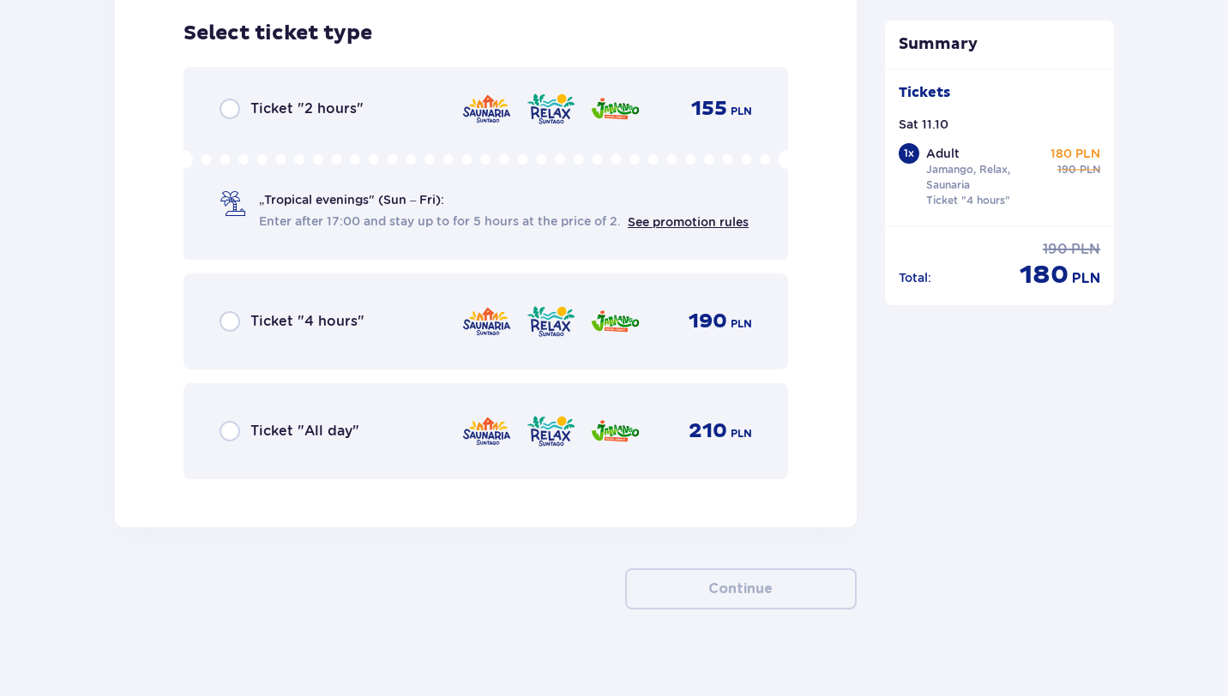
click at [324, 325] on span "Ticket "4 hours"" at bounding box center [307, 321] width 114 height 19
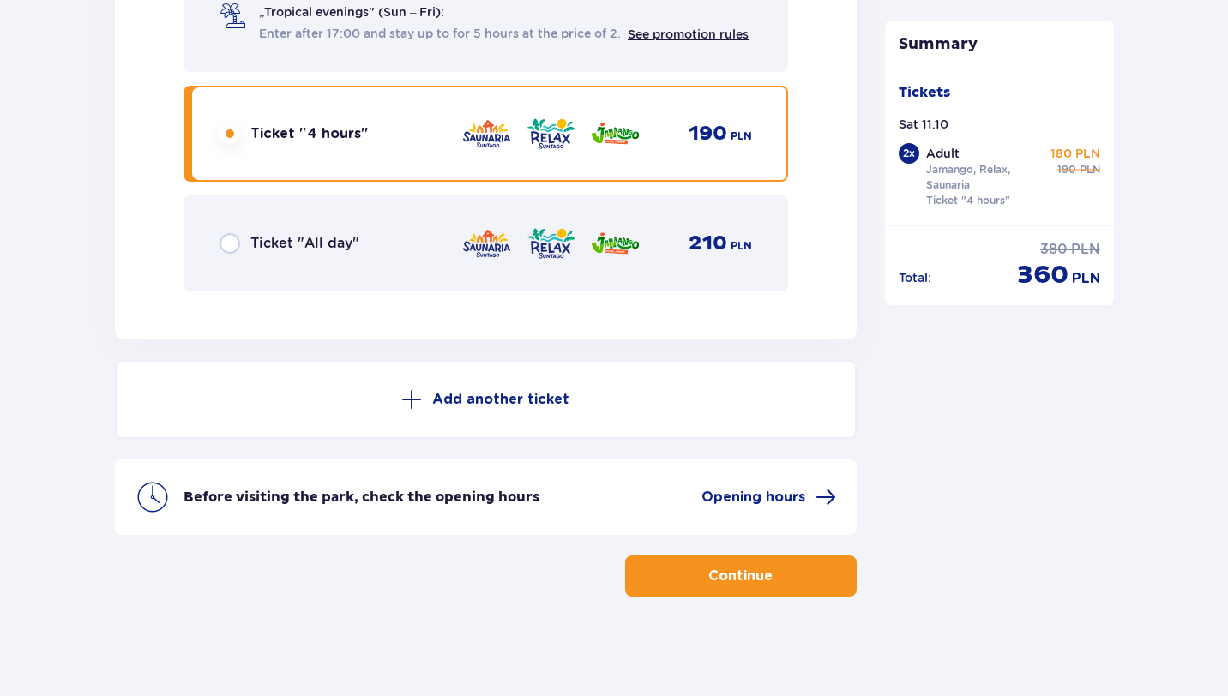
scroll to position [2999, 0]
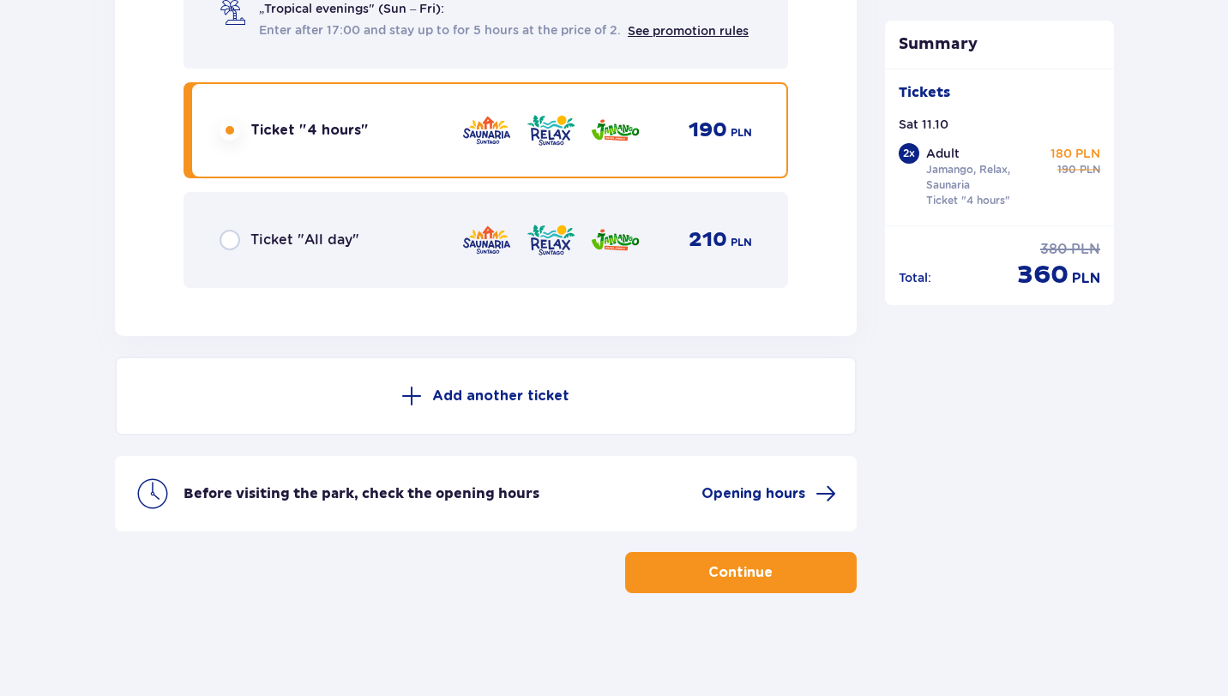
click at [683, 571] on button "Continue" at bounding box center [740, 572] width 231 height 41
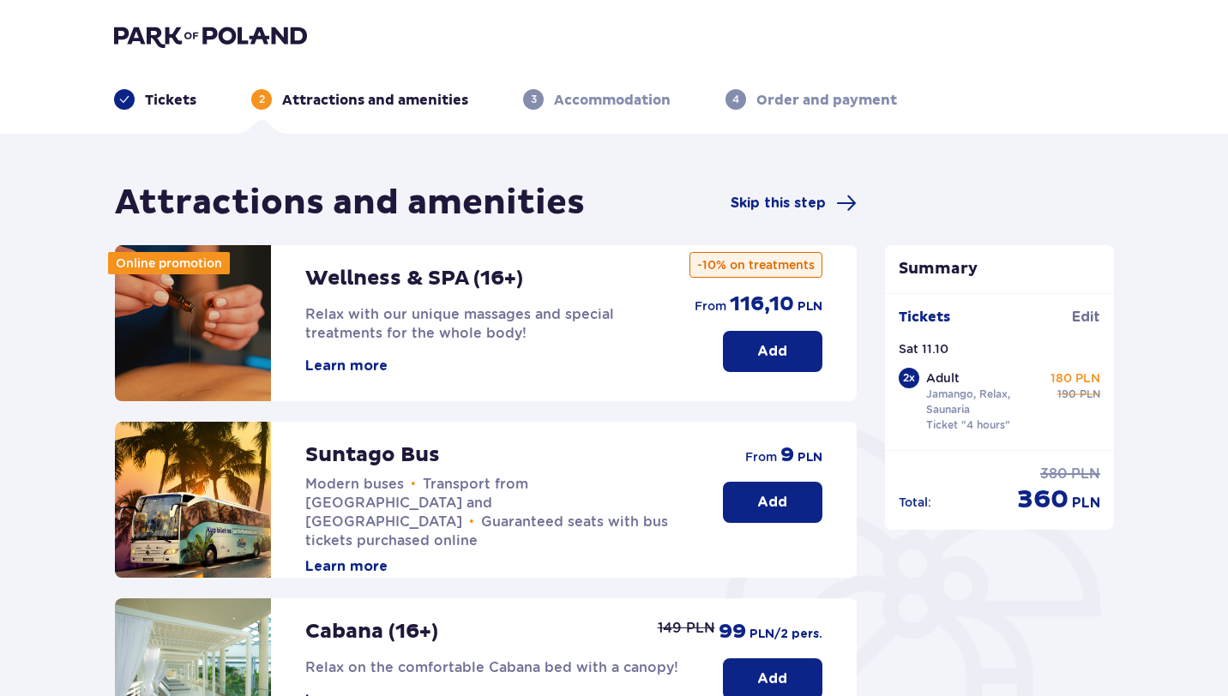
click at [784, 499] on p "Add" at bounding box center [772, 502] width 30 height 19
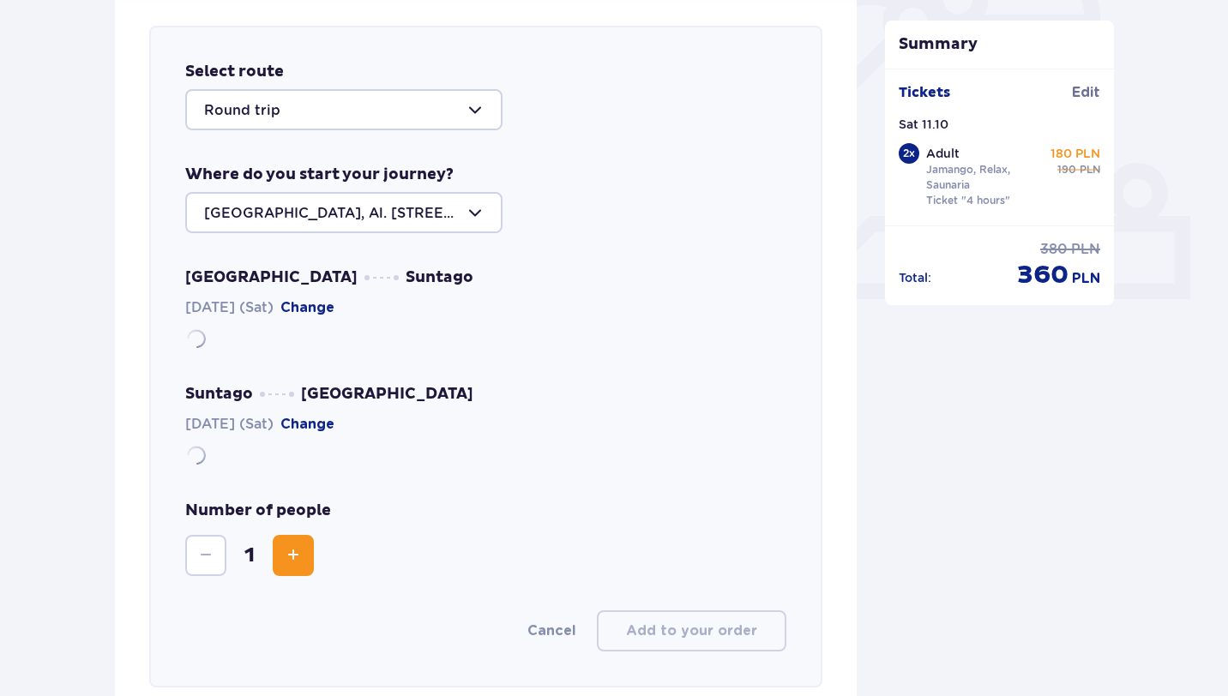
scroll to position [592, 0]
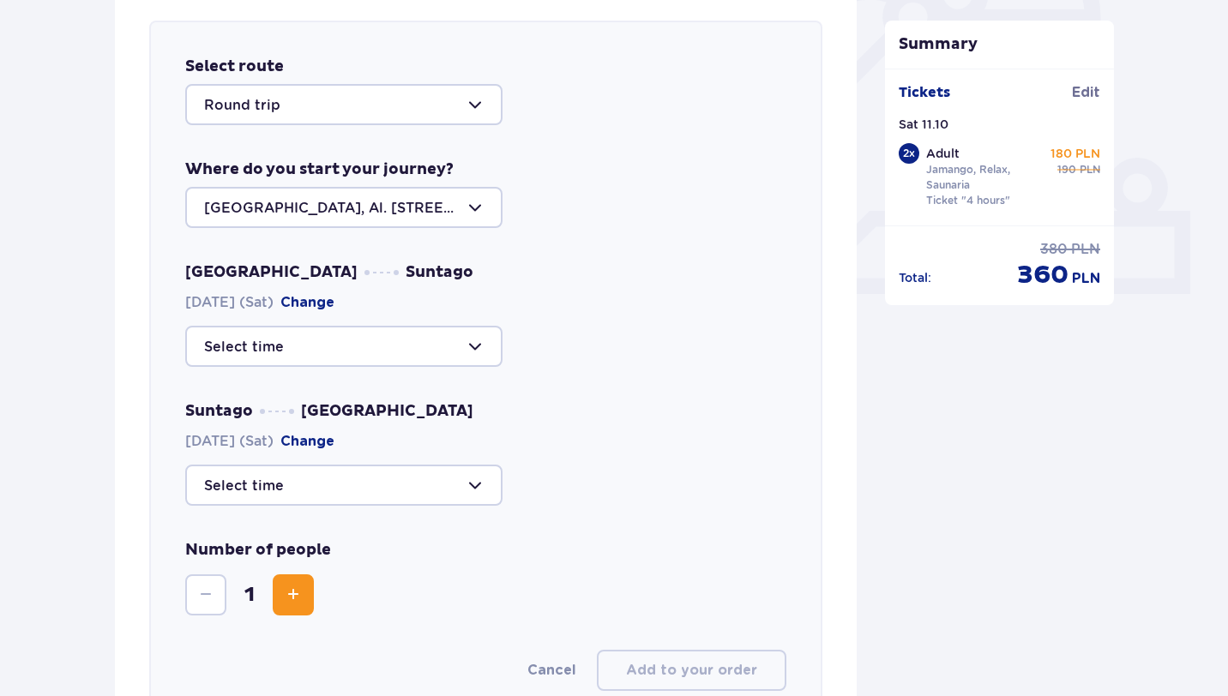
click at [295, 99] on div at bounding box center [343, 104] width 317 height 41
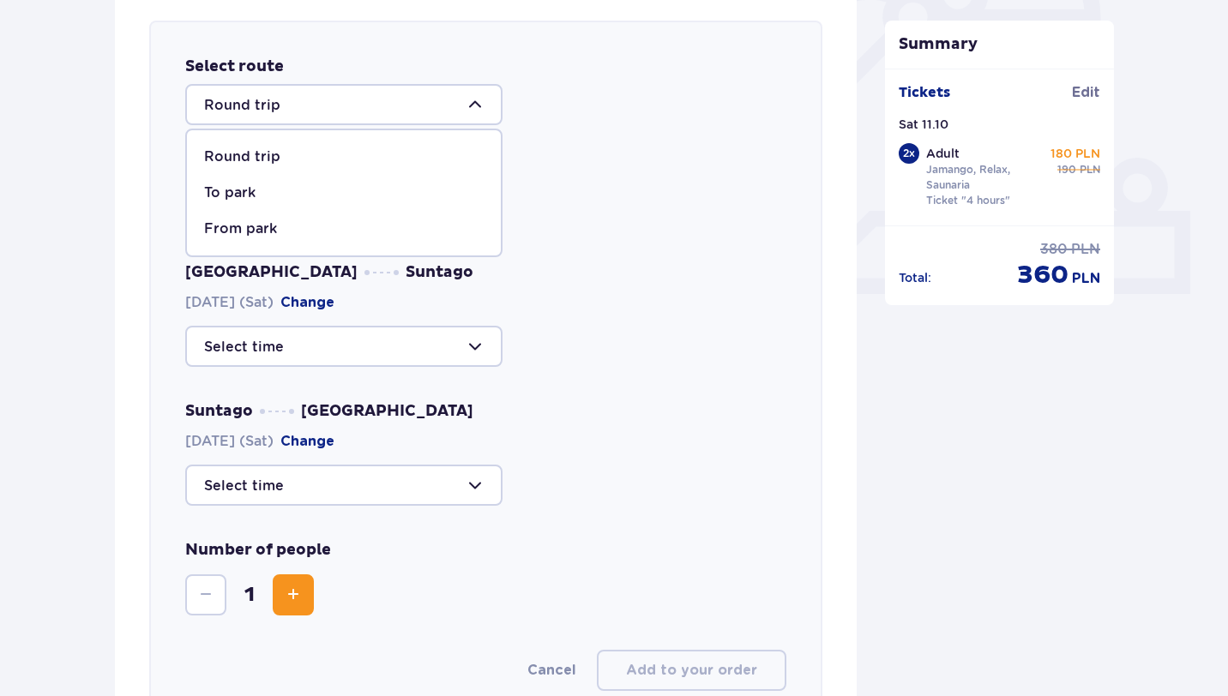
click at [268, 152] on p "Round trip" at bounding box center [242, 156] width 76 height 19
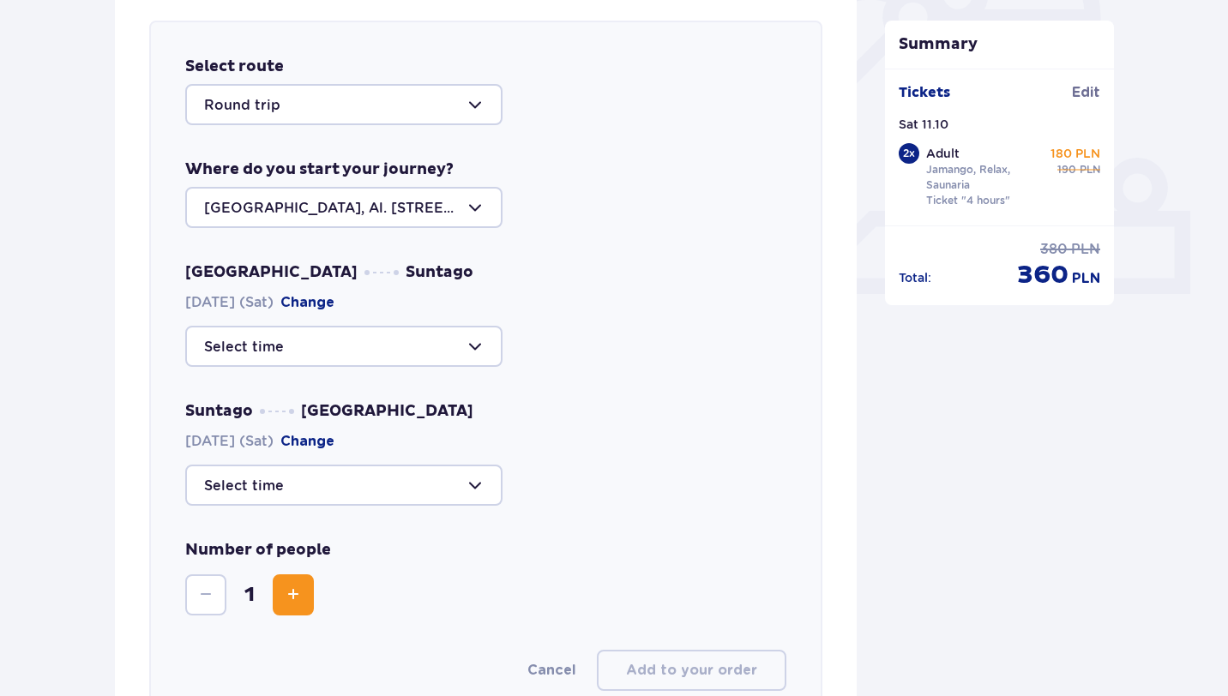
click at [330, 346] on div at bounding box center [343, 346] width 317 height 41
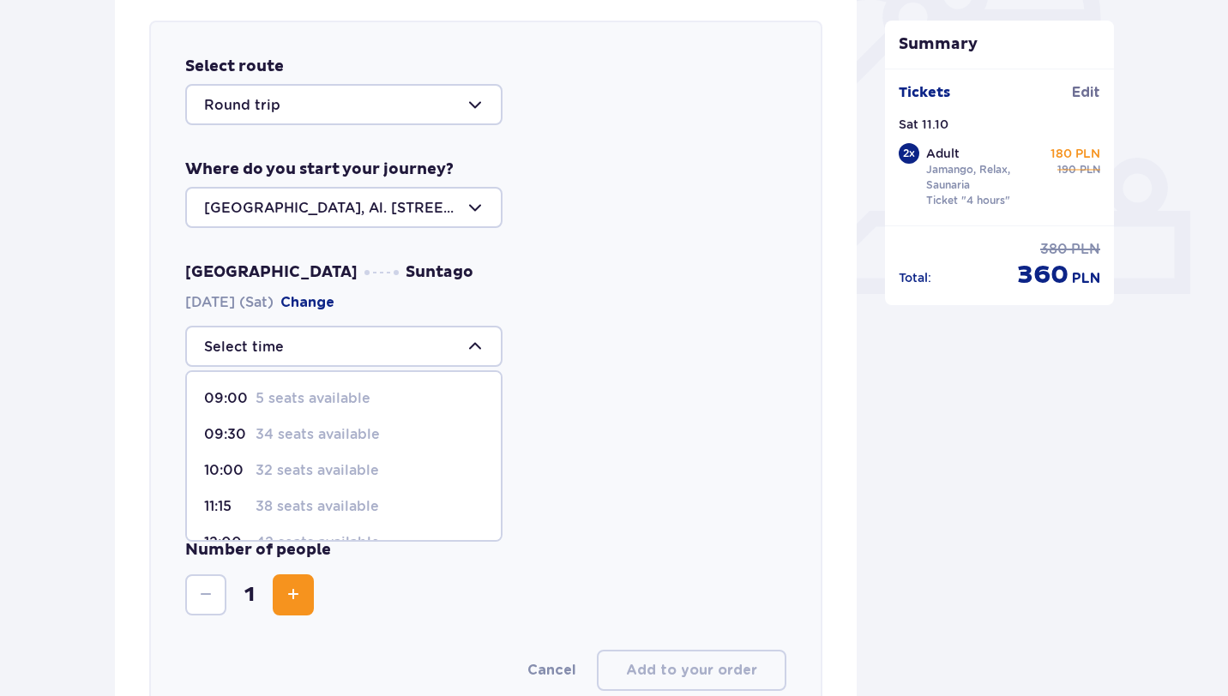
click at [296, 476] on p "32 seats available" at bounding box center [316, 470] width 123 height 19
type input "10:00"
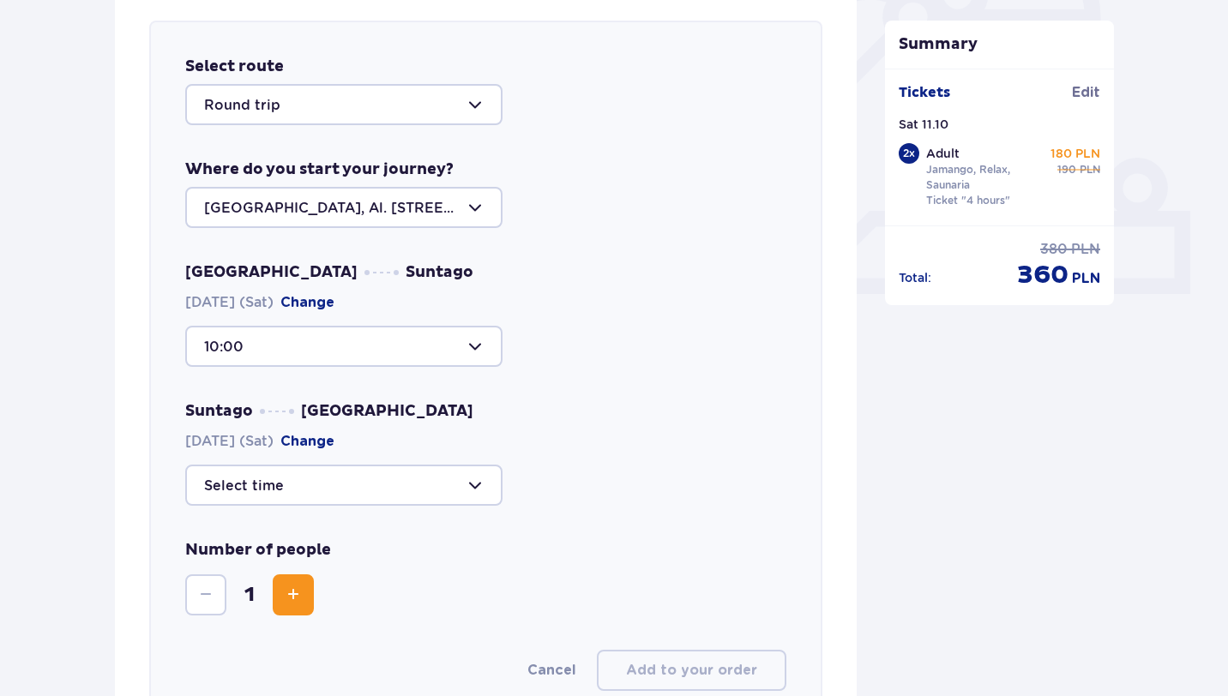
click at [291, 499] on div at bounding box center [343, 485] width 317 height 41
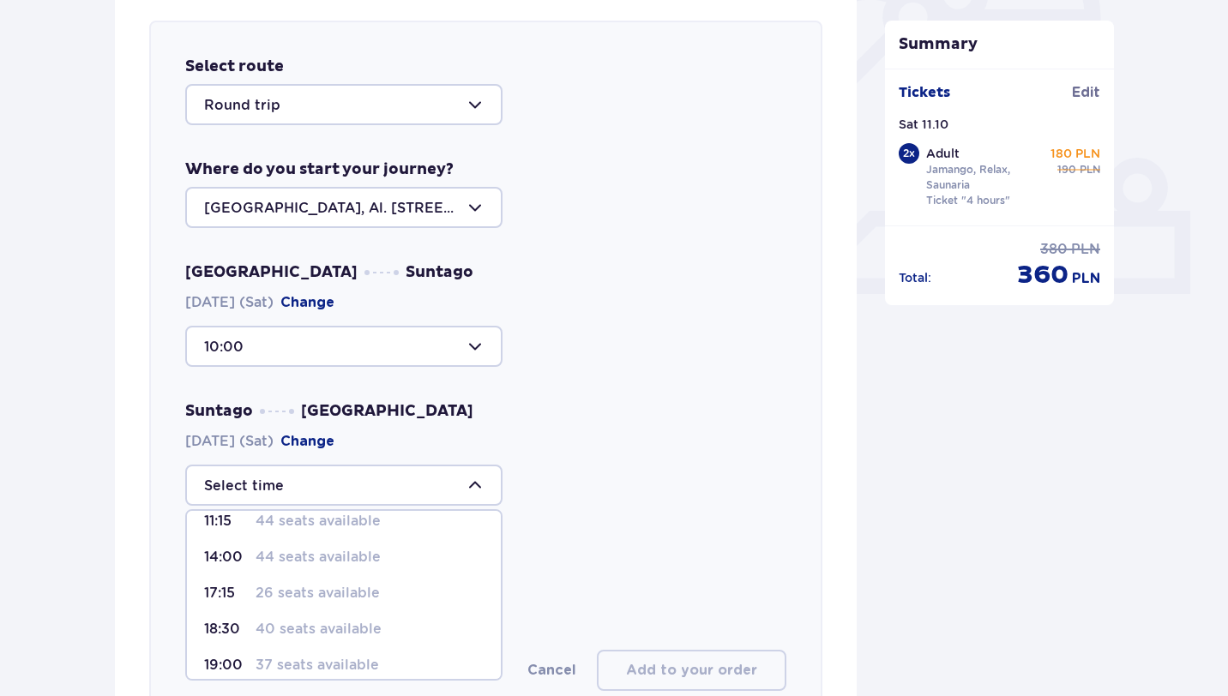
scroll to position [17, 0]
click at [320, 593] on p "26 seats available" at bounding box center [317, 592] width 124 height 19
type input "17:15"
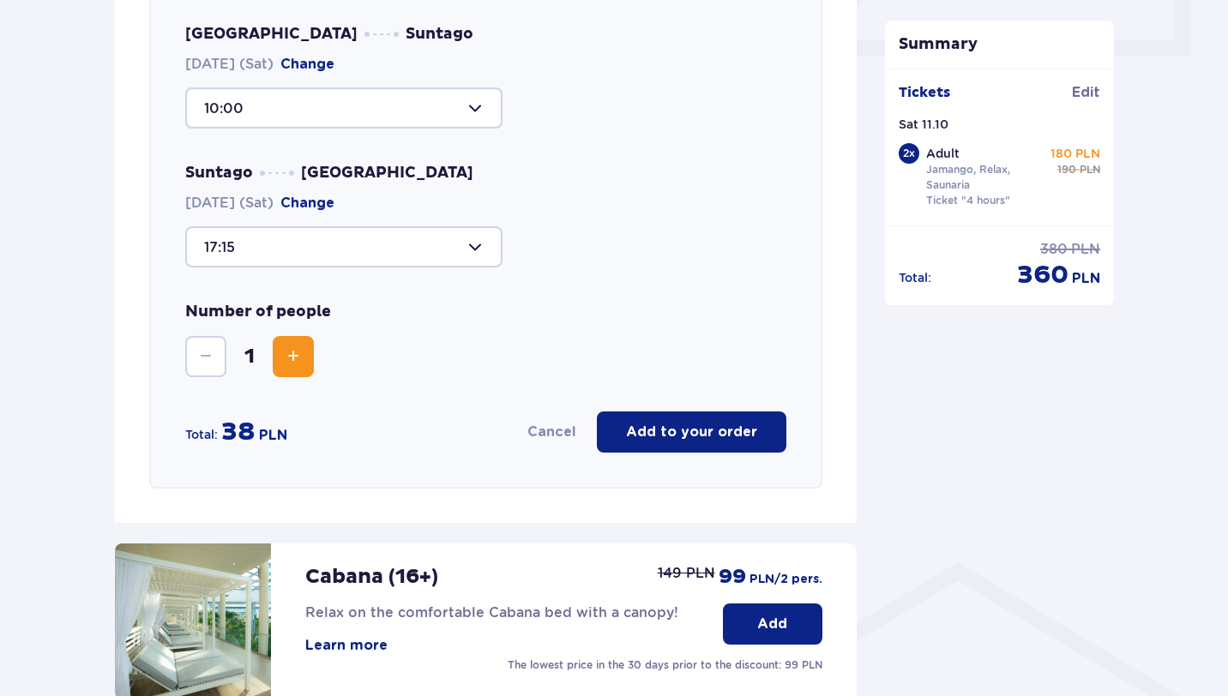
scroll to position [842, 0]
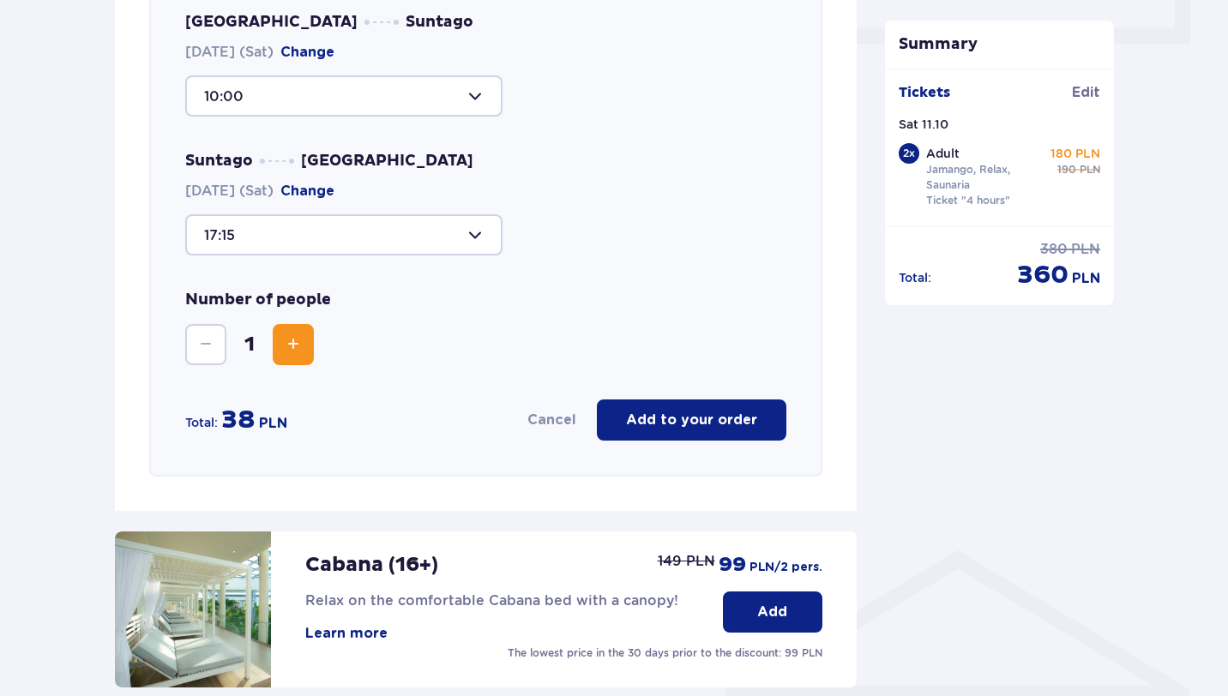
click at [298, 340] on span "Increase" at bounding box center [293, 344] width 21 height 21
click at [670, 410] on button "Add to your order" at bounding box center [691, 420] width 189 height 41
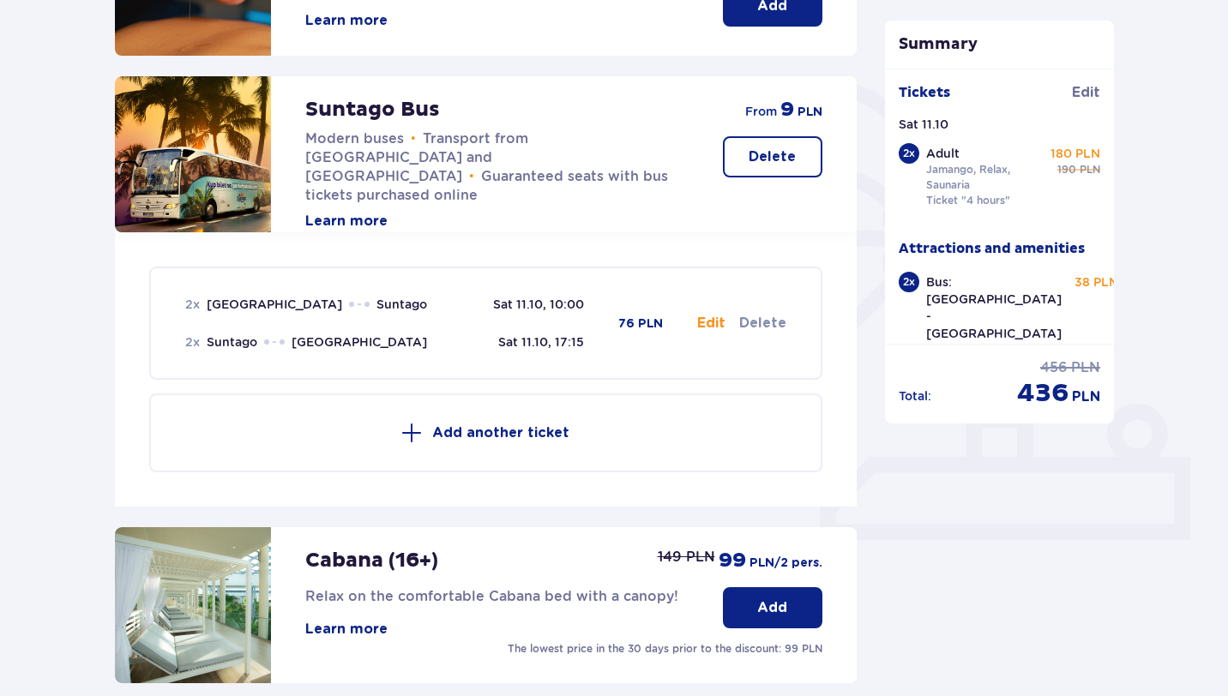
scroll to position [314, 0]
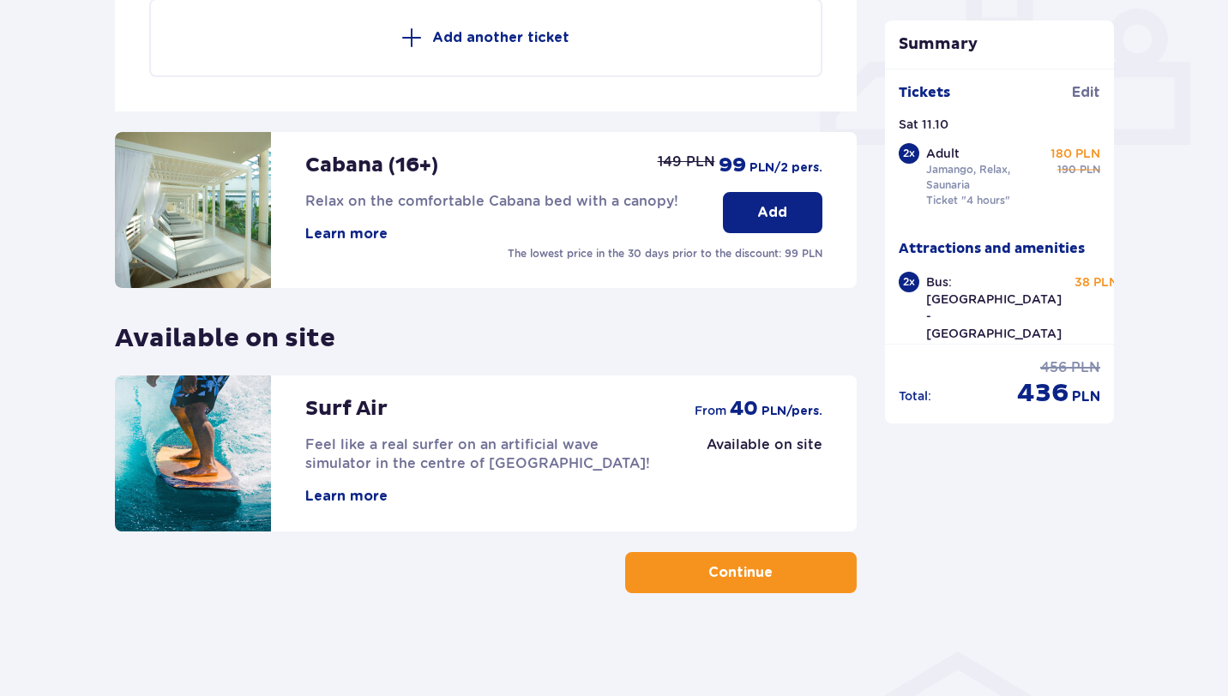
click at [766, 580] on span "button" at bounding box center [776, 572] width 21 height 21
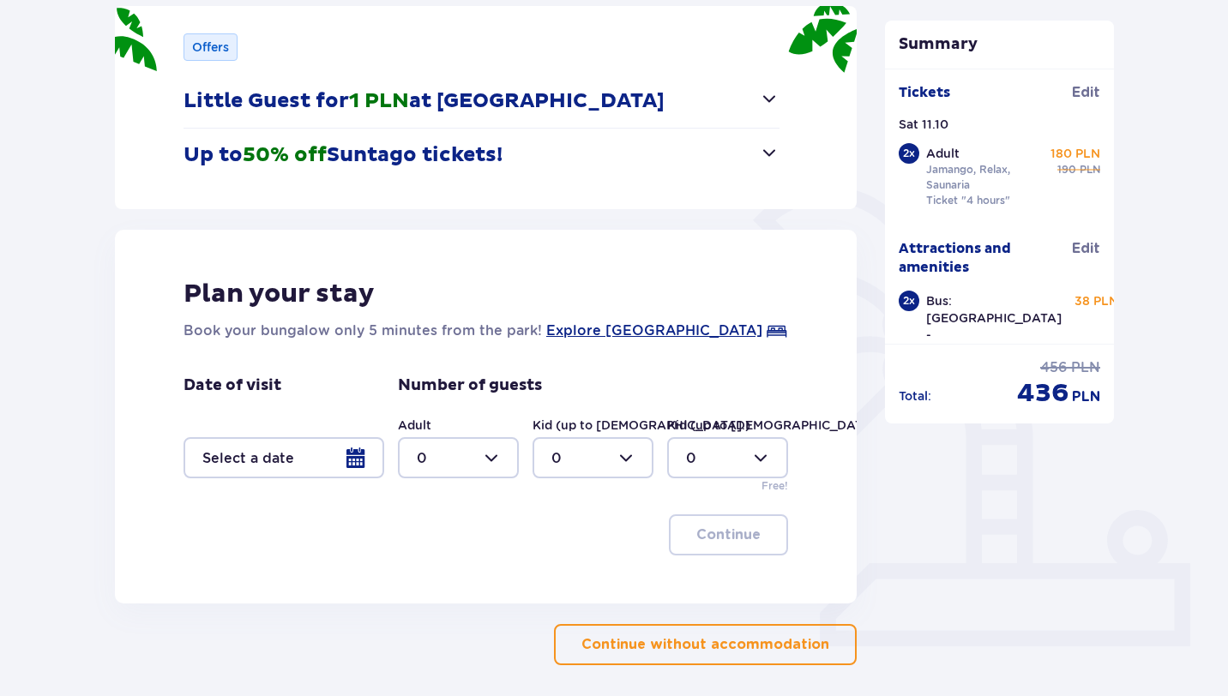
click at [680, 641] on p "Continue without accommodation" at bounding box center [705, 644] width 248 height 19
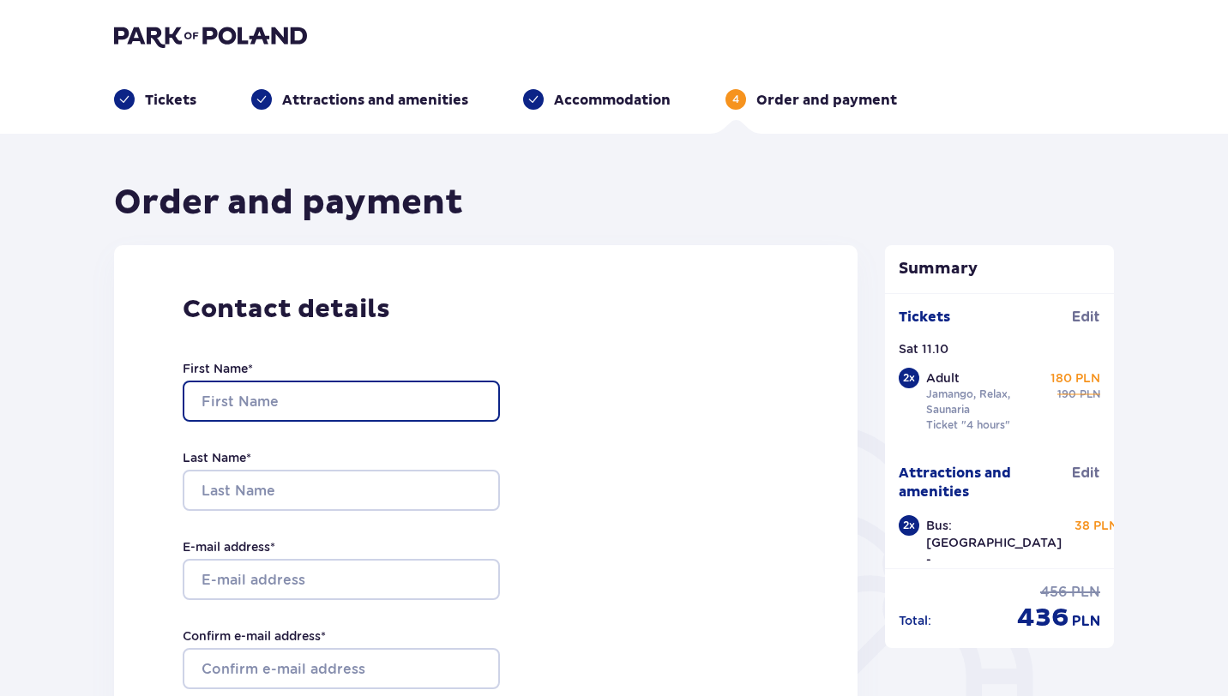
click at [306, 395] on input "First Name *" at bounding box center [341, 401] width 317 height 41
type input "Danyil"
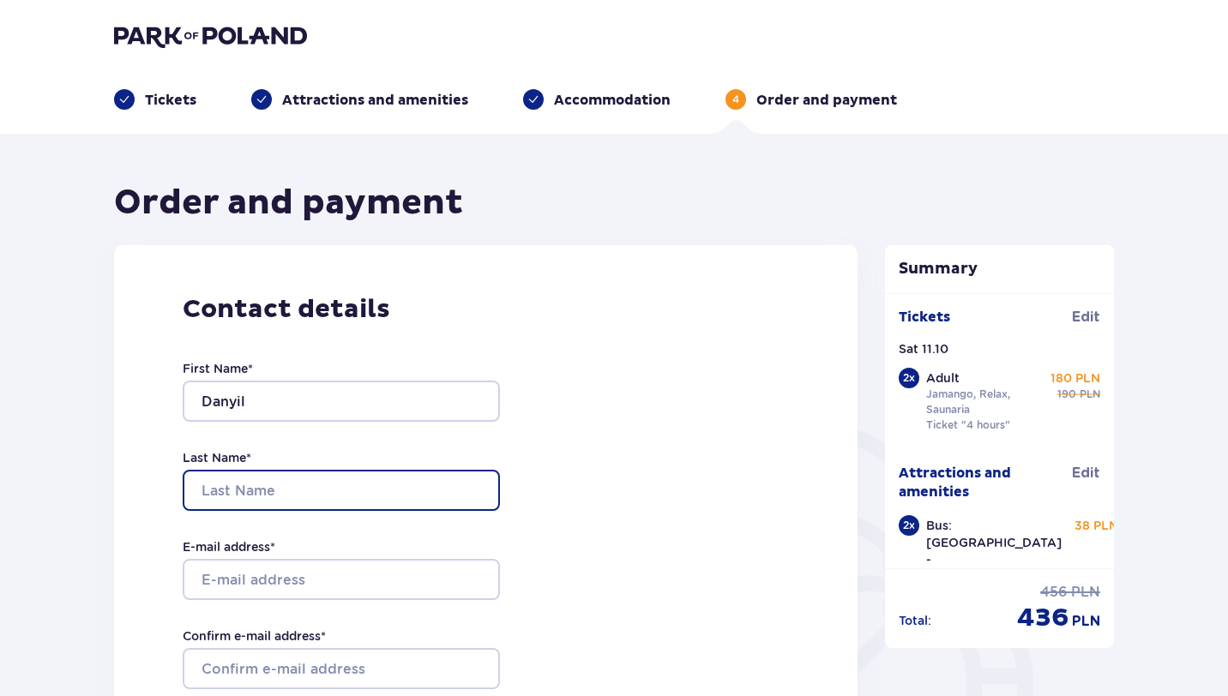
click at [268, 492] on input "Last Name *" at bounding box center [341, 490] width 317 height 41
type input "Luhovyi"
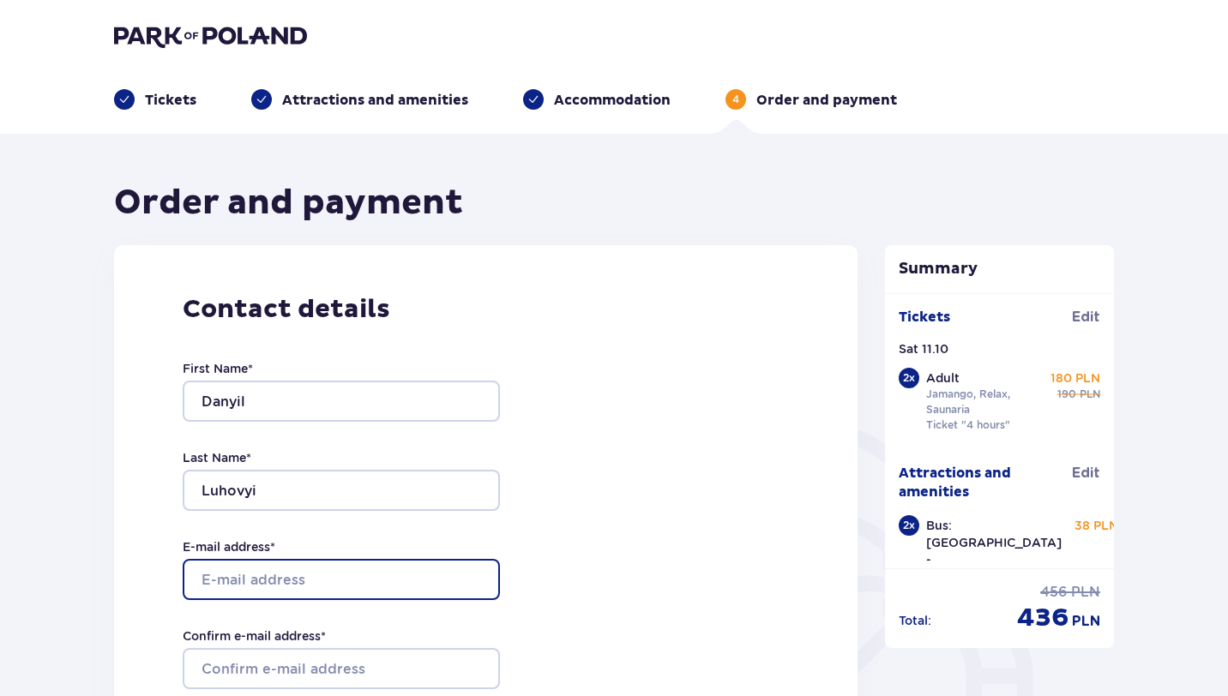
click at [276, 591] on input "E-mail address *" at bounding box center [341, 579] width 317 height 41
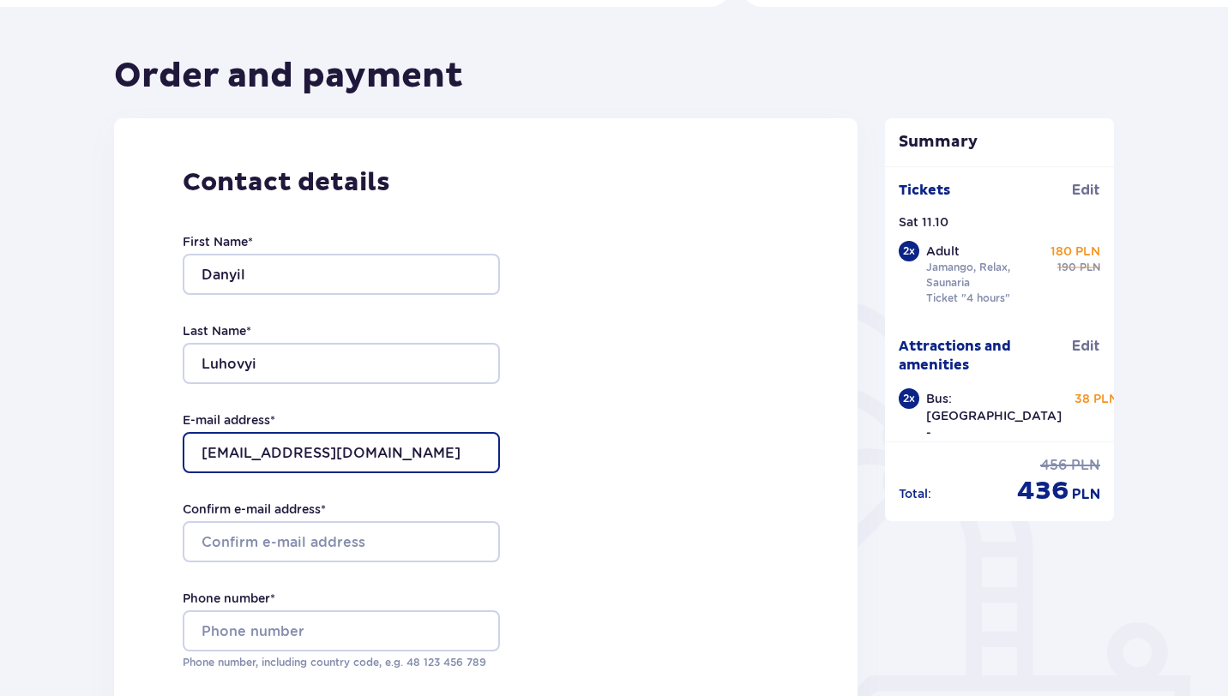
scroll to position [136, 0]
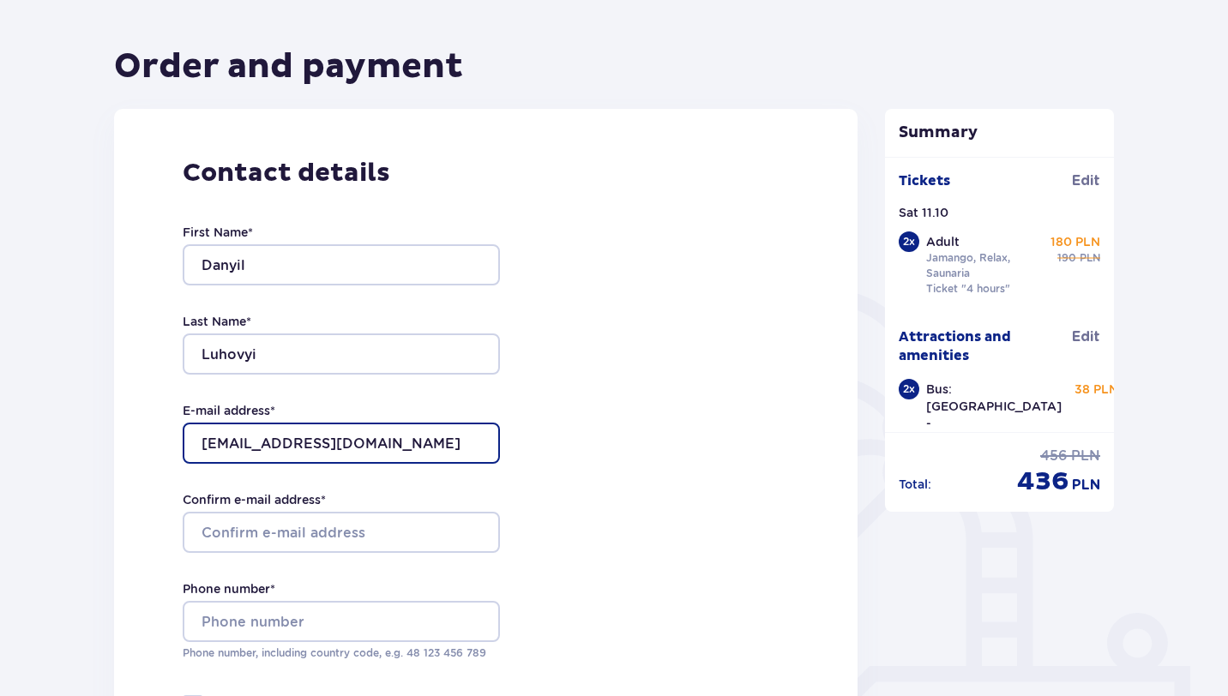
type input "[EMAIL_ADDRESS][DOMAIN_NAME]"
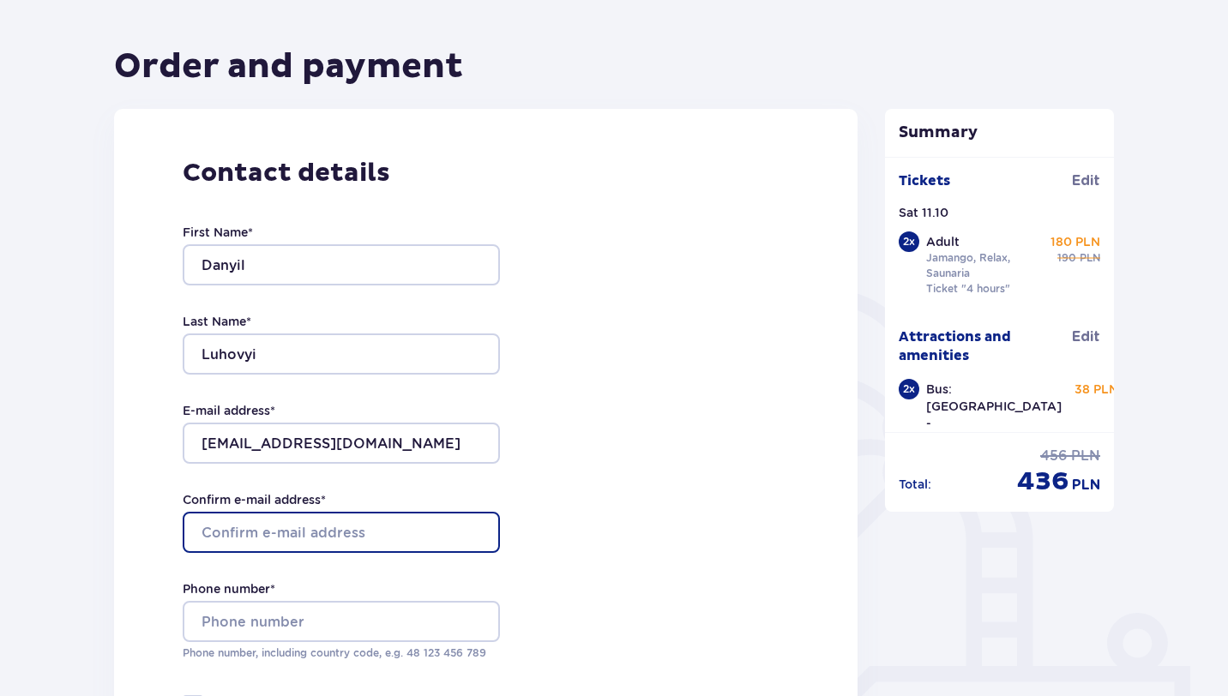
click at [276, 534] on input "Confirm e-mail address *" at bounding box center [341, 532] width 317 height 41
paste input "[EMAIL_ADDRESS][DOMAIN_NAME]"
type input "[EMAIL_ADDRESS][DOMAIN_NAME]"
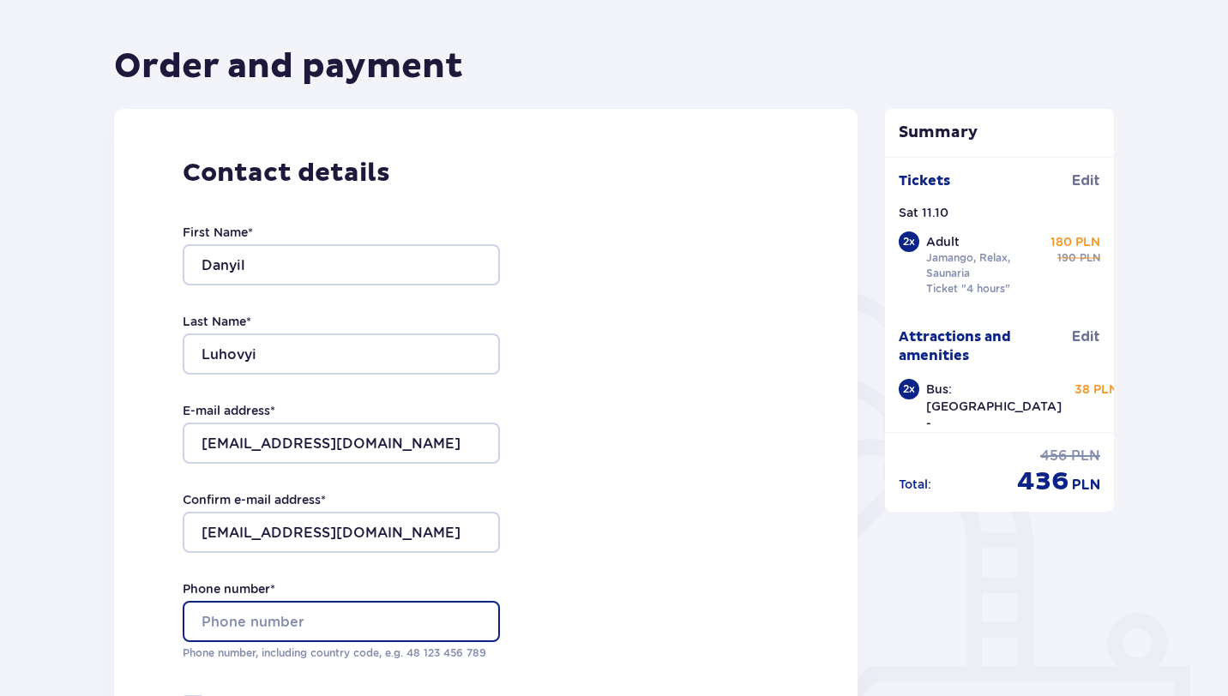
click at [280, 614] on input "Phone number *" at bounding box center [341, 621] width 317 height 41
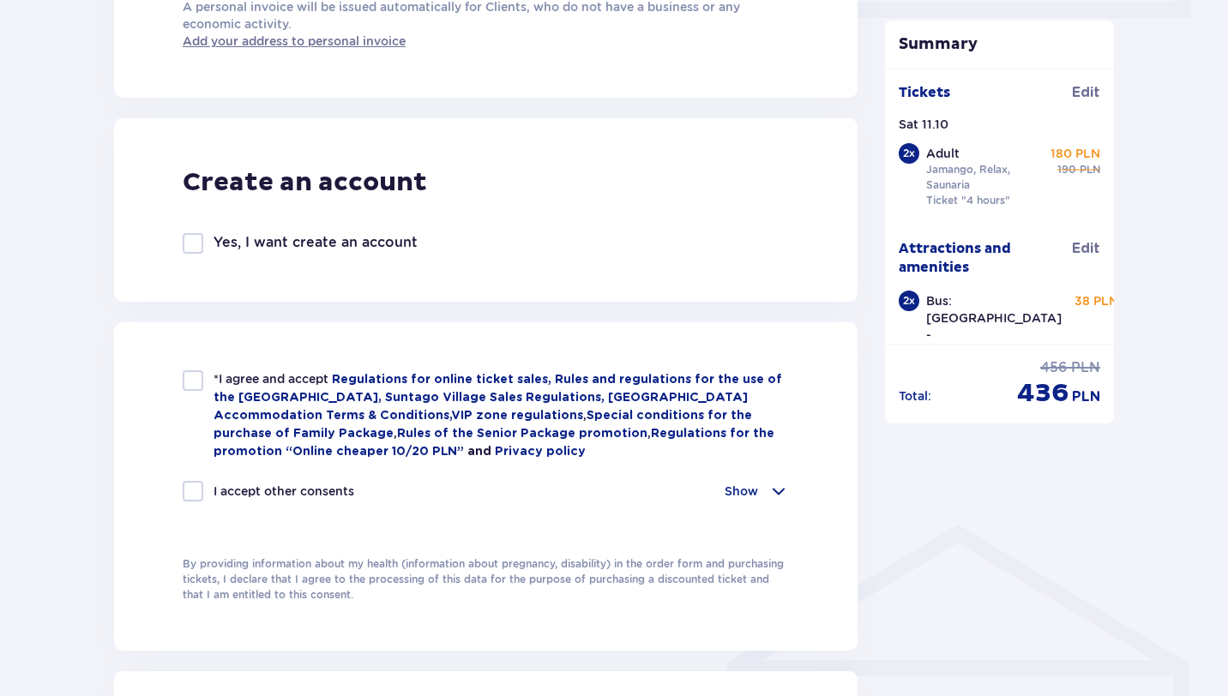
scroll to position [887, 0]
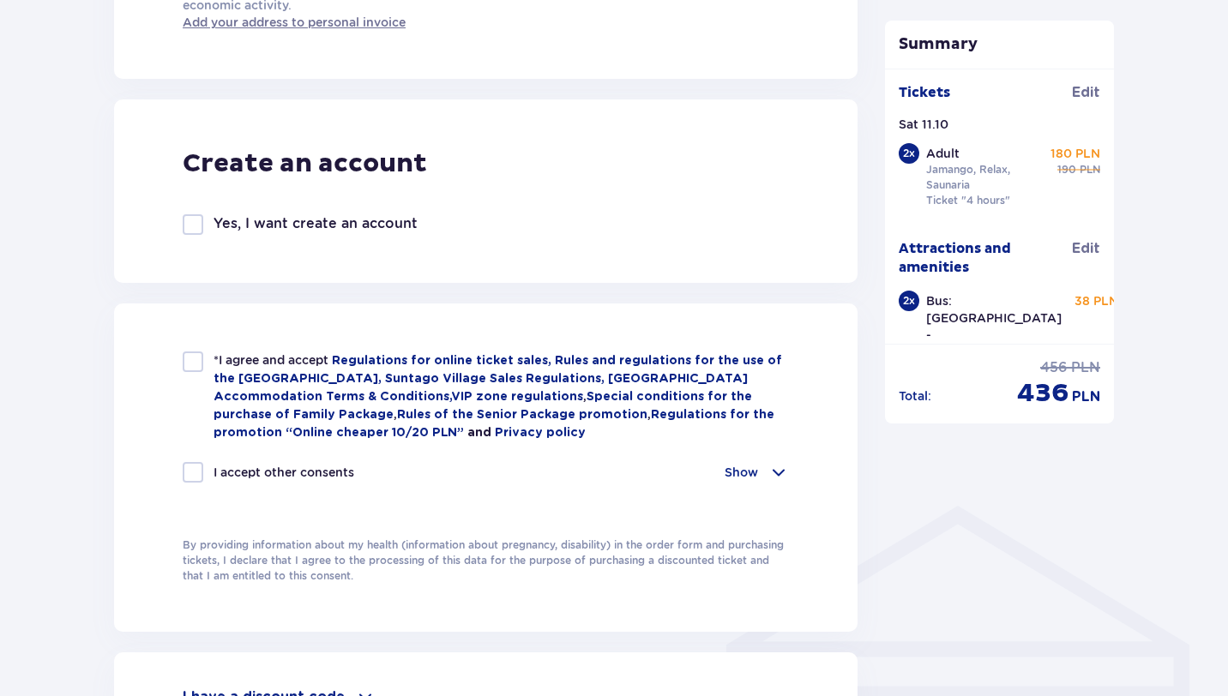
type input "48575250731"
click at [190, 360] on div at bounding box center [193, 362] width 21 height 21
checkbox input "true"
click at [201, 472] on div at bounding box center [193, 472] width 21 height 21
checkbox input "true"
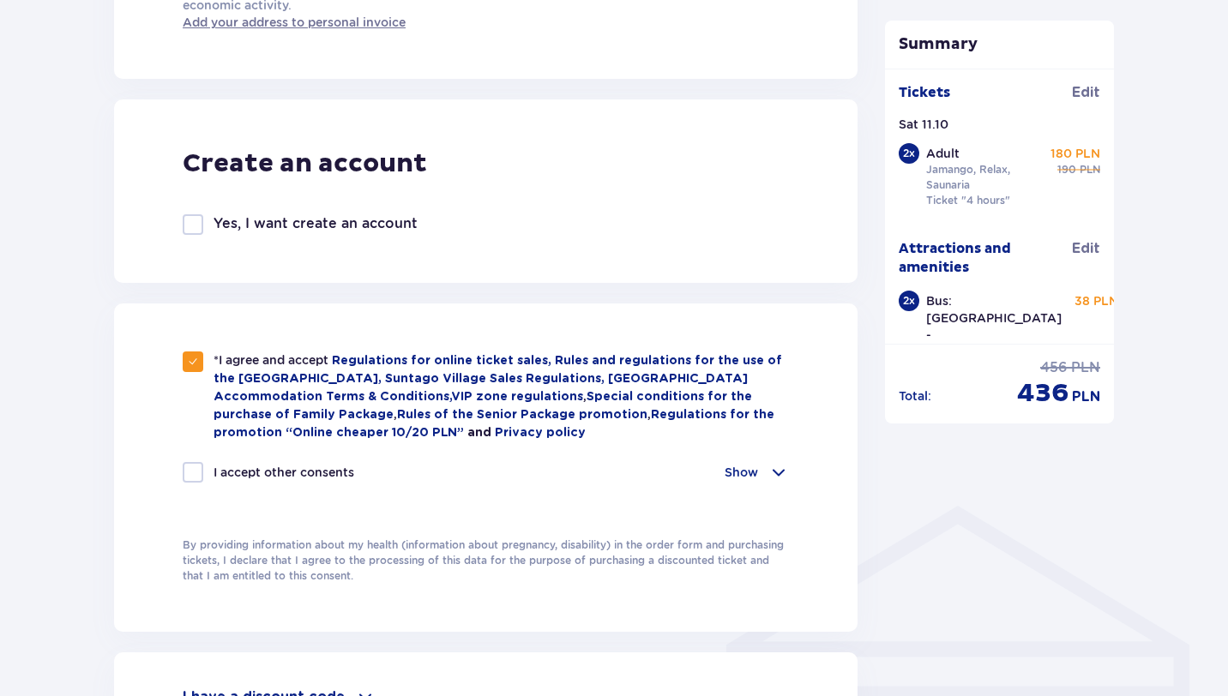
checkbox input "true"
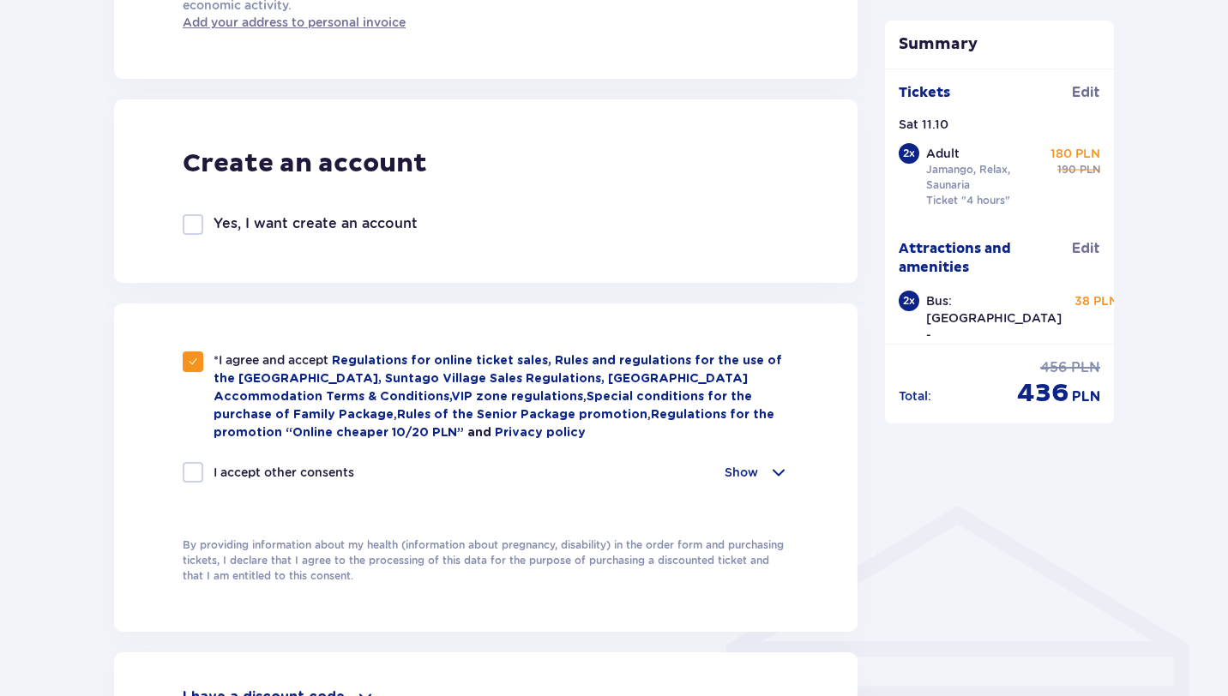
checkbox input "true"
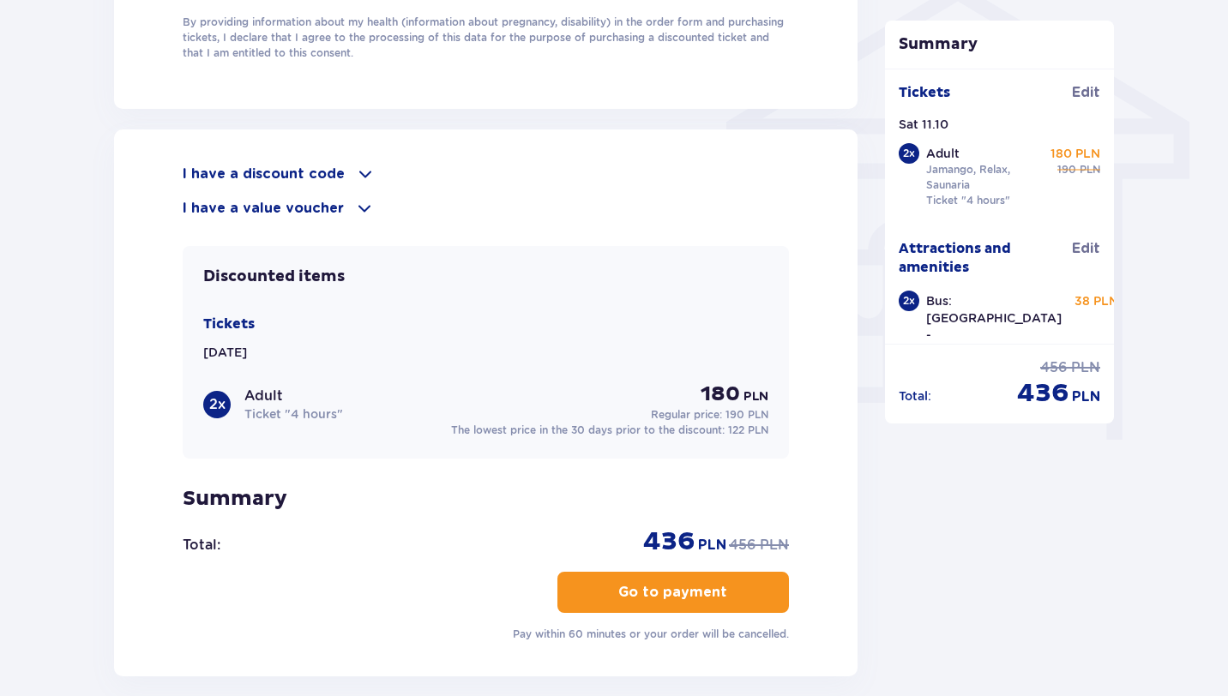
scroll to position [1440, 0]
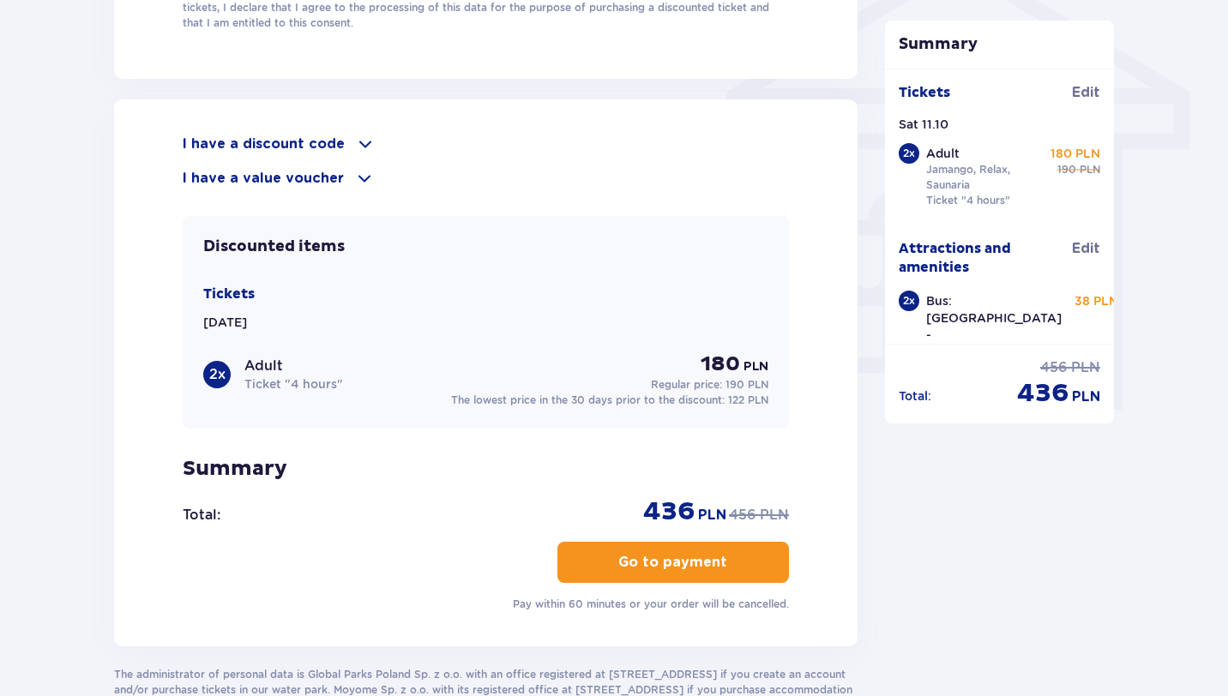
click at [654, 581] on button "Go to payment" at bounding box center [672, 562] width 231 height 41
